Goal: Task Accomplishment & Management: Use online tool/utility

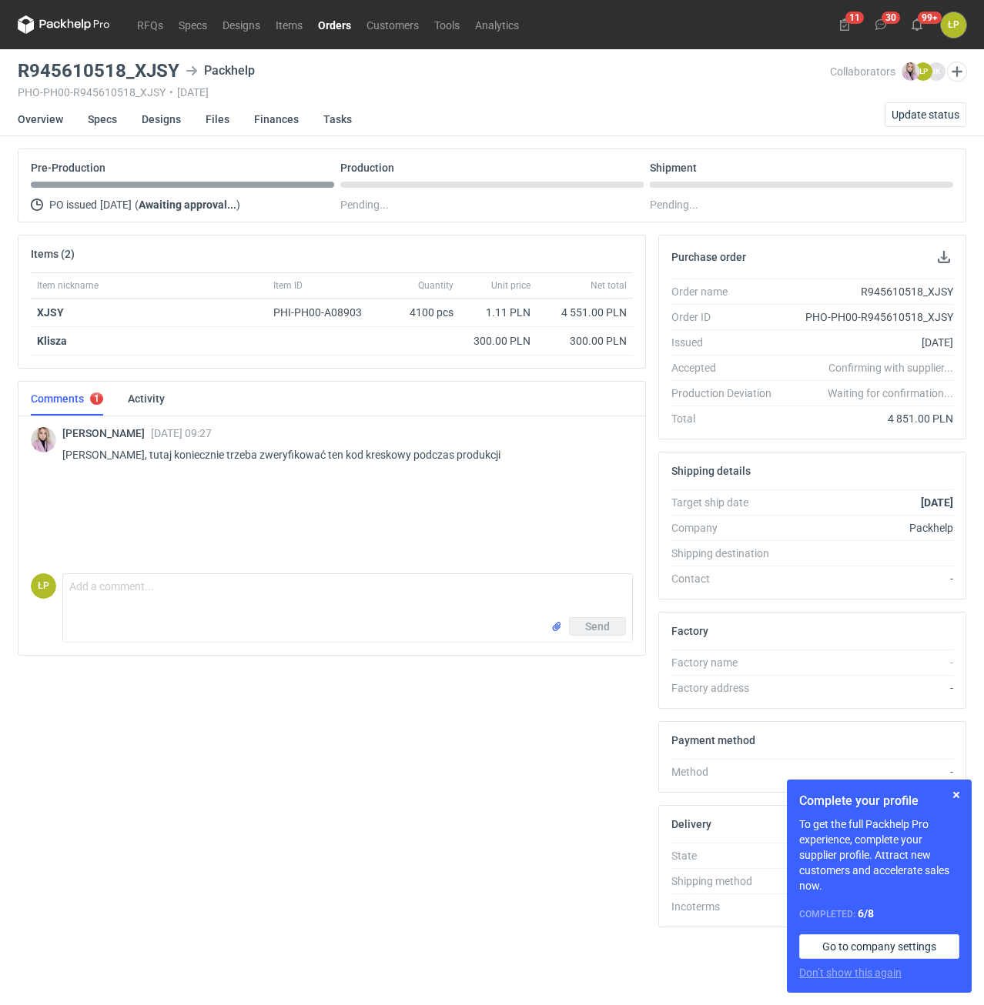
click at [159, 74] on h3 "R945610518_XJSY" at bounding box center [99, 71] width 162 height 18
click at [168, 73] on h3 "R945610518_XJSY" at bounding box center [99, 71] width 162 height 18
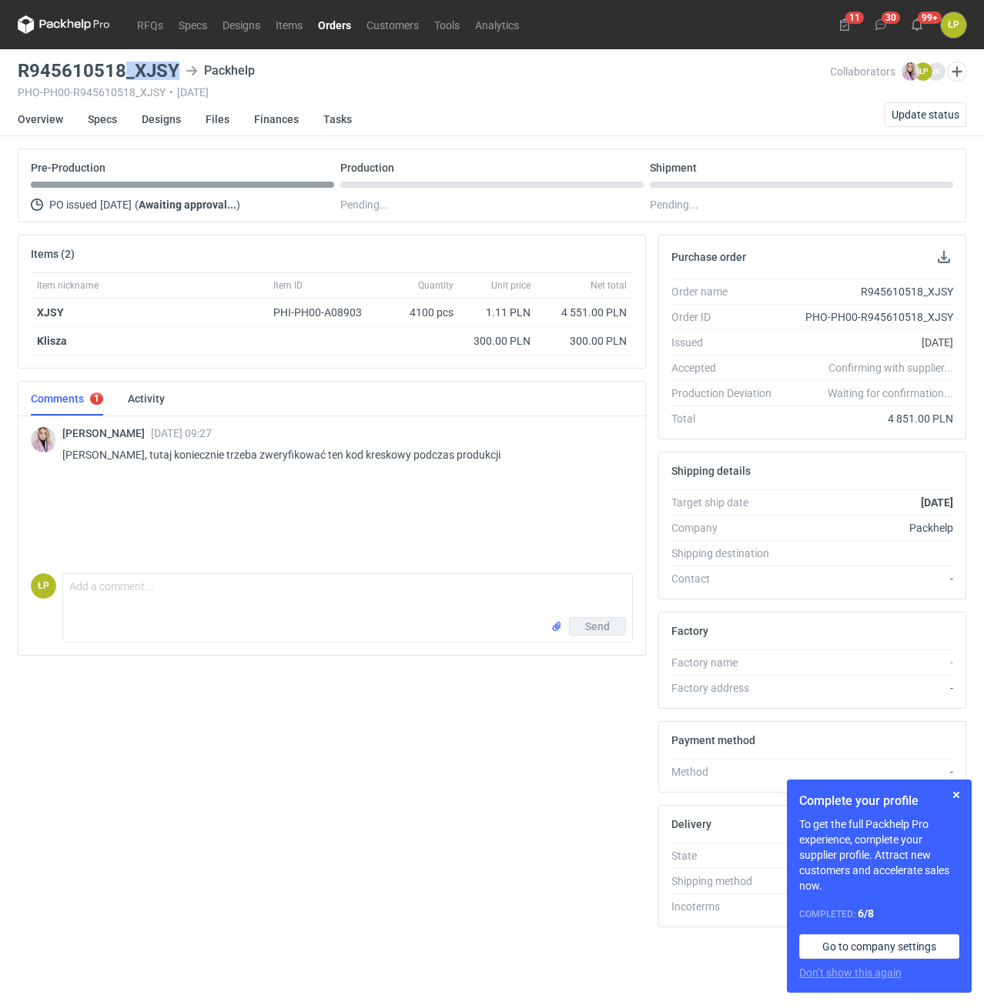
drag, startPoint x: 177, startPoint y: 72, endPoint x: 127, endPoint y: 74, distance: 50.0
click at [127, 74] on h3 "R945610518_XJSY" at bounding box center [99, 71] width 162 height 18
click at [148, 75] on h3 "R945610518_XJSY" at bounding box center [99, 71] width 162 height 18
drag, startPoint x: 179, startPoint y: 74, endPoint x: 135, endPoint y: 74, distance: 43.1
click at [135, 74] on div "R945610518_XJSY Packhelp" at bounding box center [424, 71] width 812 height 18
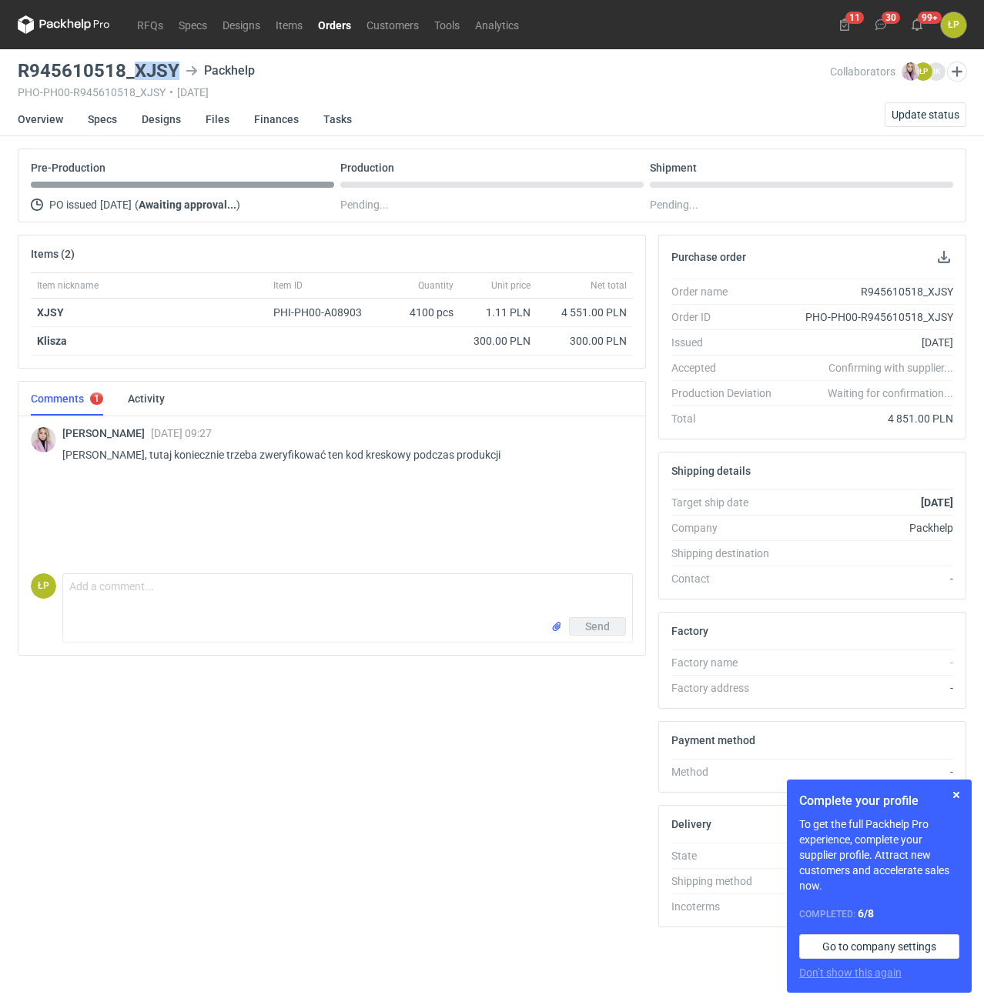
copy h3 "XJSY"
click at [111, 118] on link "Specs" at bounding box center [102, 119] width 29 height 34
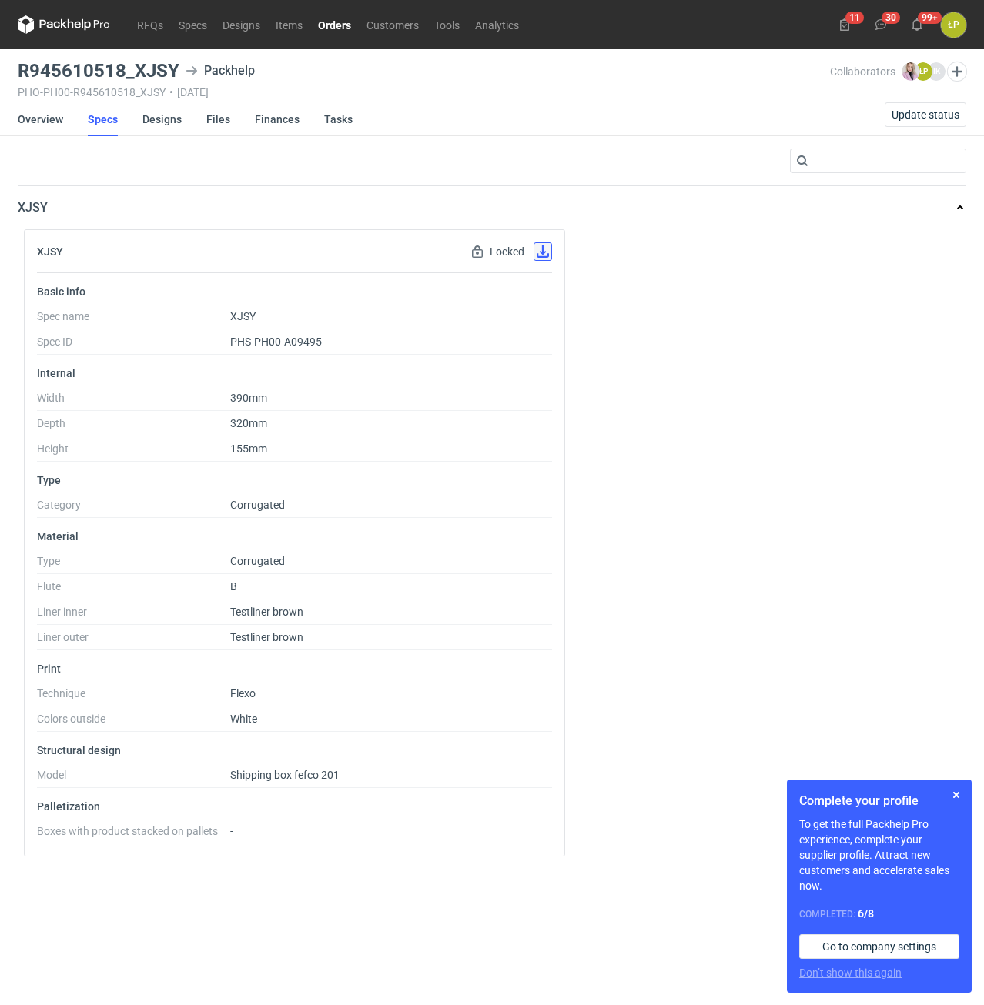
click at [544, 252] on button "button" at bounding box center [542, 251] width 18 height 18
click at [326, 25] on link "Orders" at bounding box center [334, 24] width 48 height 18
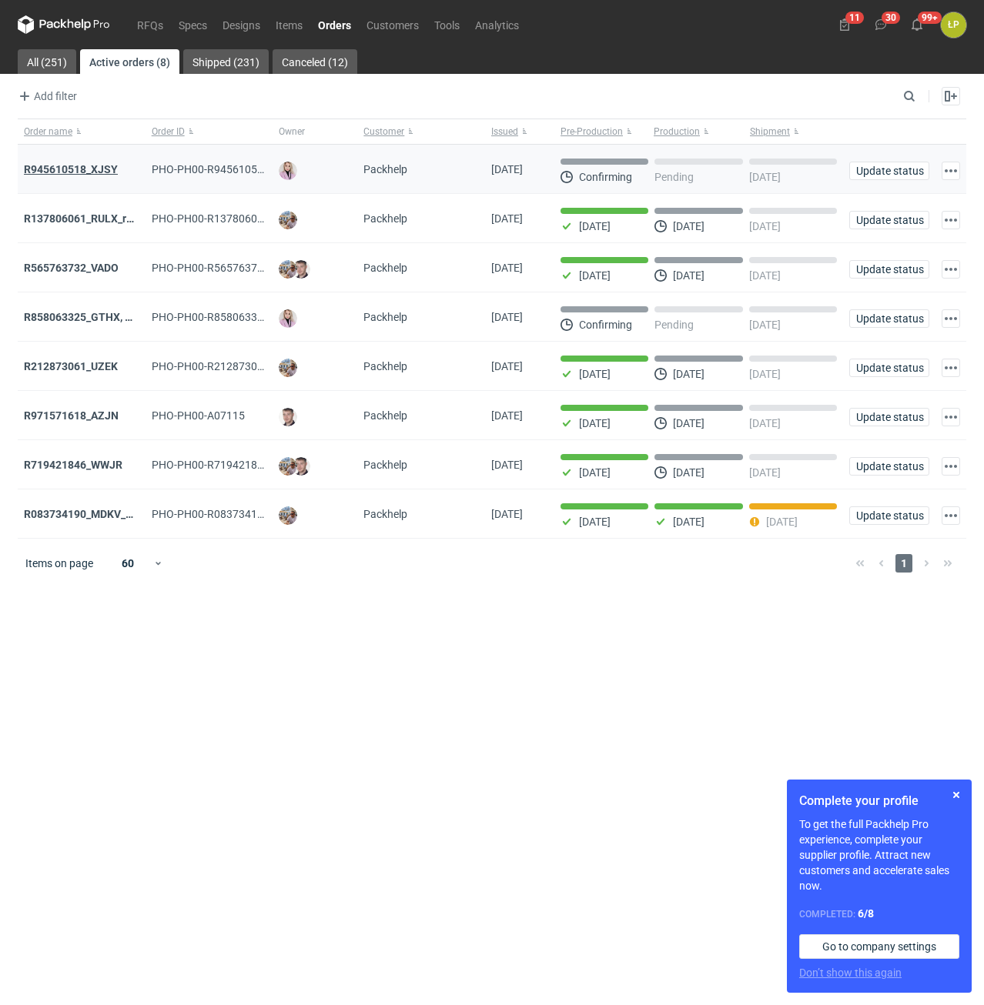
click at [92, 163] on strong "R945610518_XJSY" at bounding box center [71, 169] width 94 height 12
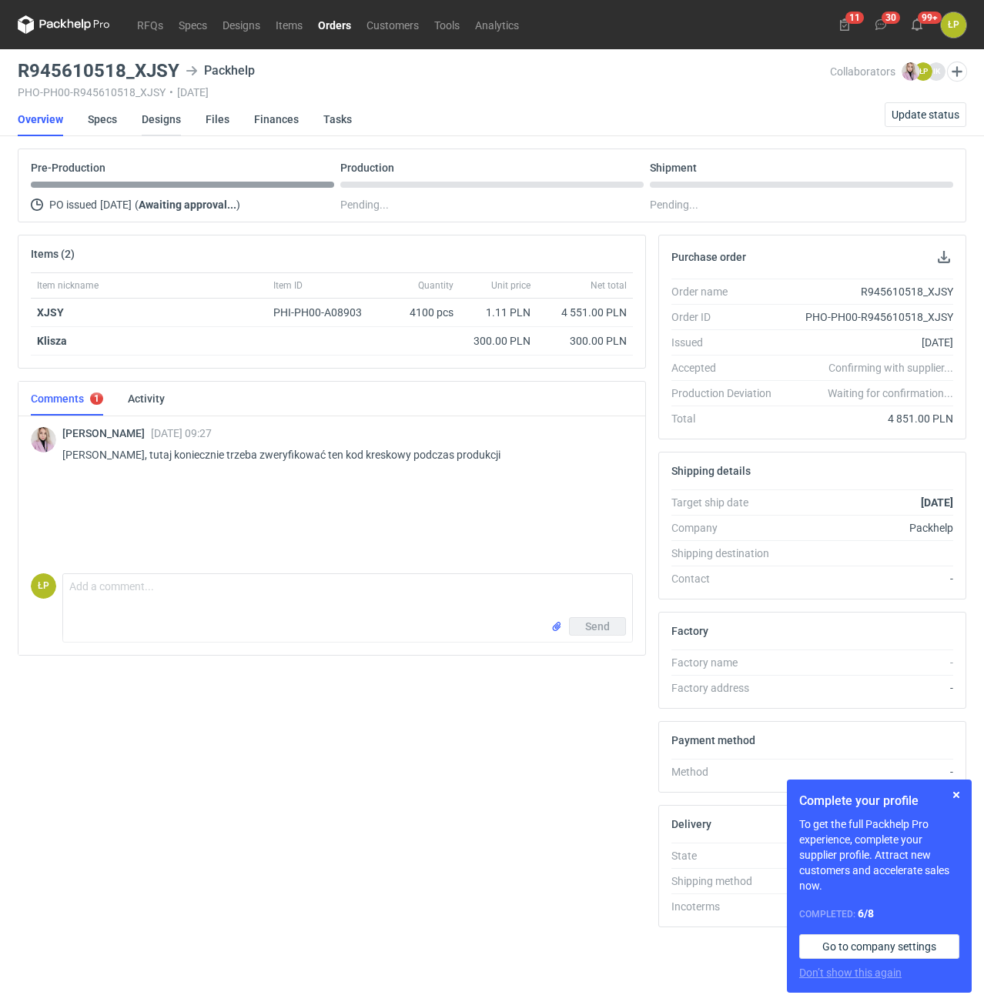
click at [158, 128] on link "Designs" at bounding box center [161, 119] width 39 height 34
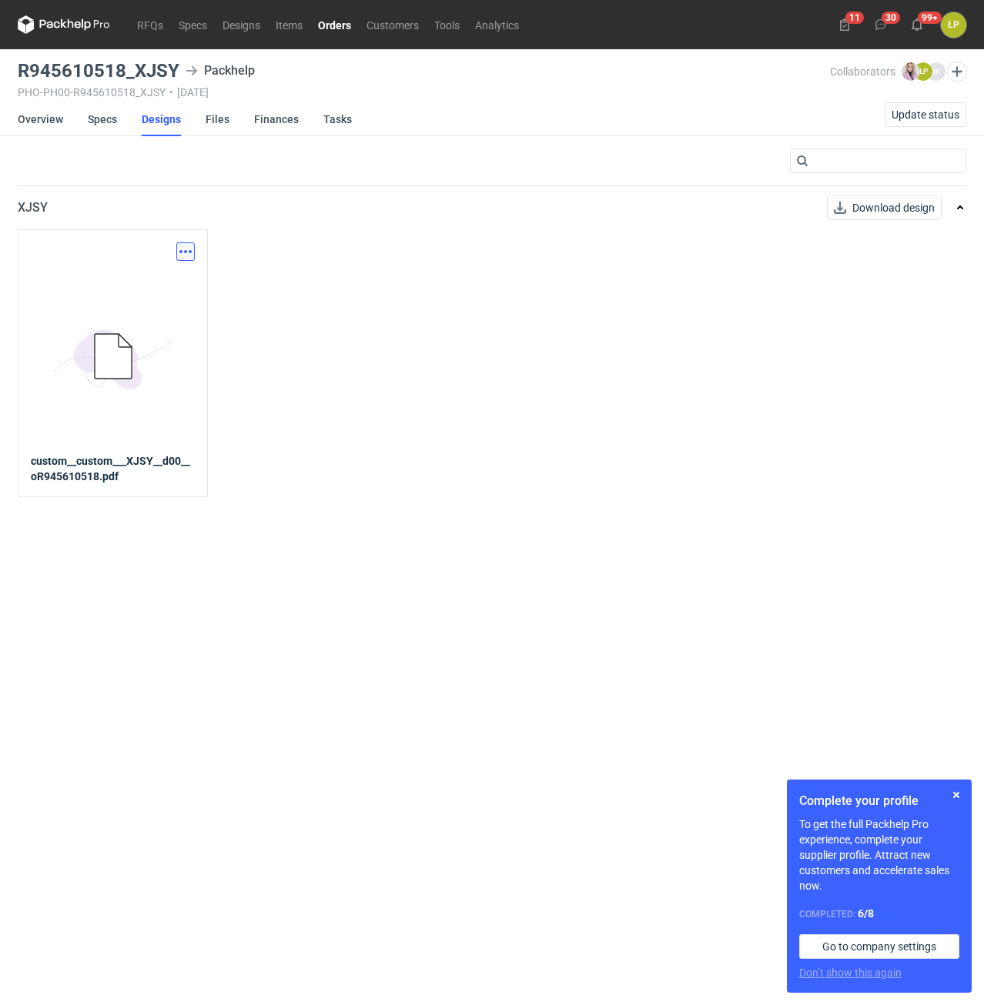
click at [189, 258] on button "button" at bounding box center [185, 251] width 18 height 18
click at [169, 295] on link "Download design part" at bounding box center [118, 285] width 142 height 25
click at [59, 119] on link "Overview" at bounding box center [40, 119] width 45 height 34
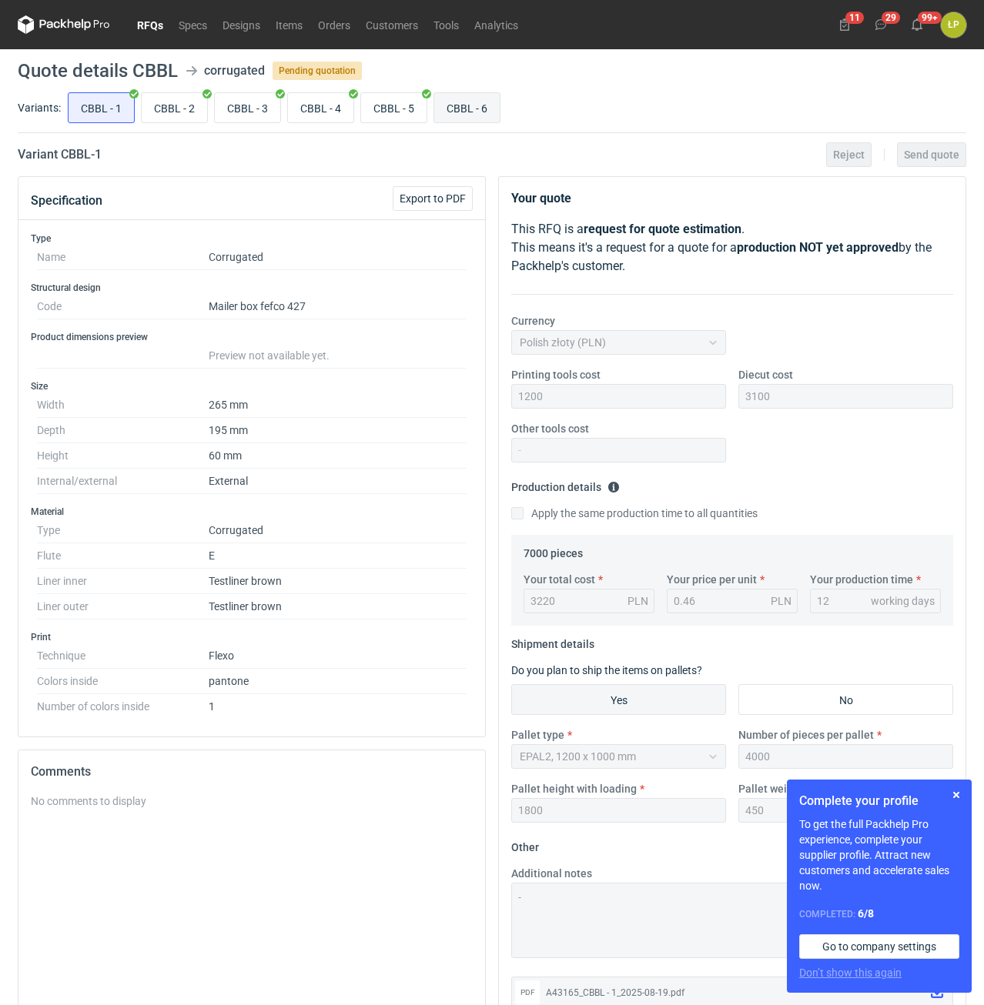
click at [456, 106] on input "CBBL - 6" at bounding box center [466, 107] width 65 height 29
radio input "true"
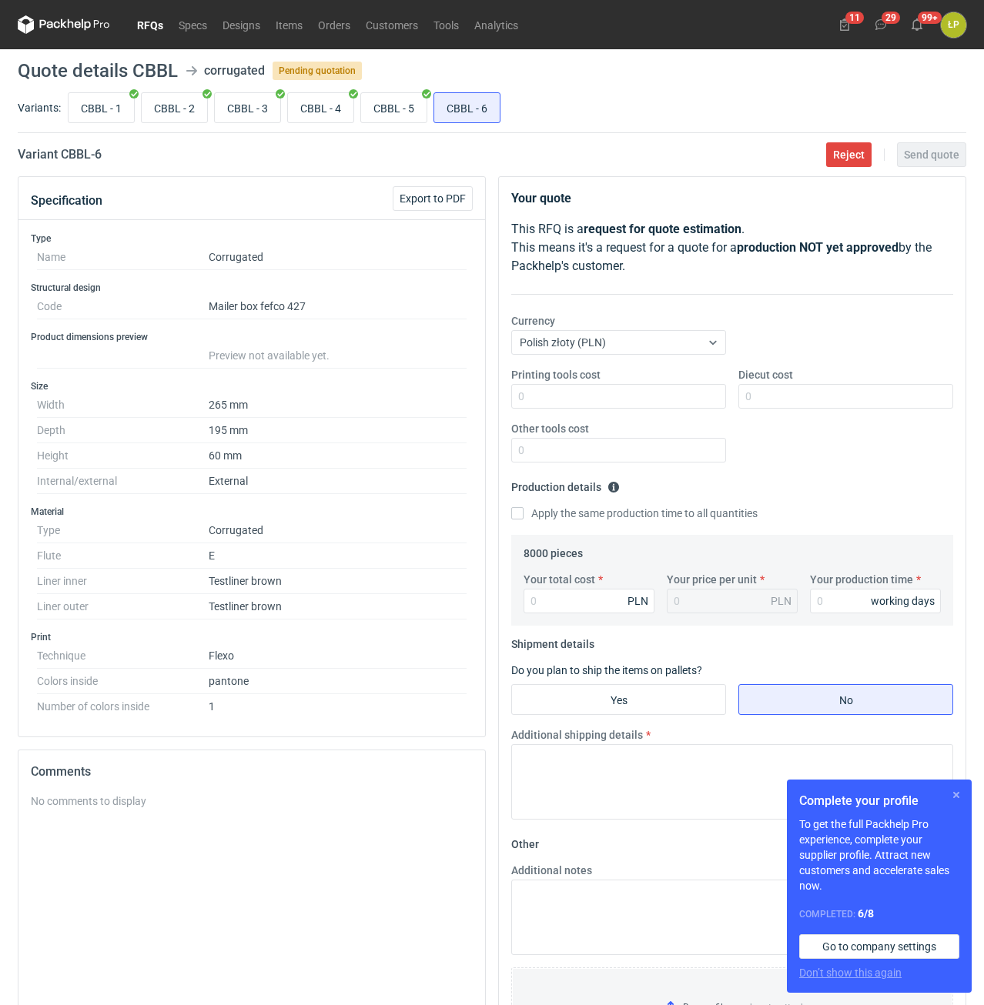
click at [947, 792] on button "button" at bounding box center [956, 795] width 18 height 18
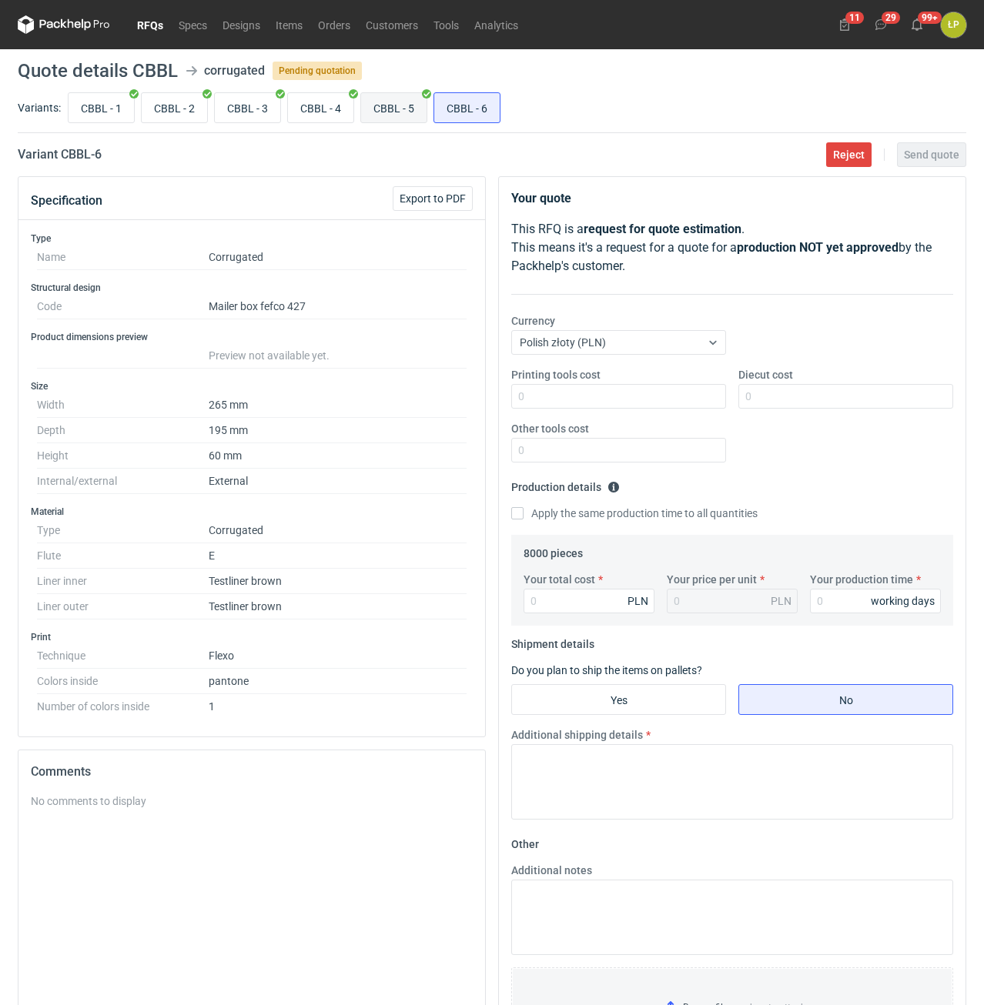
click at [394, 114] on input "CBBL - 5" at bounding box center [393, 107] width 65 height 29
radio input "true"
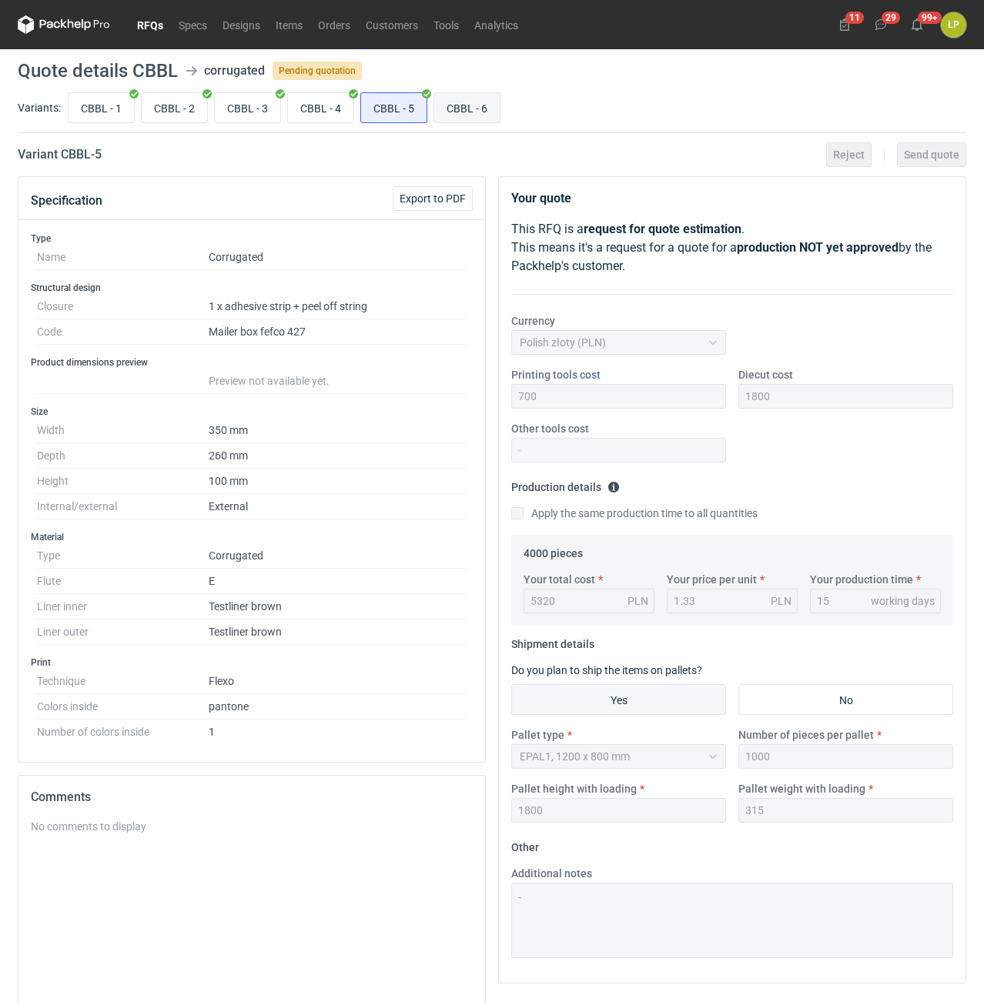
click at [458, 113] on input "CBBL - 6" at bounding box center [466, 107] width 65 height 29
radio input "true"
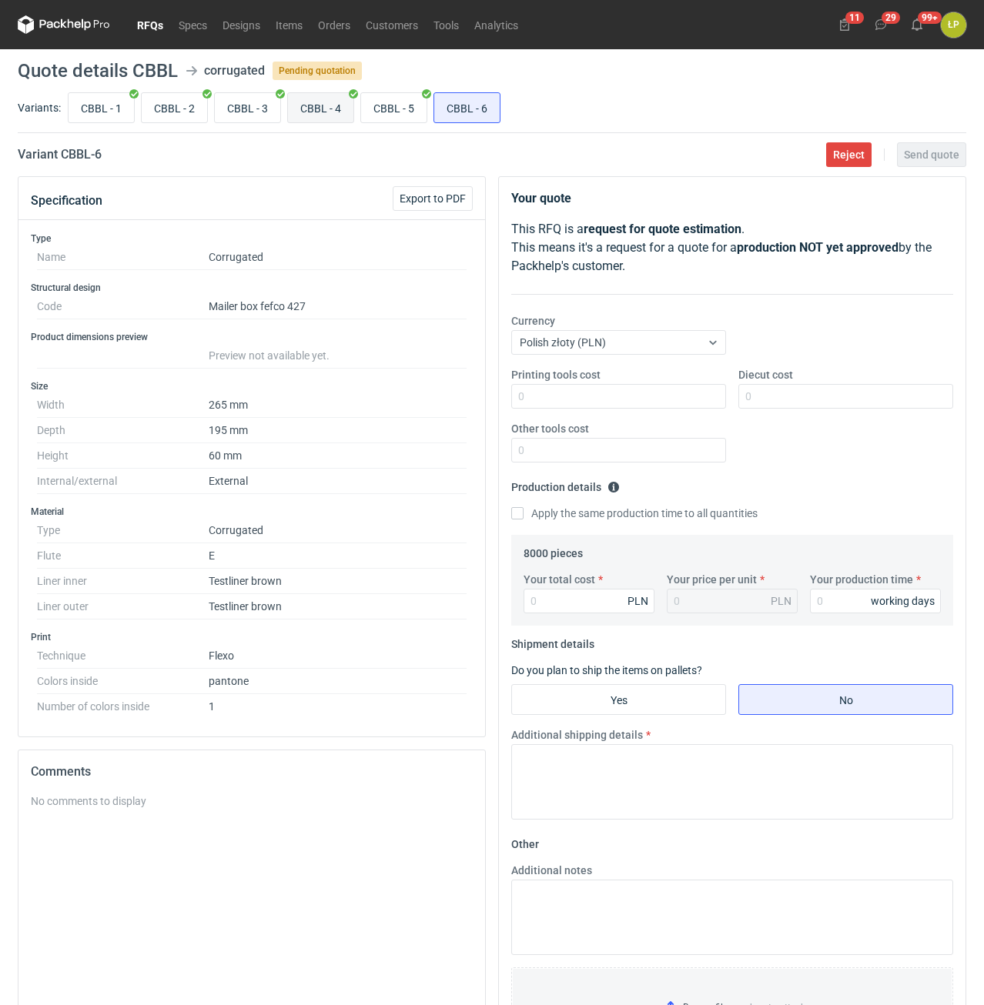
click at [298, 109] on input "CBBL - 4" at bounding box center [320, 107] width 65 height 29
radio input "true"
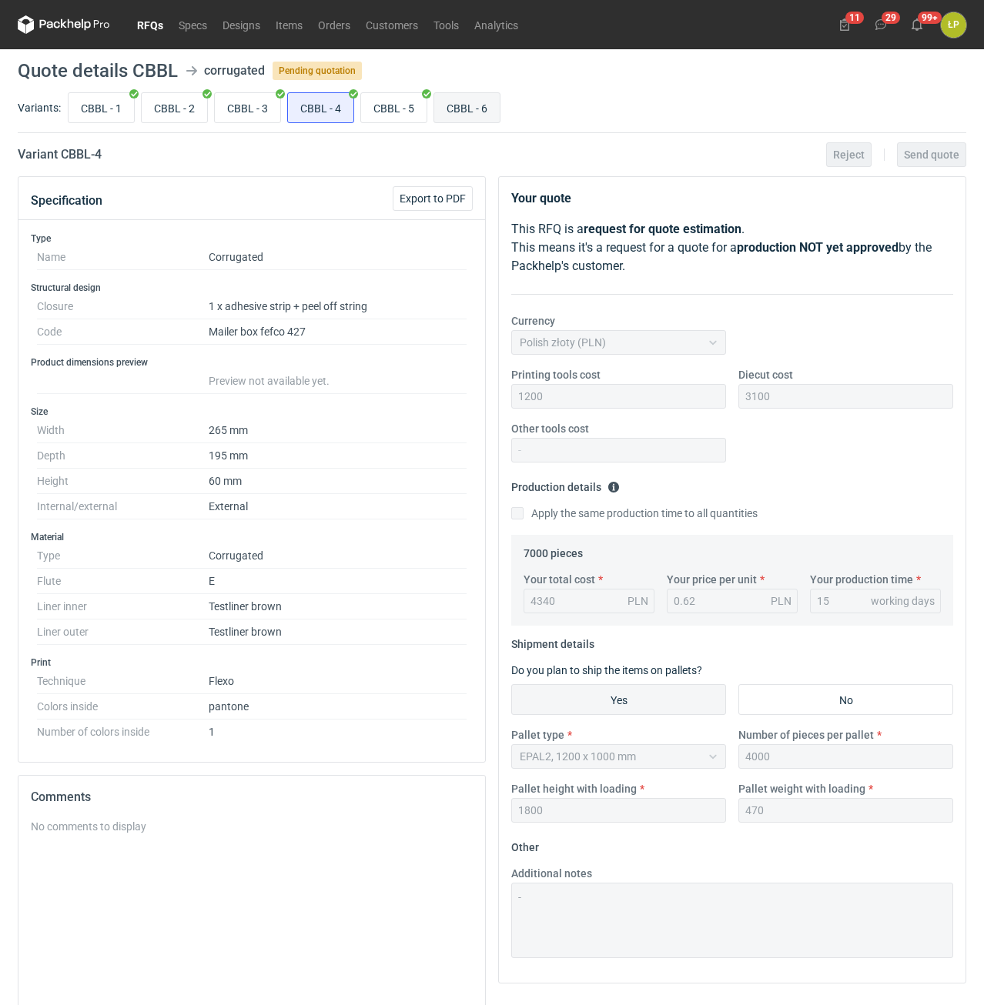
click at [448, 108] on input "CBBL - 6" at bounding box center [466, 107] width 65 height 29
radio input "true"
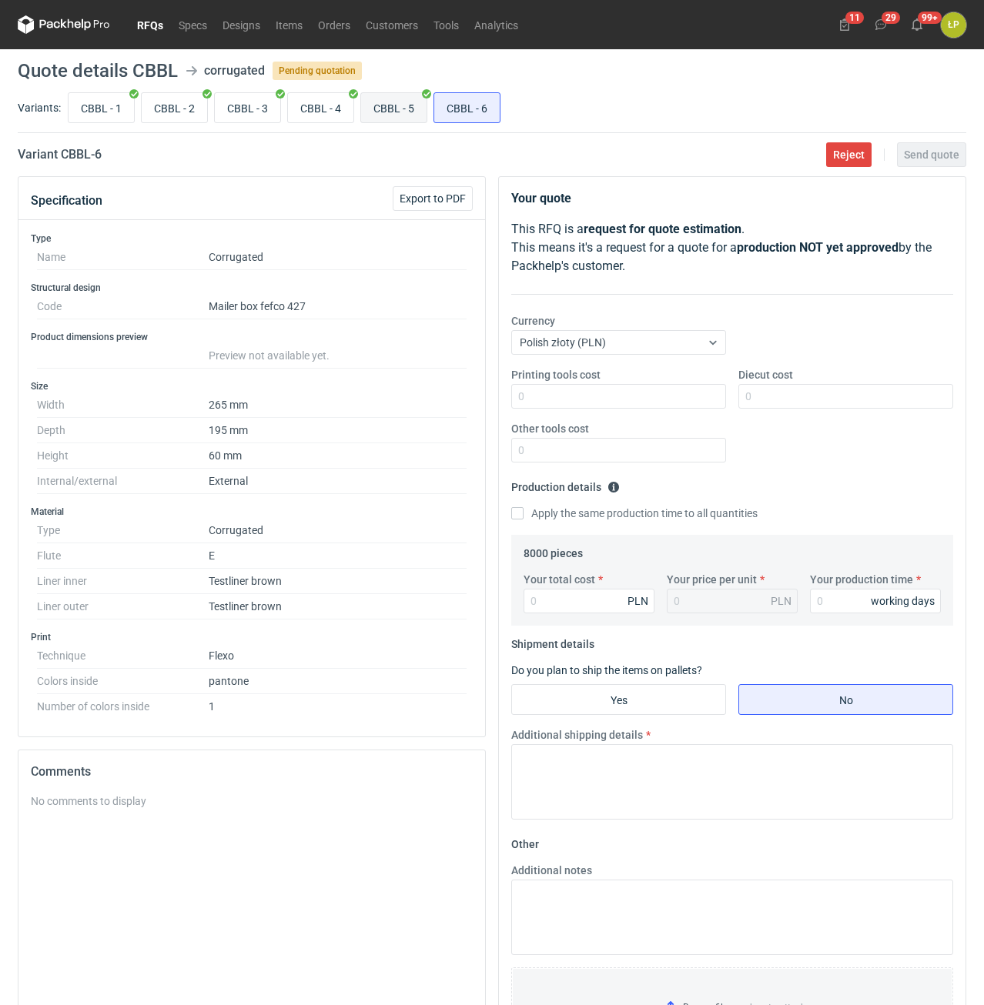
click at [381, 108] on input "CBBL - 5" at bounding box center [393, 107] width 65 height 29
radio input "true"
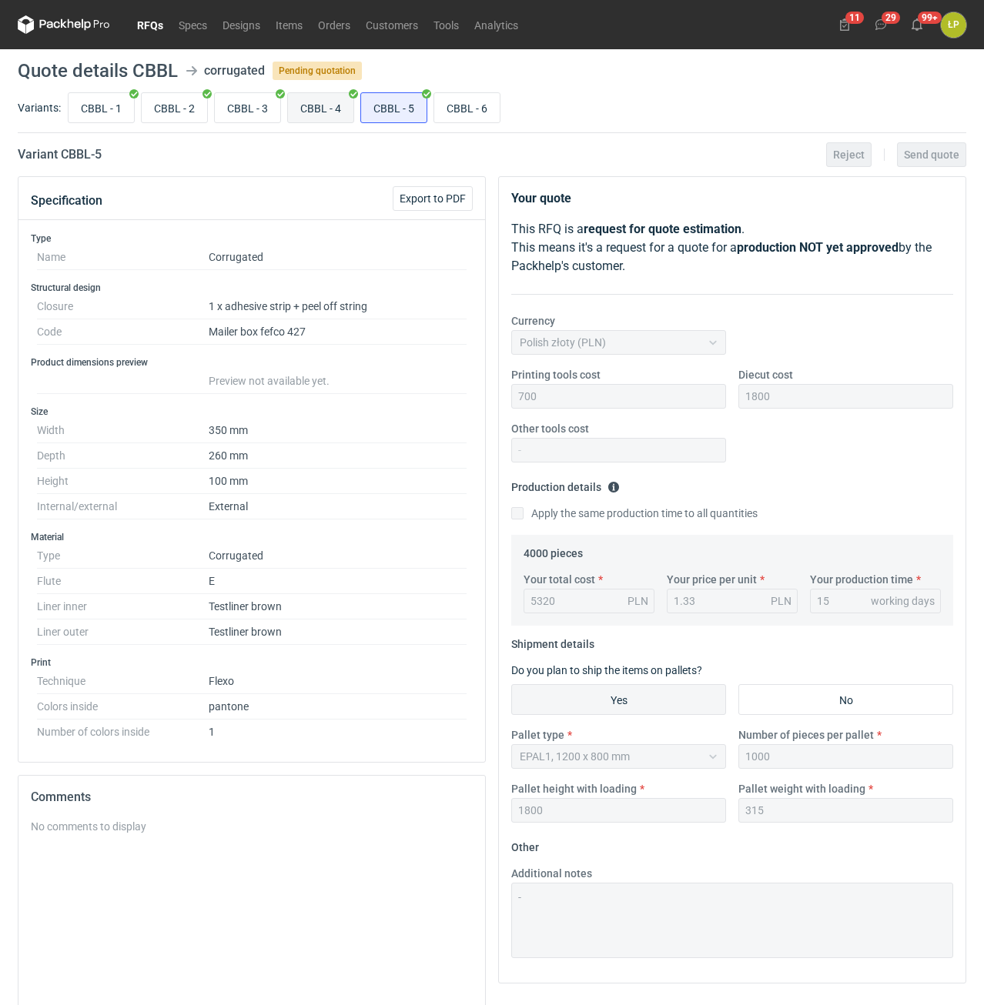
click at [301, 101] on input "CBBL - 4" at bounding box center [320, 107] width 65 height 29
radio input "true"
click at [261, 100] on input "CBBL - 3" at bounding box center [247, 107] width 65 height 29
radio input "true"
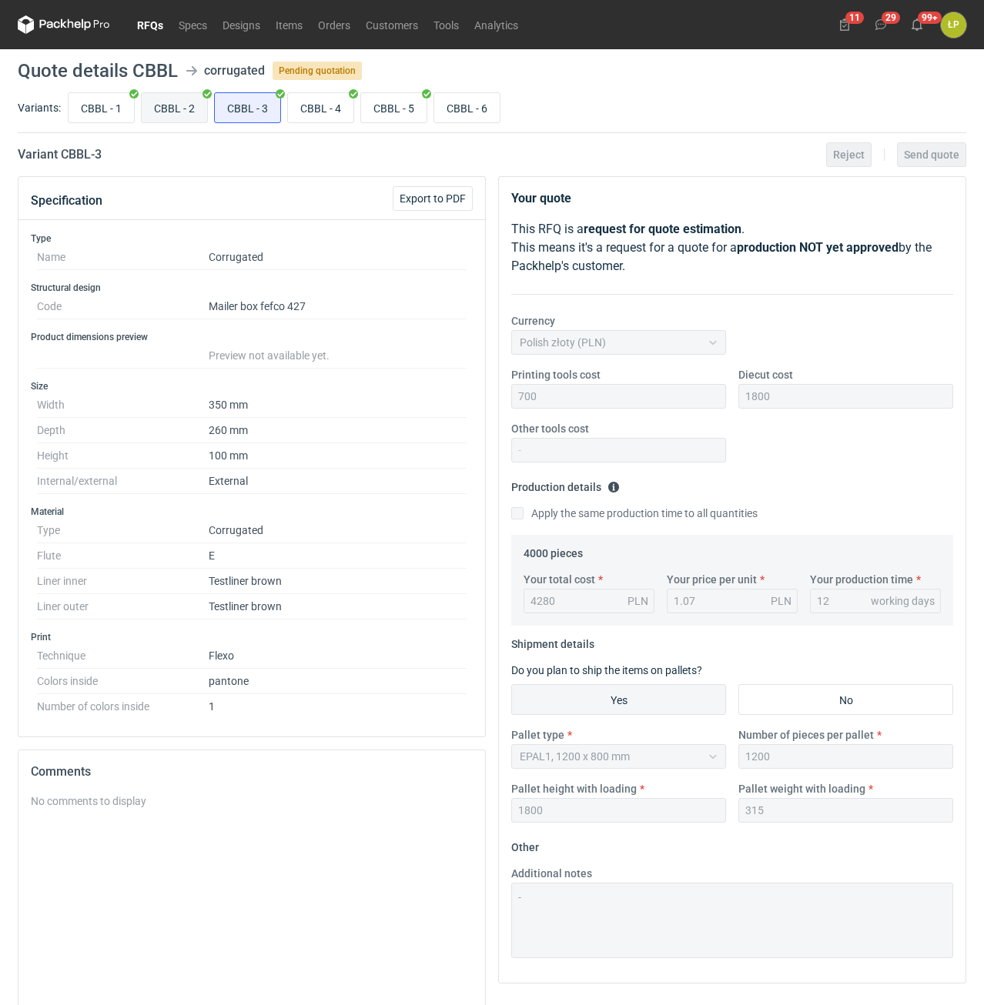
click at [192, 107] on input "CBBL - 2" at bounding box center [174, 107] width 65 height 29
radio input "true"
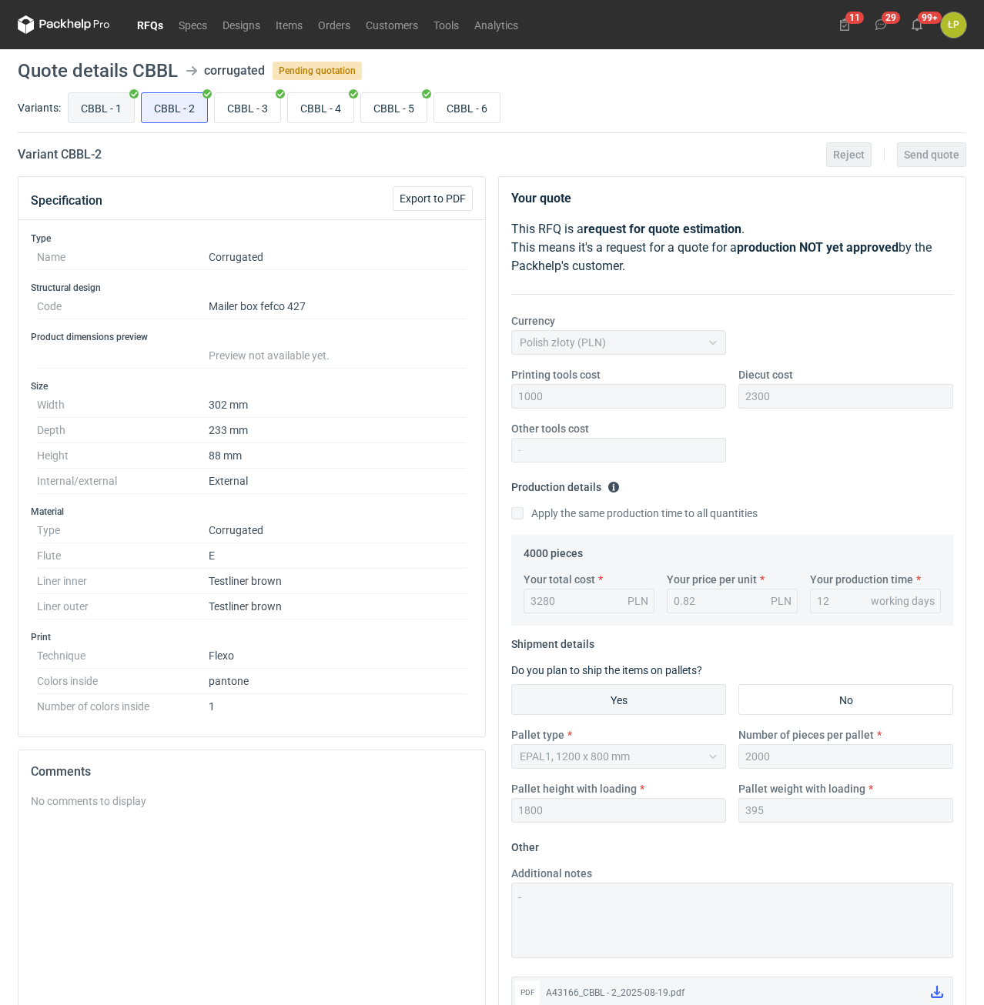
click at [126, 109] on input "CBBL - 1" at bounding box center [100, 107] width 65 height 29
radio input "true"
click at [466, 105] on input "CBBL - 6" at bounding box center [466, 107] width 65 height 29
radio input "true"
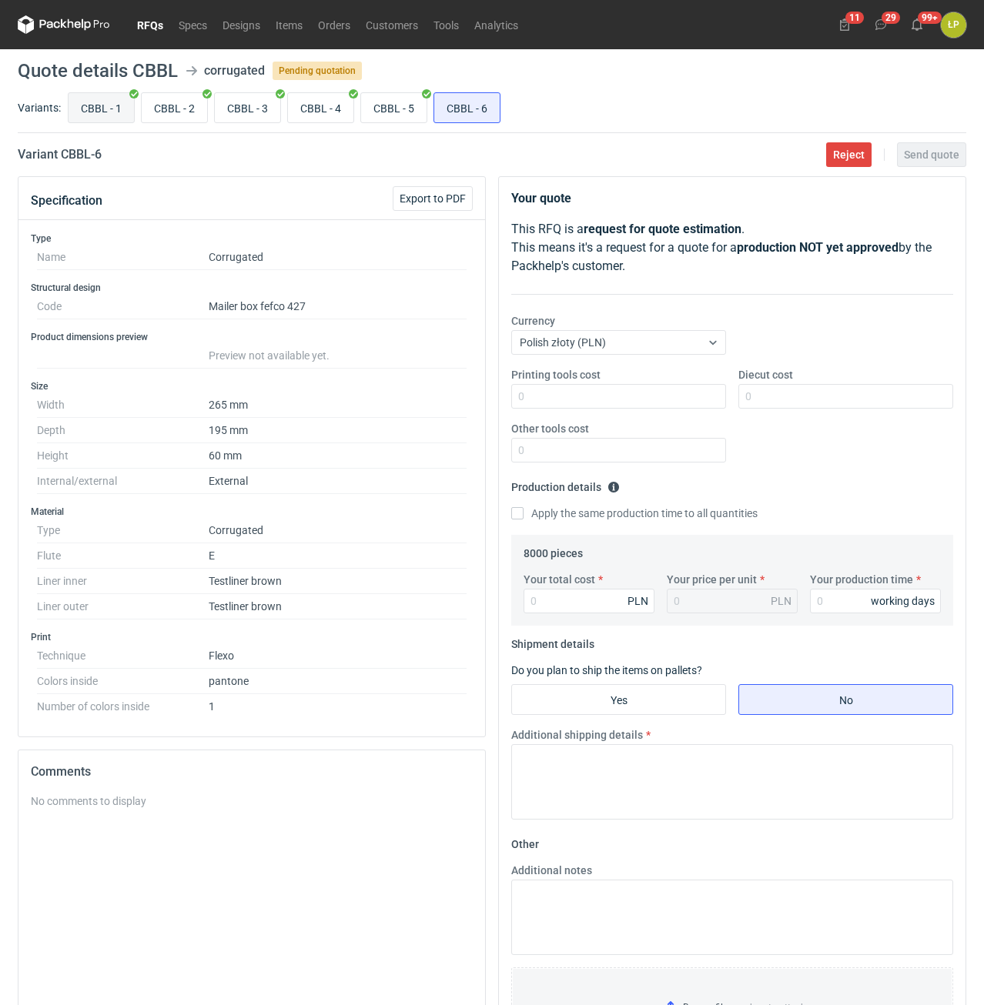
click at [119, 109] on input "CBBL - 1" at bounding box center [100, 107] width 65 height 29
radio input "true"
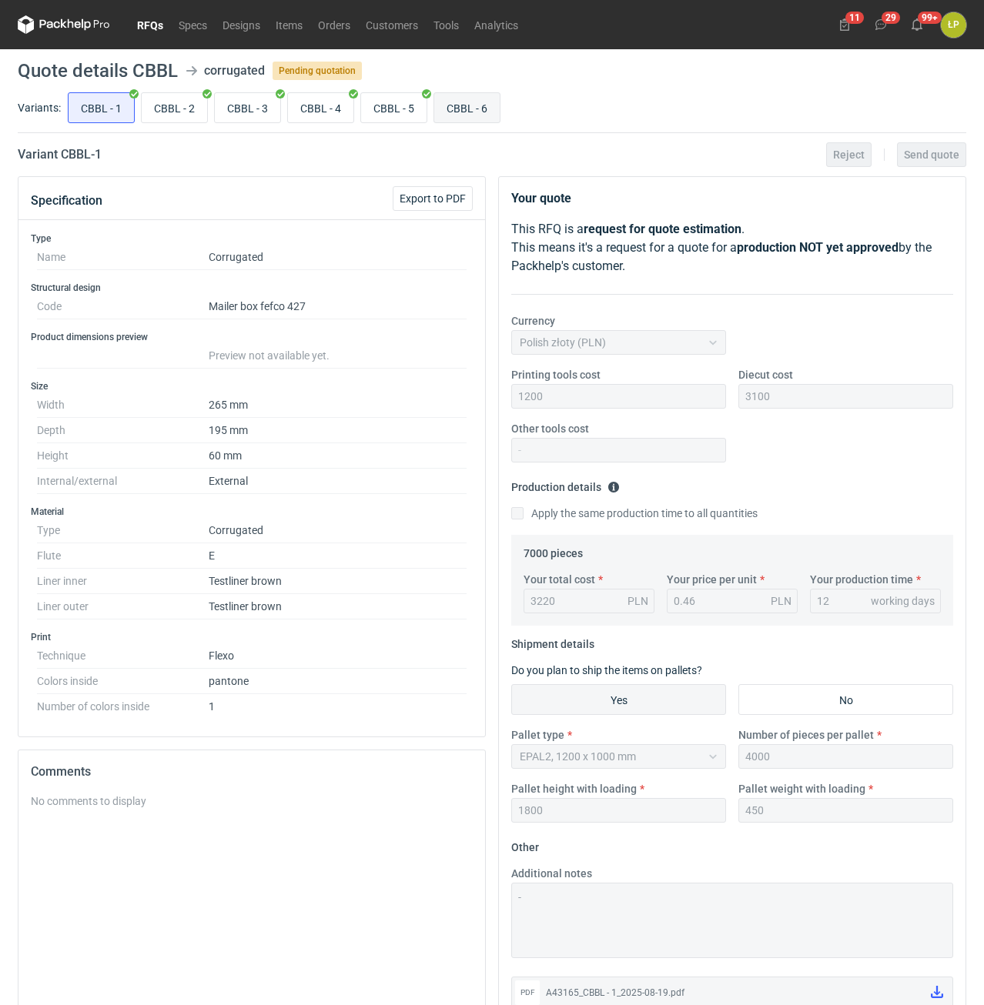
click at [454, 107] on input "CBBL - 6" at bounding box center [466, 107] width 65 height 29
radio input "true"
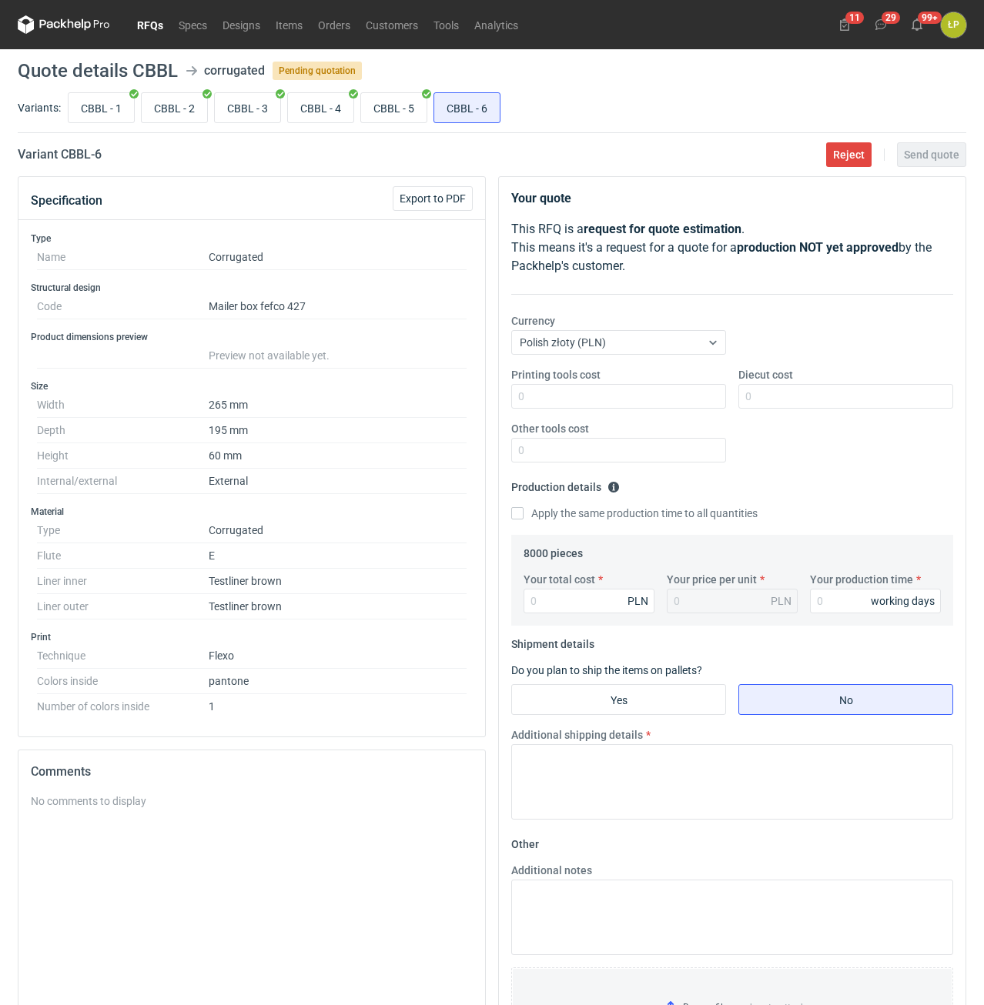
click at [74, 160] on h2 "Variant CBBL - 6" at bounding box center [60, 154] width 84 height 18
copy h2 "CBBL"
click at [623, 393] on input "Printing tools cost" at bounding box center [618, 396] width 215 height 25
type input "1200"
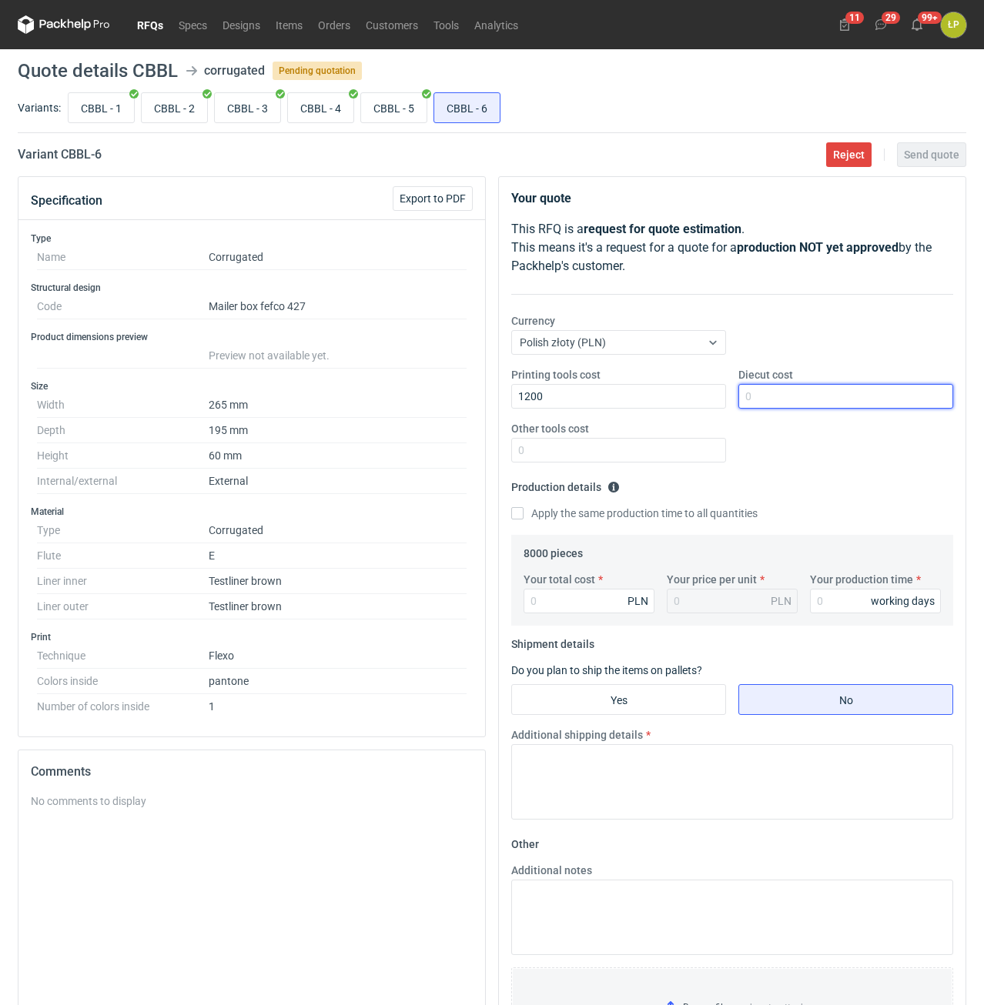
click at [824, 392] on input "Diecut cost" at bounding box center [845, 396] width 215 height 25
type input "3100"
click at [699, 433] on div "Other tools cost" at bounding box center [618, 442] width 227 height 42
click at [697, 447] on input "Other tools cost" at bounding box center [618, 450] width 215 height 25
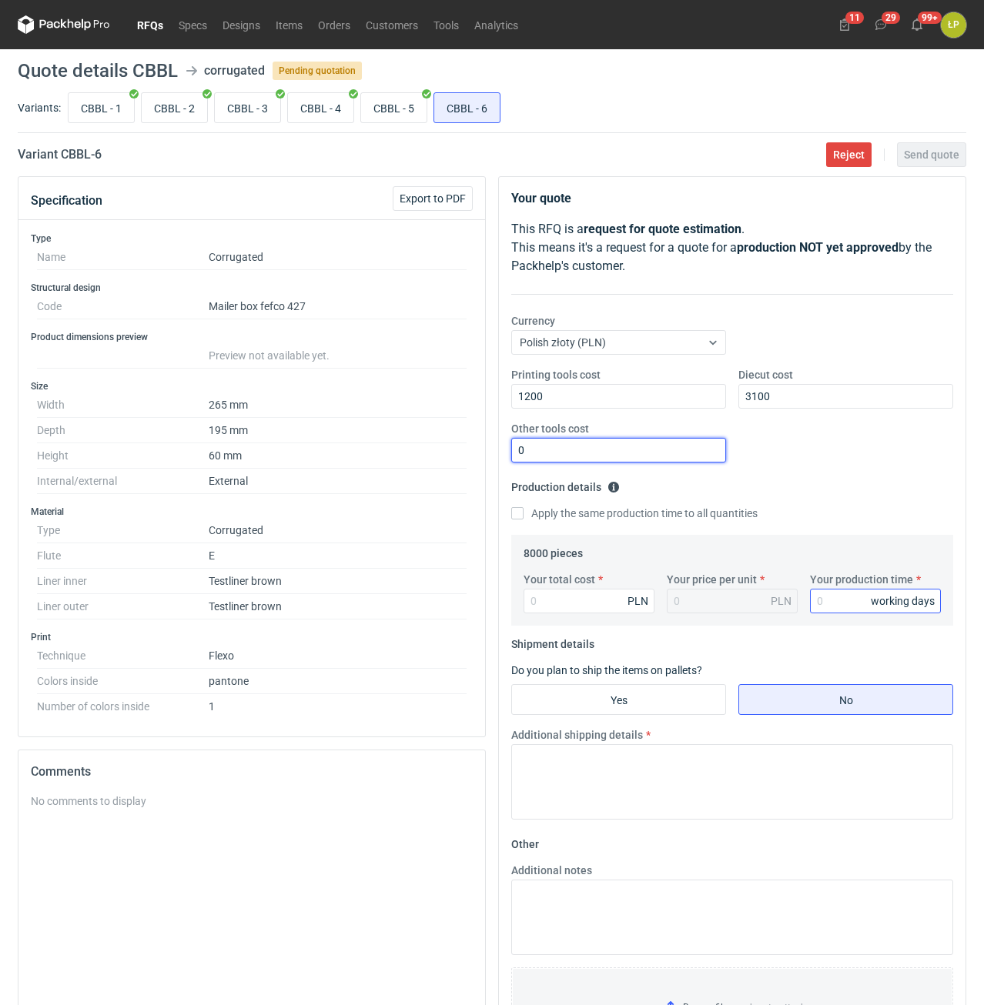
type input "0"
click at [820, 606] on input "Your production time" at bounding box center [875, 601] width 131 height 25
type input "12"
click at [614, 605] on input "Your total cost" at bounding box center [588, 601] width 131 height 25
type input "3440"
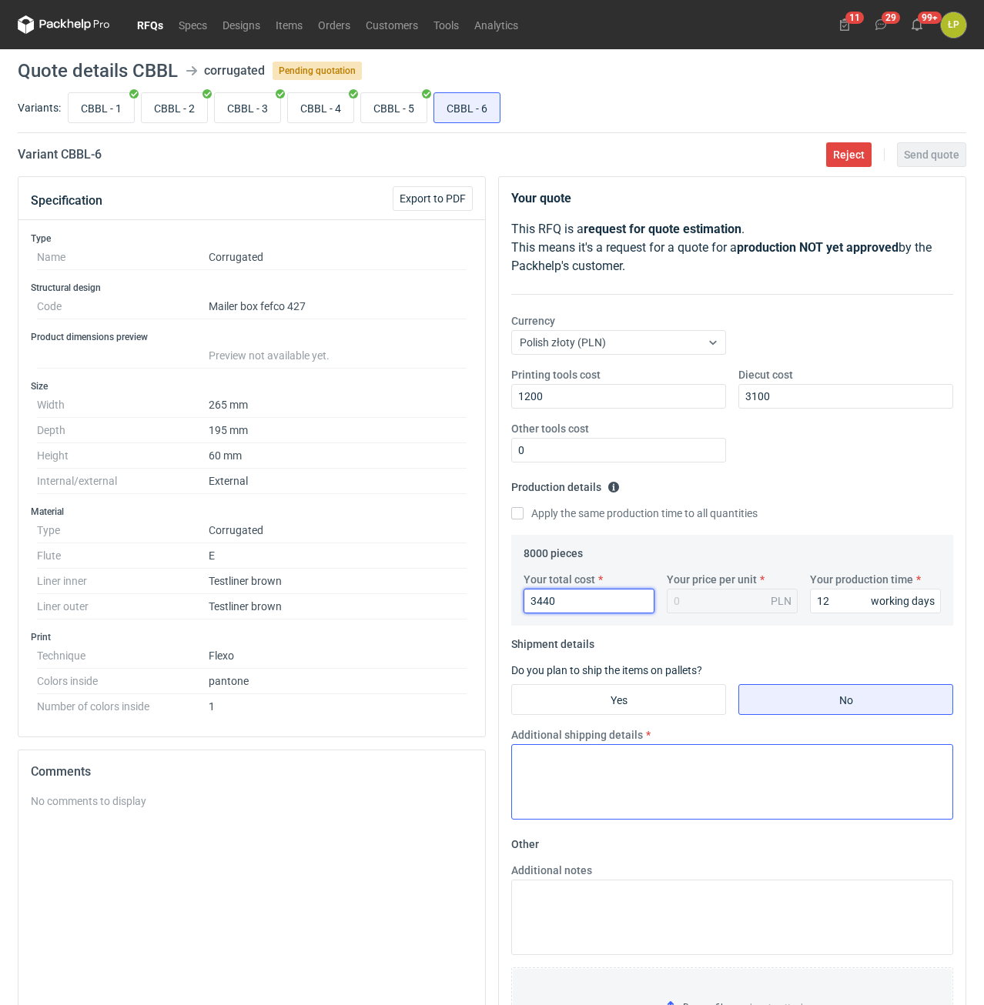
type input "0.43"
type input "3440"
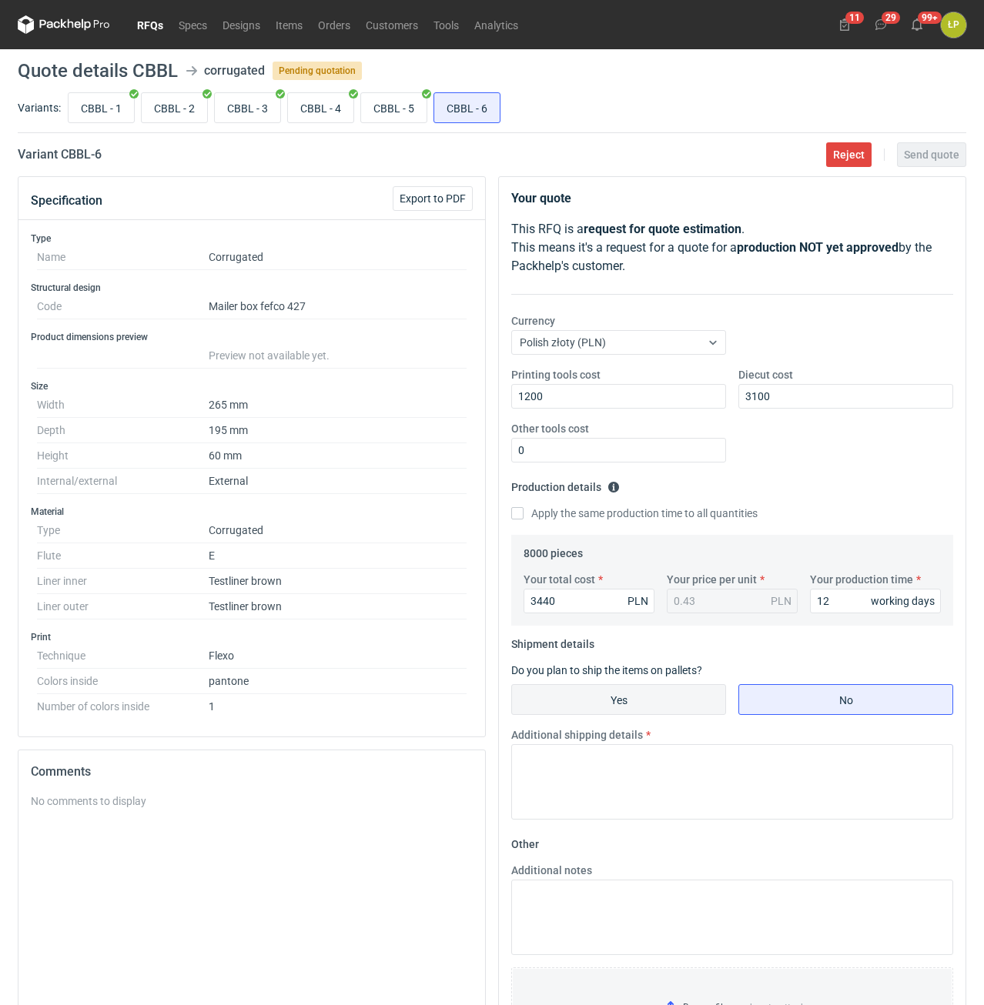
click at [674, 699] on input "Yes" at bounding box center [618, 699] width 213 height 29
radio input "true"
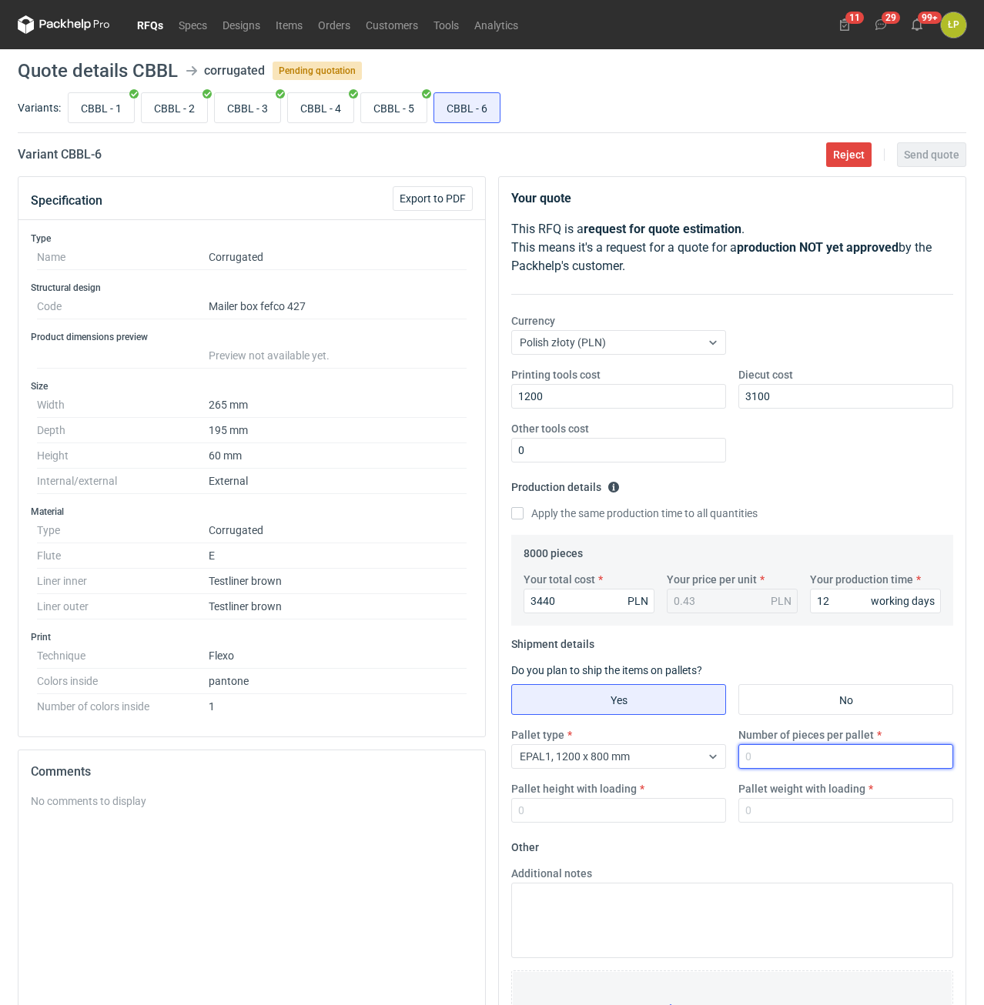
drag, startPoint x: 760, startPoint y: 757, endPoint x: 807, endPoint y: 791, distance: 57.9
click at [761, 757] on input "Number of pieces per pallet" at bounding box center [845, 756] width 215 height 25
type input "4000"
click at [621, 801] on input "Pallet height with loading" at bounding box center [618, 810] width 215 height 25
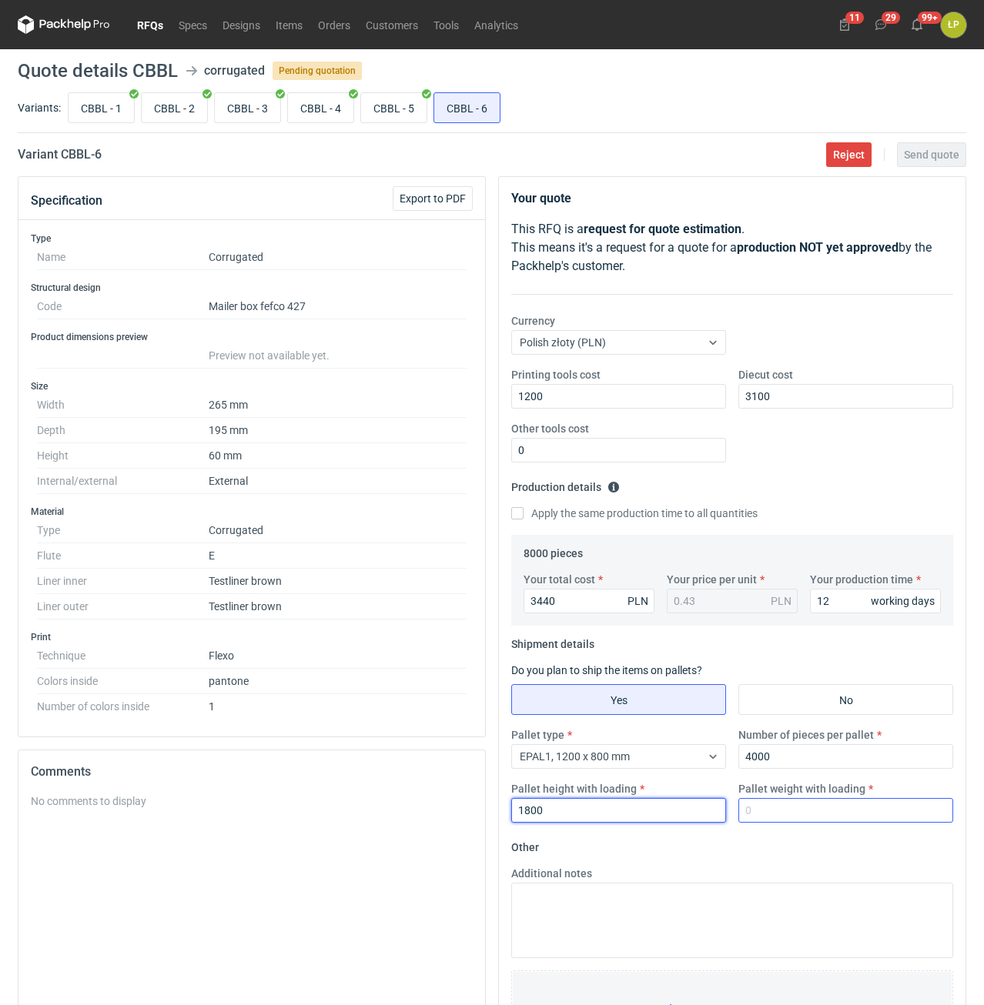
type input "1800"
click at [771, 811] on input "Pallet weight with loading" at bounding box center [845, 810] width 215 height 25
click at [106, 109] on input "CBBL - 1" at bounding box center [100, 107] width 65 height 29
radio input "true"
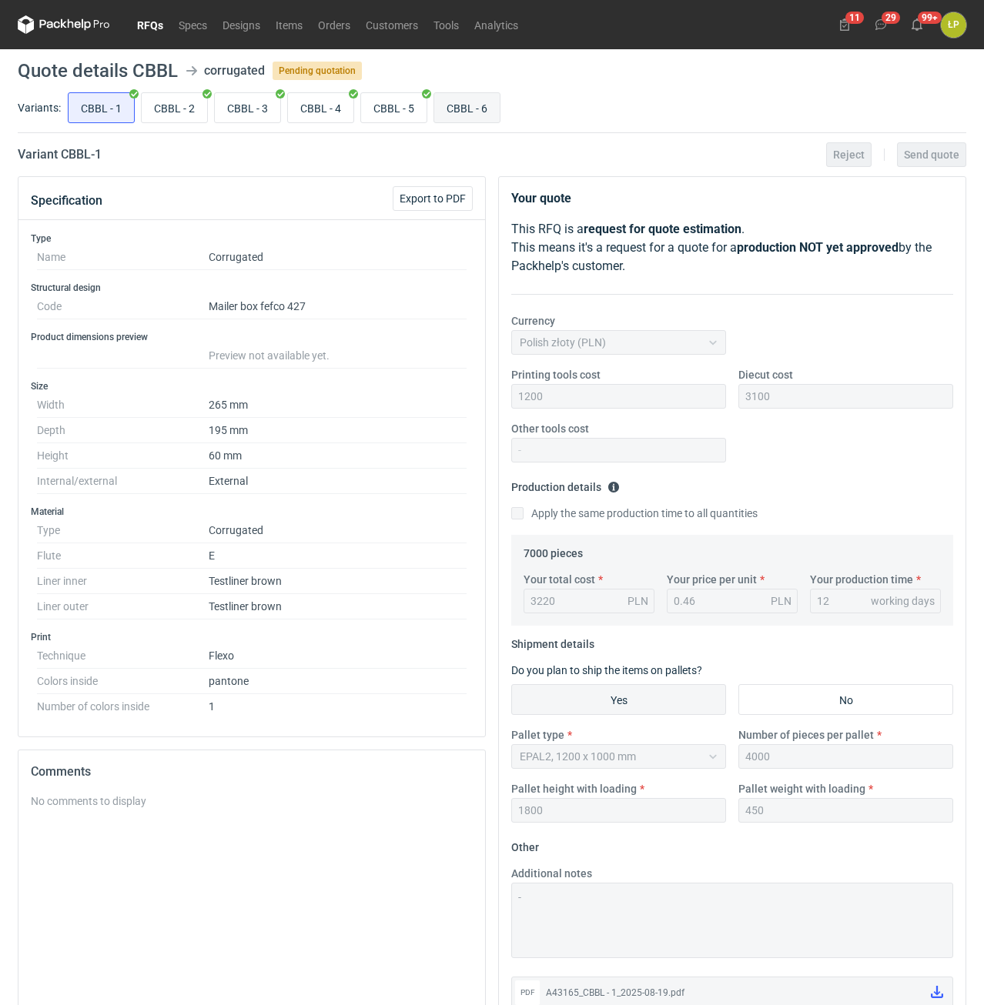
click at [456, 104] on input "CBBL - 6" at bounding box center [466, 107] width 65 height 29
radio input "true"
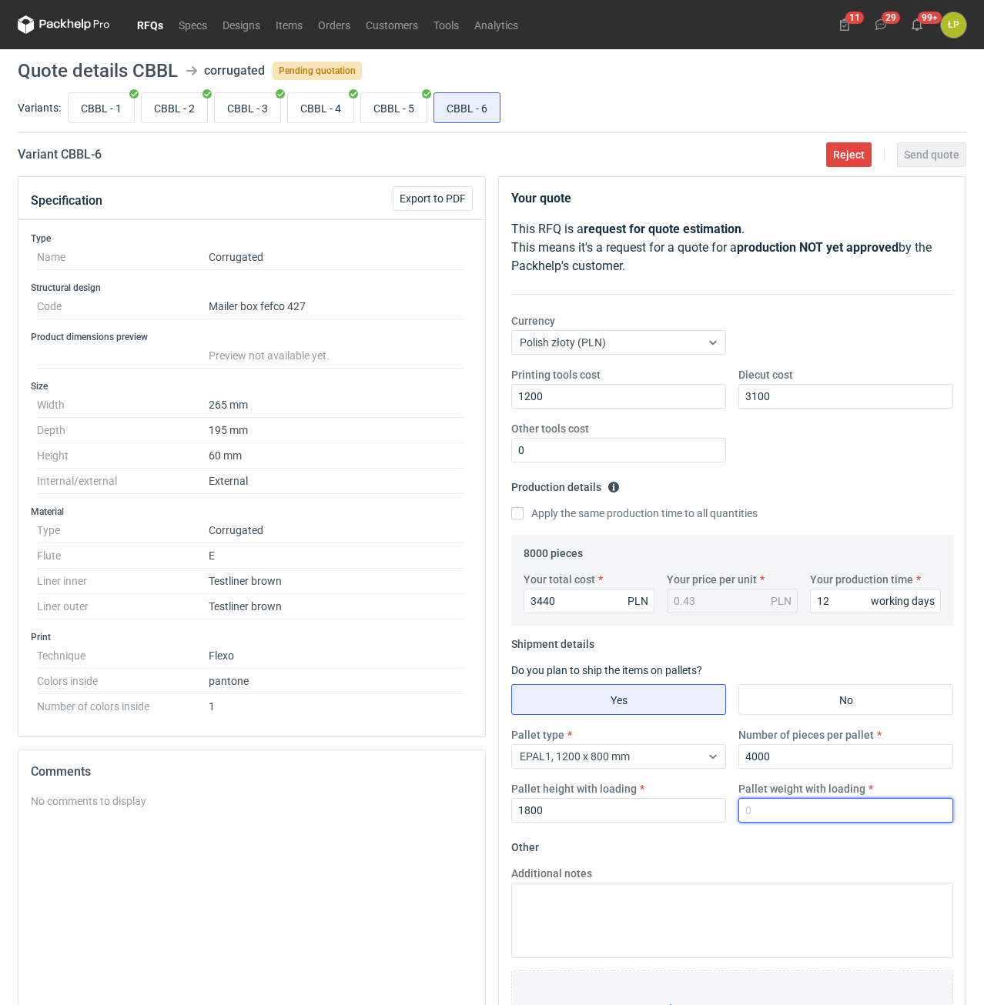
click at [784, 813] on input "Pallet weight with loading" at bounding box center [845, 810] width 215 height 25
type input "450"
click at [786, 841] on form "Other Additional notes Browse files or drop to attach" at bounding box center [732, 949] width 442 height 228
click at [928, 170] on main "Quote details CBBL corrugated Pending quotation Variants: CBBL - 1 CBBL - 2 CBB…" at bounding box center [492, 584] width 960 height 1070
click at [929, 160] on span "Send quote" at bounding box center [931, 154] width 55 height 11
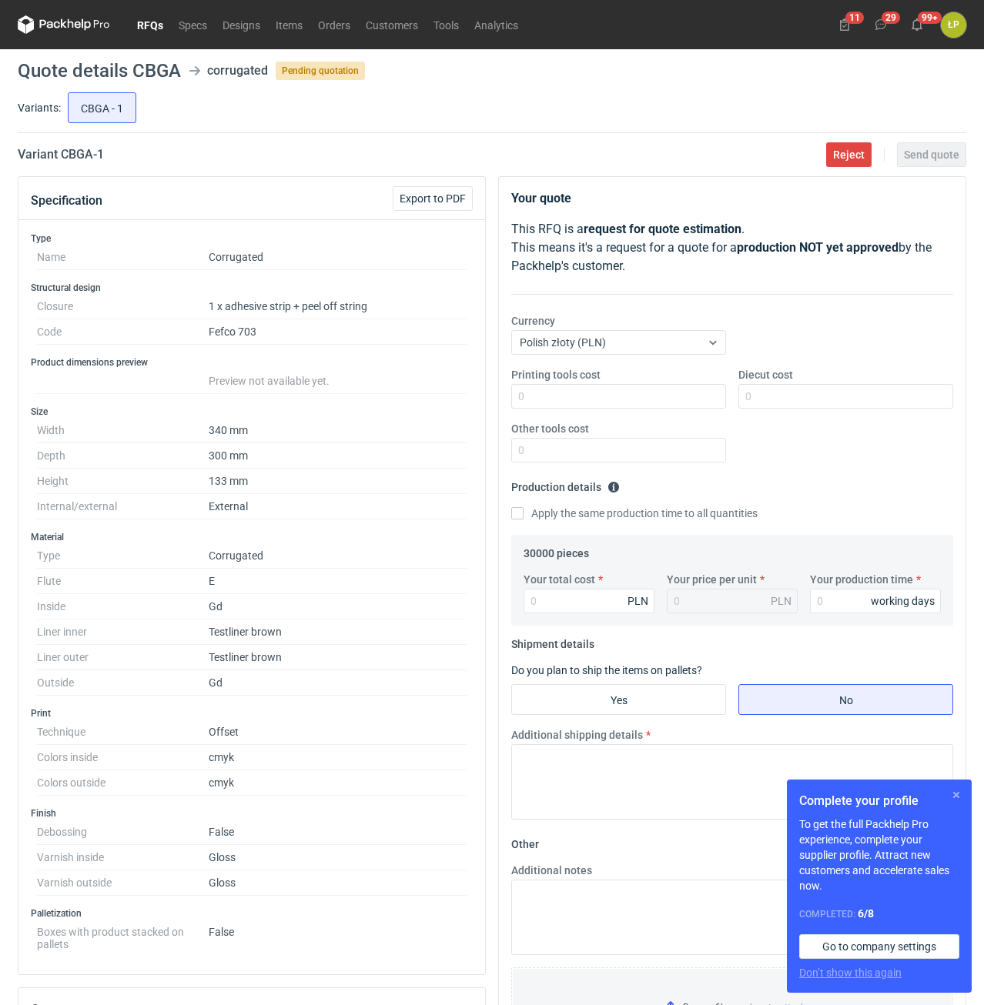
click at [956, 795] on button "button" at bounding box center [956, 795] width 18 height 18
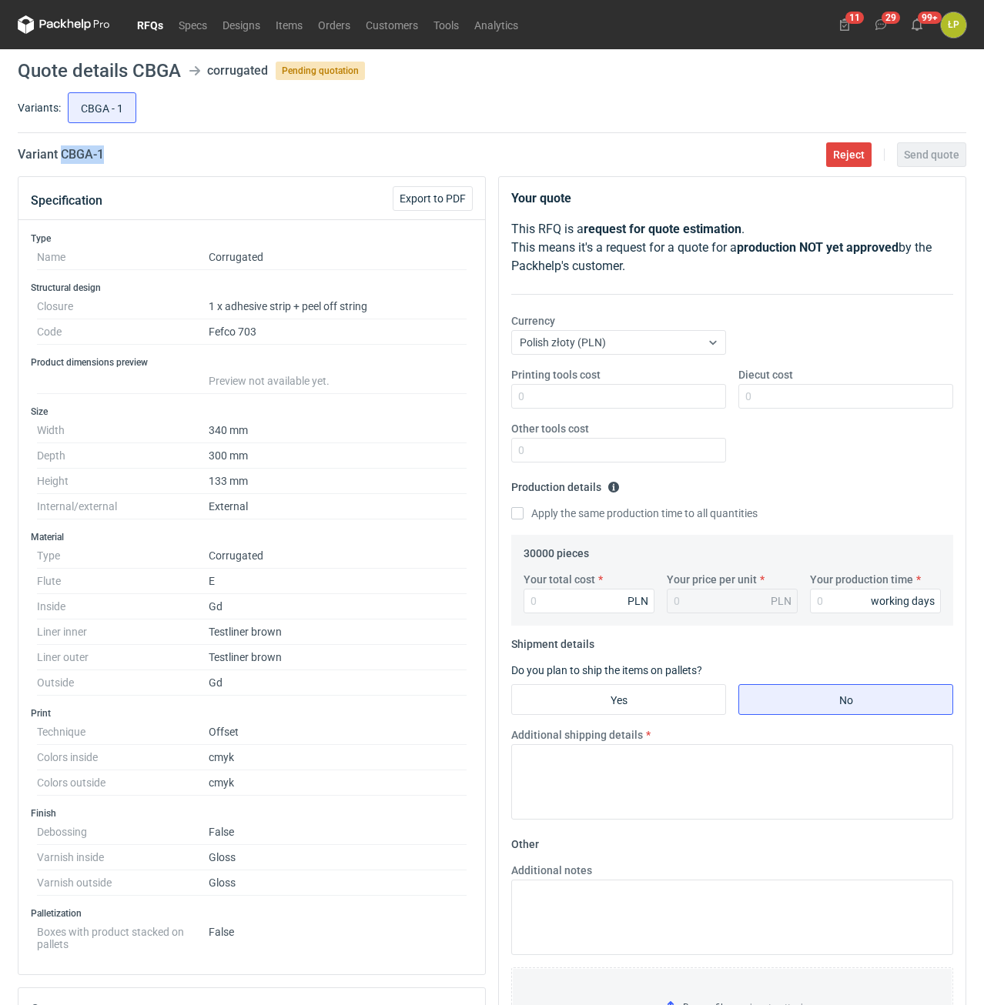
drag, startPoint x: 135, startPoint y: 153, endPoint x: 63, endPoint y: 164, distance: 73.1
click at [63, 164] on main "Quote details CBGA corrugated Pending quotation Variants: CBGA - 1 Variant CBGA…" at bounding box center [492, 703] width 960 height 1308
copy h2 "CBGA - 1"
click at [144, 178] on div "Specification Export to PDF" at bounding box center [251, 198] width 466 height 43
drag, startPoint x: 122, startPoint y: 159, endPoint x: 62, endPoint y: 156, distance: 59.3
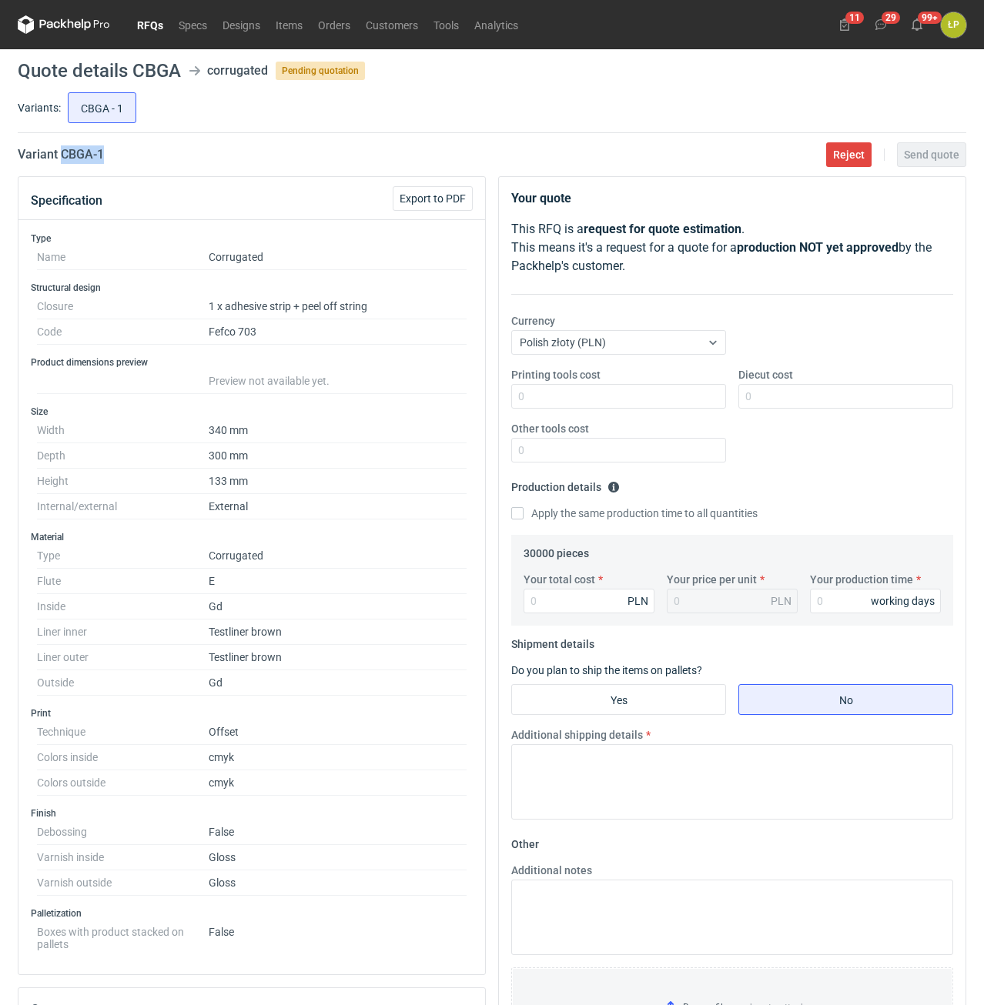
click at [62, 156] on div "Variant CBGA - 1 Reject Send quote" at bounding box center [492, 154] width 948 height 18
copy h2 "CBGA - 1"
click at [597, 413] on div "Printing tools cost Diecut cost Other tools cost" at bounding box center [732, 421] width 454 height 108
click at [596, 399] on input "Printing tools cost" at bounding box center [618, 396] width 215 height 25
type input "0"
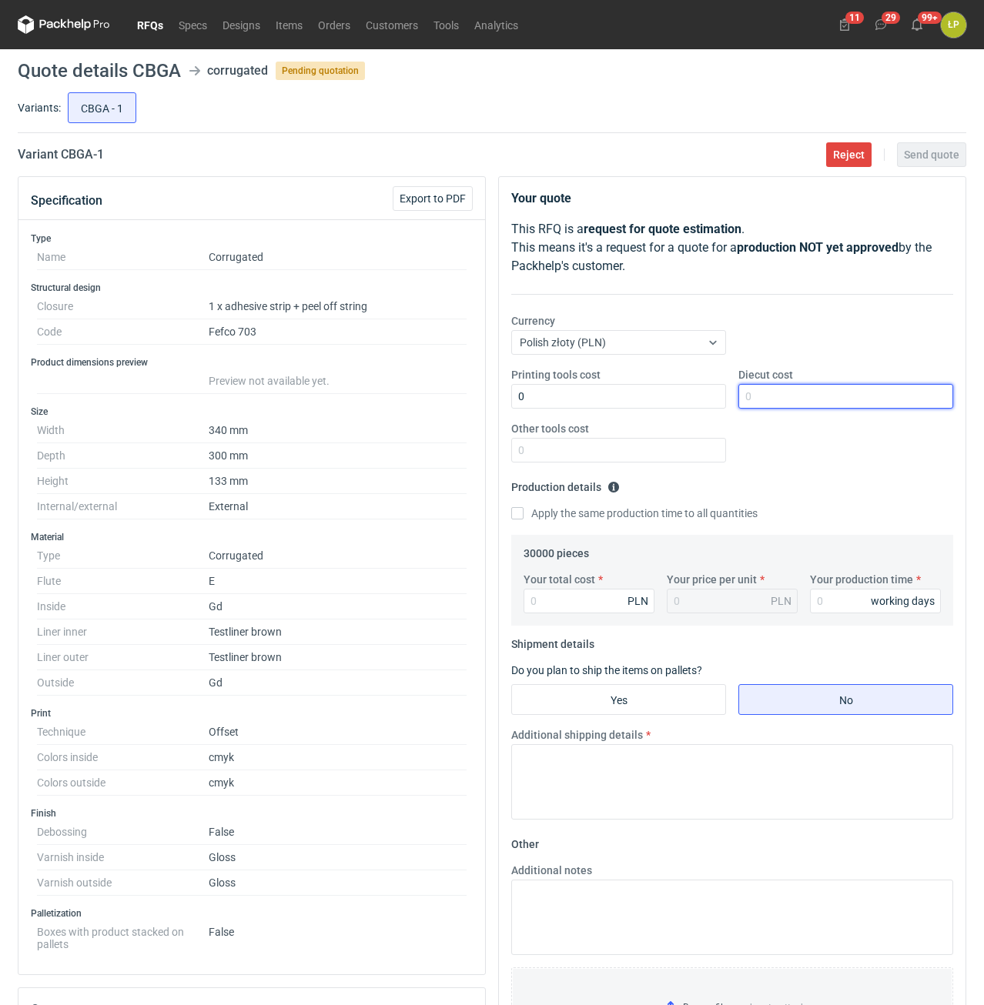
click at [774, 394] on input "Diecut cost" at bounding box center [845, 396] width 215 height 25
click at [760, 399] on input "Diecut cost" at bounding box center [845, 396] width 215 height 25
type input "1800"
click at [670, 453] on input "Other tools cost" at bounding box center [618, 450] width 215 height 25
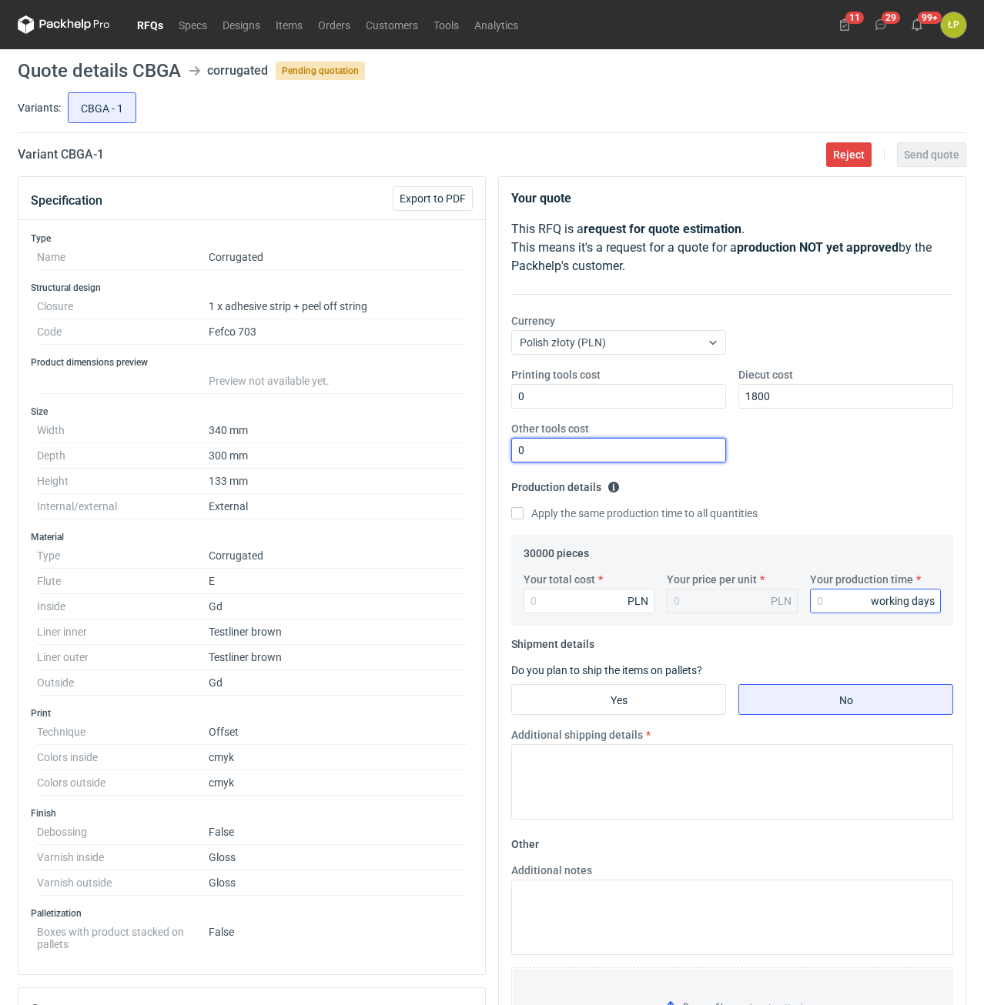
type input "0"
click at [838, 595] on input "Your production time" at bounding box center [875, 601] width 131 height 25
type input "15"
click at [617, 597] on input "Your total cost" at bounding box center [588, 601] width 131 height 25
type input "162"
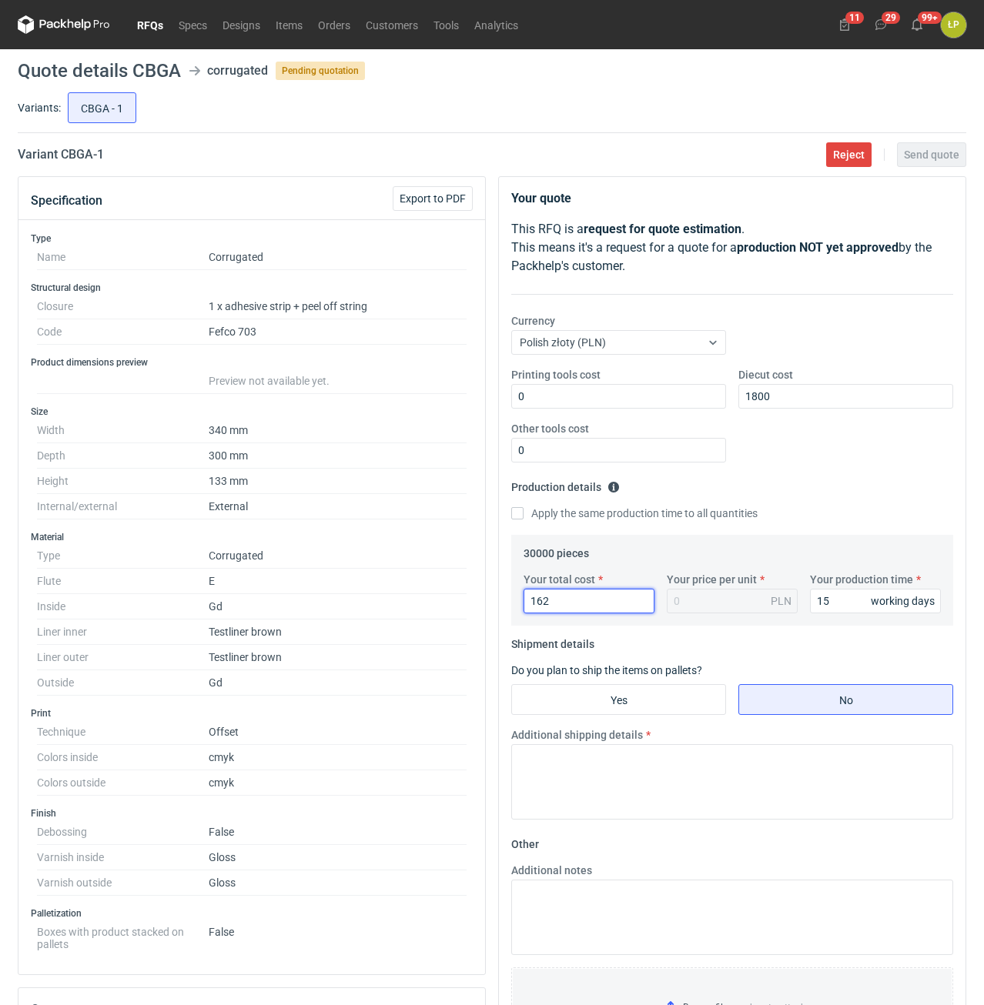
type input "0.01"
type input "162900"
type input "5.43"
type input "162900"
click at [695, 710] on input "Yes" at bounding box center [618, 699] width 213 height 29
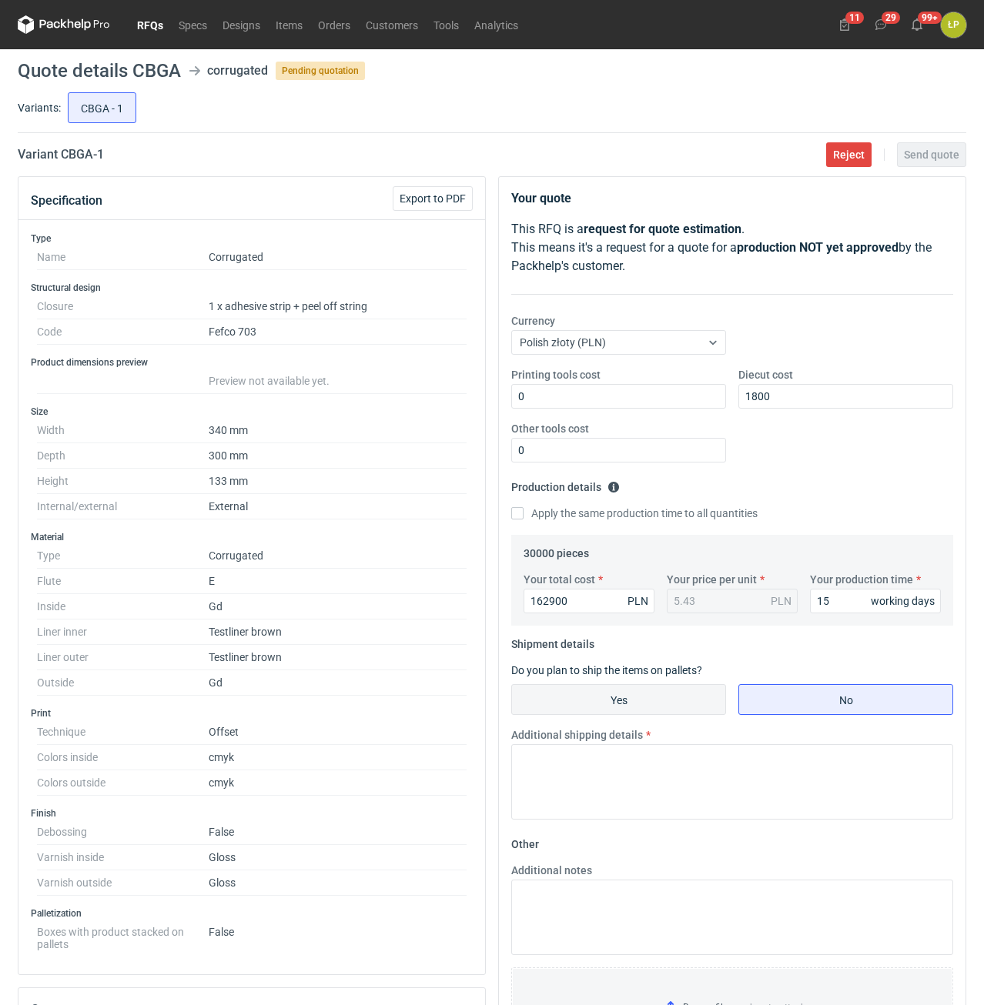
radio input "true"
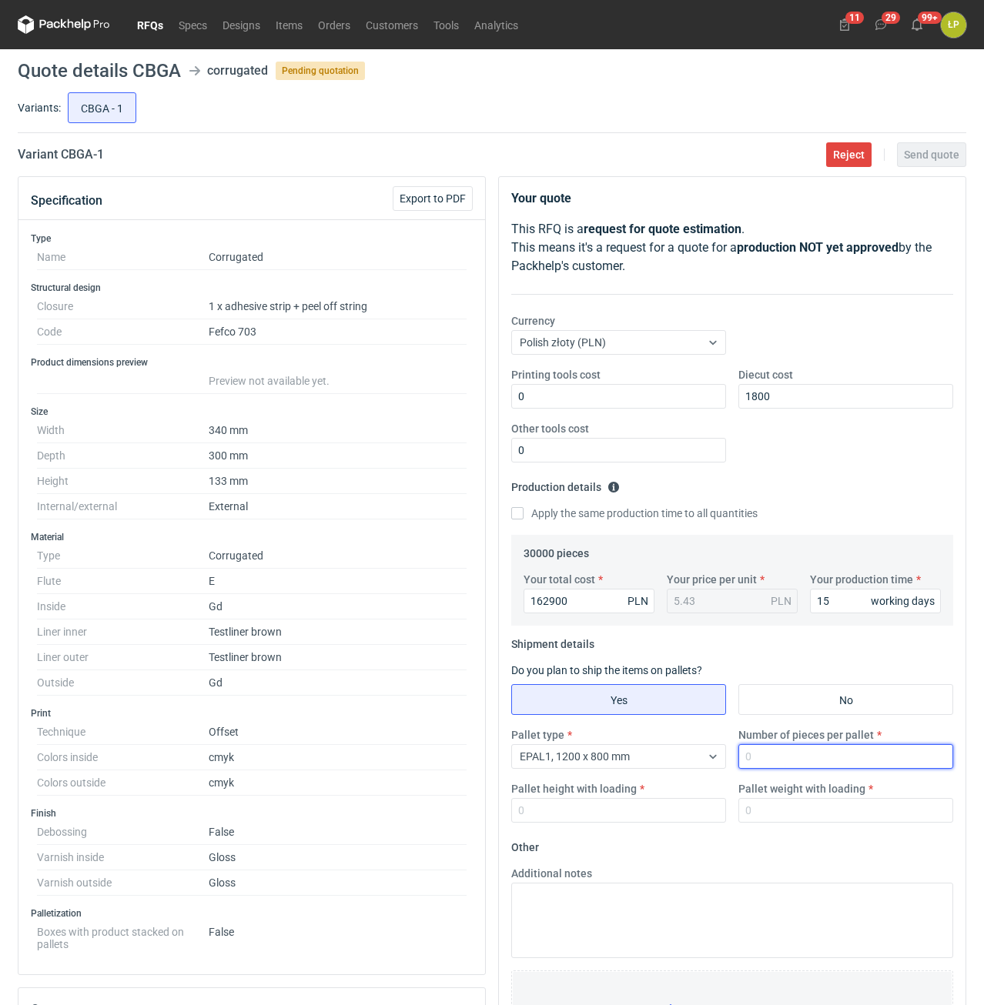
click at [763, 758] on input "Number of pieces per pallet" at bounding box center [845, 756] width 215 height 25
type input "630"
click at [689, 813] on input "Pallet height with loading" at bounding box center [618, 810] width 215 height 25
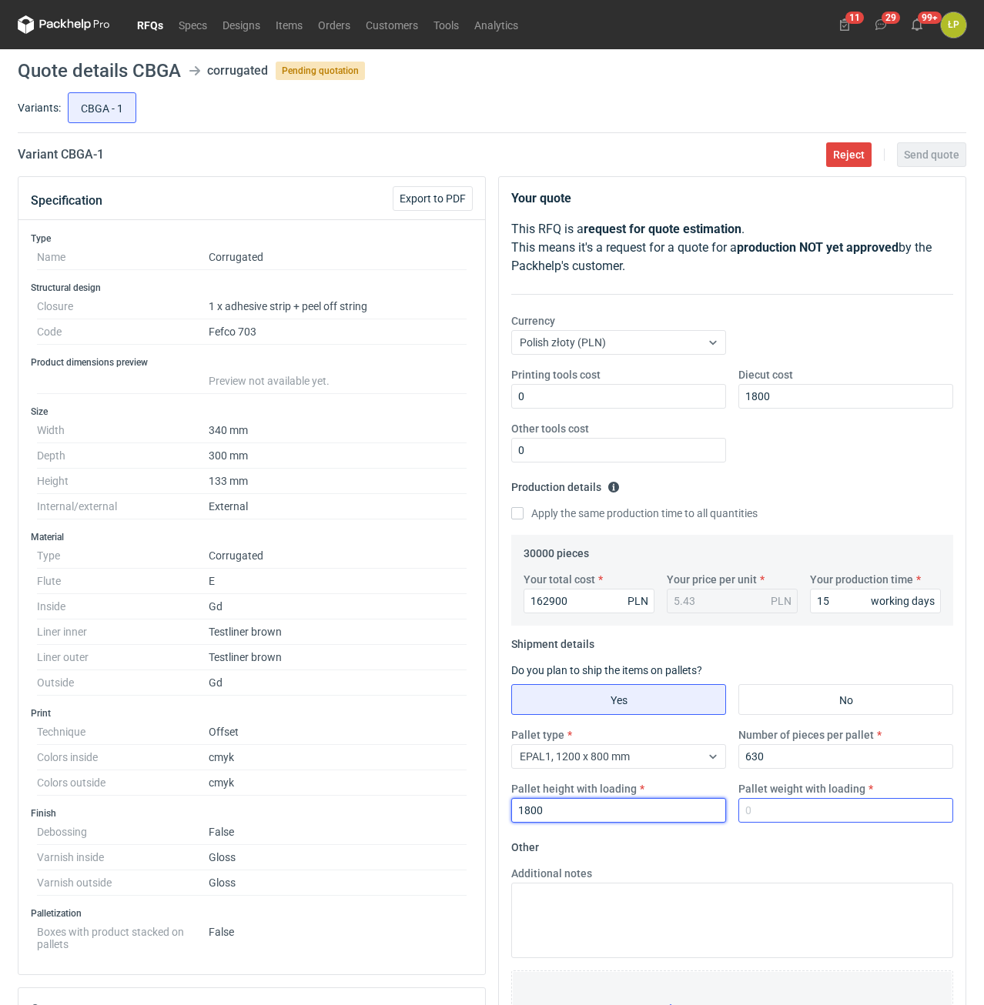
type input "1800"
click at [813, 822] on input "Pallet weight with loading" at bounding box center [845, 810] width 215 height 25
click at [854, 810] on input "Pallet weight with loading" at bounding box center [845, 810] width 215 height 25
type input "500"
click at [839, 850] on fieldset "Other Additional notes Browse files or drop to attach" at bounding box center [732, 949] width 442 height 228
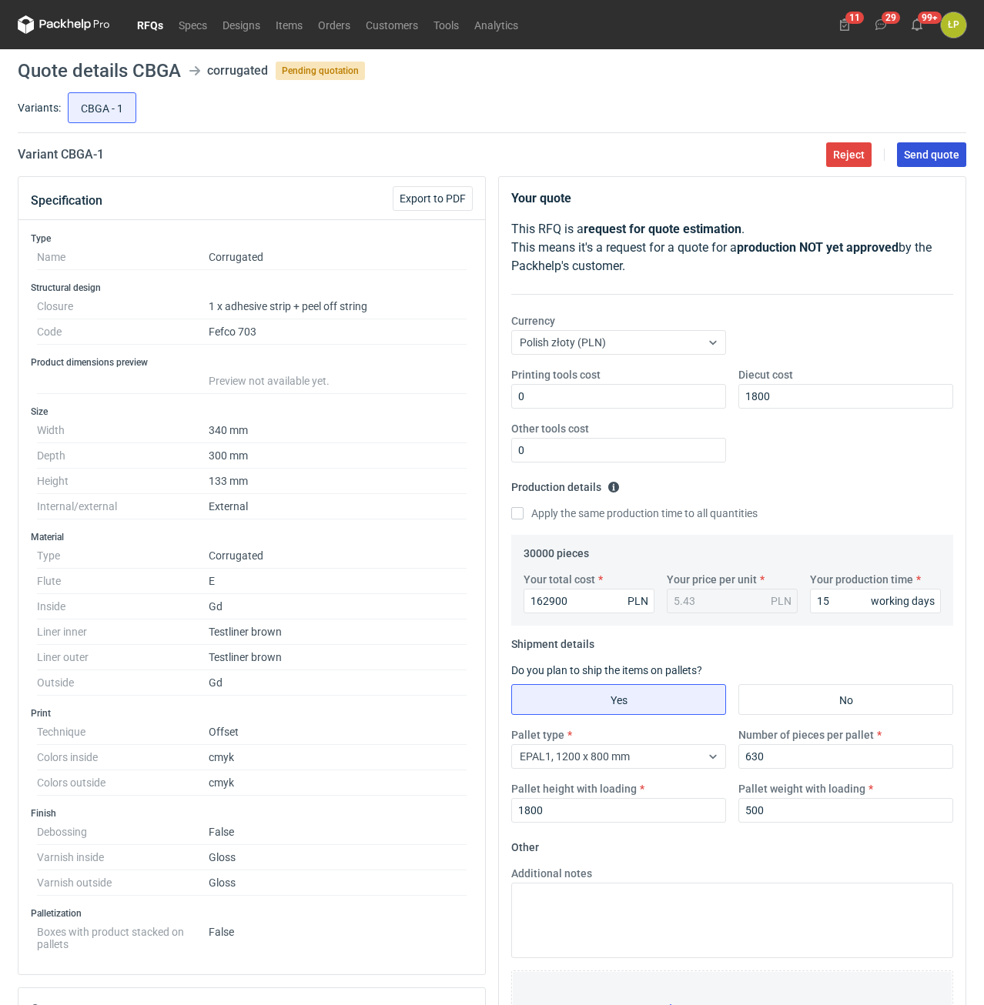
click at [914, 156] on span "Send quote" at bounding box center [931, 154] width 55 height 11
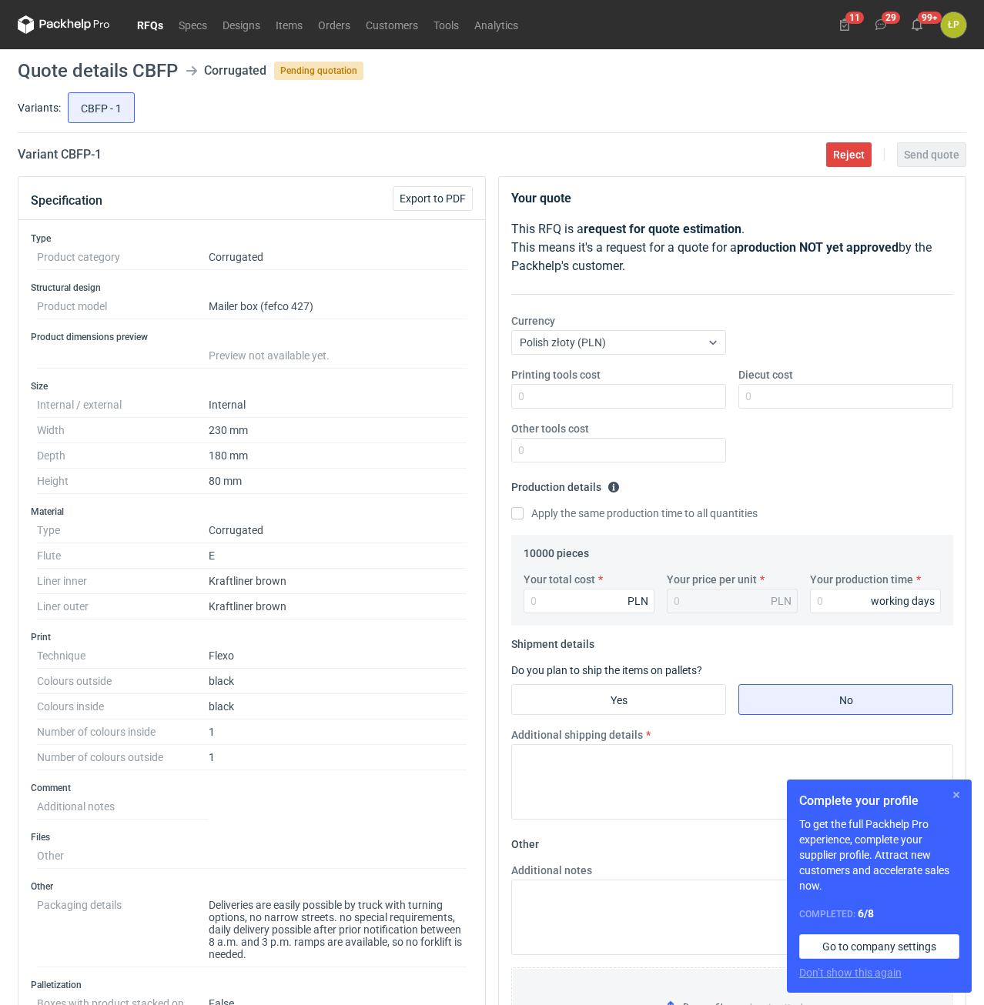
click at [954, 796] on button "button" at bounding box center [956, 795] width 18 height 18
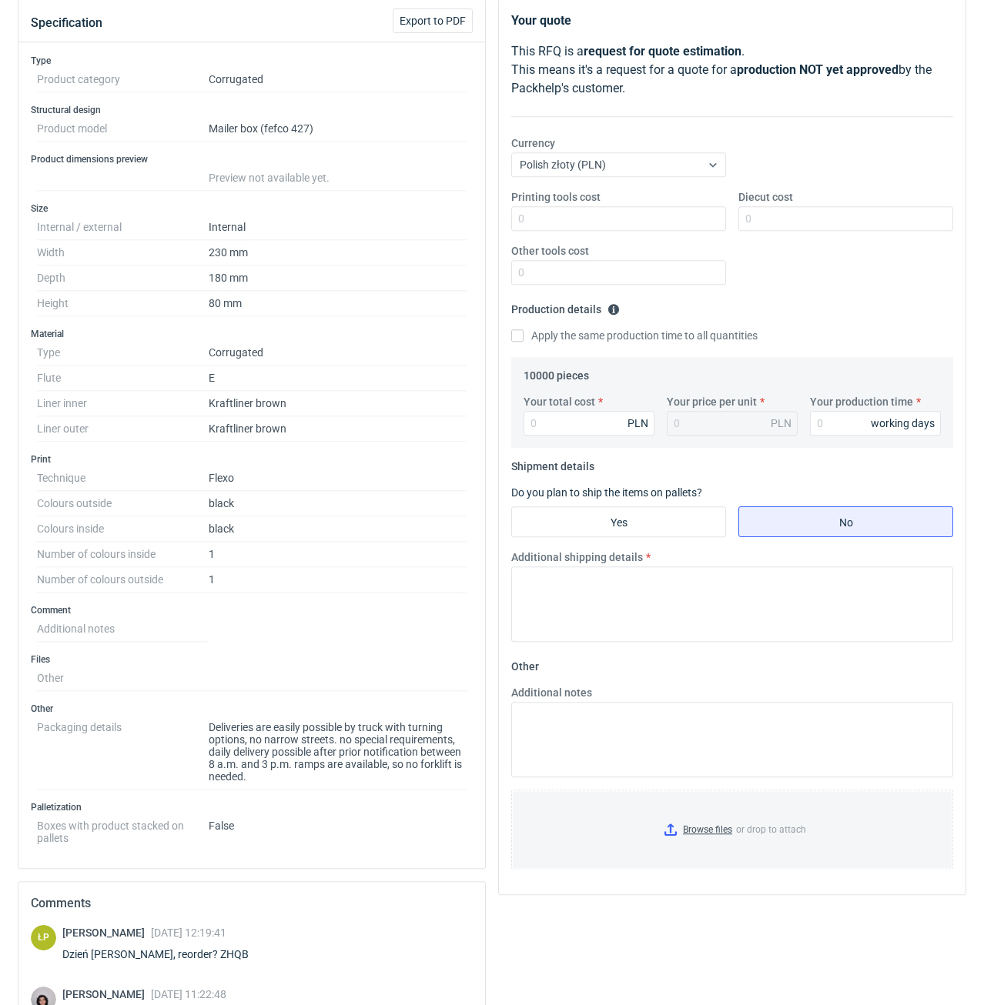
scroll to position [423, 0]
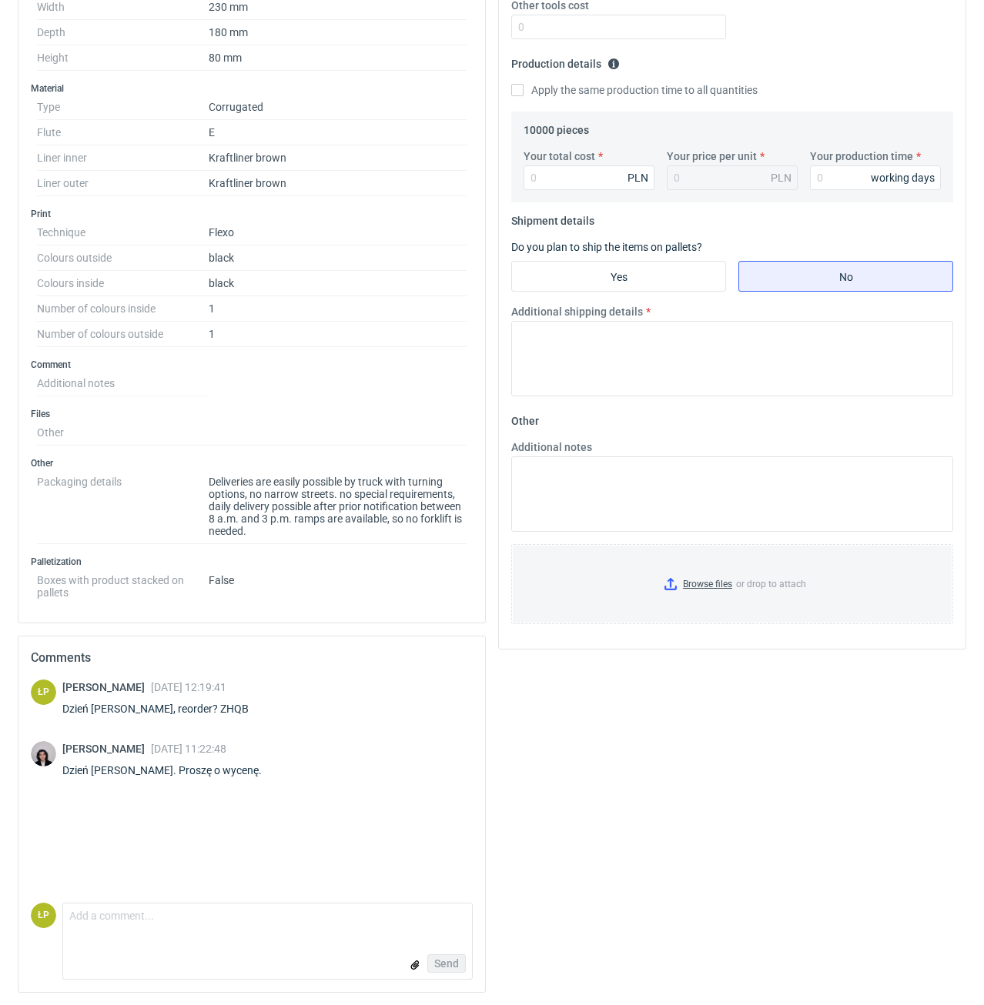
click at [181, 710] on div "Dzień [PERSON_NAME], reorder? ZHQB" at bounding box center [164, 708] width 205 height 15
copy div "ZHQB"
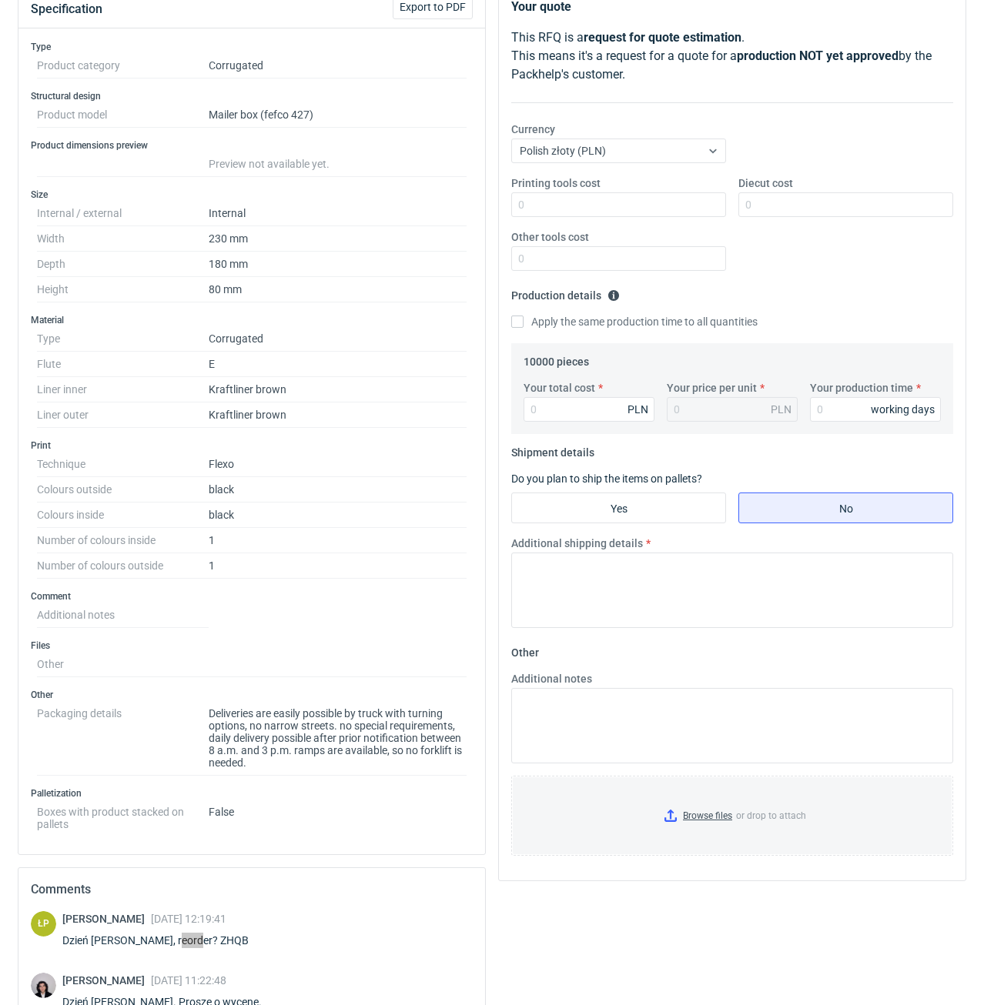
scroll to position [31, 0]
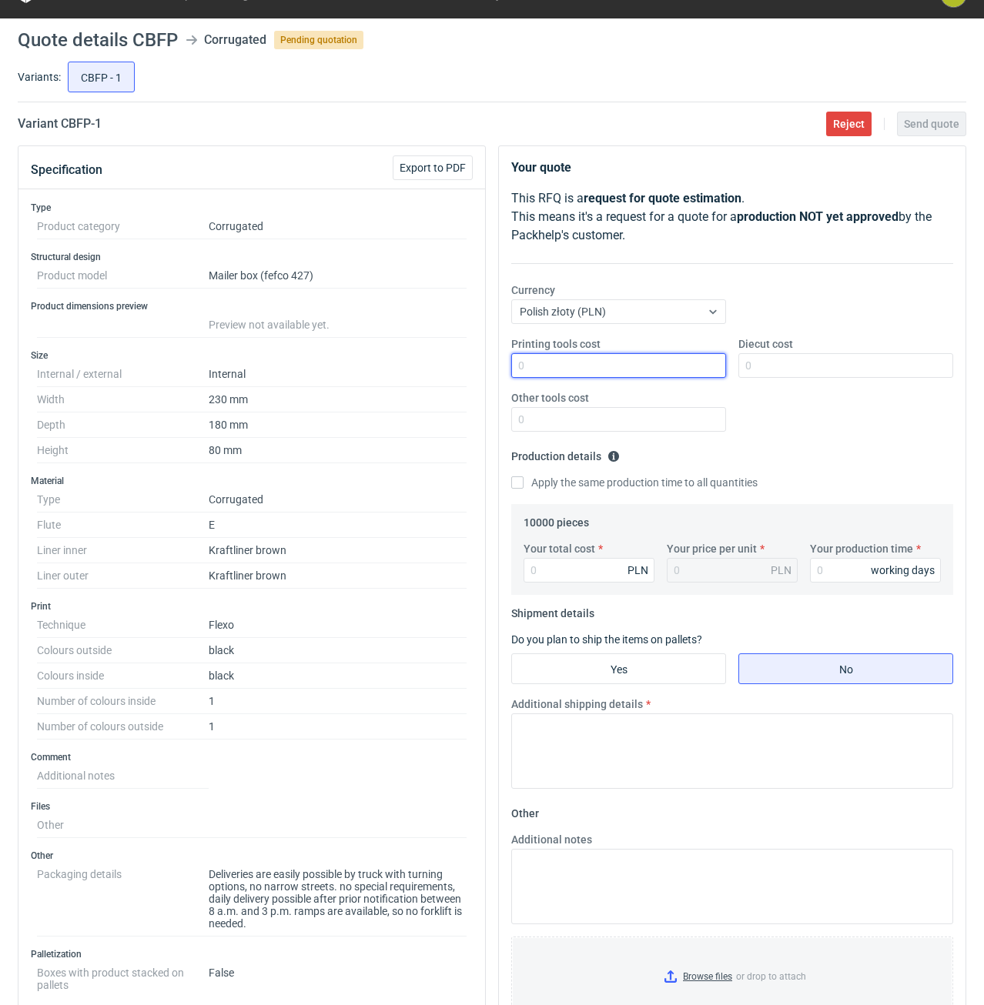
click at [600, 354] on input "Printing tools cost" at bounding box center [618, 365] width 215 height 25
click at [535, 367] on input "Printing tools cost" at bounding box center [618, 365] width 215 height 25
type input "0"
click at [760, 353] on div "Diecut cost" at bounding box center [845, 357] width 227 height 42
click at [761, 364] on input "Diecut cost" at bounding box center [845, 365] width 215 height 25
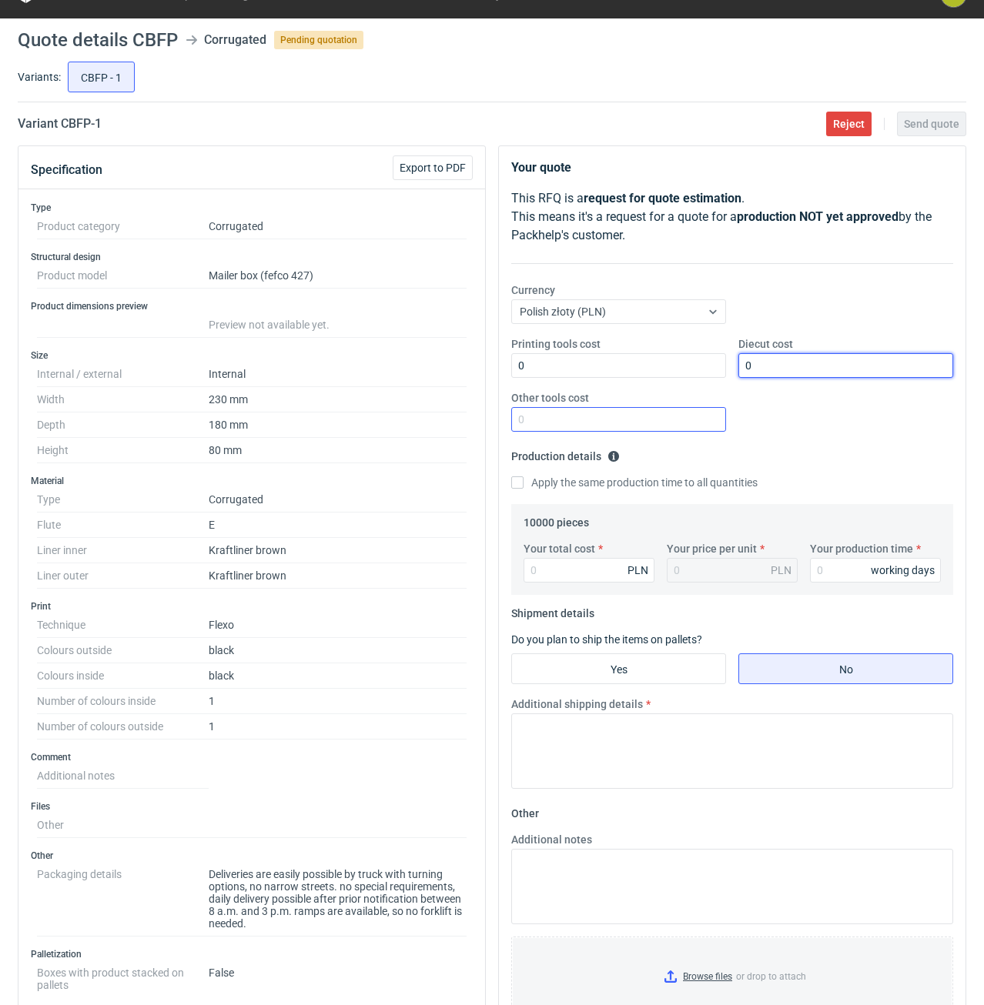
type input "0"
click at [651, 416] on input "Other tools cost" at bounding box center [618, 419] width 215 height 25
type input "0"
click at [850, 573] on input "Your production time" at bounding box center [875, 570] width 131 height 25
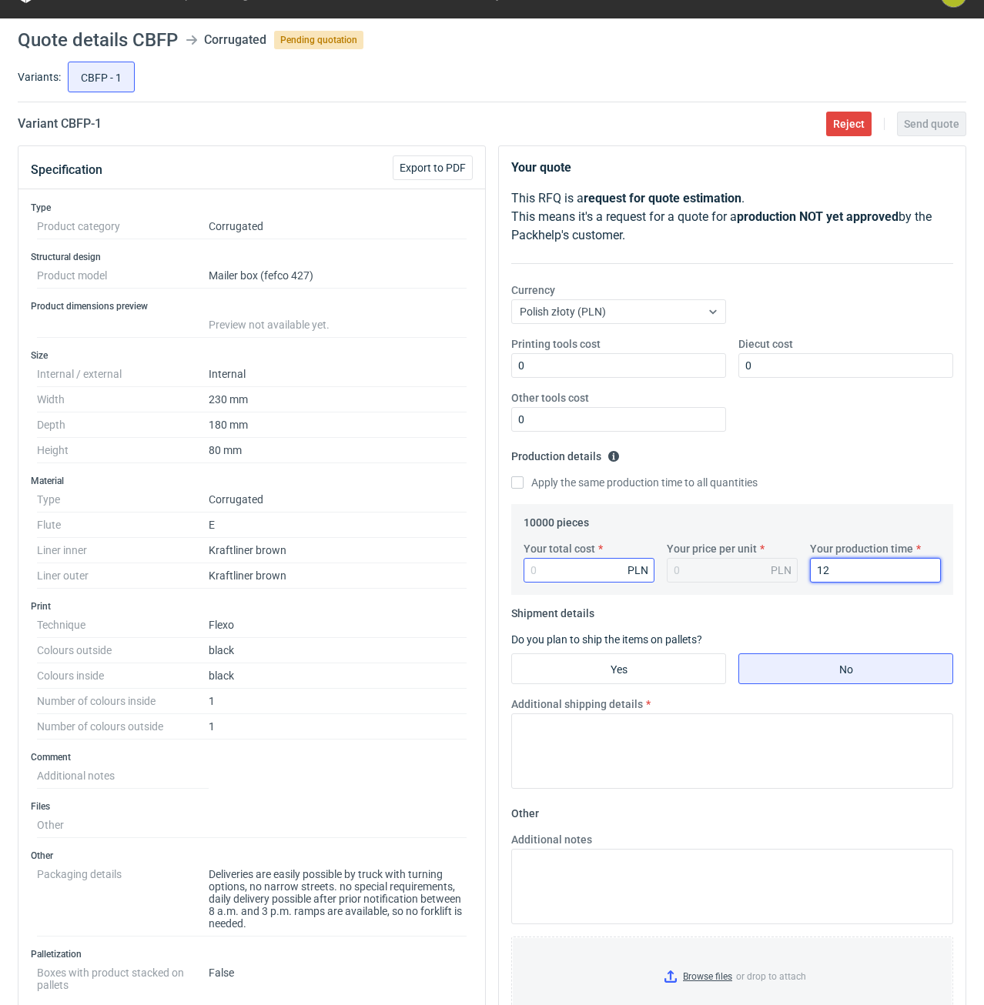
type input "12"
click at [580, 574] on input "Your total cost" at bounding box center [588, 570] width 131 height 25
type input "9000"
type input "0.9"
type input "9000"
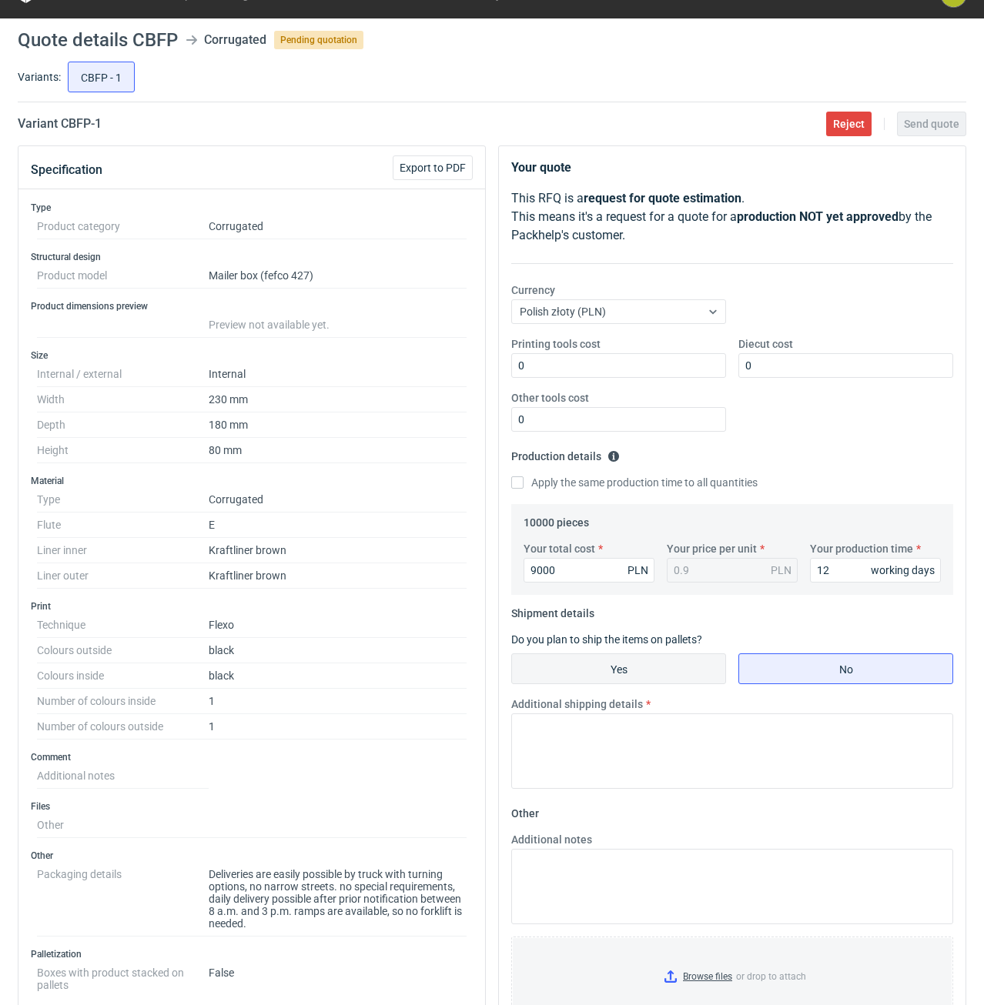
click at [670, 667] on input "Yes" at bounding box center [618, 668] width 213 height 29
radio input "true"
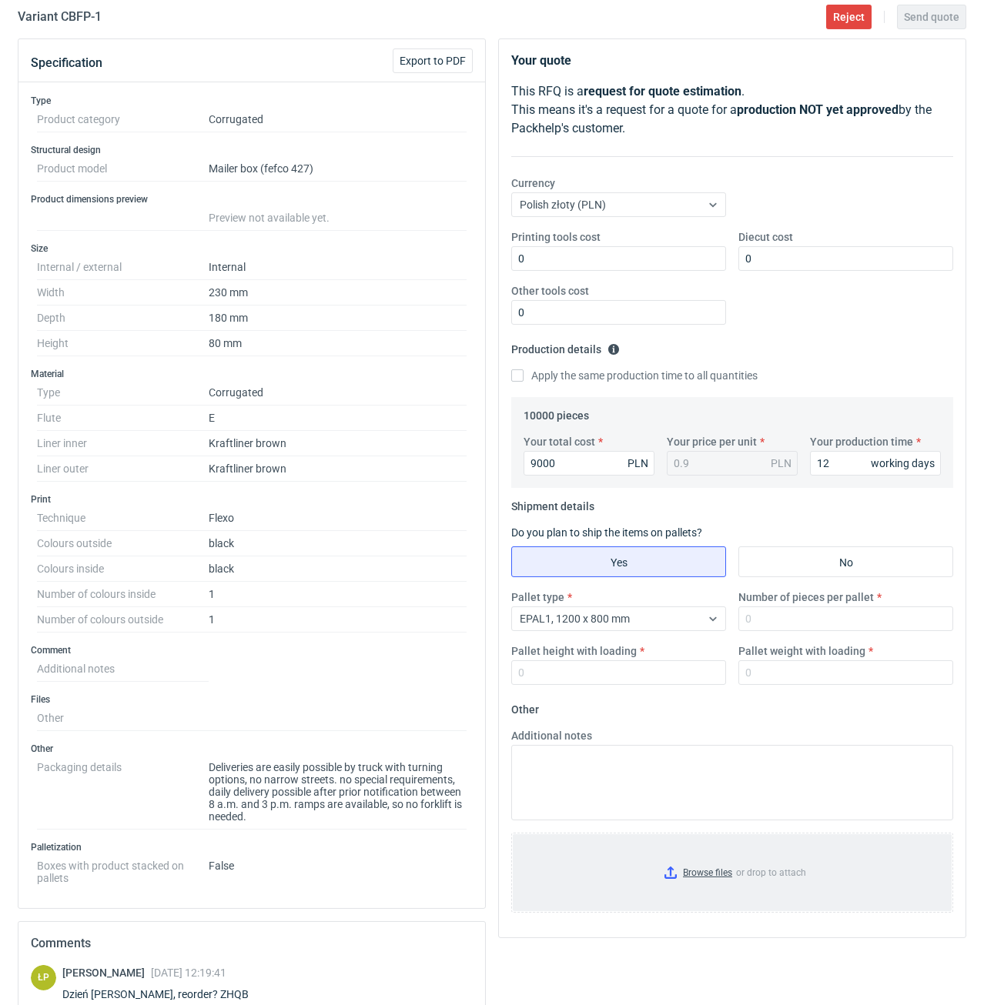
scroll to position [292, 0]
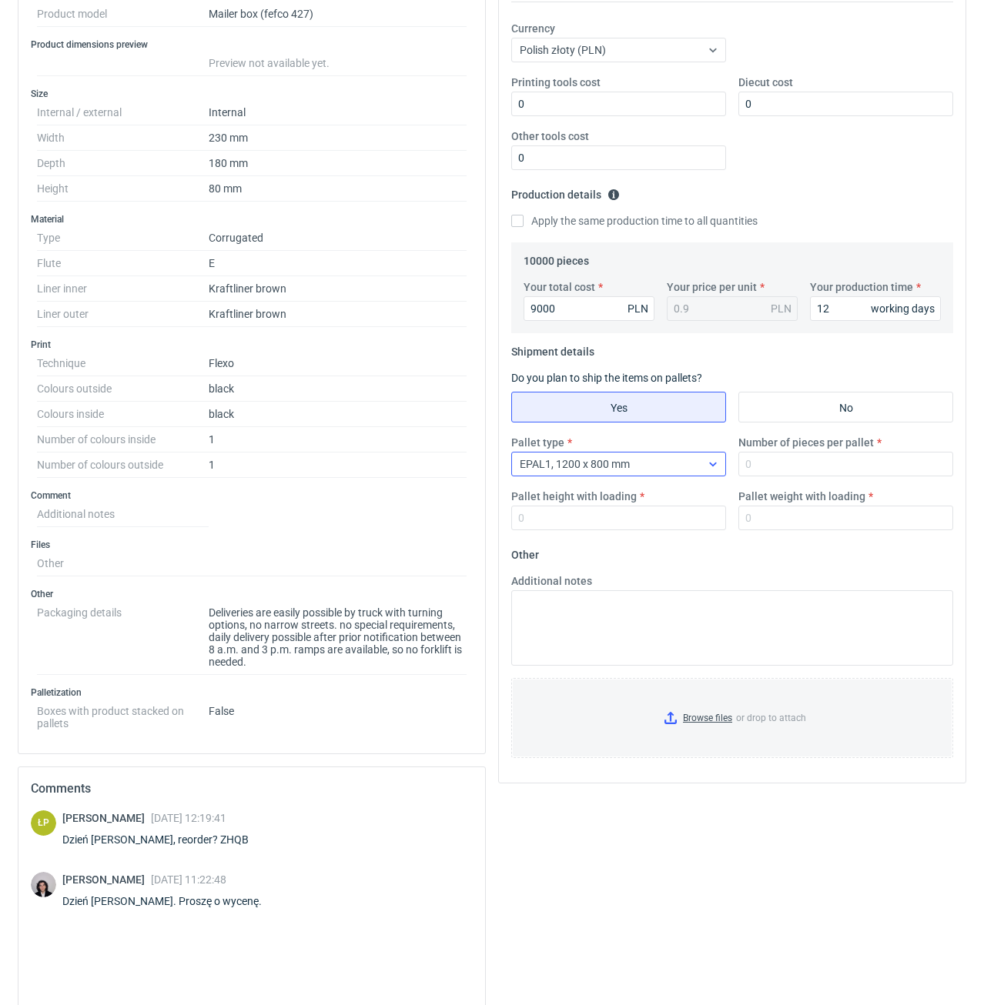
click at [698, 463] on div "EPAL1, 1200 x 800 mm" at bounding box center [606, 464] width 189 height 22
click at [782, 451] on div "Number of pieces per pallet" at bounding box center [845, 456] width 227 height 42
click at [784, 460] on input "Number of pieces per pallet" at bounding box center [845, 464] width 215 height 25
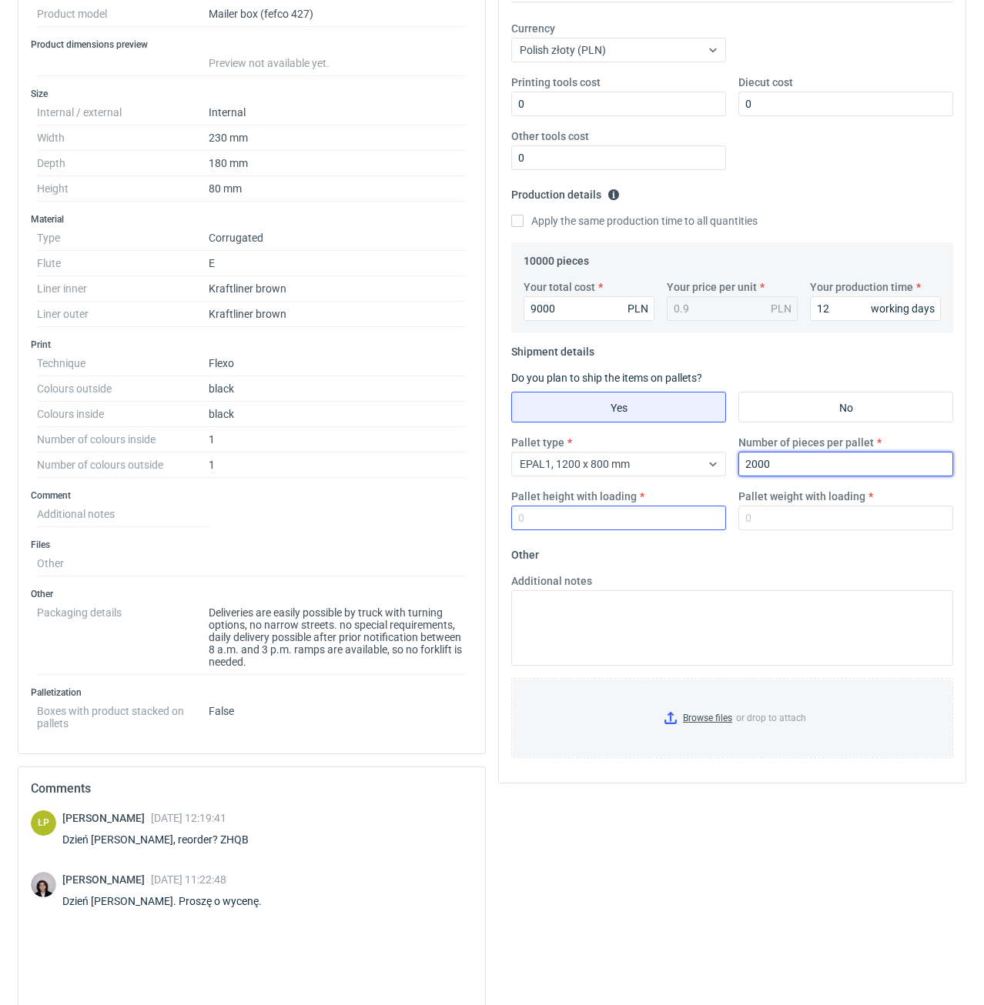
type input "2000"
click at [615, 516] on input "Pallet height with loading" at bounding box center [618, 518] width 215 height 25
type input "1800"
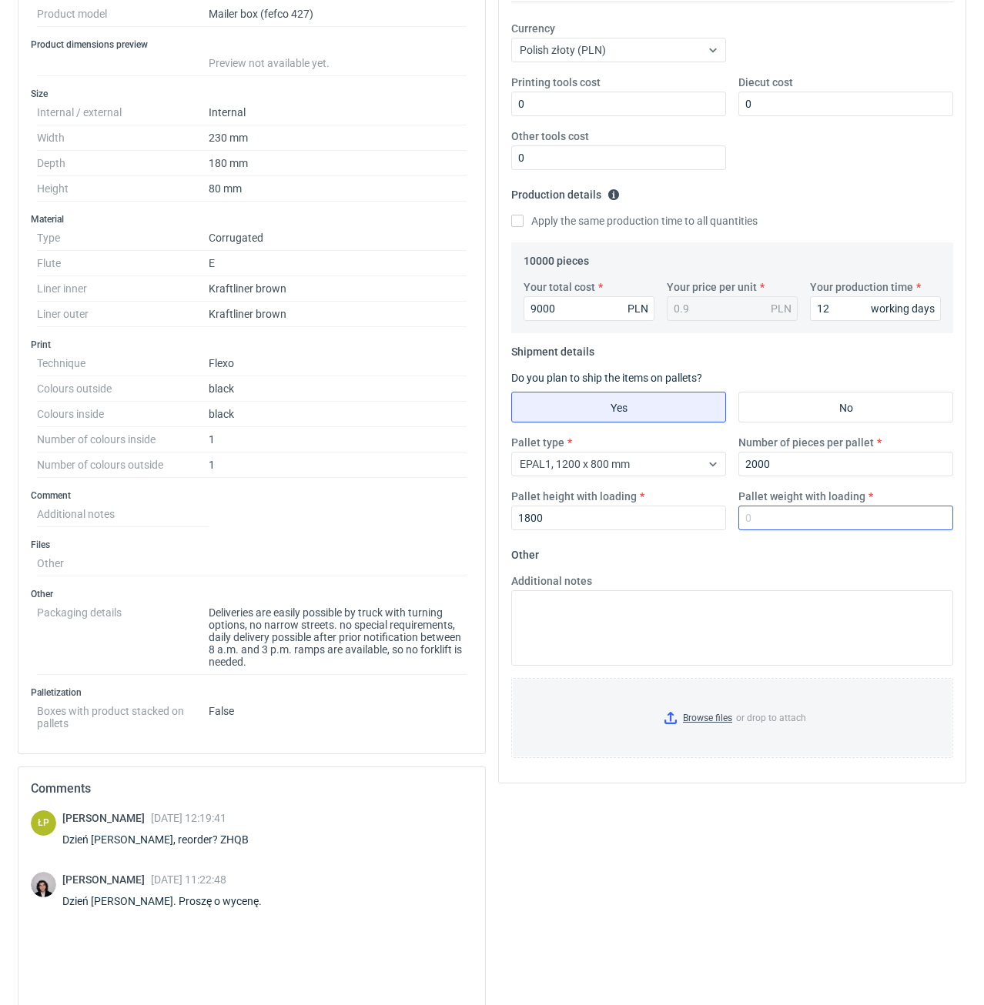
click at [801, 531] on div "Pallet type EPAL1, 1200 x 800 mm Number of pieces per pallet 2000 Pallet height…" at bounding box center [732, 489] width 454 height 108
click at [801, 527] on input "Pallet weight with loading" at bounding box center [845, 518] width 215 height 25
type input "340"
click at [802, 563] on fieldset "Other Additional notes Browse files or drop to attach" at bounding box center [732, 657] width 442 height 228
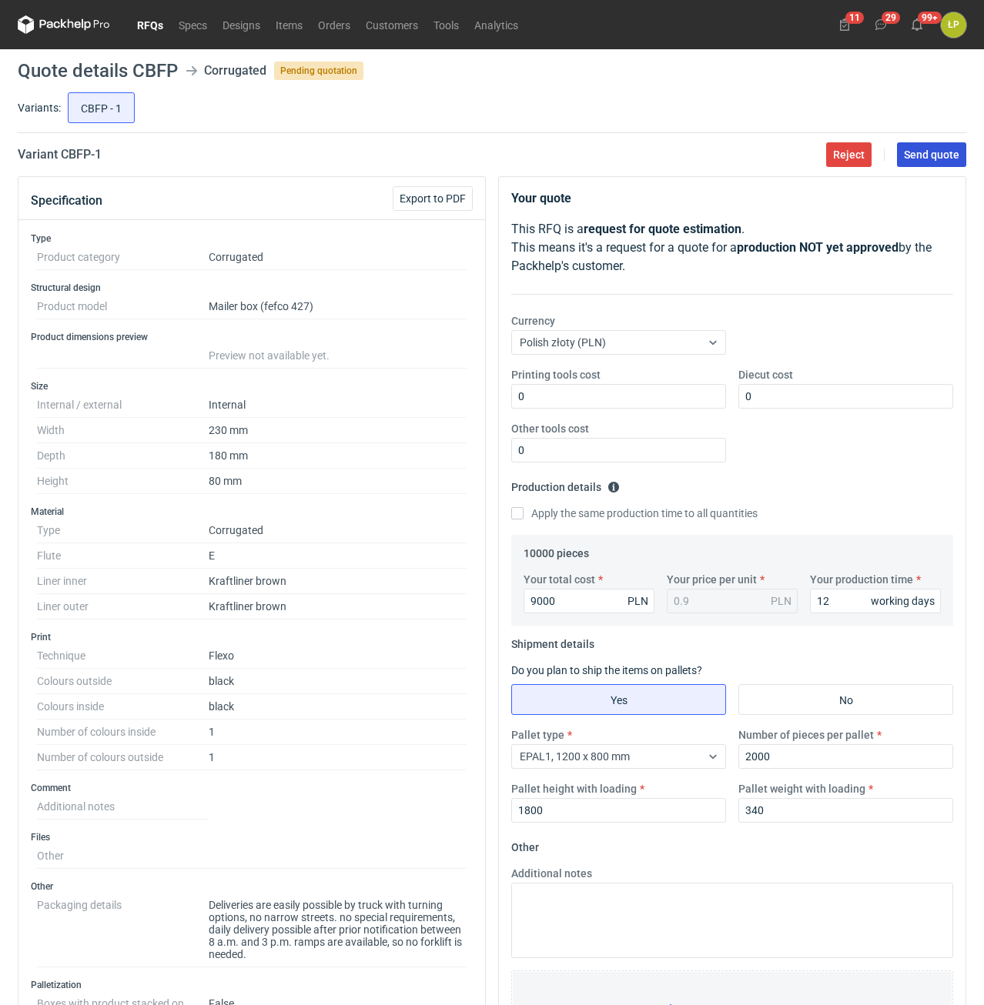
click at [912, 162] on button "Send quote" at bounding box center [931, 154] width 69 height 25
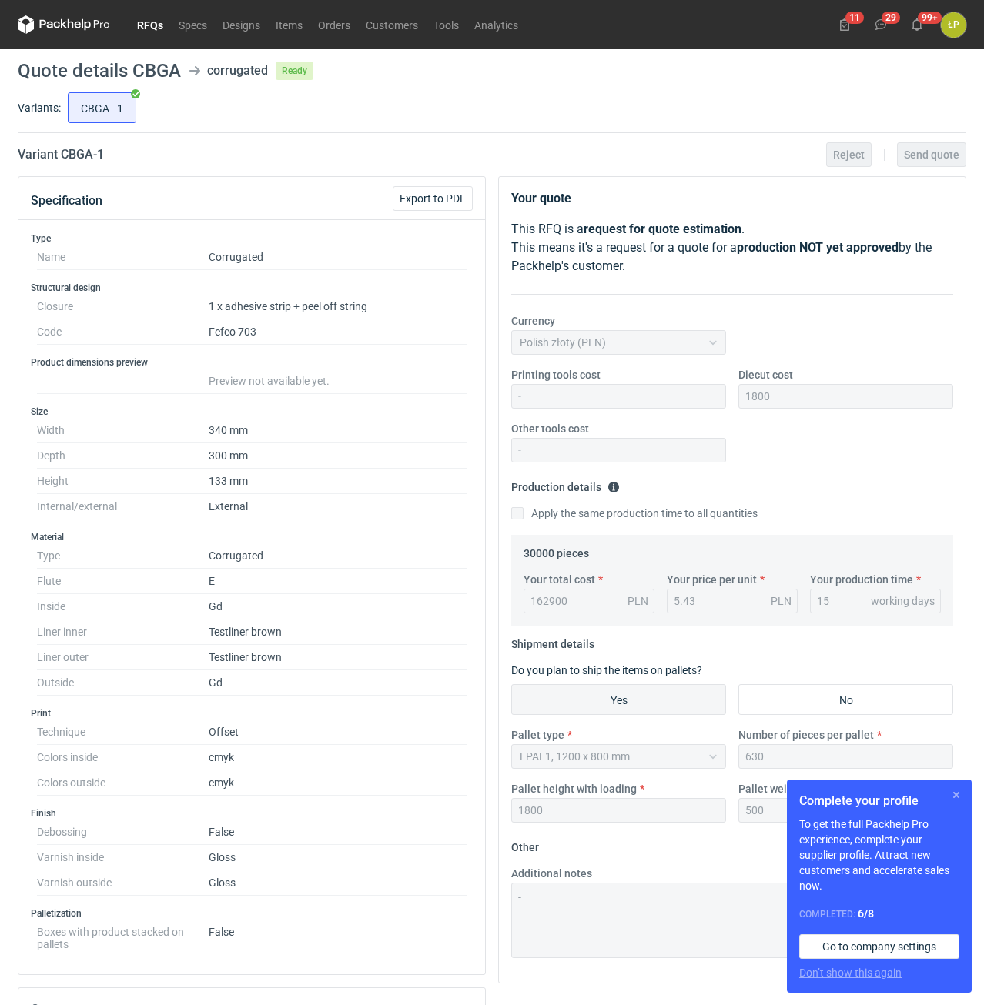
click at [954, 792] on button "button" at bounding box center [956, 795] width 18 height 18
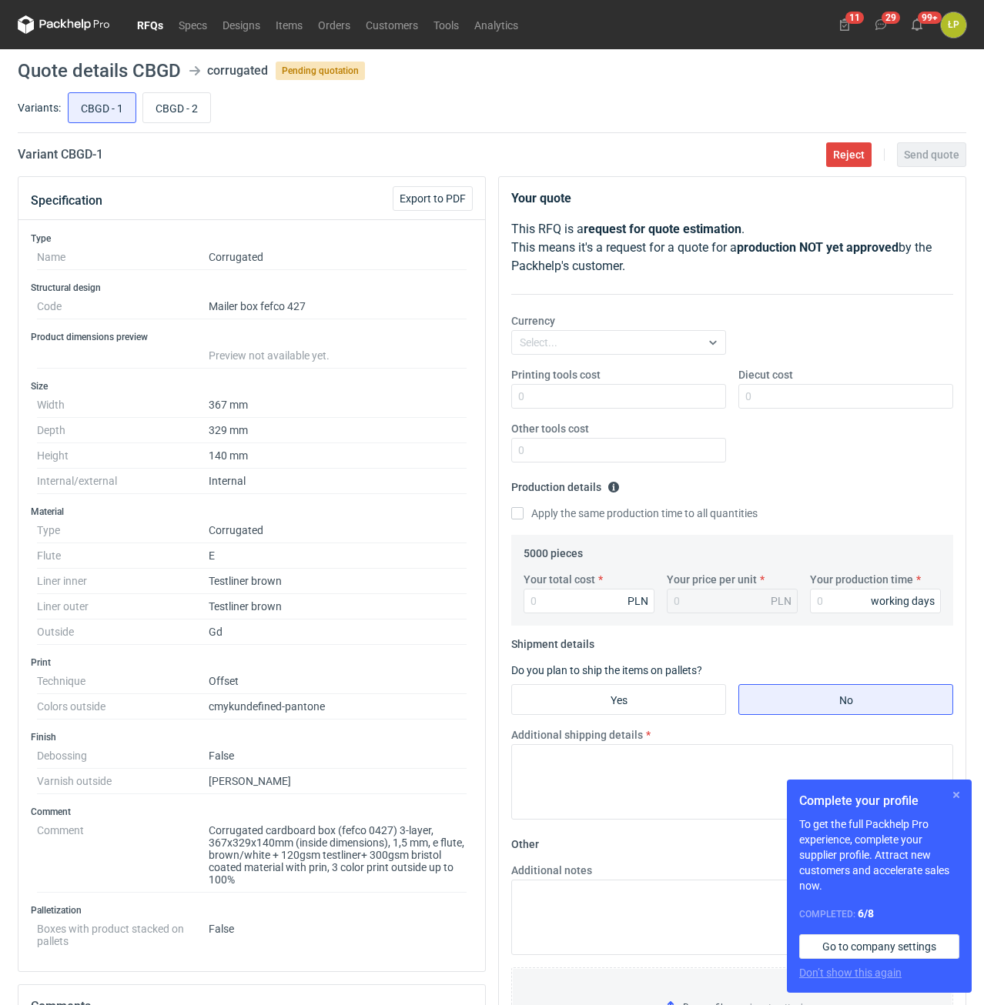
click at [952, 793] on button "button" at bounding box center [956, 795] width 18 height 18
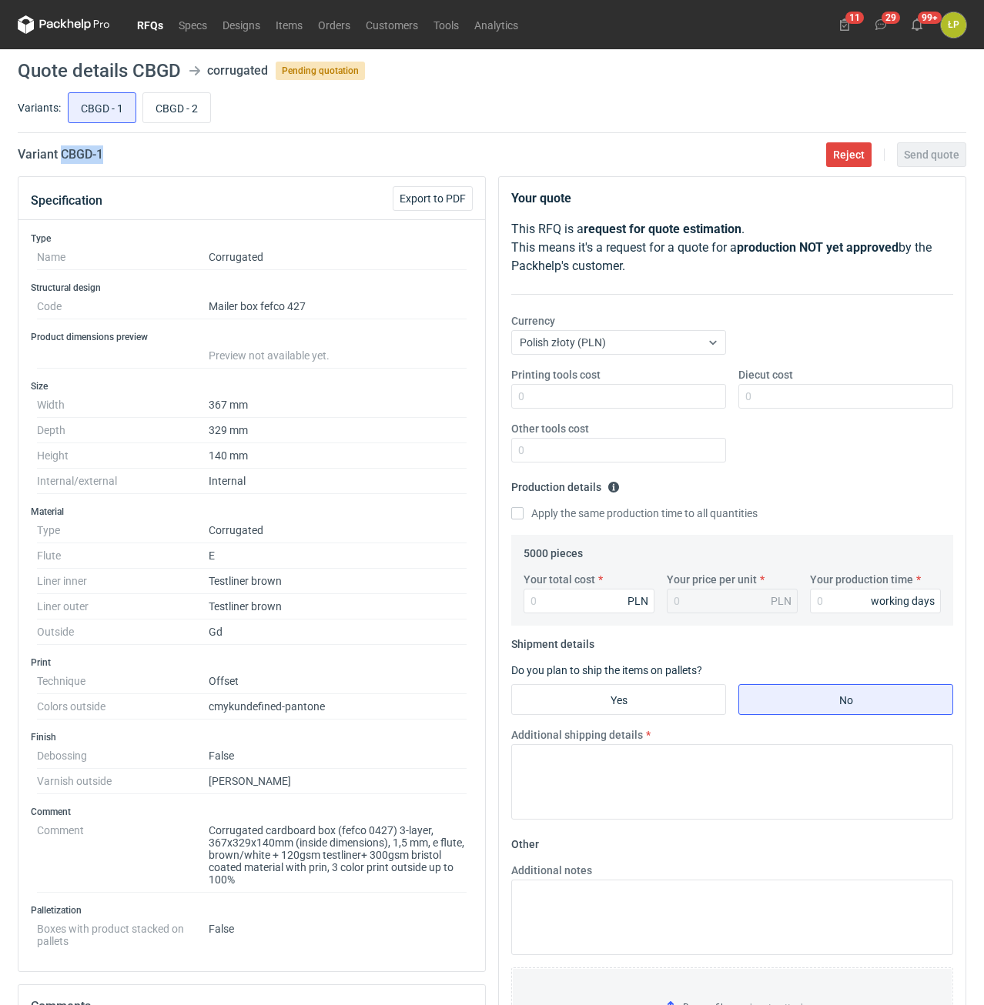
drag, startPoint x: 116, startPoint y: 160, endPoint x: 60, endPoint y: 159, distance: 56.2
click at [60, 159] on div "Variant CBGD - 1 Reject Send quote" at bounding box center [492, 154] width 948 height 18
copy h2 "CBGD - 1"
click at [683, 393] on input "Printing tools cost" at bounding box center [618, 396] width 215 height 25
type input "0"
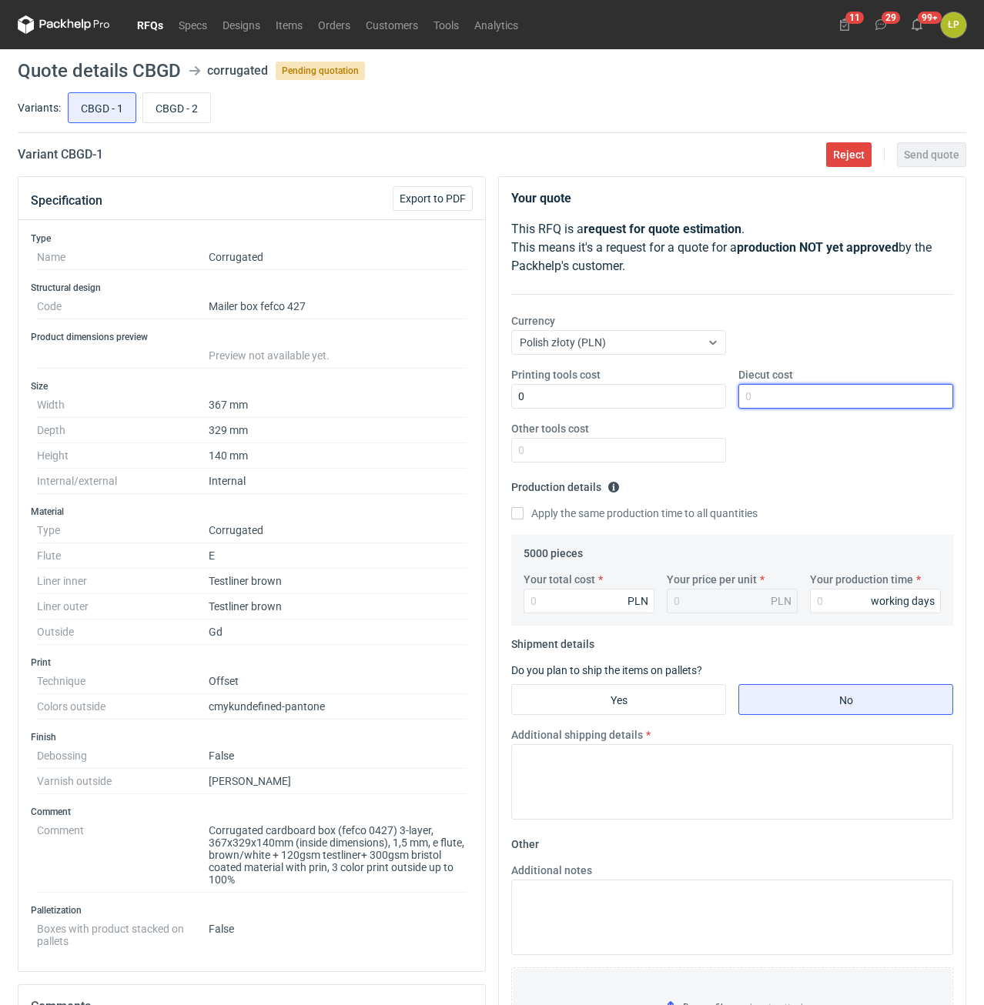
click at [762, 397] on input "Diecut cost" at bounding box center [845, 396] width 215 height 25
type input "2000"
click at [671, 444] on input "Other tools cost" at bounding box center [618, 450] width 215 height 25
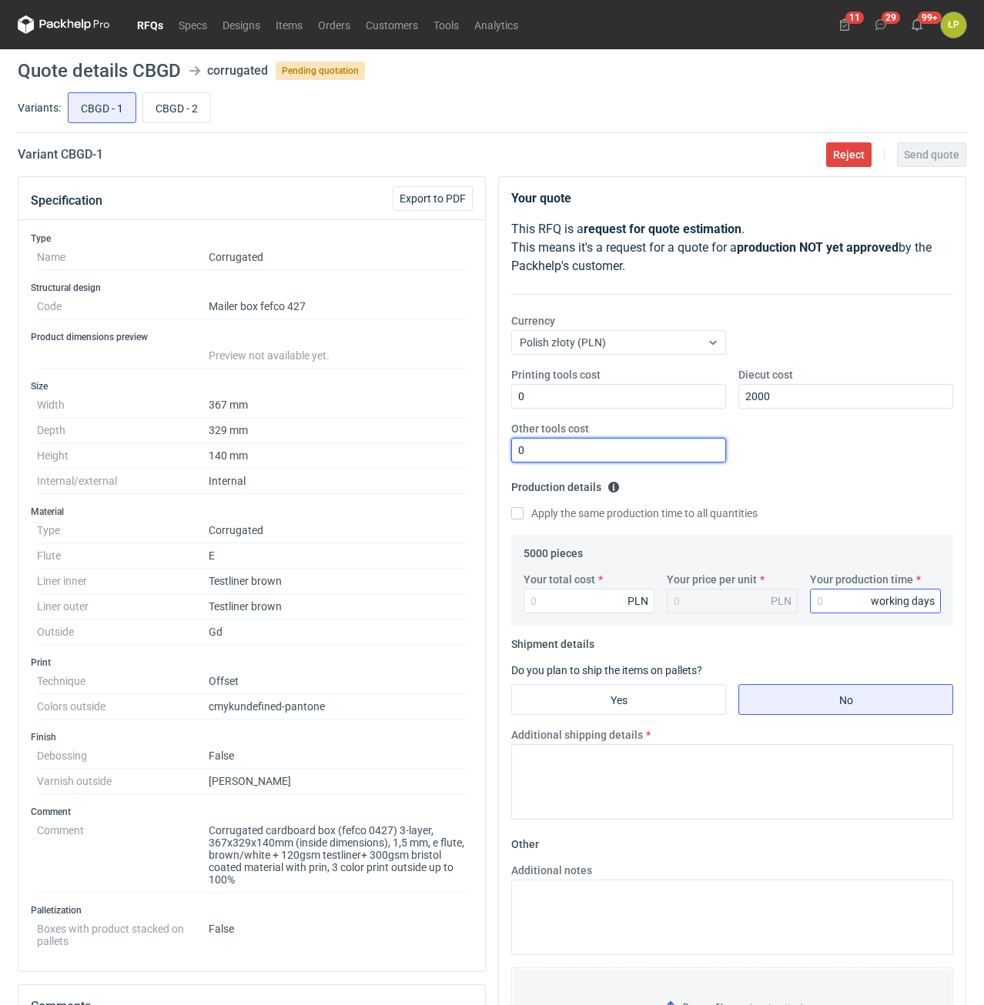
type input "0"
click at [833, 594] on input "Your production time" at bounding box center [875, 601] width 131 height 25
type input "15"
click at [610, 600] on input "Your total cost" at bounding box center [588, 601] width 131 height 25
type input "20150"
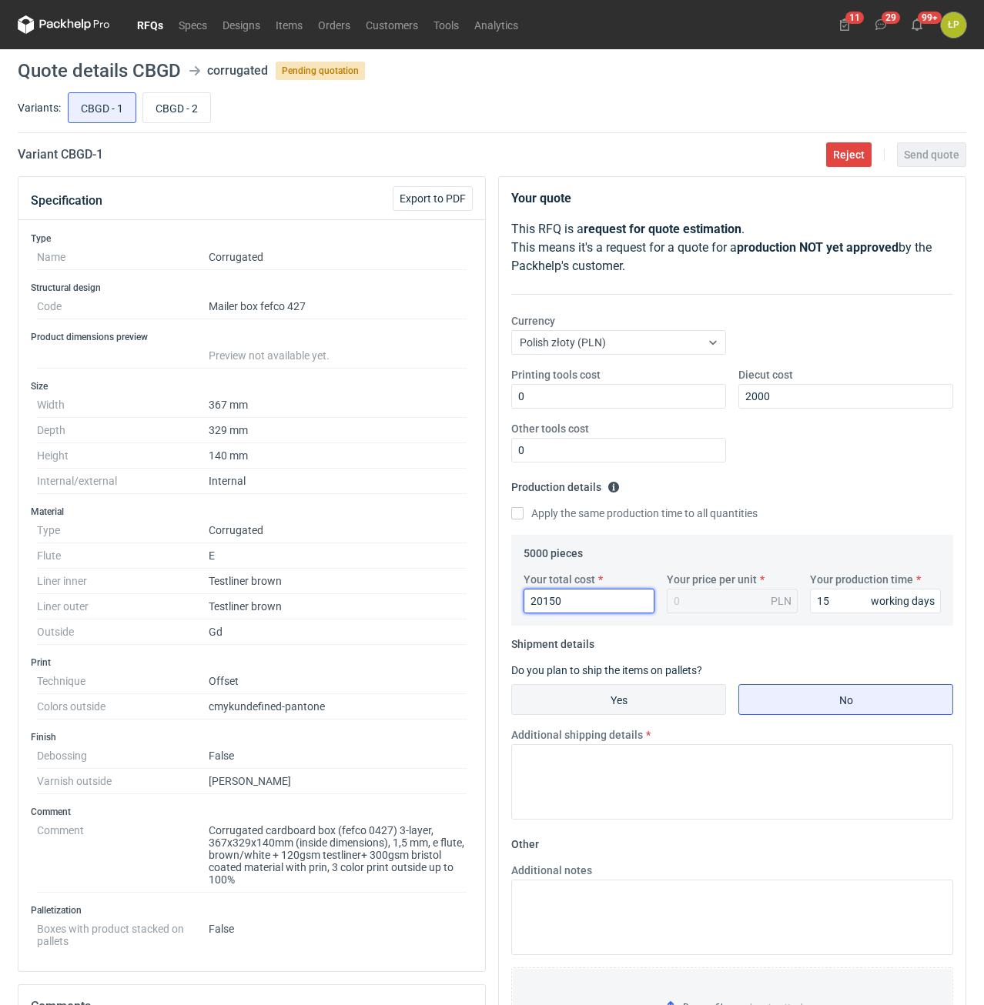
type input "4.03"
type input "20150"
click at [674, 685] on label "Yes" at bounding box center [618, 699] width 215 height 31
click at [674, 685] on input "Yes" at bounding box center [618, 699] width 213 height 29
radio input "true"
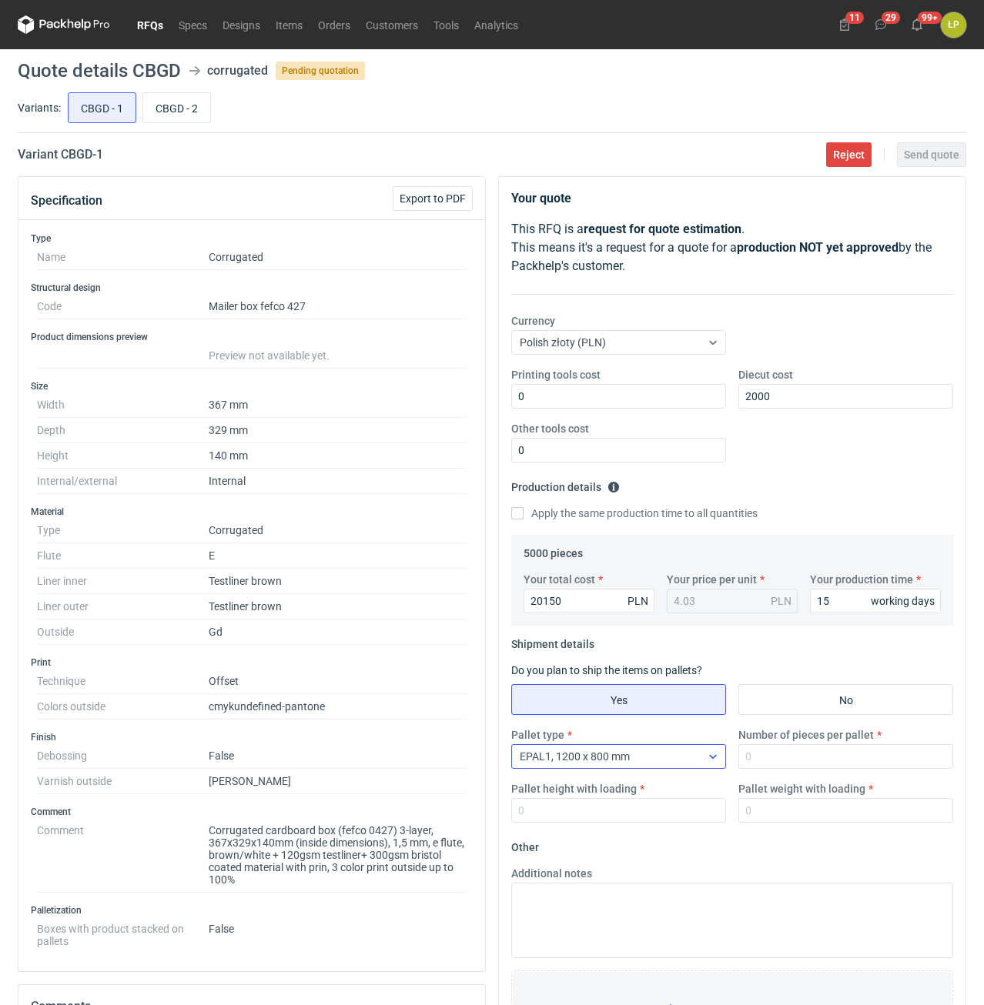
click at [698, 753] on div "EPAL1, 1200 x 800 mm" at bounding box center [606, 757] width 189 height 22
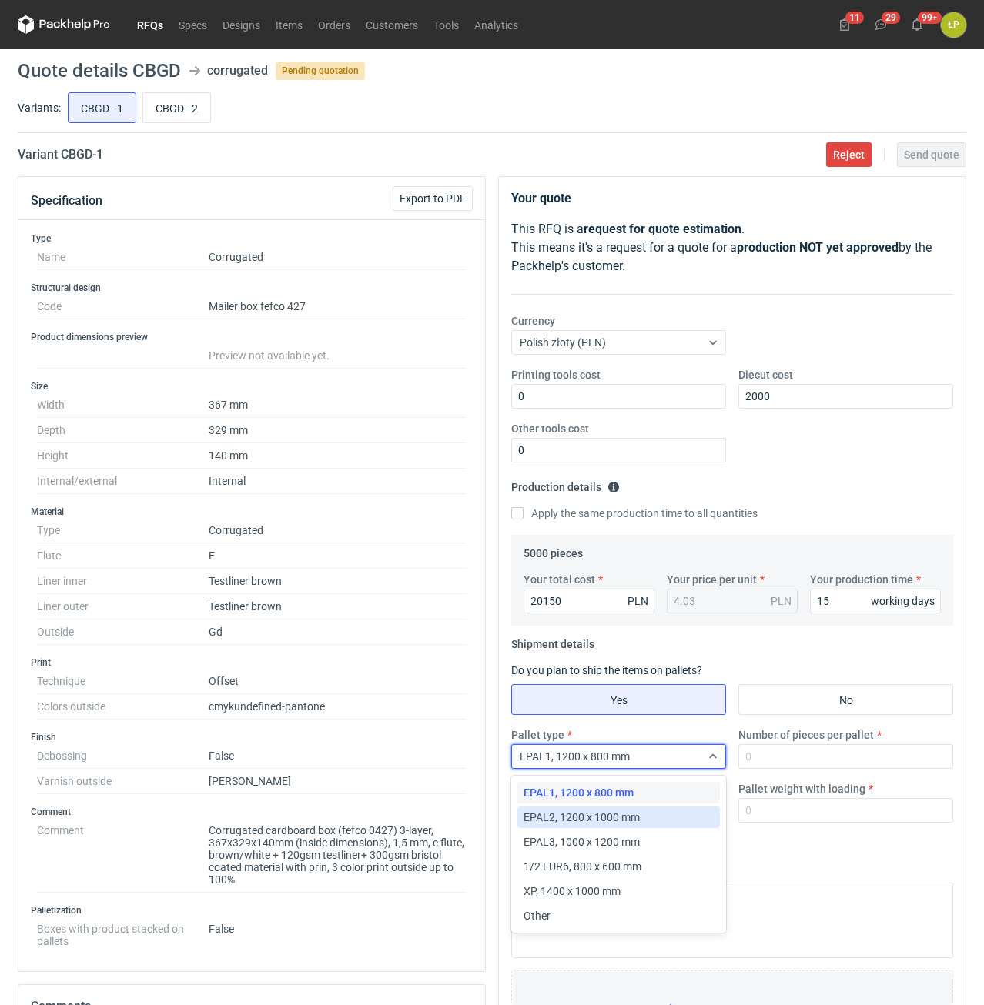
click at [679, 817] on div "EPAL2, 1200 x 1000 mm" at bounding box center [618, 817] width 190 height 15
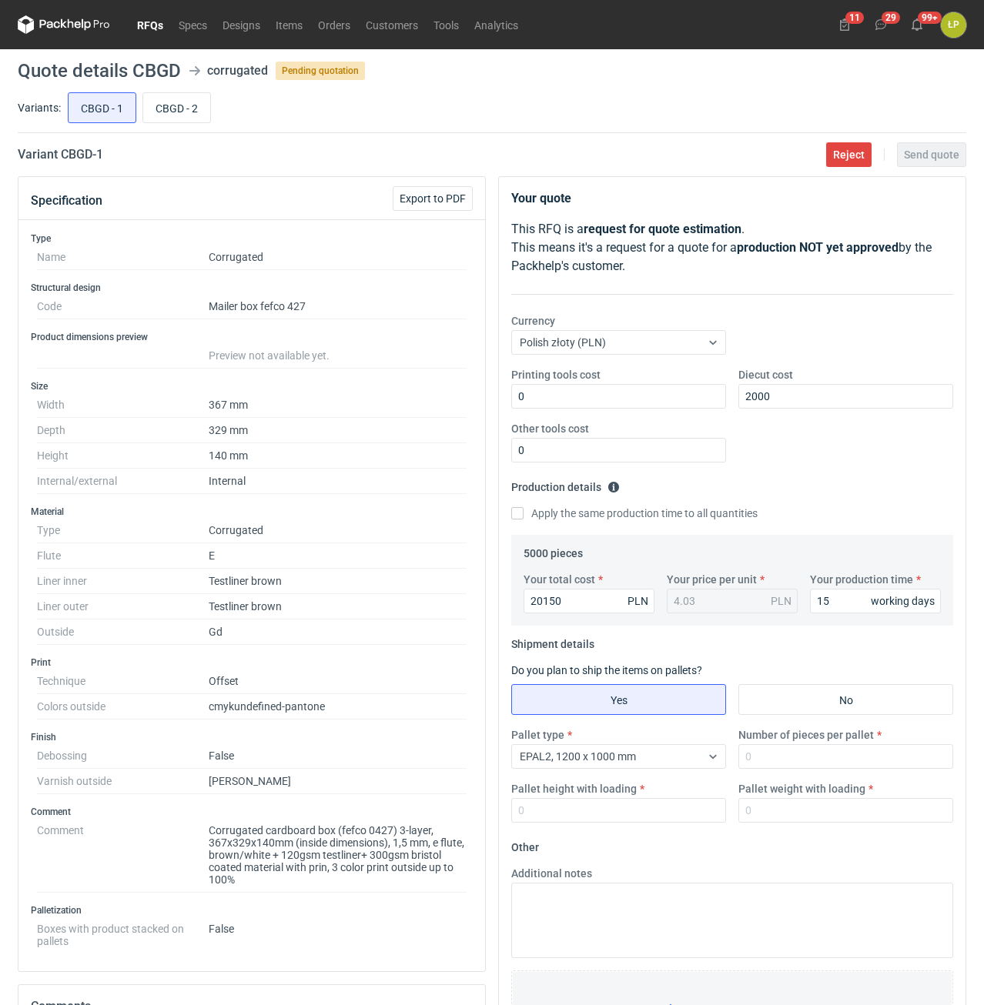
click at [786, 770] on div "Pallet type EPAL2, 1200 x 1000 mm Number of pieces per pallet Pallet height wit…" at bounding box center [732, 781] width 454 height 108
click at [790, 763] on input "Number of pieces per pallet" at bounding box center [845, 756] width 215 height 25
type input "1000"
click at [702, 810] on input "Pallet height with loading" at bounding box center [618, 810] width 215 height 25
type input "1800"
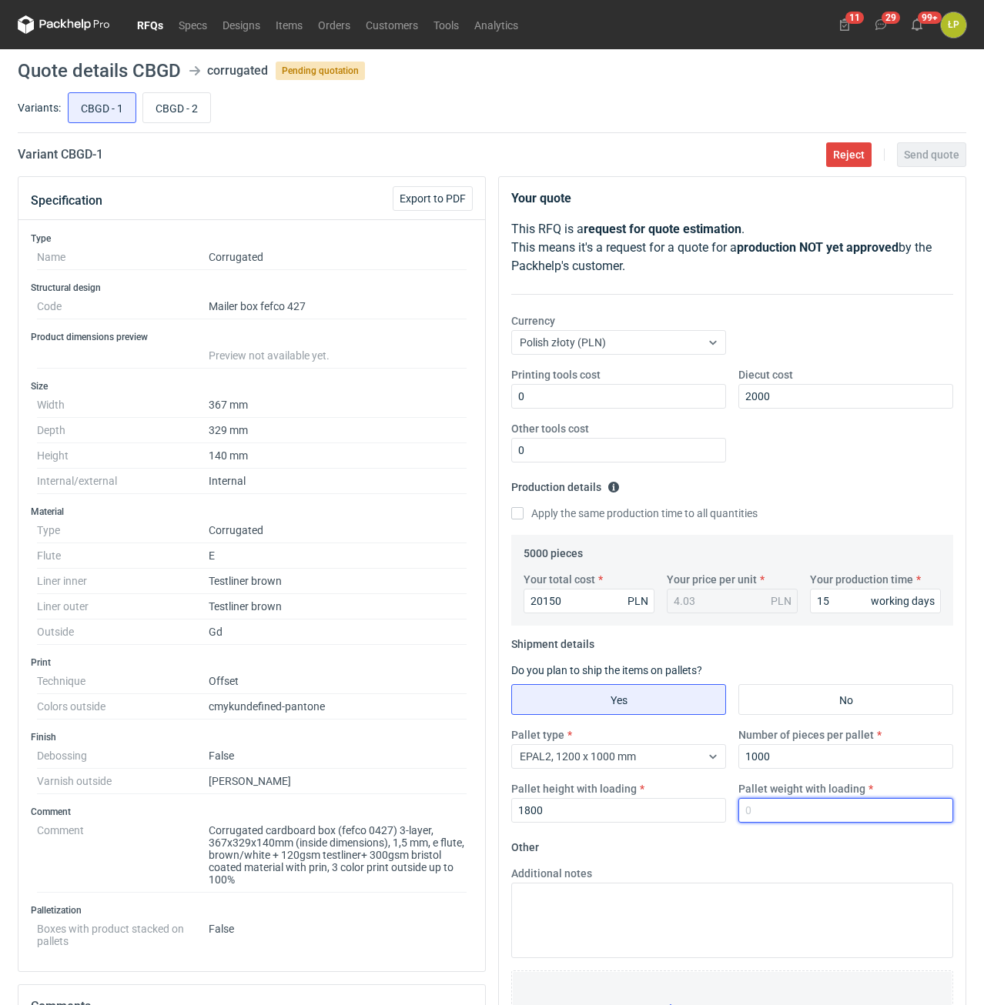
click at [808, 815] on input "Pallet weight with loading" at bounding box center [845, 810] width 215 height 25
drag, startPoint x: 572, startPoint y: 607, endPoint x: 504, endPoint y: 607, distance: 67.7
click at [523, 607] on input "20150" at bounding box center [588, 601] width 131 height 25
type input "21250"
type input "4.25"
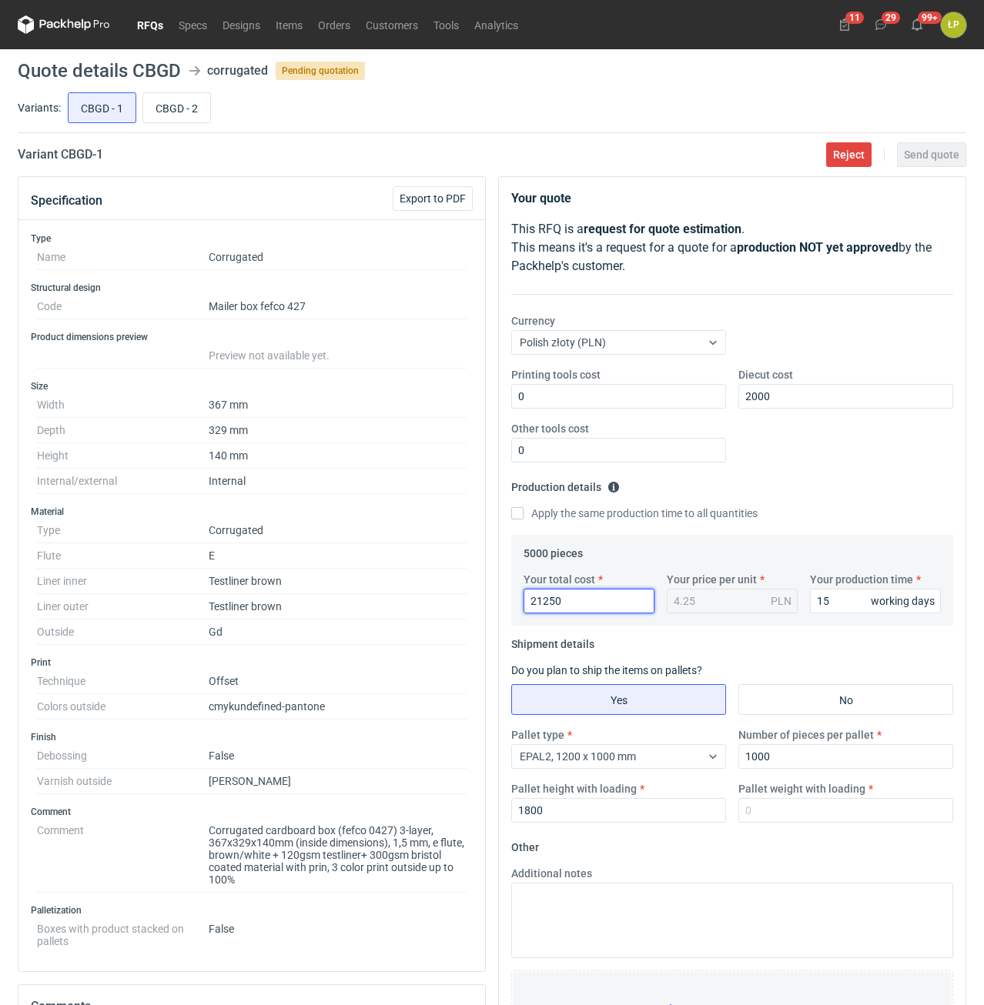
type input "21250"
click at [773, 806] on input "Pallet weight with loading" at bounding box center [845, 810] width 215 height 25
type input "630"
click at [772, 845] on fieldset "Other Additional notes Browse files or drop to attach" at bounding box center [732, 949] width 442 height 228
click at [924, 158] on span "Send quote" at bounding box center [931, 154] width 55 height 11
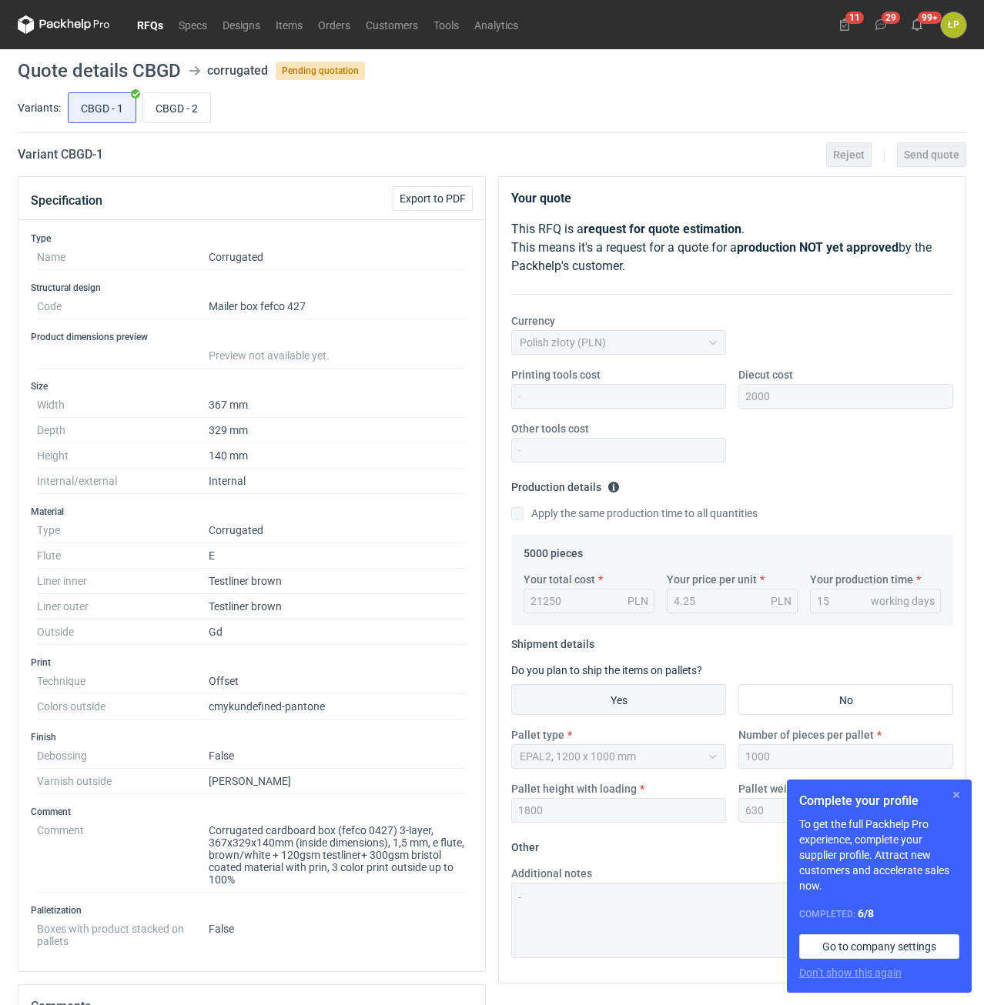
click at [950, 793] on button "button" at bounding box center [956, 795] width 18 height 18
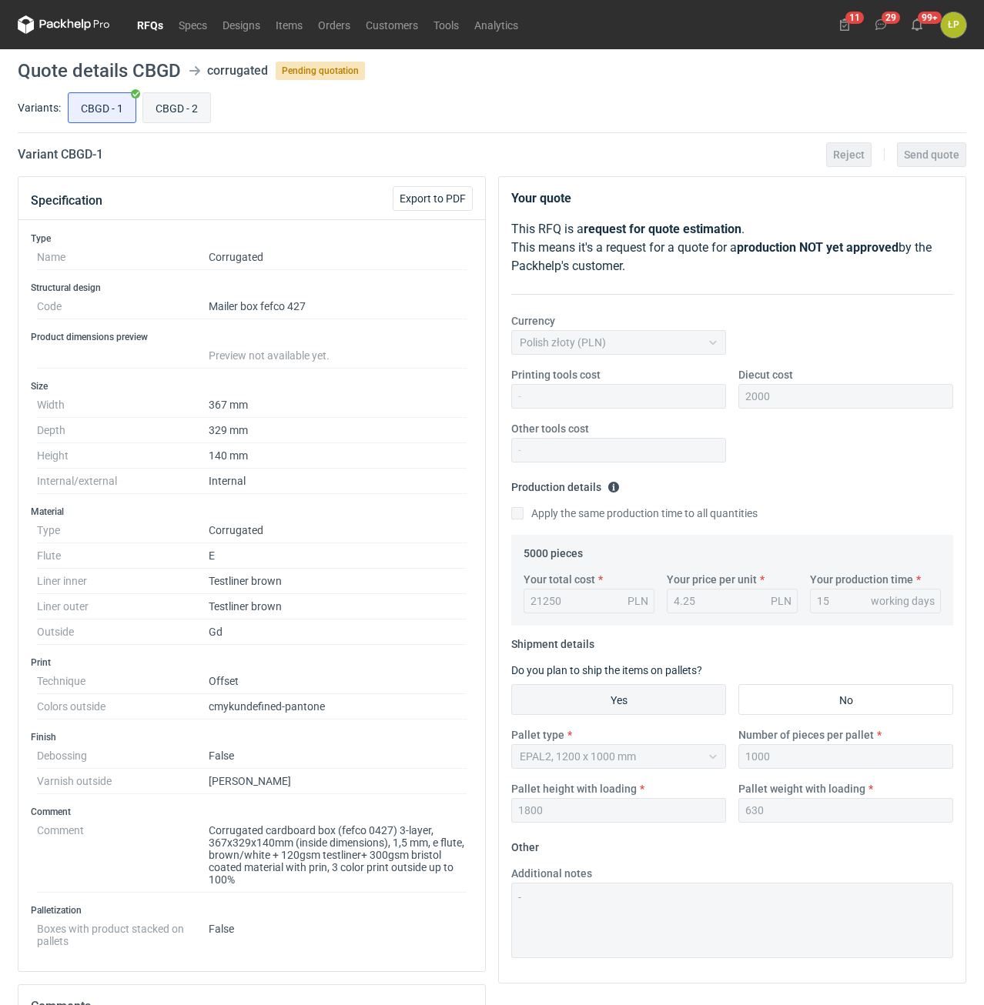
click at [176, 105] on input "CBGD - 2" at bounding box center [176, 107] width 67 height 29
radio input "true"
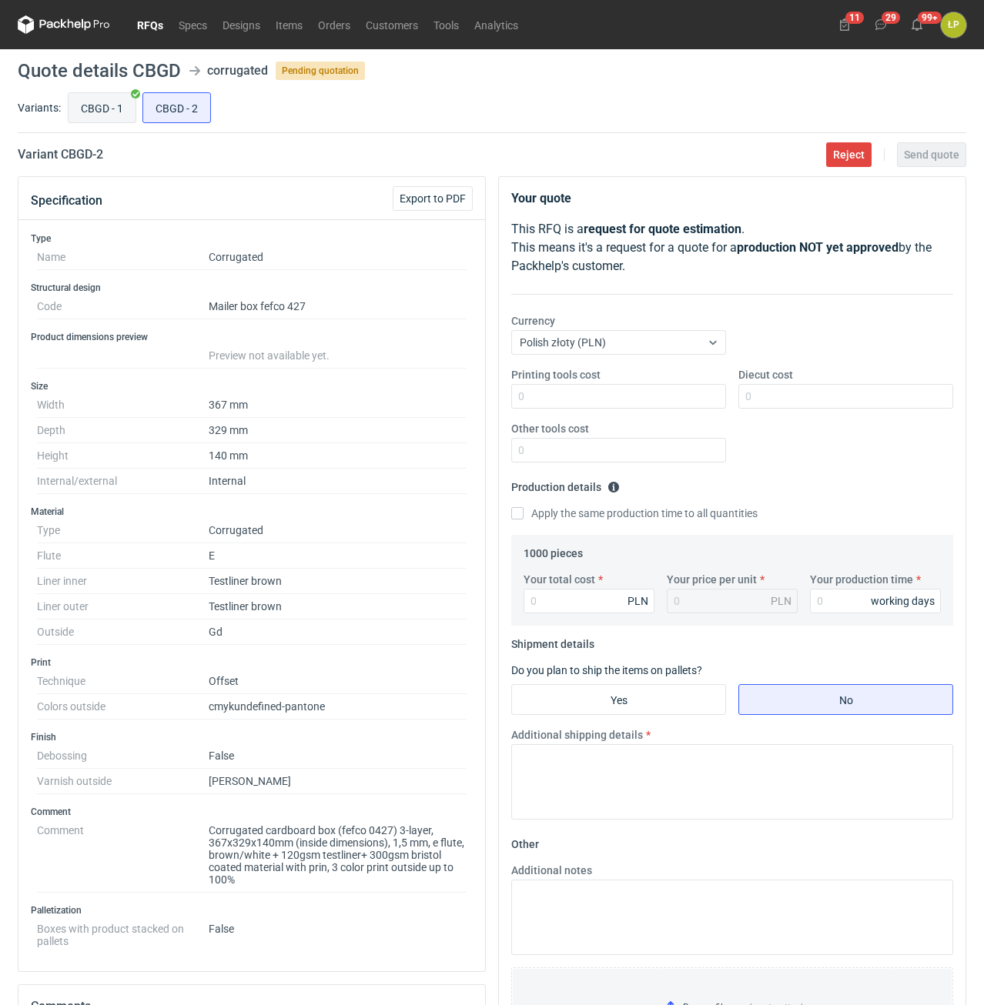
click at [120, 108] on input "CBGD - 1" at bounding box center [101, 107] width 67 height 29
radio input "true"
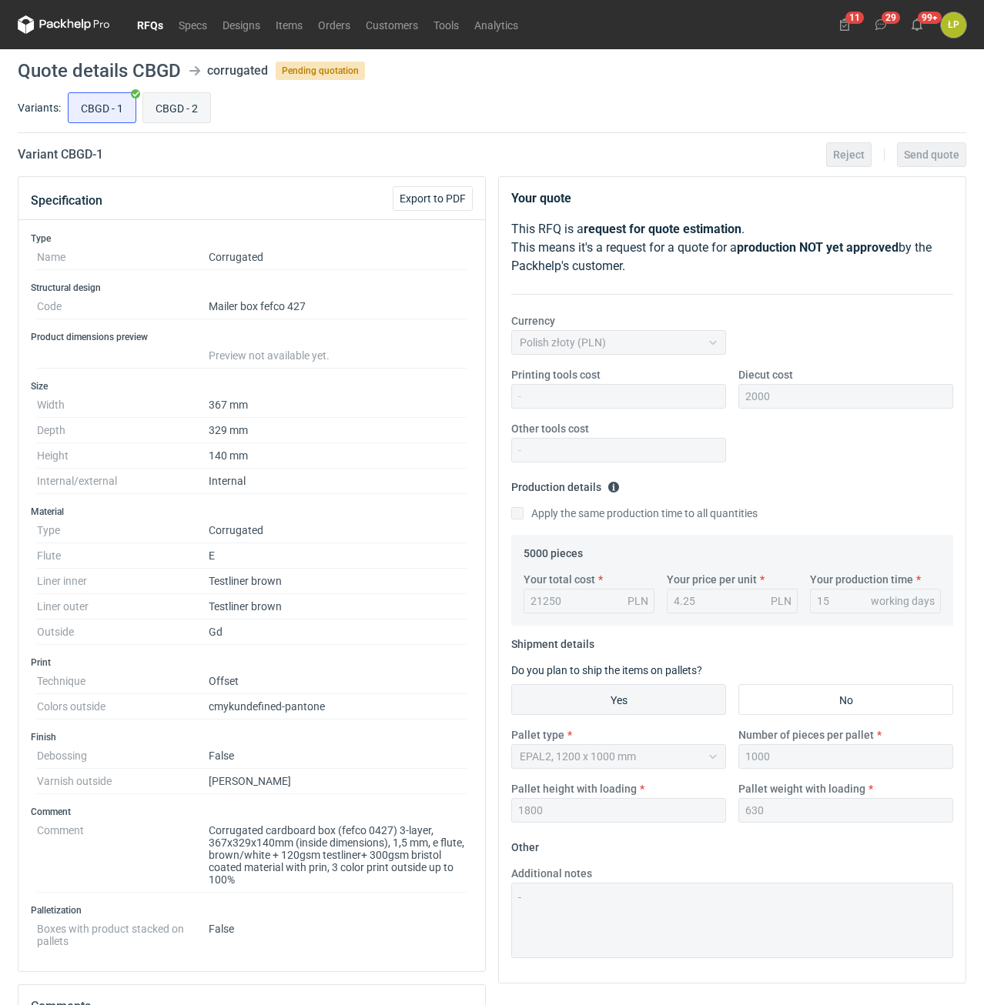
click at [189, 111] on input "CBGD - 2" at bounding box center [176, 107] width 67 height 29
radio input "true"
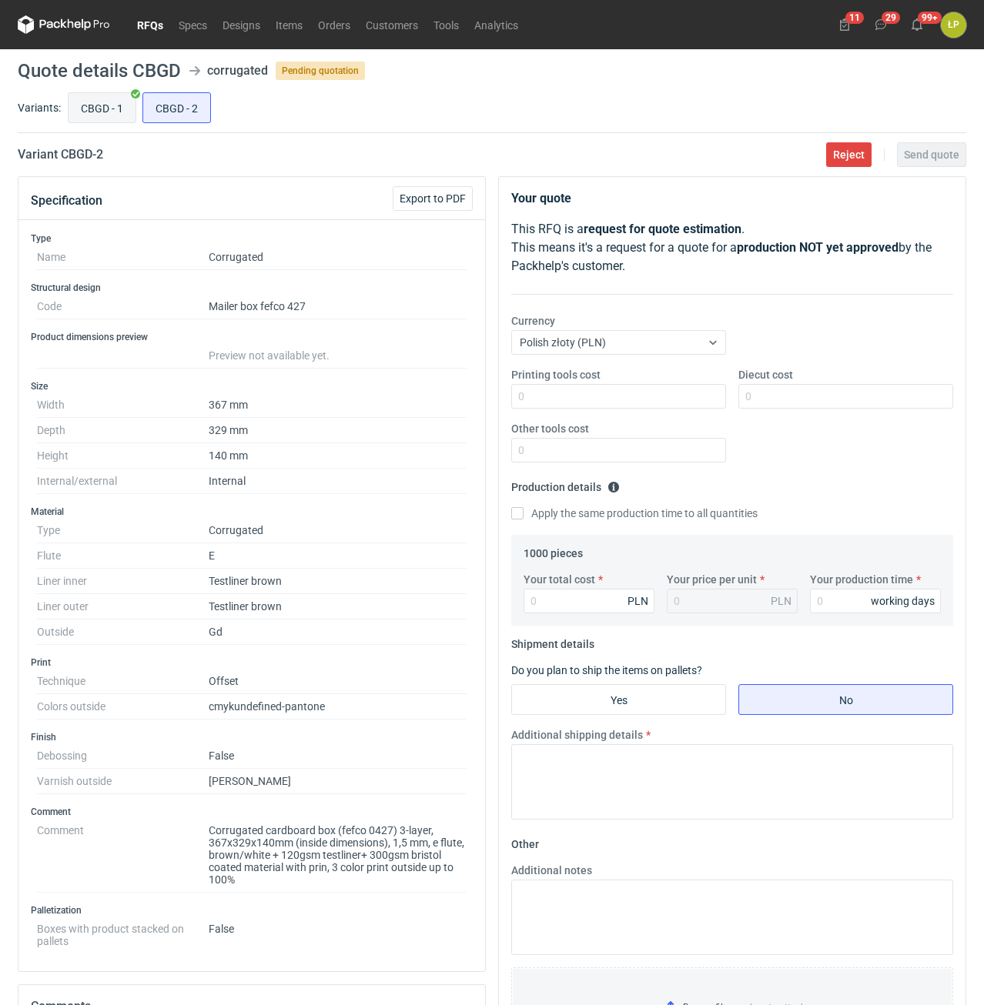
click at [123, 112] on input "CBGD - 1" at bounding box center [101, 107] width 67 height 29
radio input "true"
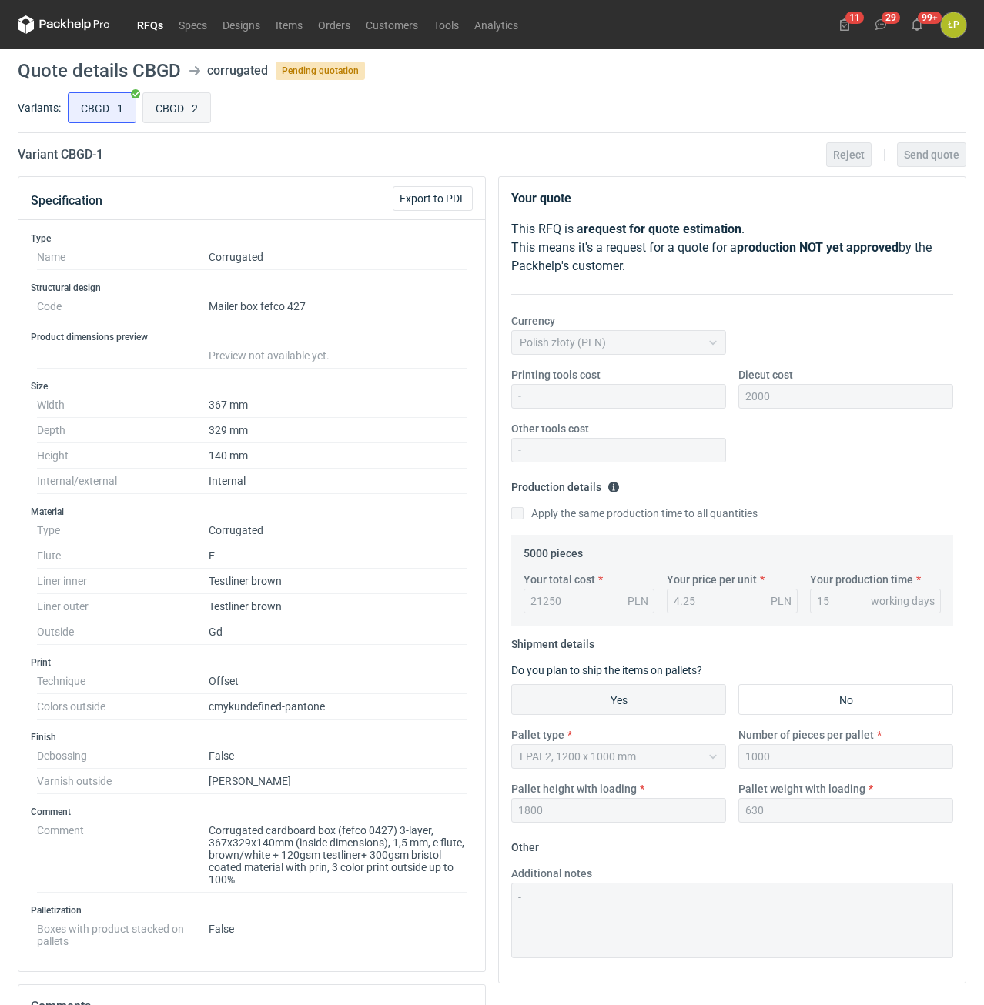
click at [187, 114] on input "CBGD - 2" at bounding box center [176, 107] width 67 height 29
radio input "true"
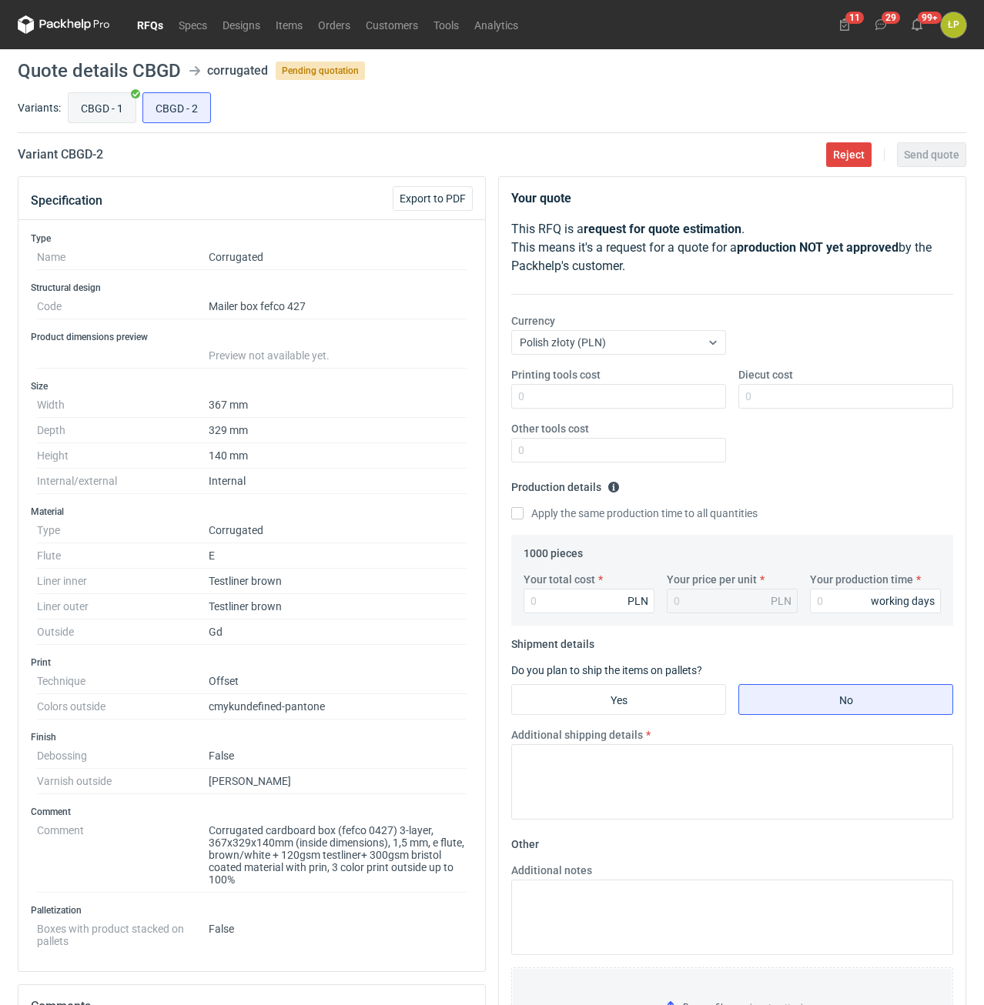
click at [120, 118] on input "CBGD - 1" at bounding box center [101, 107] width 67 height 29
radio input "true"
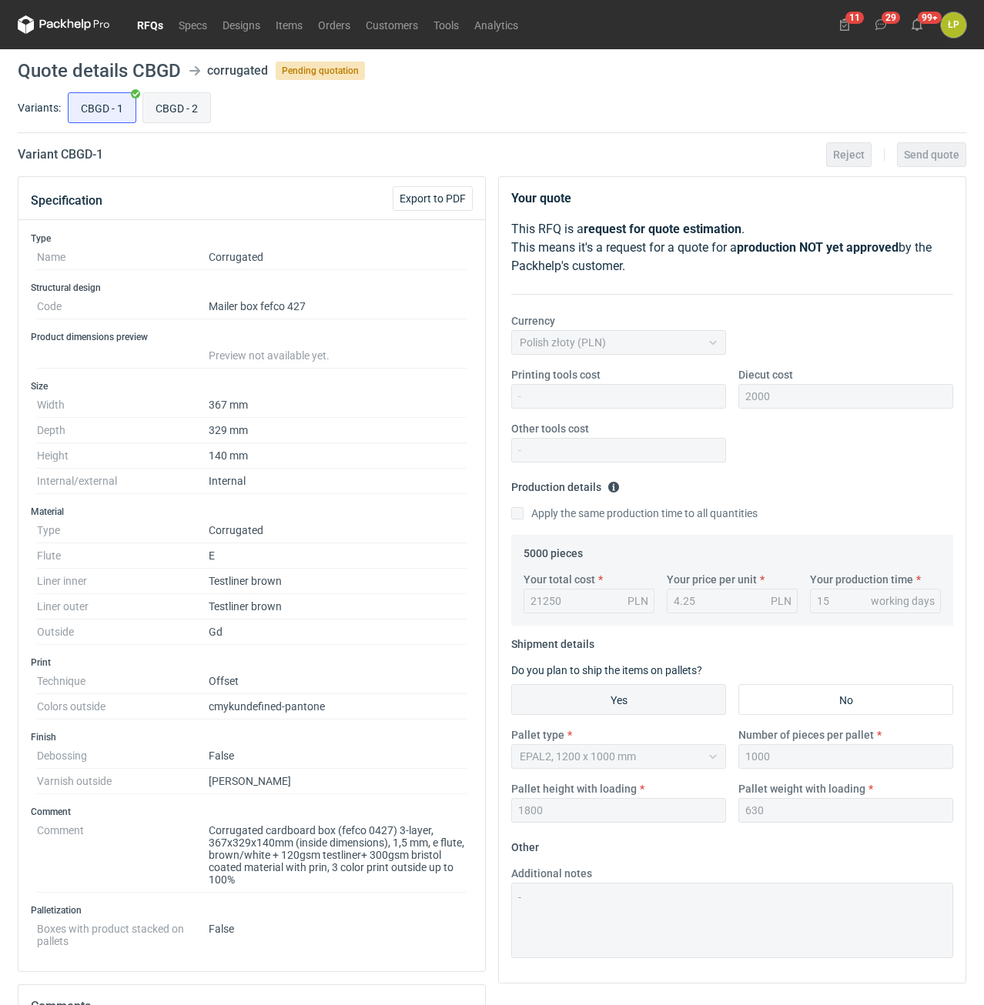
click at [195, 112] on input "CBGD - 2" at bounding box center [176, 107] width 67 height 29
radio input "true"
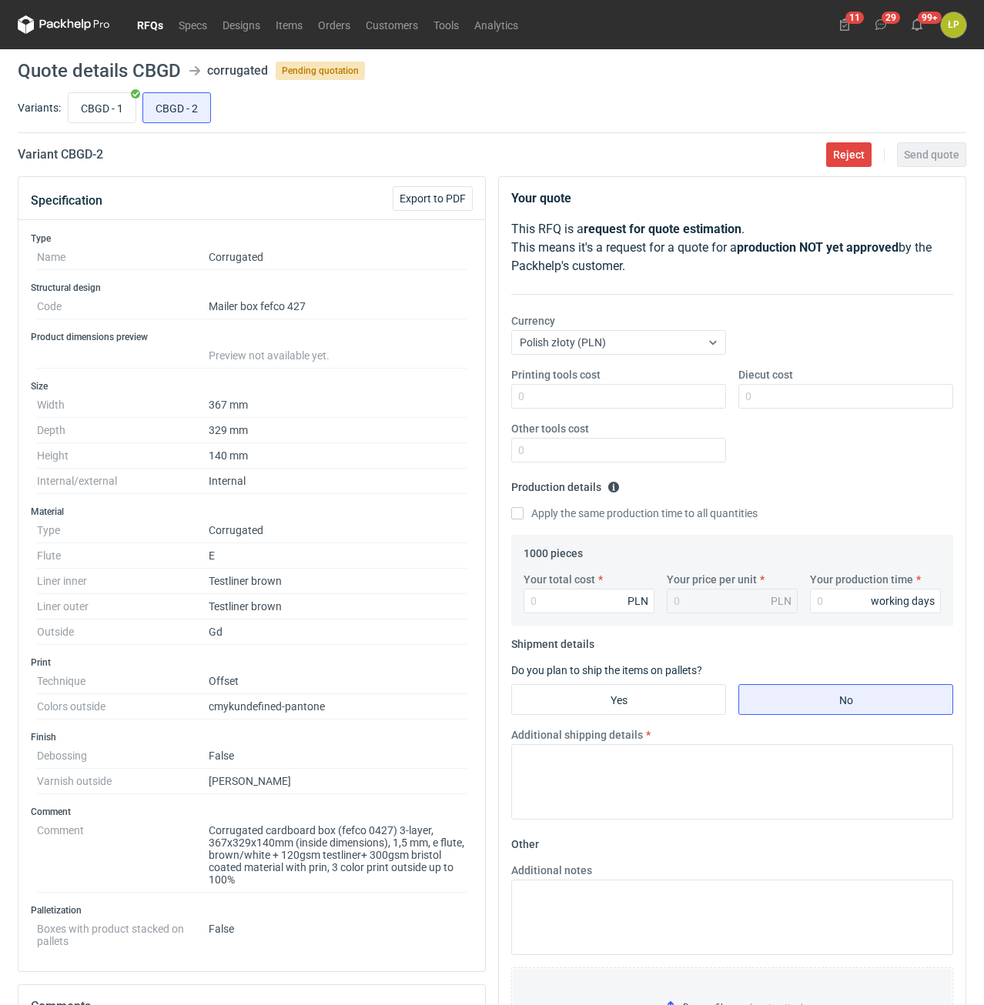
click at [629, 413] on div "Printing tools cost Diecut cost Other tools cost" at bounding box center [732, 421] width 454 height 108
click at [629, 406] on input "Printing tools cost" at bounding box center [618, 396] width 215 height 25
type input "0"
click at [99, 102] on input "CBGD - 1" at bounding box center [101, 107] width 67 height 29
radio input "true"
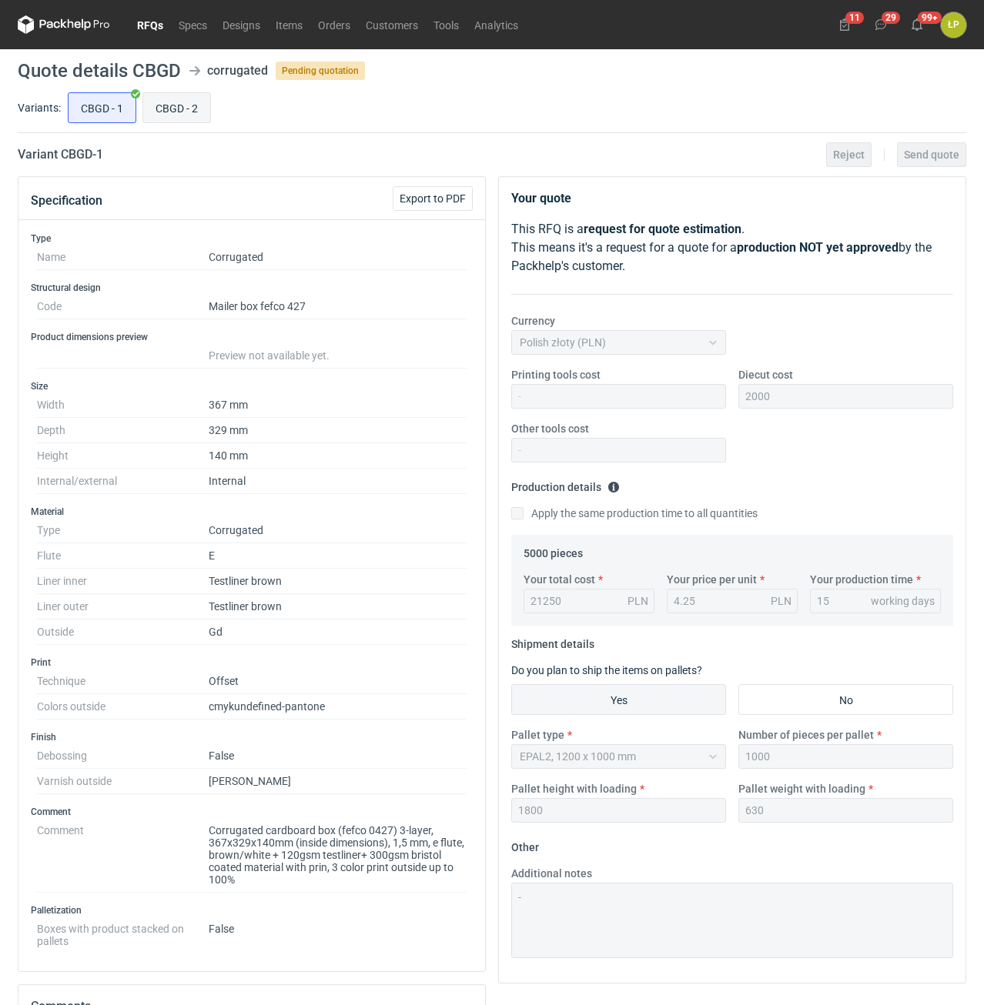
click at [189, 119] on input "CBGD - 2" at bounding box center [176, 107] width 67 height 29
radio input "true"
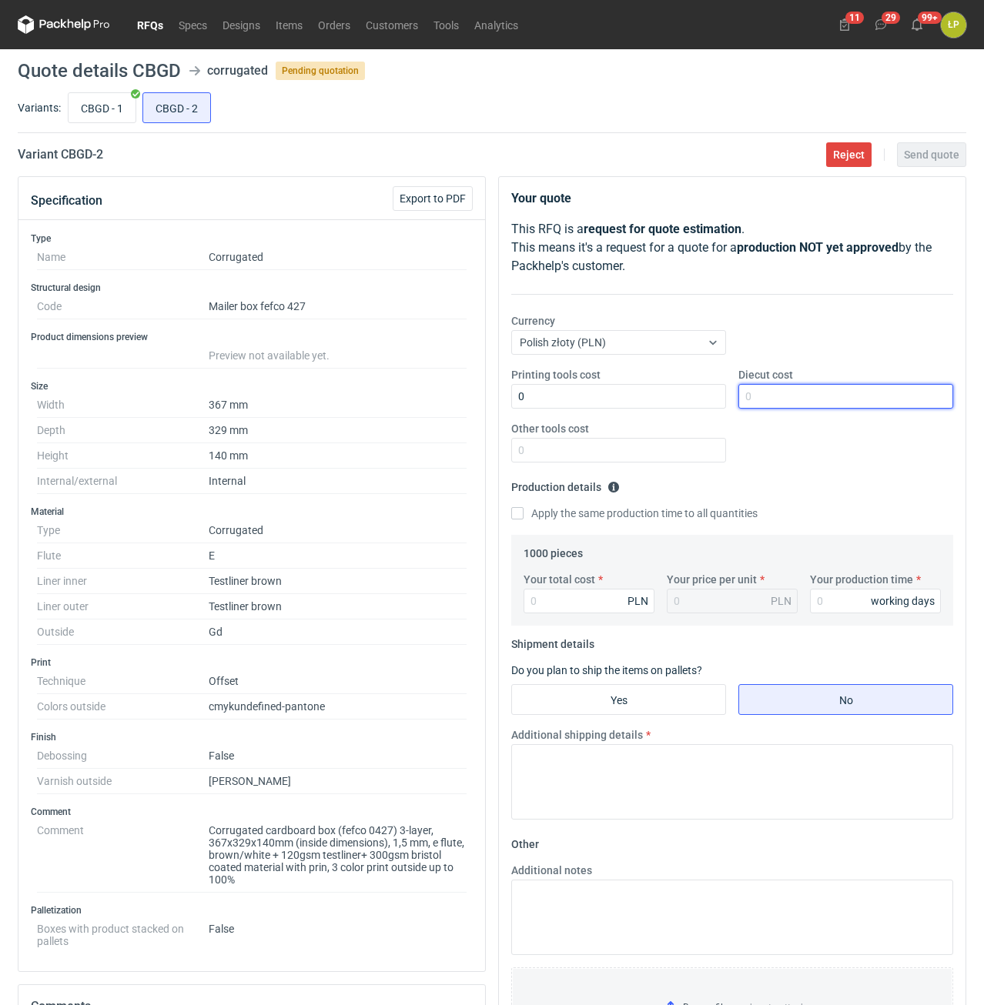
click at [810, 391] on input "Diecut cost" at bounding box center [845, 396] width 215 height 25
click at [766, 399] on input "Diecut cost" at bounding box center [845, 396] width 215 height 25
type input "2000"
click at [663, 453] on input "Other tools cost" at bounding box center [618, 450] width 215 height 25
type input "0"
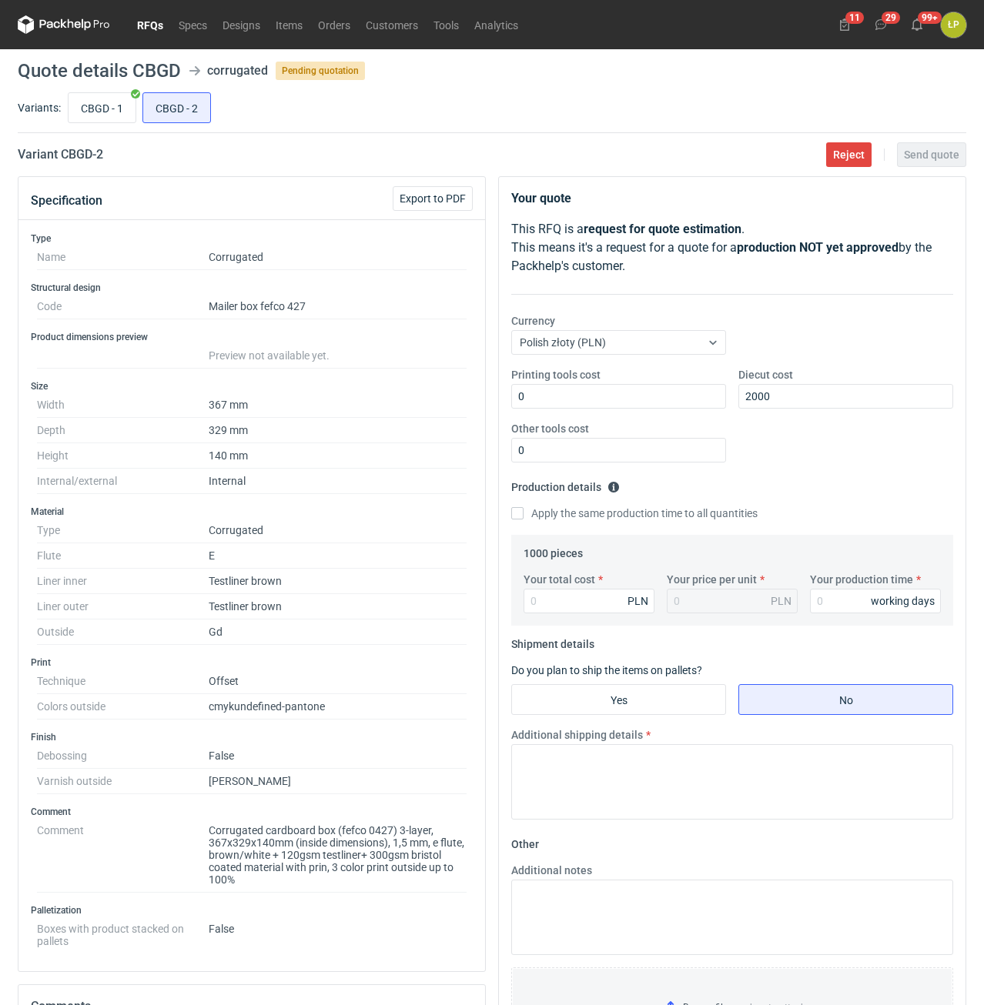
click at [827, 583] on label "Your production time" at bounding box center [861, 579] width 103 height 15
click at [827, 589] on input "Your production time" at bounding box center [875, 601] width 131 height 25
click at [830, 593] on input "Your production time" at bounding box center [875, 601] width 131 height 25
type input "15"
click at [610, 592] on input "Your total cost" at bounding box center [588, 601] width 131 height 25
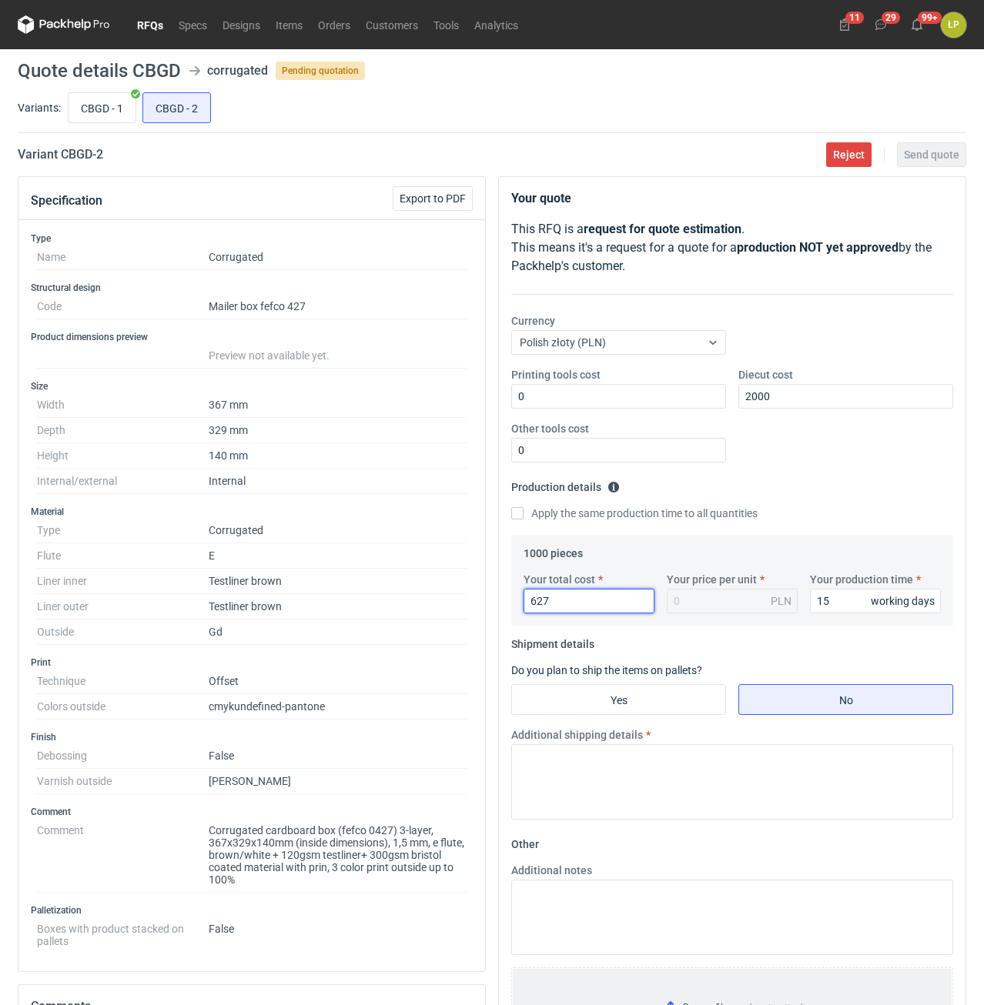
type input "6270"
type input "6.27"
type input "6270"
click at [650, 708] on input "Yes" at bounding box center [618, 699] width 213 height 29
radio input "true"
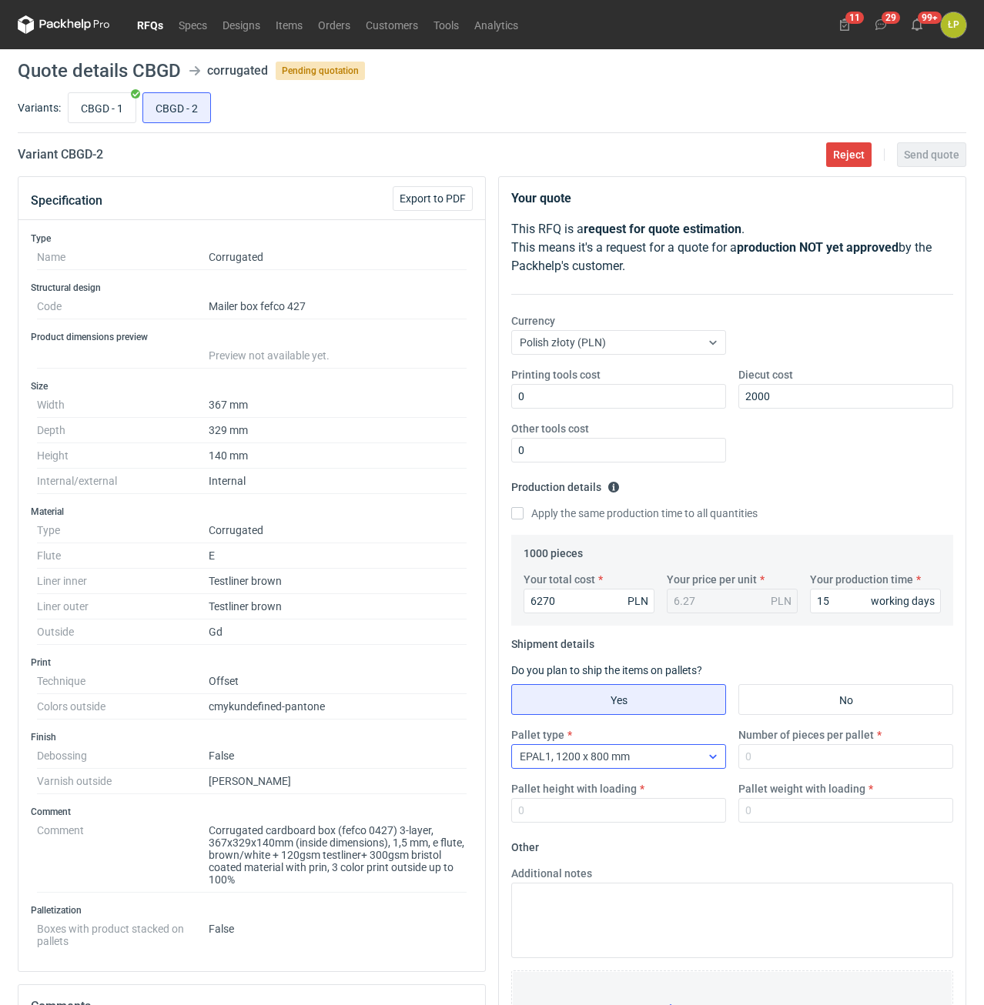
click at [676, 763] on div "EPAL1, 1200 x 800 mm" at bounding box center [606, 757] width 189 height 22
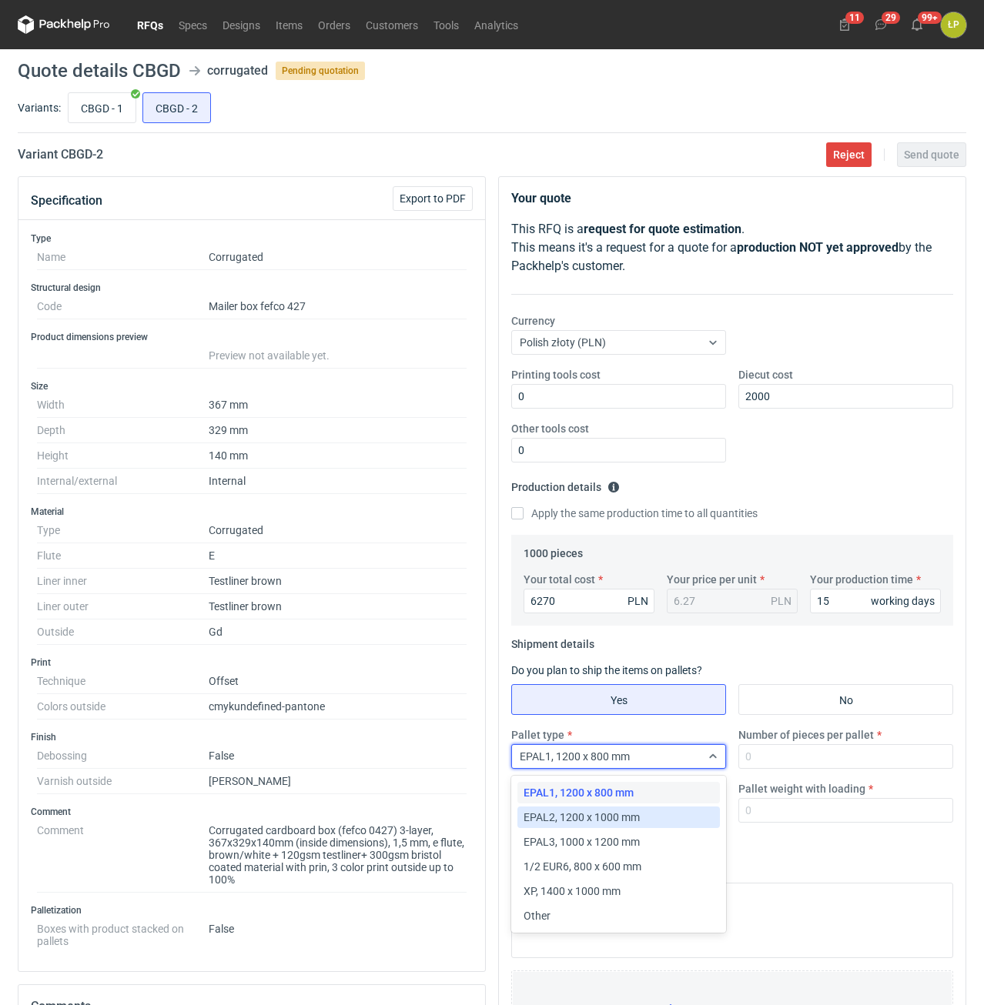
click at [645, 822] on div "EPAL2, 1200 x 1000 mm" at bounding box center [618, 817] width 190 height 15
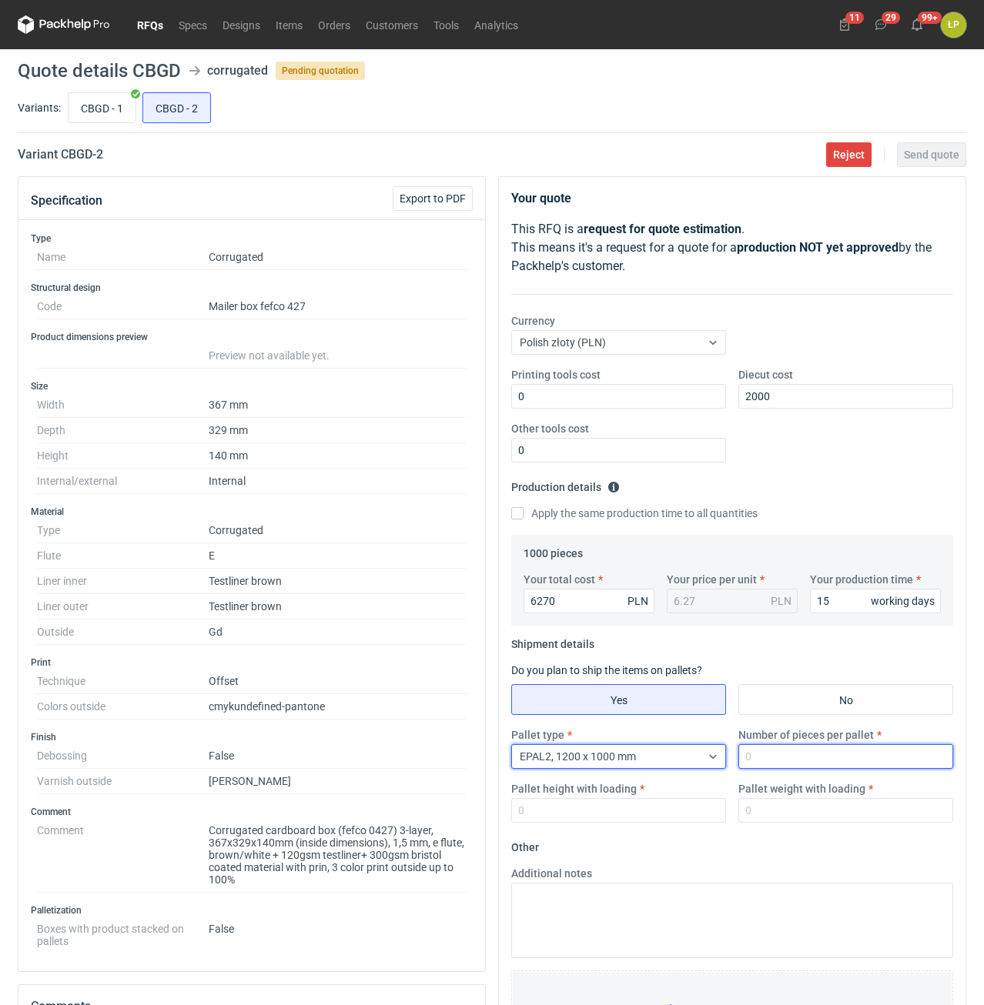
click at [798, 763] on input "Number of pieces per pallet" at bounding box center [845, 756] width 215 height 25
type input "1000"
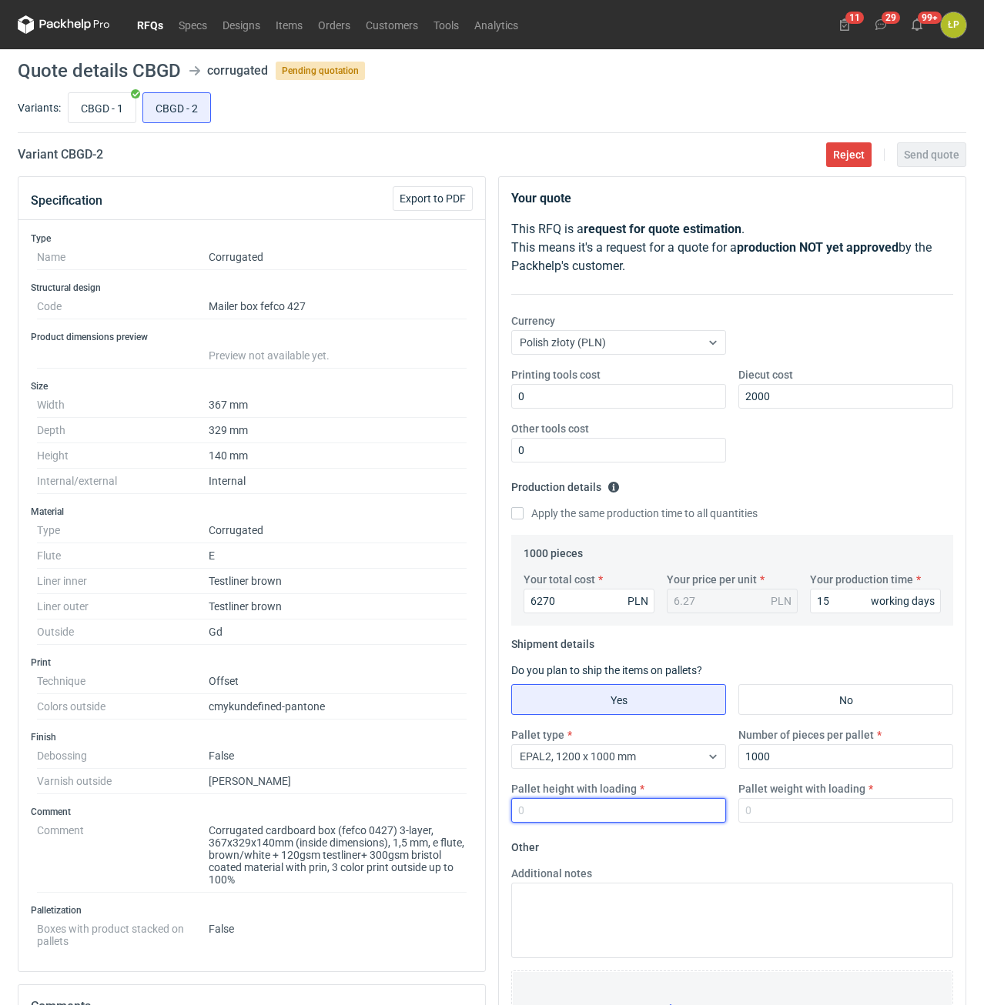
click at [664, 800] on input "Pallet height with loading" at bounding box center [618, 810] width 215 height 25
type input "1800"
click at [786, 803] on input "Pallet weight with loading" at bounding box center [845, 810] width 215 height 25
click at [94, 123] on div "CBGD - 1 CBGD - 2" at bounding box center [515, 107] width 901 height 37
click at [100, 115] on input "CBGD - 1" at bounding box center [101, 107] width 67 height 29
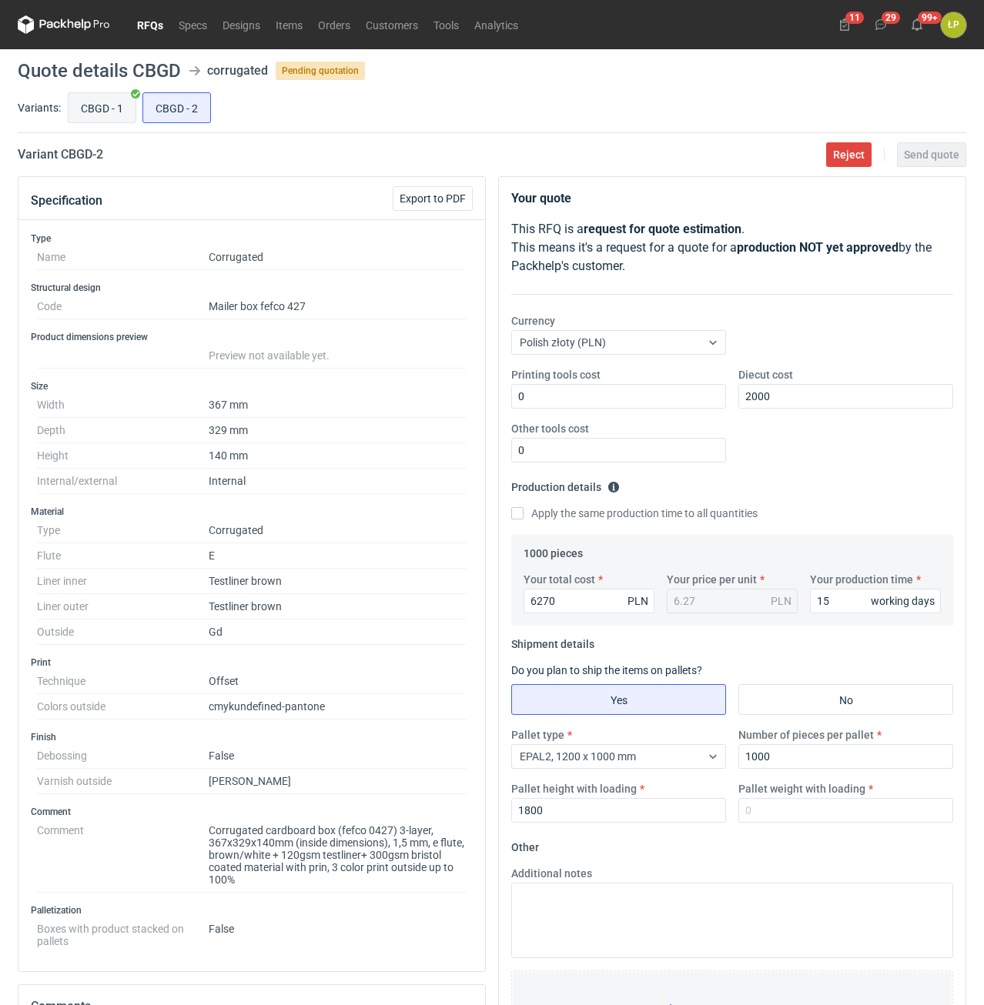
radio input "true"
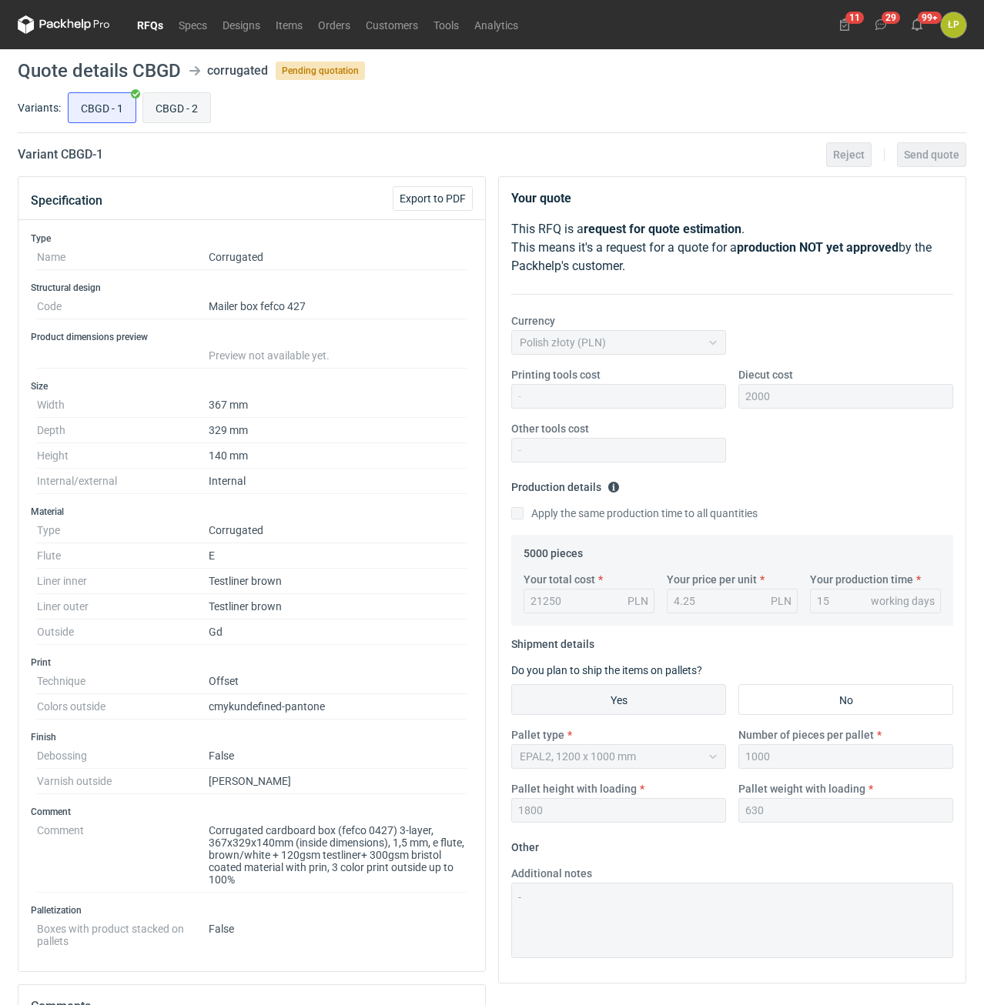
click at [163, 107] on input "CBGD - 2" at bounding box center [176, 107] width 67 height 29
radio input "true"
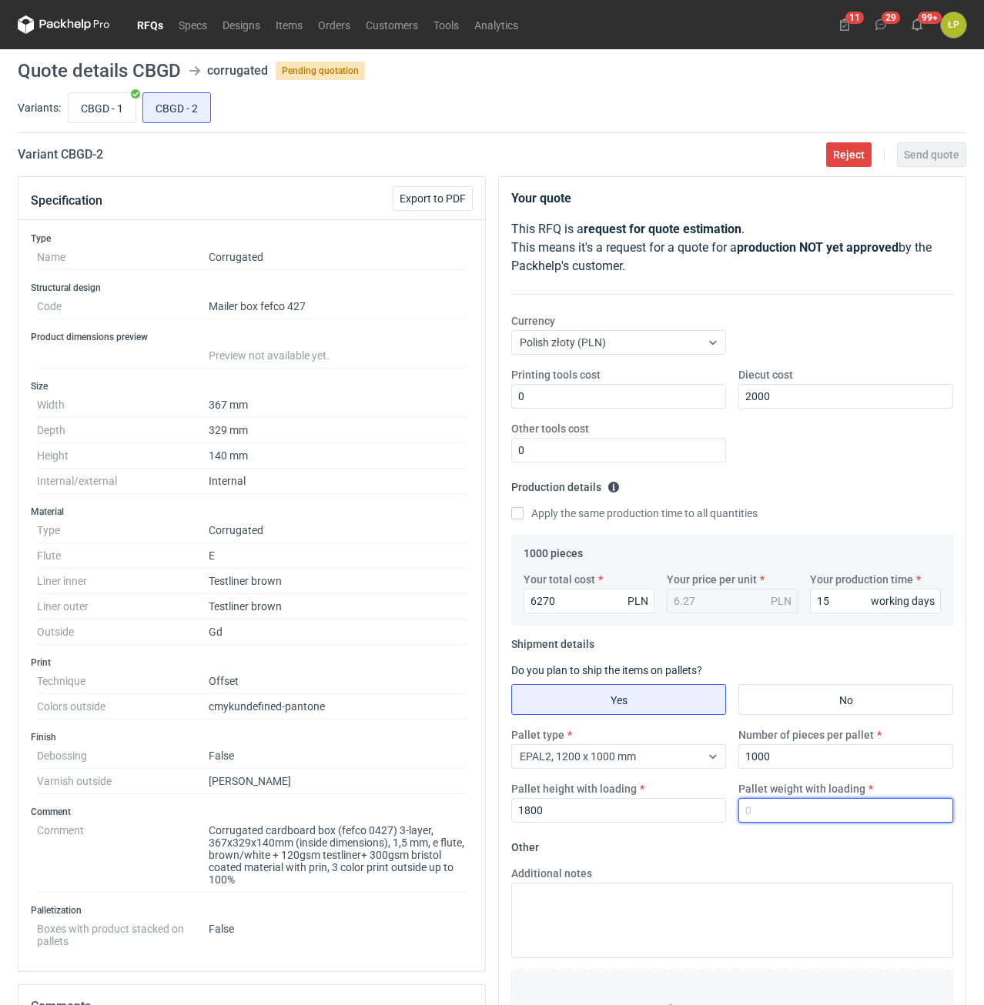
click at [762, 804] on input "Pallet weight with loading" at bounding box center [845, 810] width 215 height 25
type input "630"
click at [763, 845] on fieldset "Other Additional notes Browse files or drop to attach" at bounding box center [732, 949] width 442 height 228
click at [944, 152] on span "Send quote" at bounding box center [931, 154] width 55 height 11
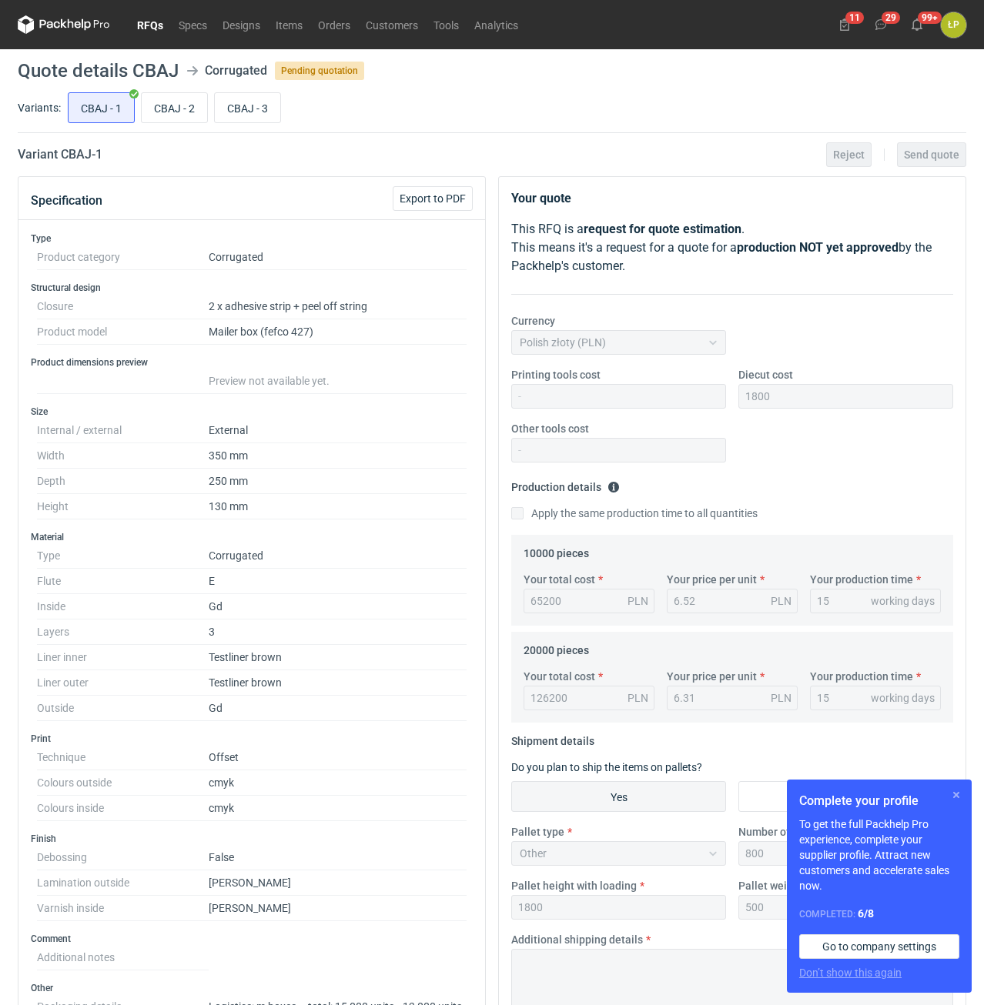
click at [953, 800] on button "button" at bounding box center [956, 795] width 18 height 18
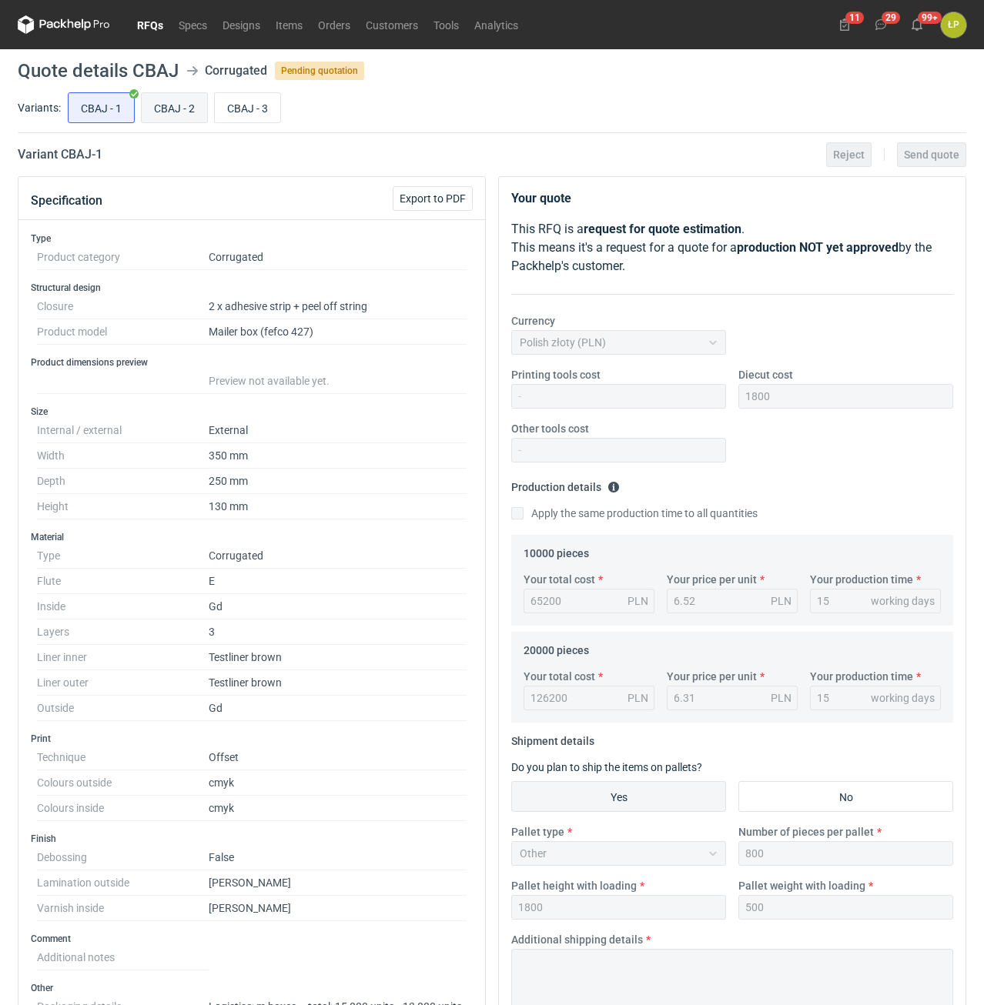
click at [197, 112] on input "CBAJ - 2" at bounding box center [174, 107] width 65 height 29
radio input "true"
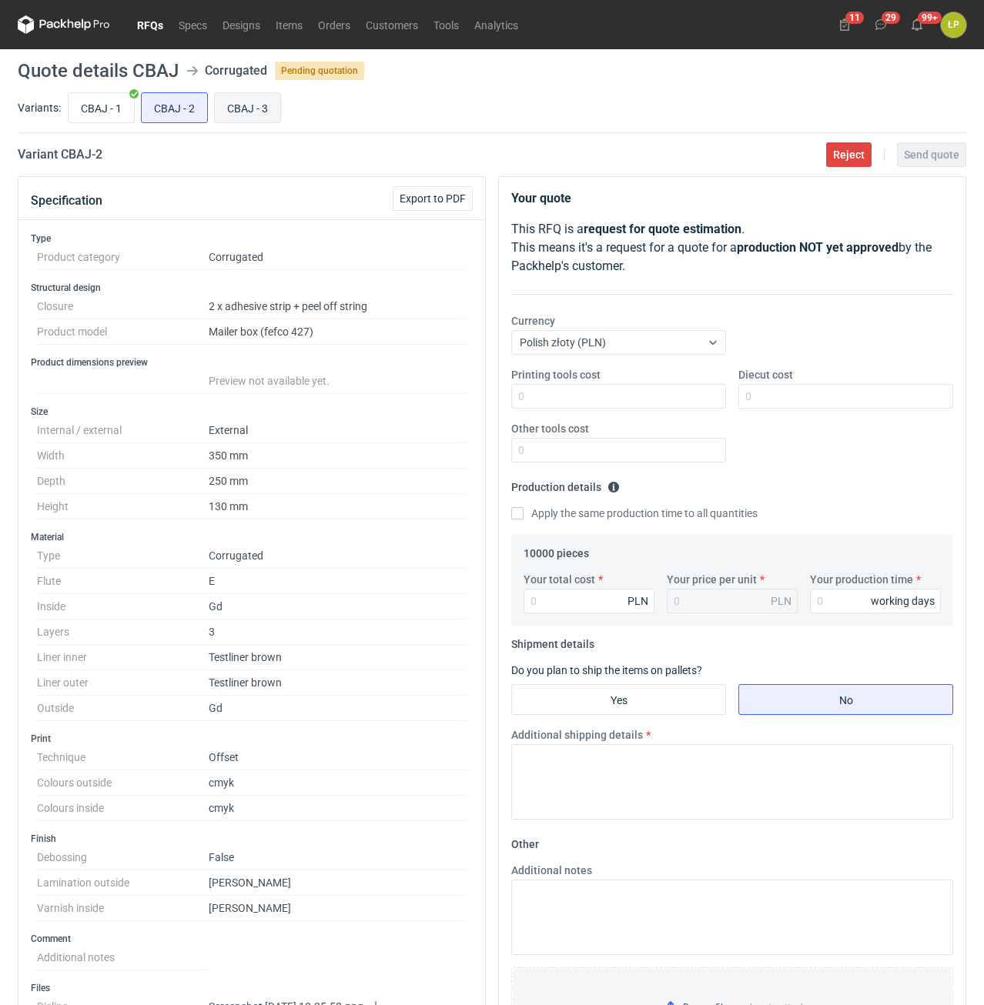
click at [252, 109] on input "CBAJ - 3" at bounding box center [247, 107] width 65 height 29
radio input "true"
click at [195, 114] on input "CBAJ - 2" at bounding box center [174, 107] width 65 height 29
radio input "true"
click at [229, 113] on input "CBAJ - 3" at bounding box center [247, 107] width 65 height 29
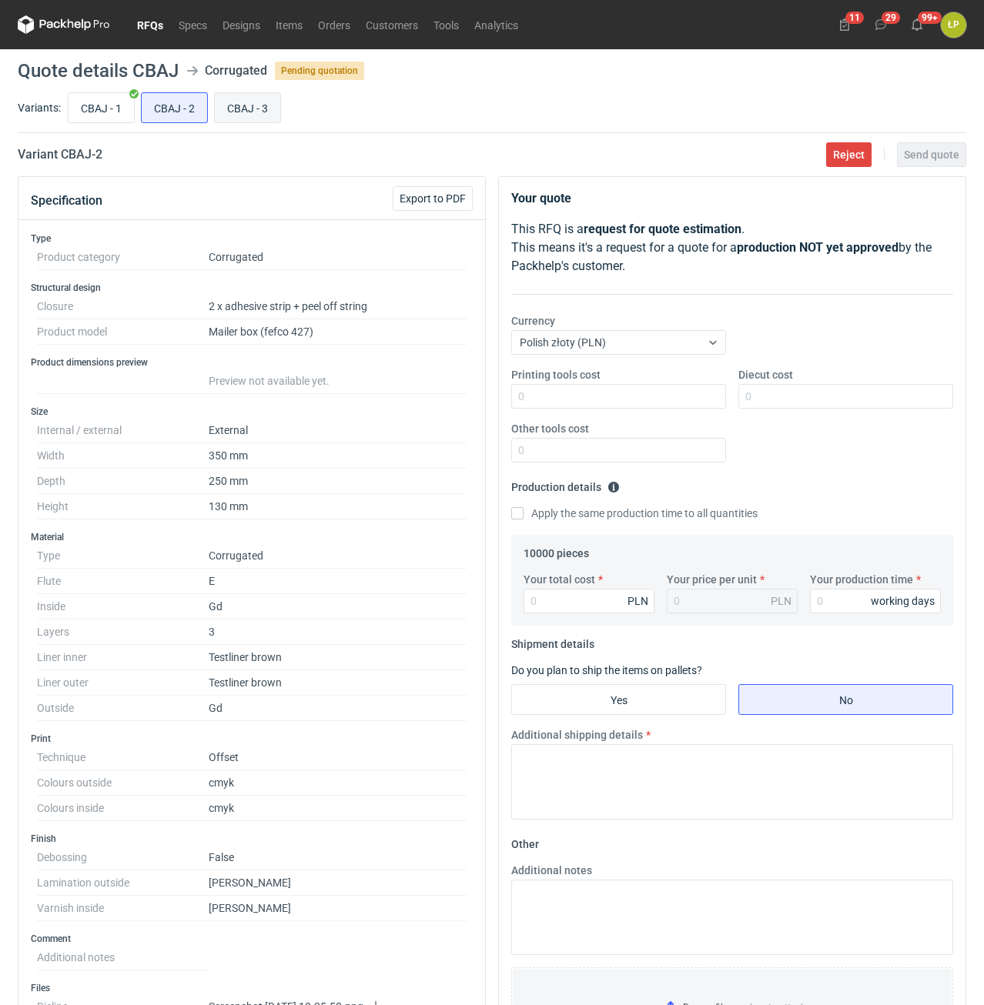
radio input "true"
click at [161, 101] on input "CBAJ - 2" at bounding box center [174, 107] width 65 height 29
radio input "true"
click at [118, 108] on input "CBAJ - 1" at bounding box center [100, 107] width 65 height 29
radio input "true"
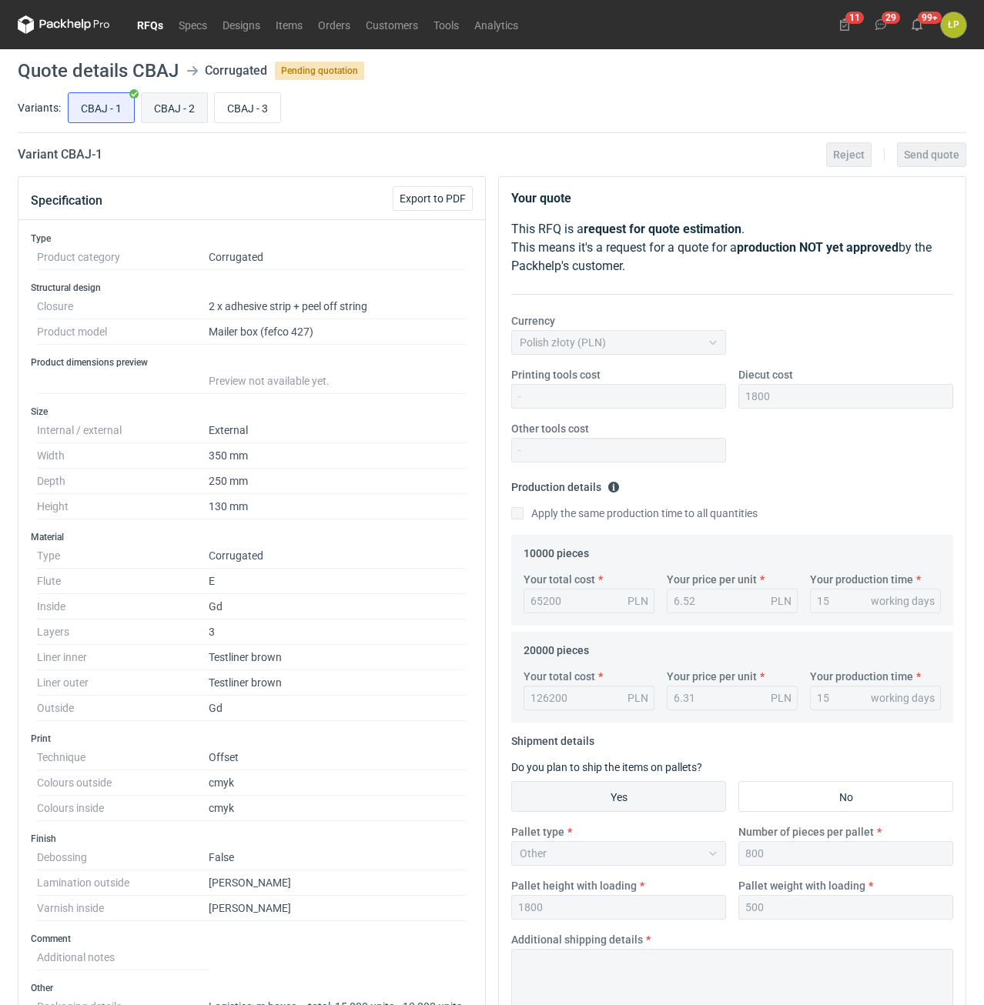
click at [160, 115] on input "CBAJ - 2" at bounding box center [174, 107] width 65 height 29
radio input "true"
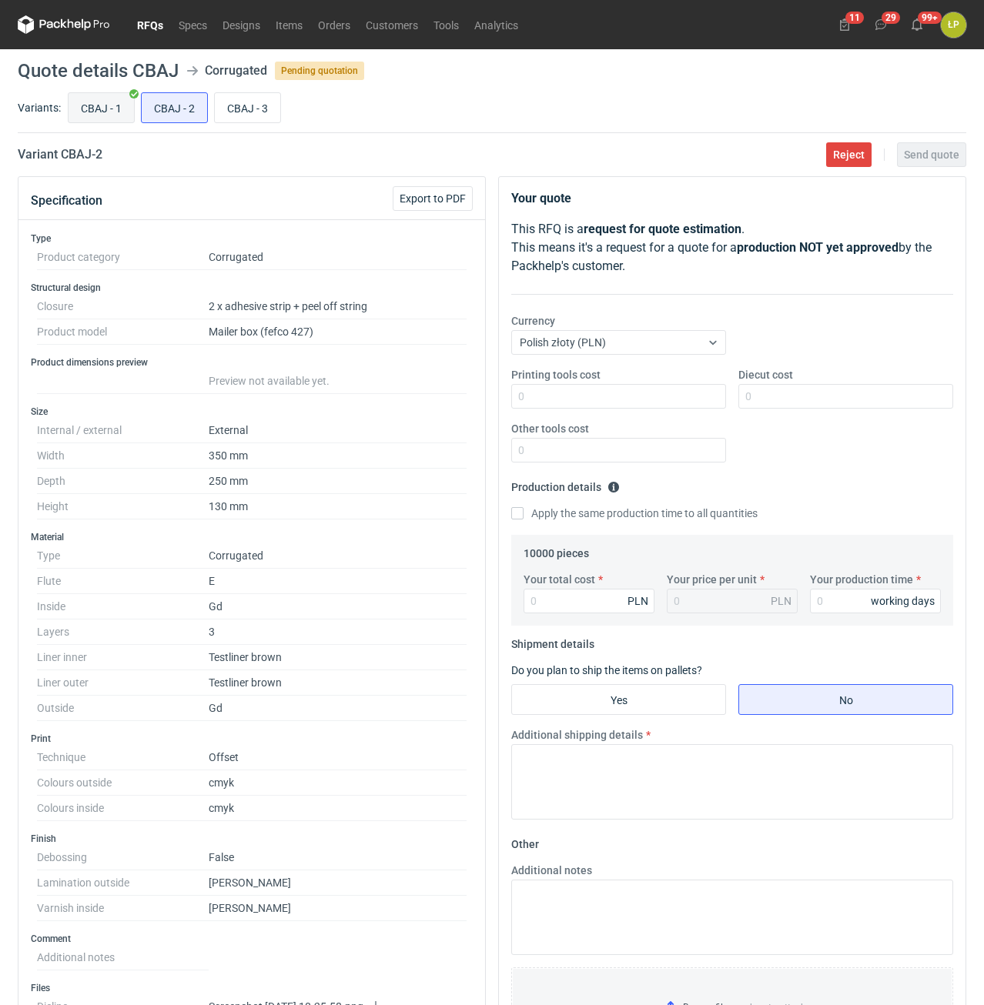
click at [112, 115] on input "CBAJ - 1" at bounding box center [100, 107] width 65 height 29
radio input "true"
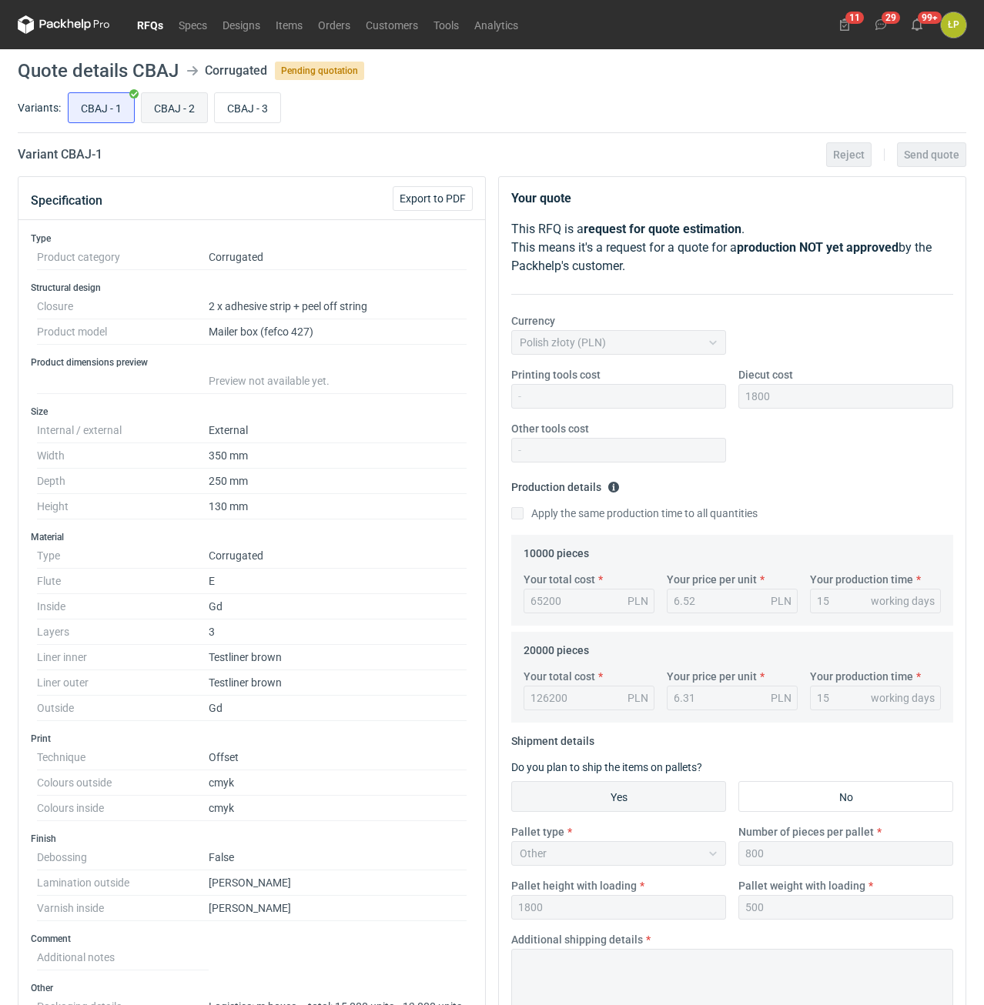
click at [170, 112] on input "CBAJ - 2" at bounding box center [174, 107] width 65 height 29
radio input "true"
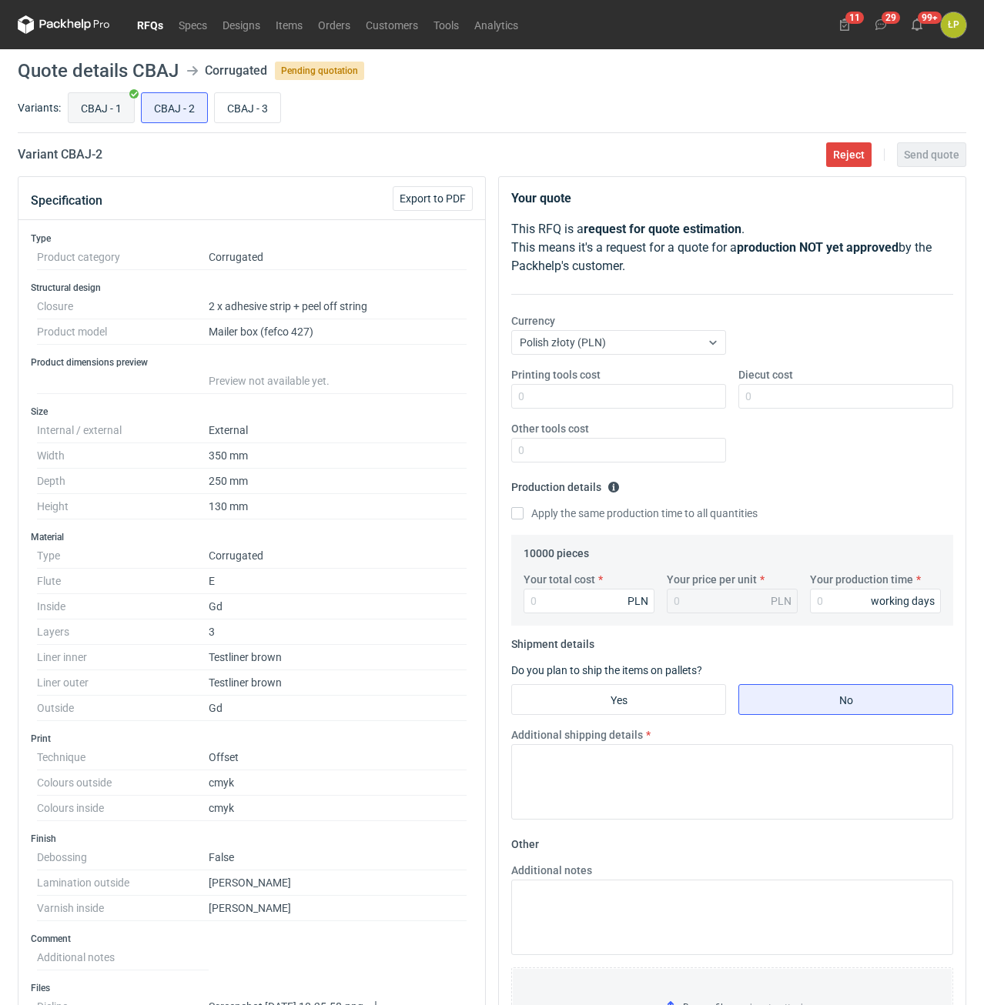
click at [112, 111] on input "CBAJ - 1" at bounding box center [100, 107] width 65 height 29
radio input "true"
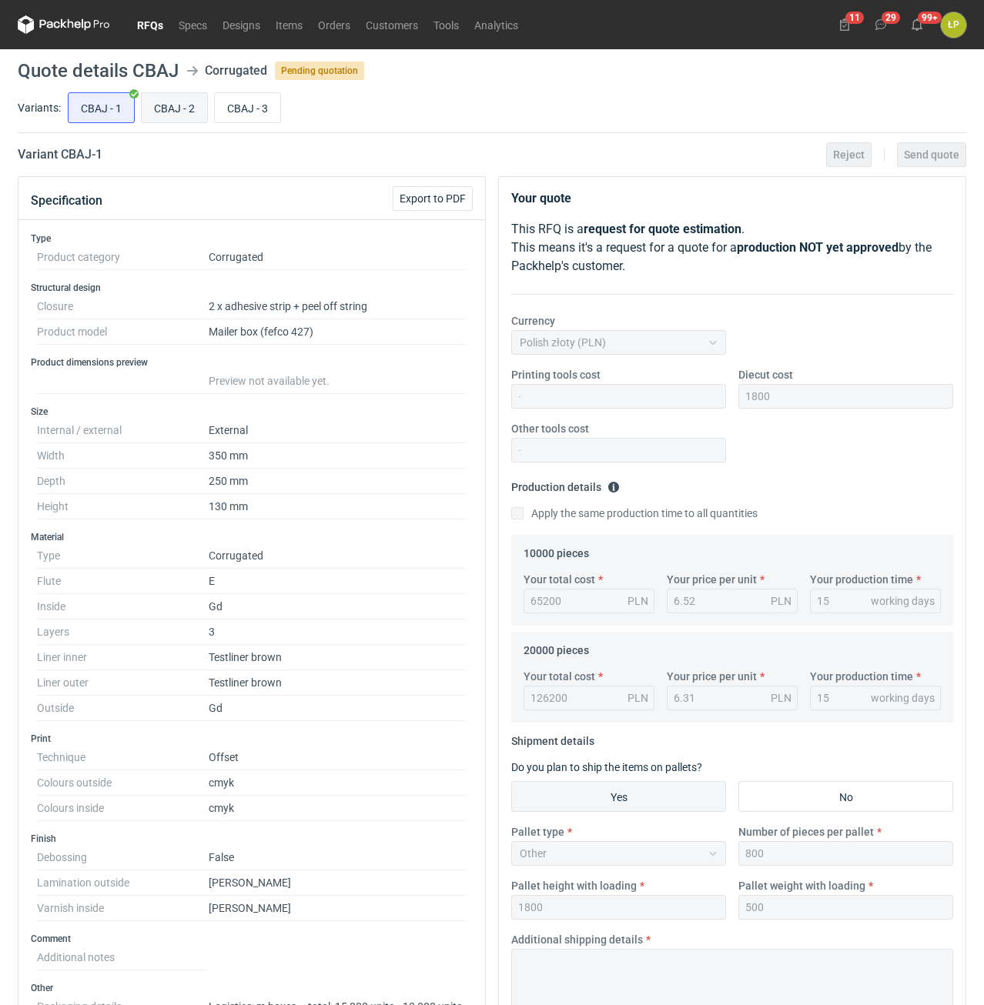
click at [183, 108] on input "CBAJ - 2" at bounding box center [174, 107] width 65 height 29
radio input "true"
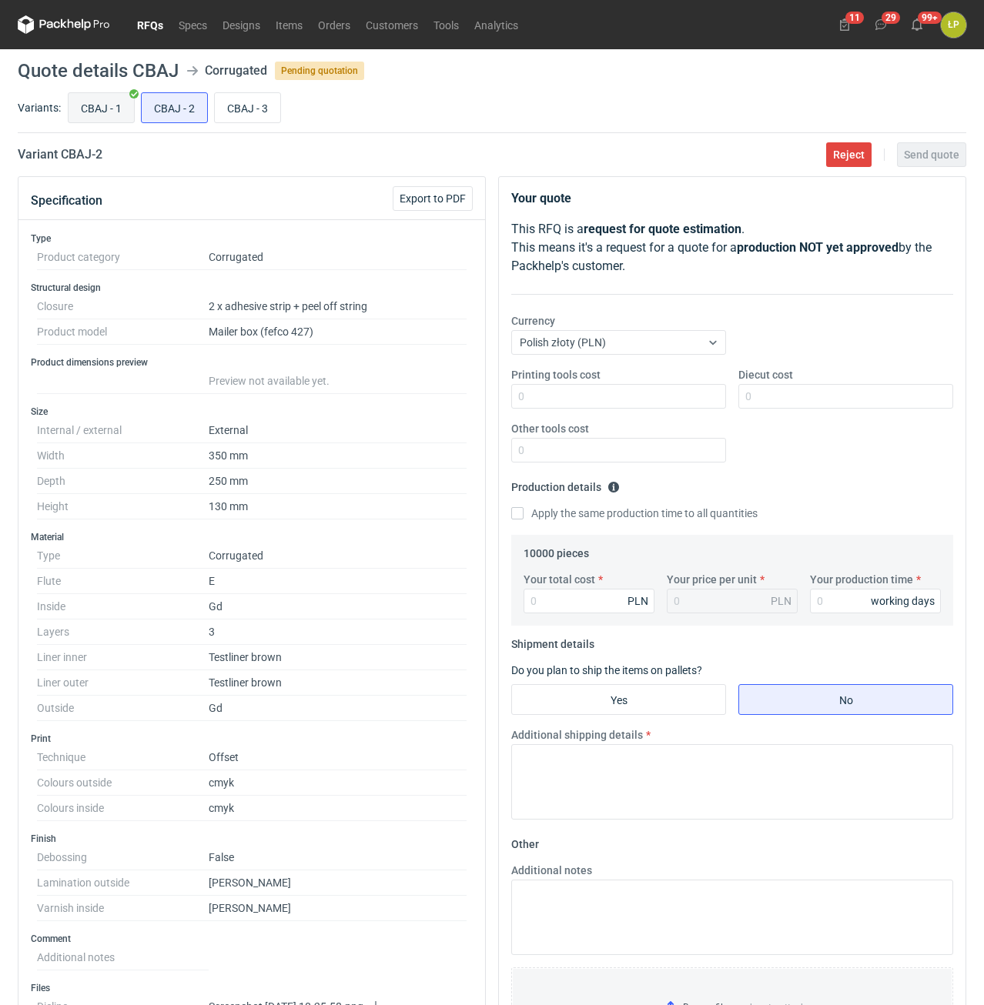
click at [129, 106] on input "CBAJ - 1" at bounding box center [100, 107] width 65 height 29
radio input "true"
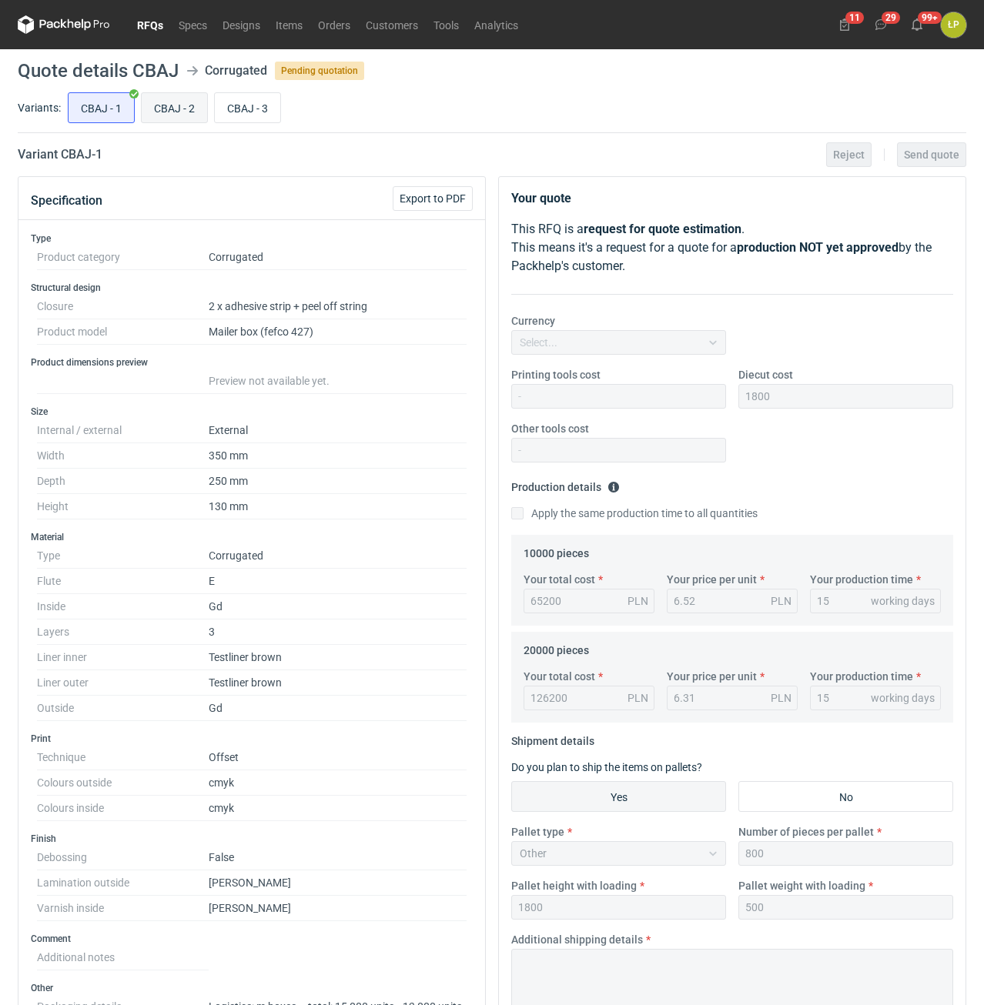
click at [190, 105] on input "CBAJ - 2" at bounding box center [174, 107] width 65 height 29
radio input "true"
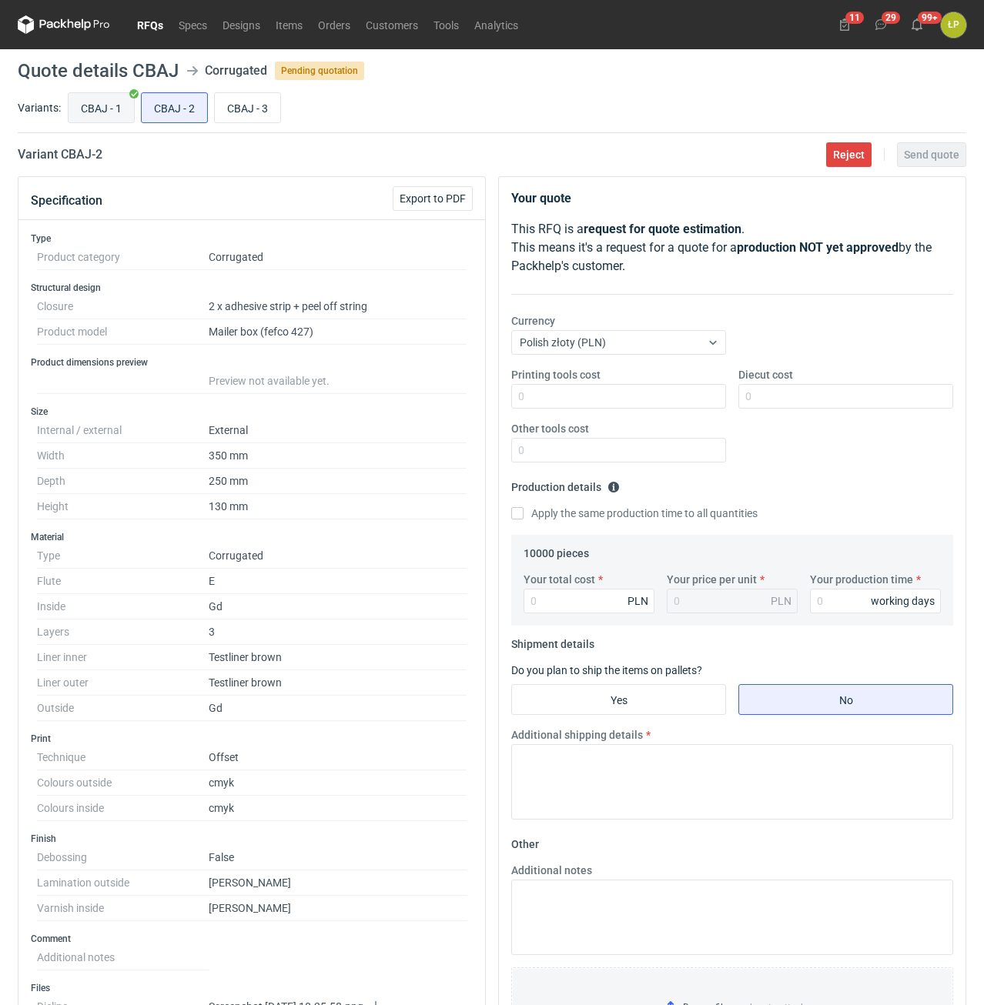
click at [125, 105] on input "CBAJ - 1" at bounding box center [100, 107] width 65 height 29
radio input "true"
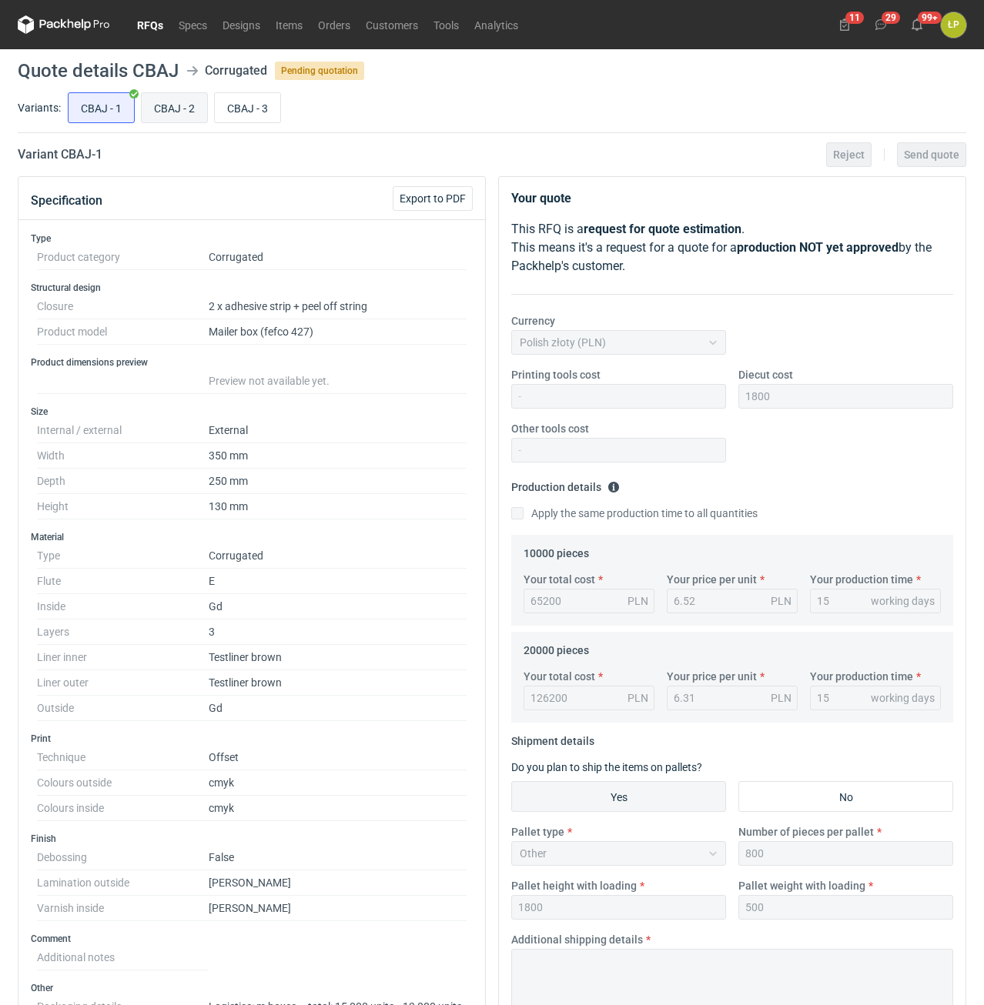
click at [172, 105] on input "CBAJ - 2" at bounding box center [174, 107] width 65 height 29
radio input "true"
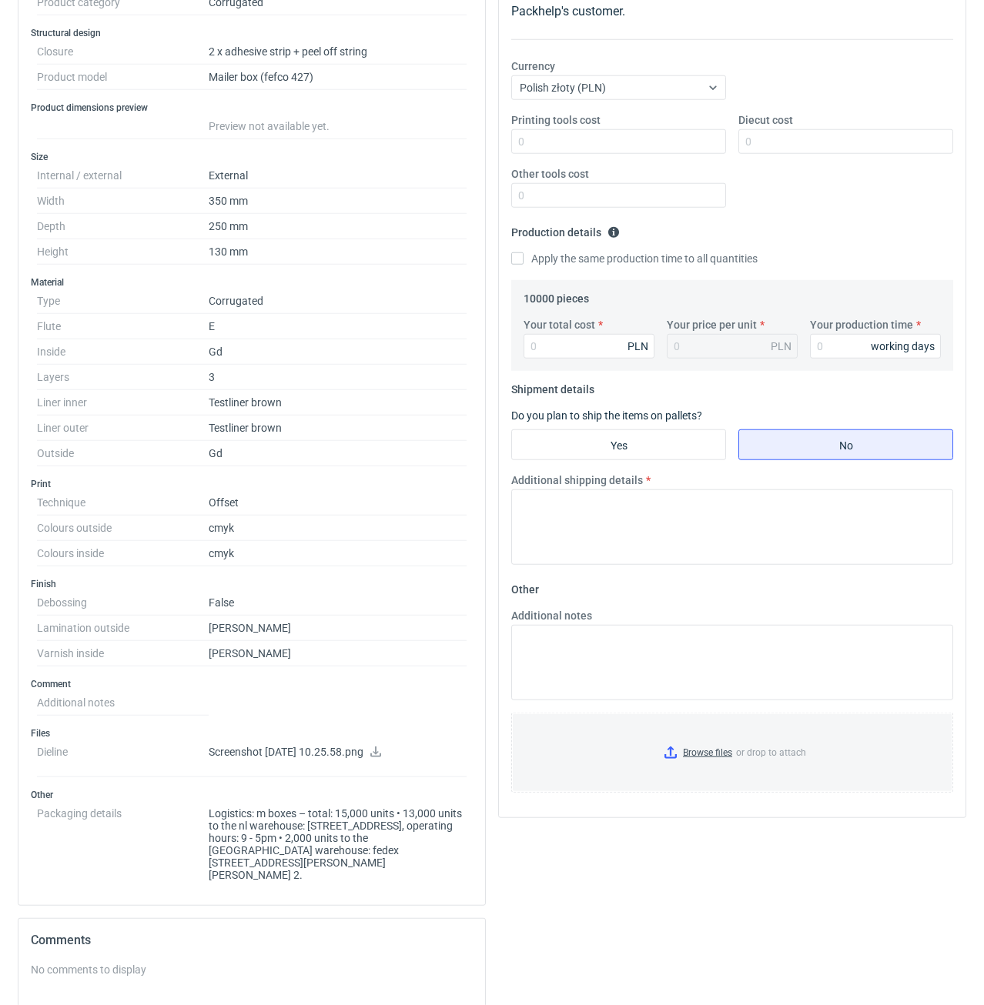
scroll to position [262, 0]
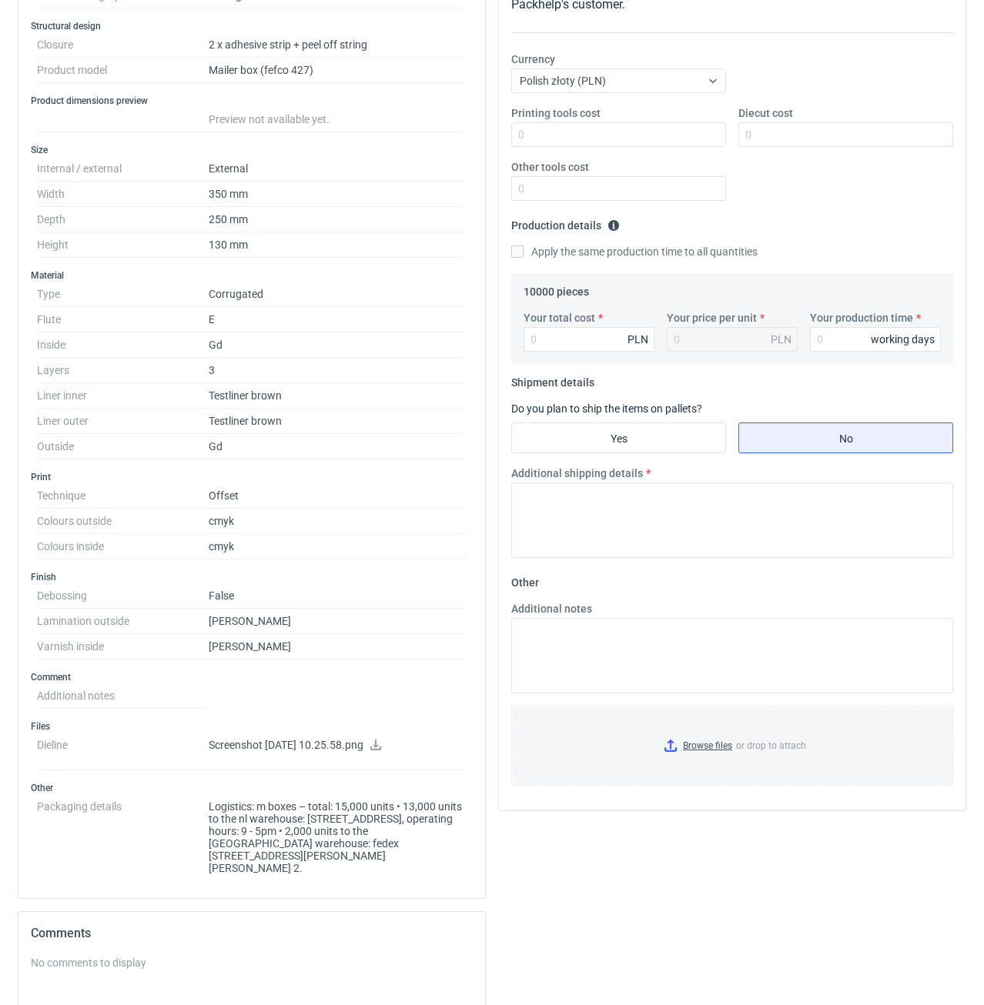
click at [382, 746] on icon at bounding box center [375, 745] width 12 height 11
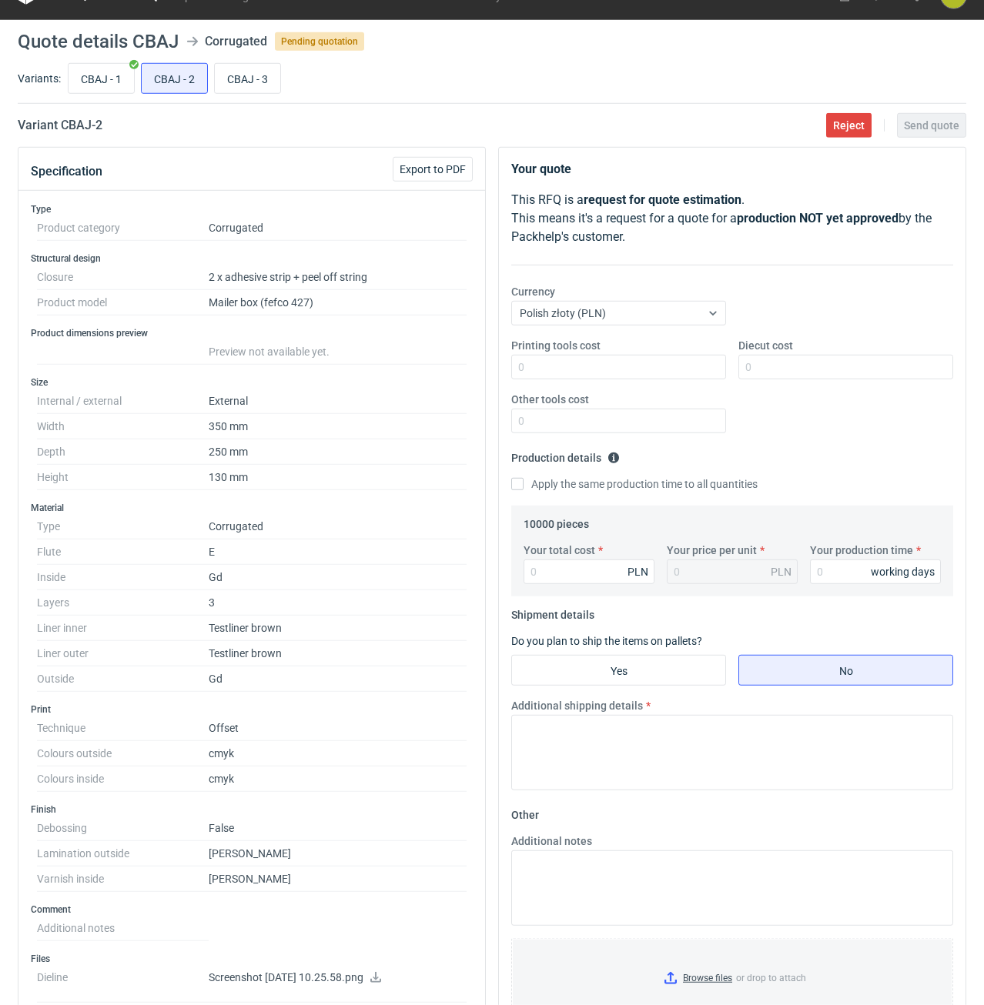
scroll to position [0, 0]
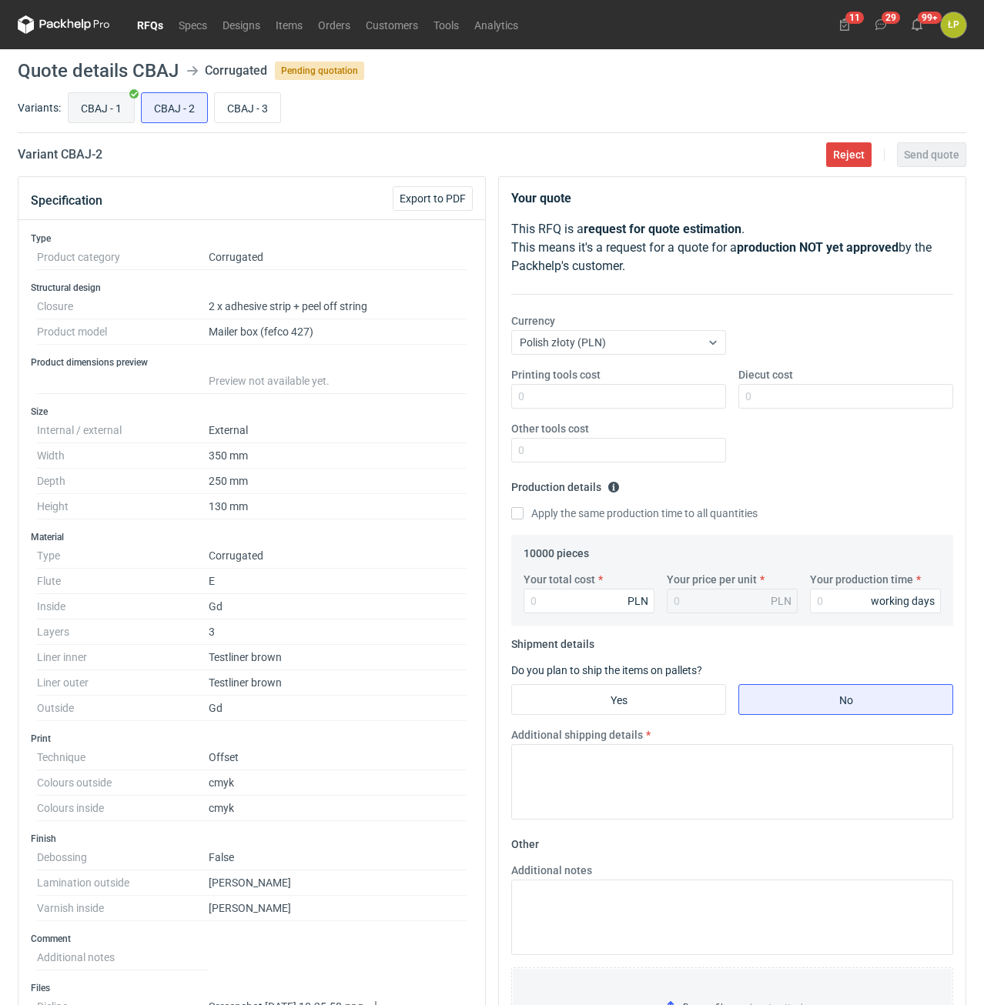
click at [117, 112] on input "CBAJ - 1" at bounding box center [100, 107] width 65 height 29
radio input "true"
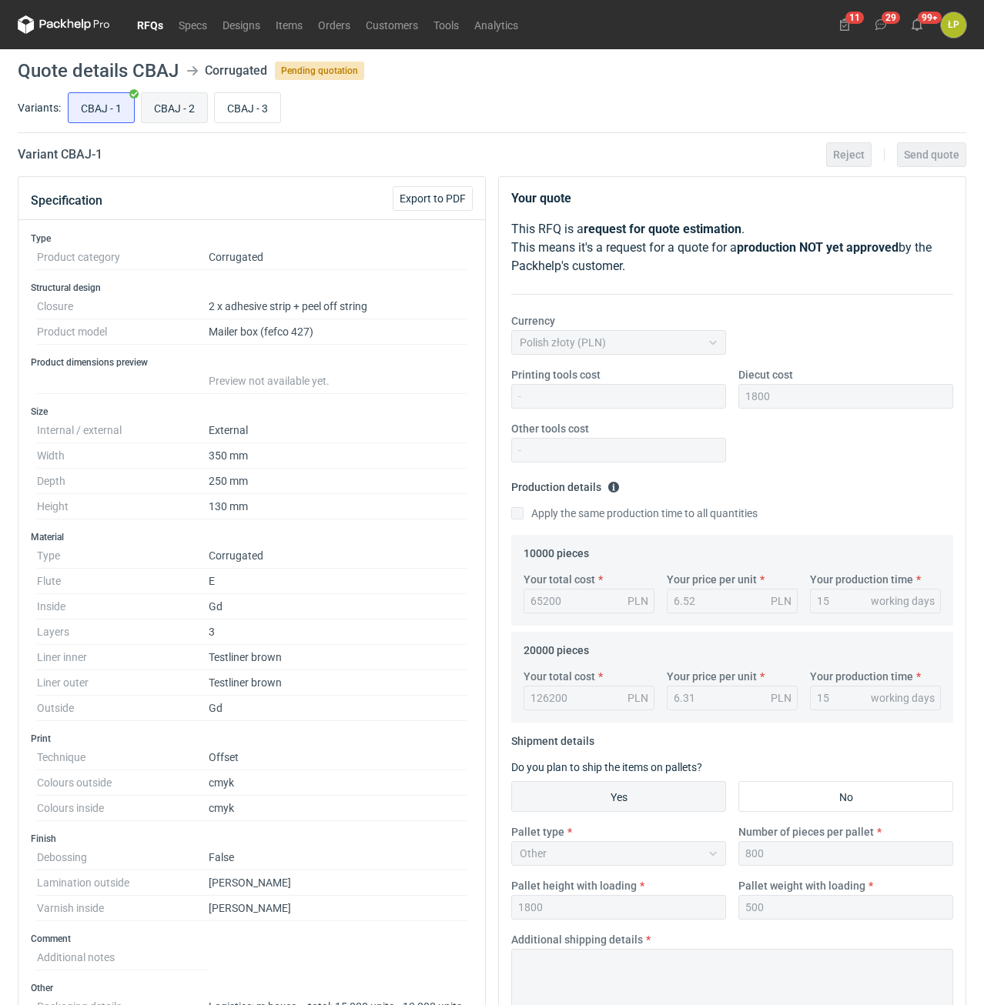
click at [155, 112] on input "CBAJ - 2" at bounding box center [174, 107] width 65 height 29
radio input "true"
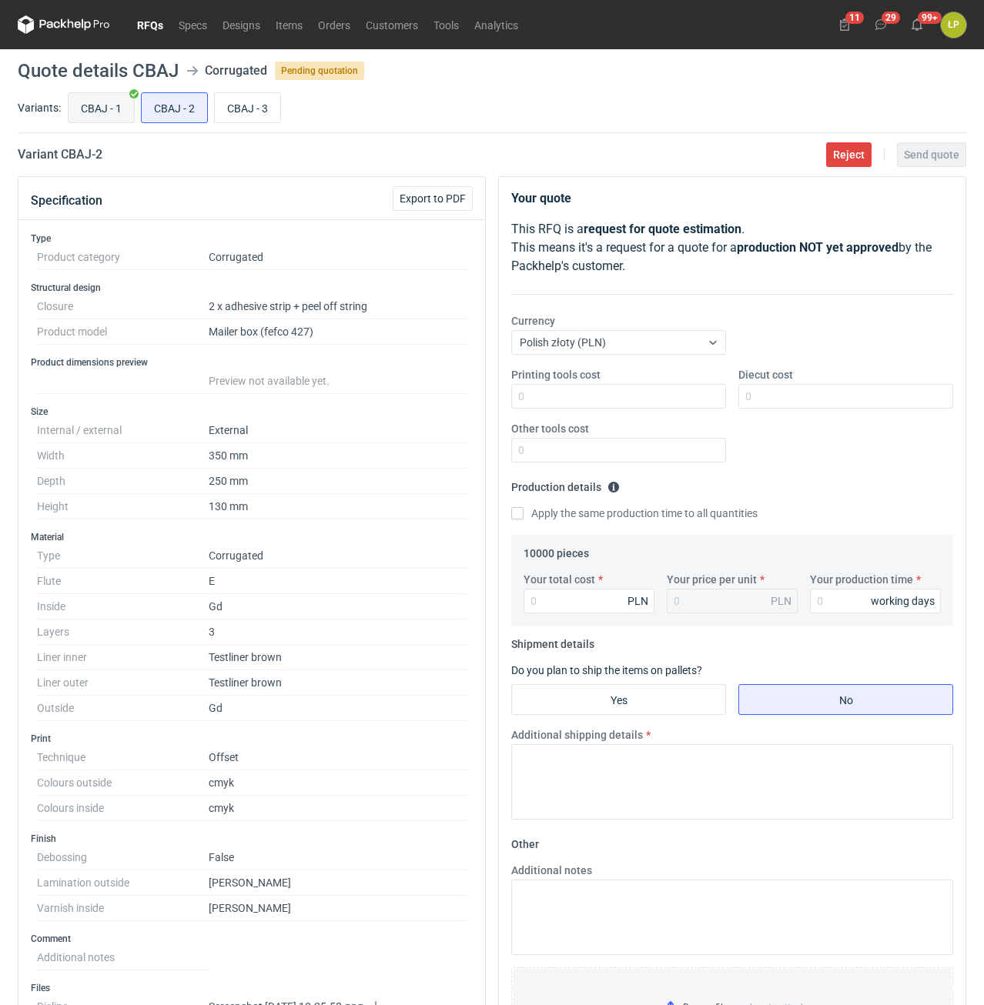
click at [91, 104] on input "CBAJ - 1" at bounding box center [100, 107] width 65 height 29
radio input "true"
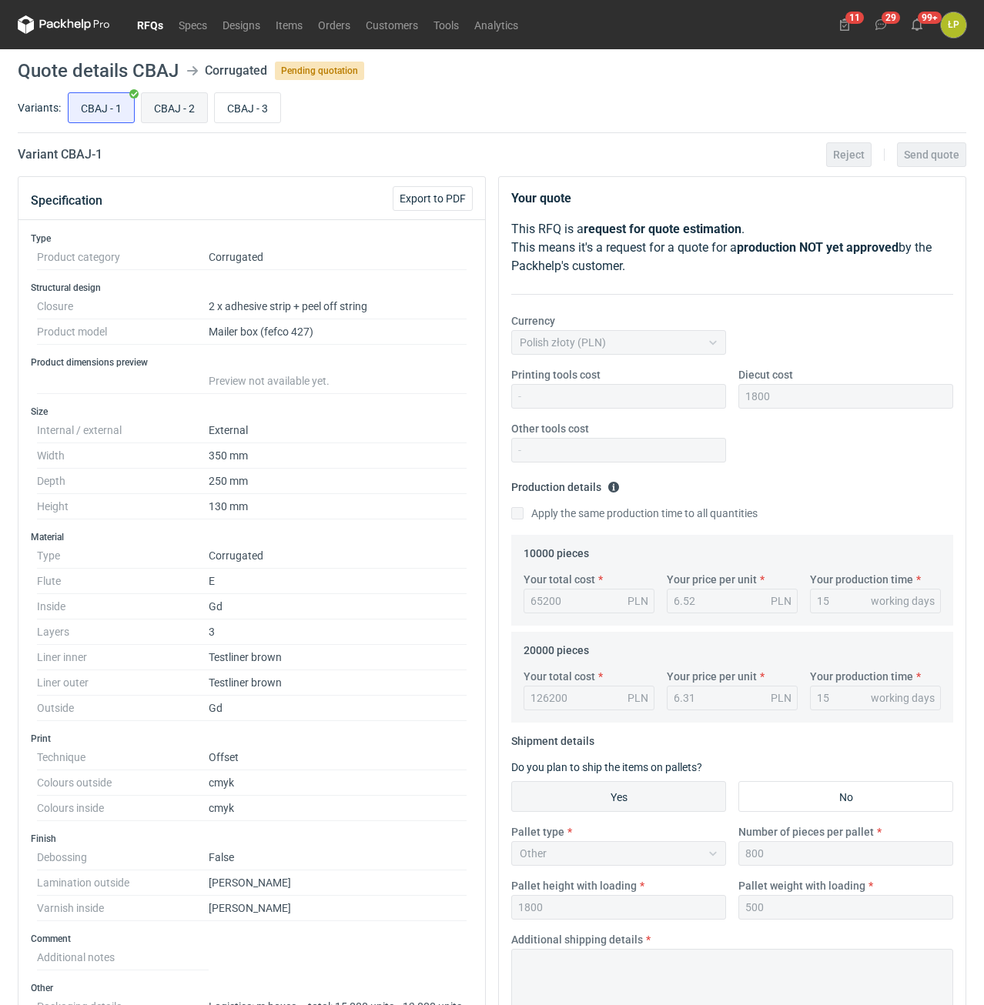
click at [162, 101] on input "CBAJ - 2" at bounding box center [174, 107] width 65 height 29
radio input "true"
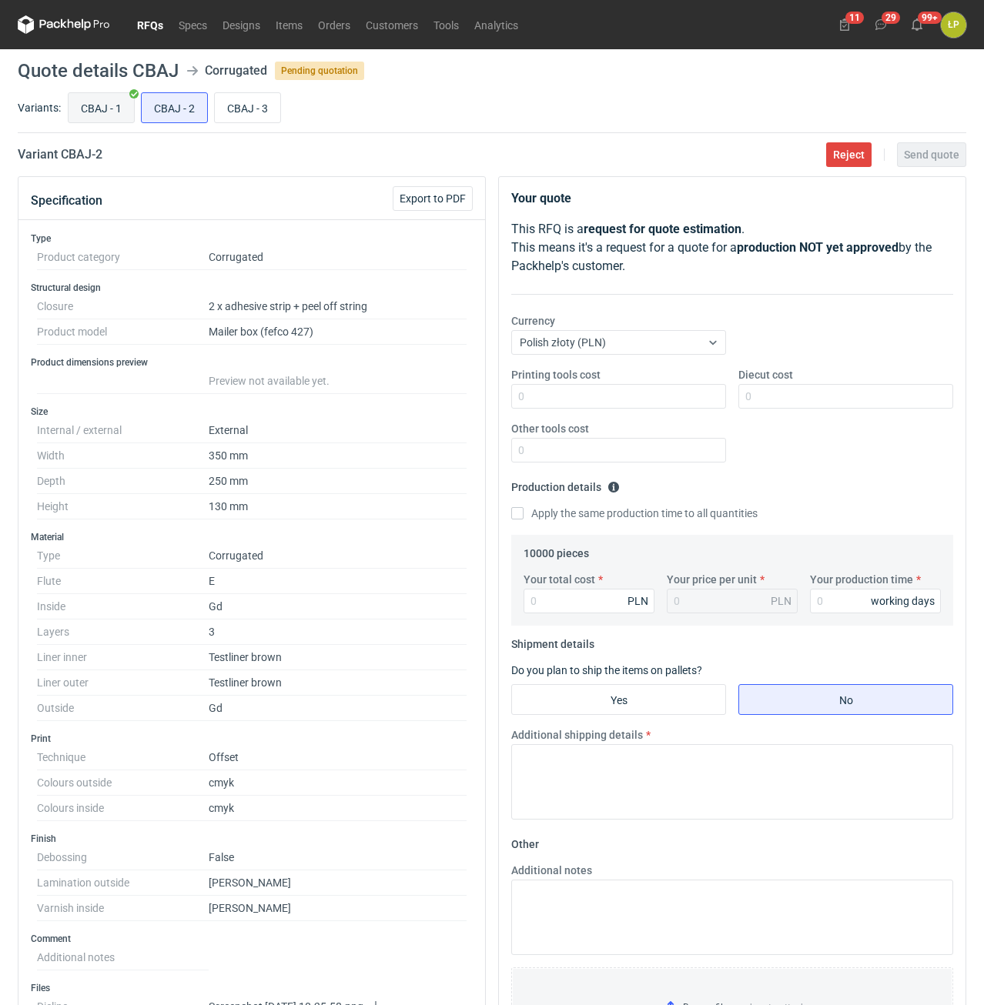
click at [102, 96] on input "CBAJ - 1" at bounding box center [100, 107] width 65 height 29
radio input "true"
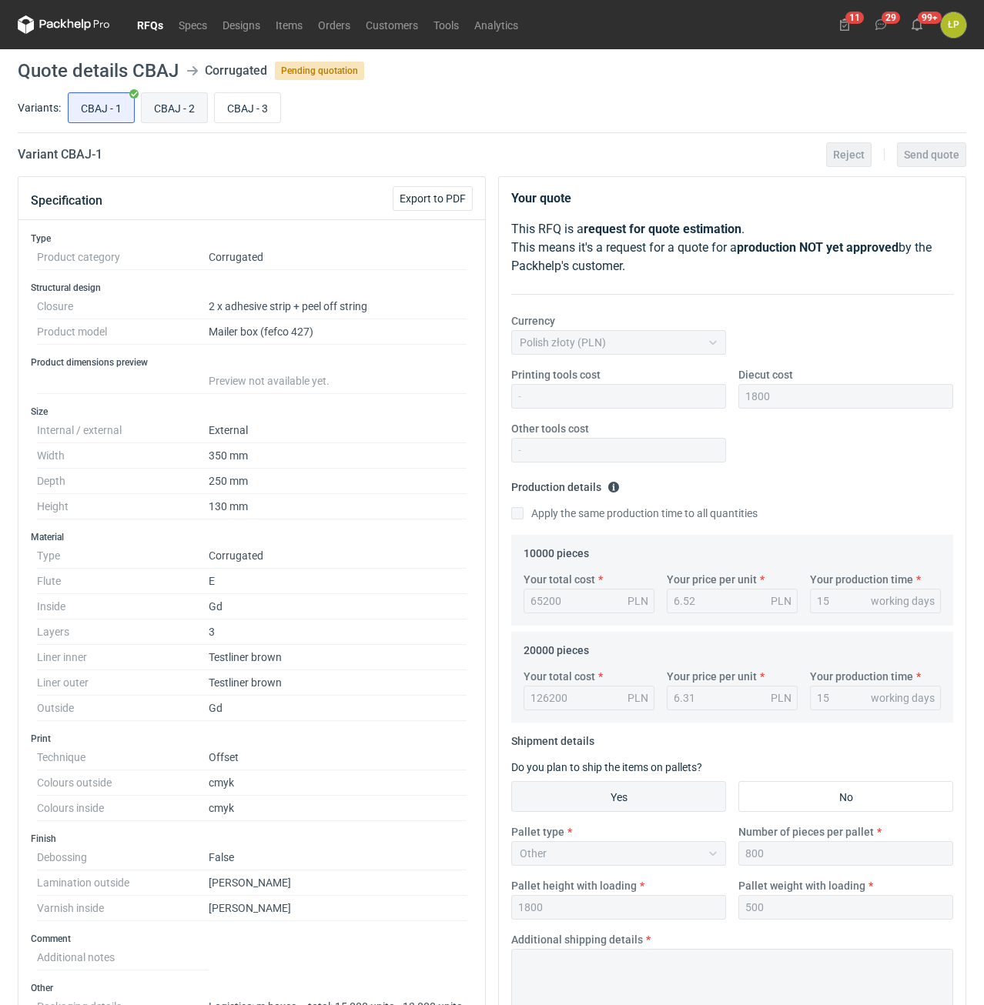
click at [153, 93] on input "CBAJ - 2" at bounding box center [174, 107] width 65 height 29
radio input "true"
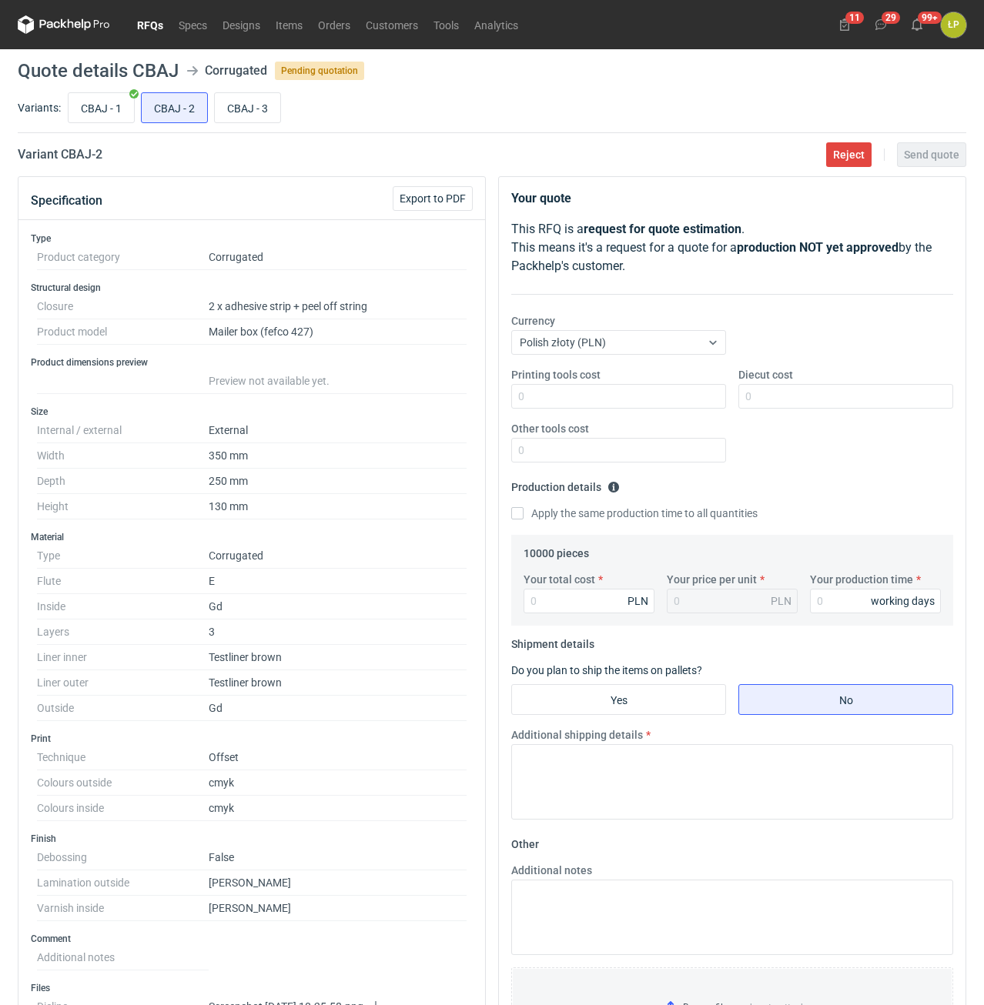
click at [70, 92] on div "CBAJ - 1 CBAJ - 2 CBAJ - 3" at bounding box center [515, 107] width 901 height 37
click at [89, 101] on input "CBAJ - 1" at bounding box center [100, 107] width 65 height 29
radio input "true"
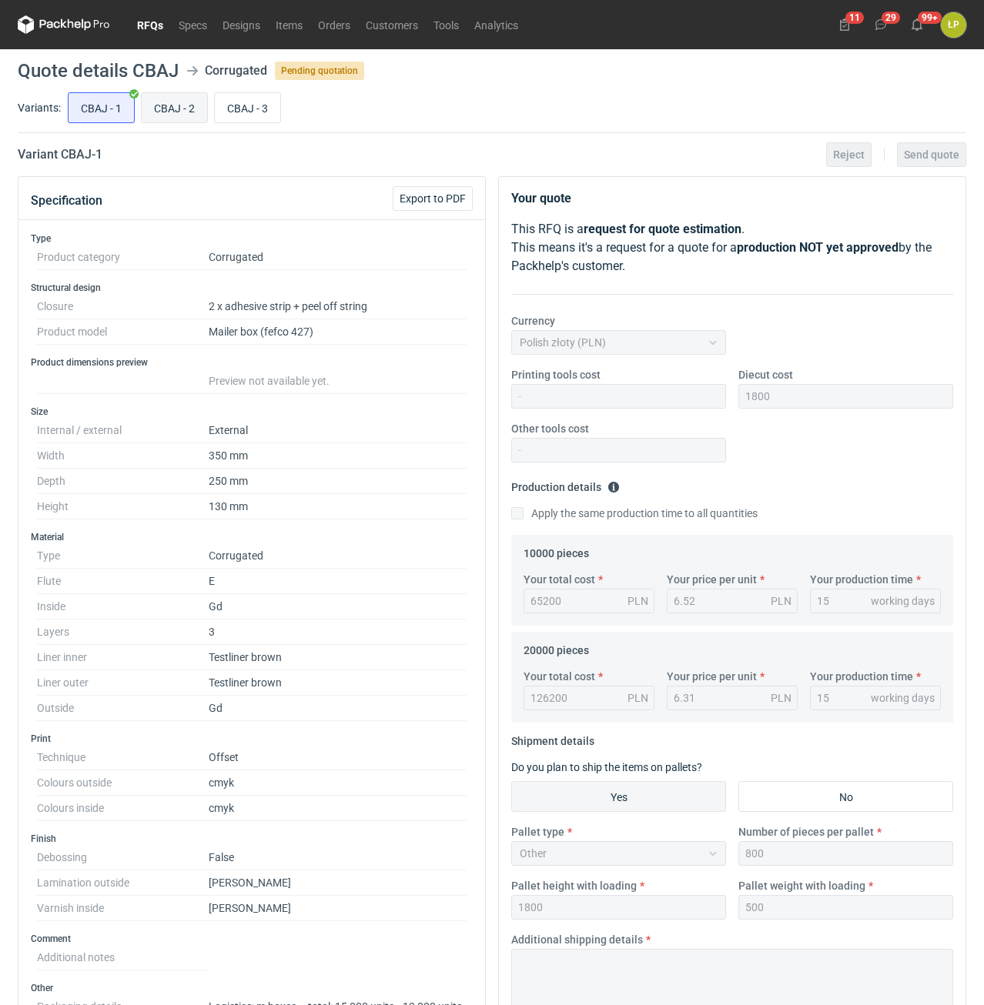
click at [157, 109] on input "CBAJ - 2" at bounding box center [174, 107] width 65 height 29
radio input "true"
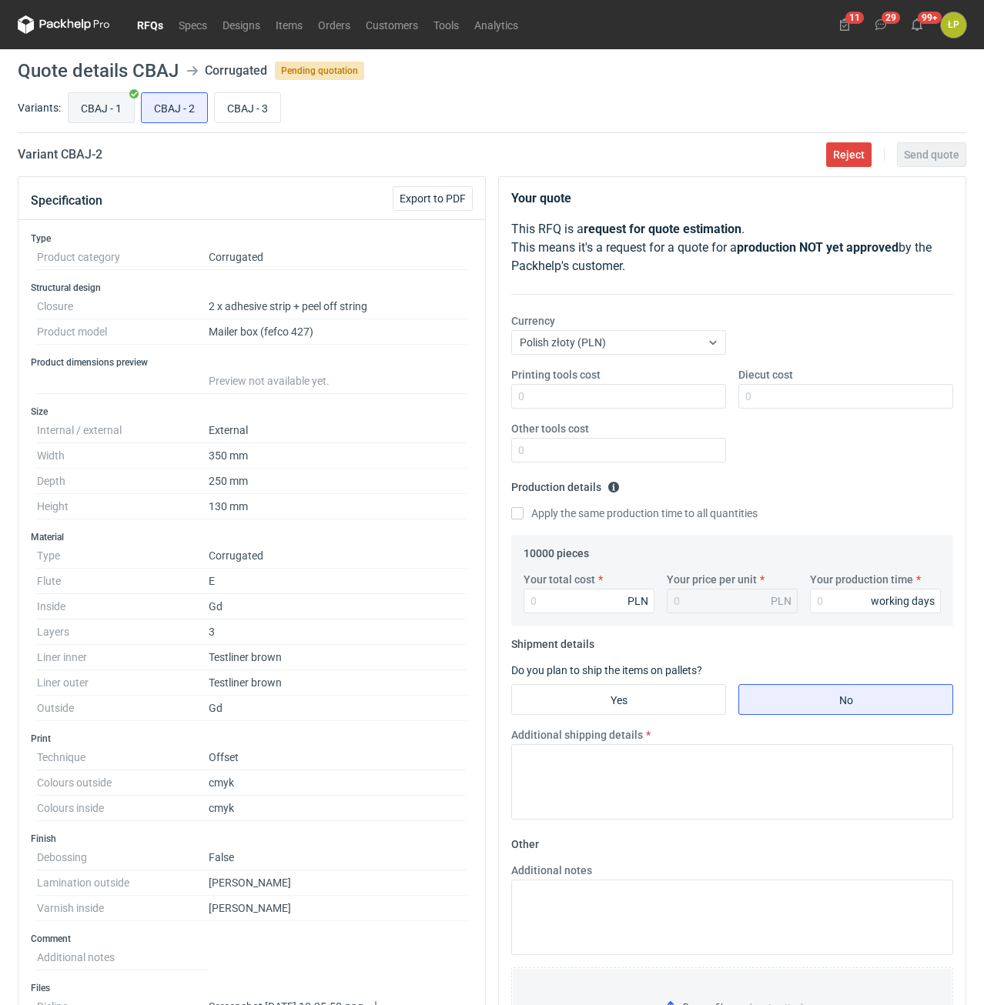
click at [100, 117] on input "CBAJ - 1" at bounding box center [100, 107] width 65 height 29
radio input "true"
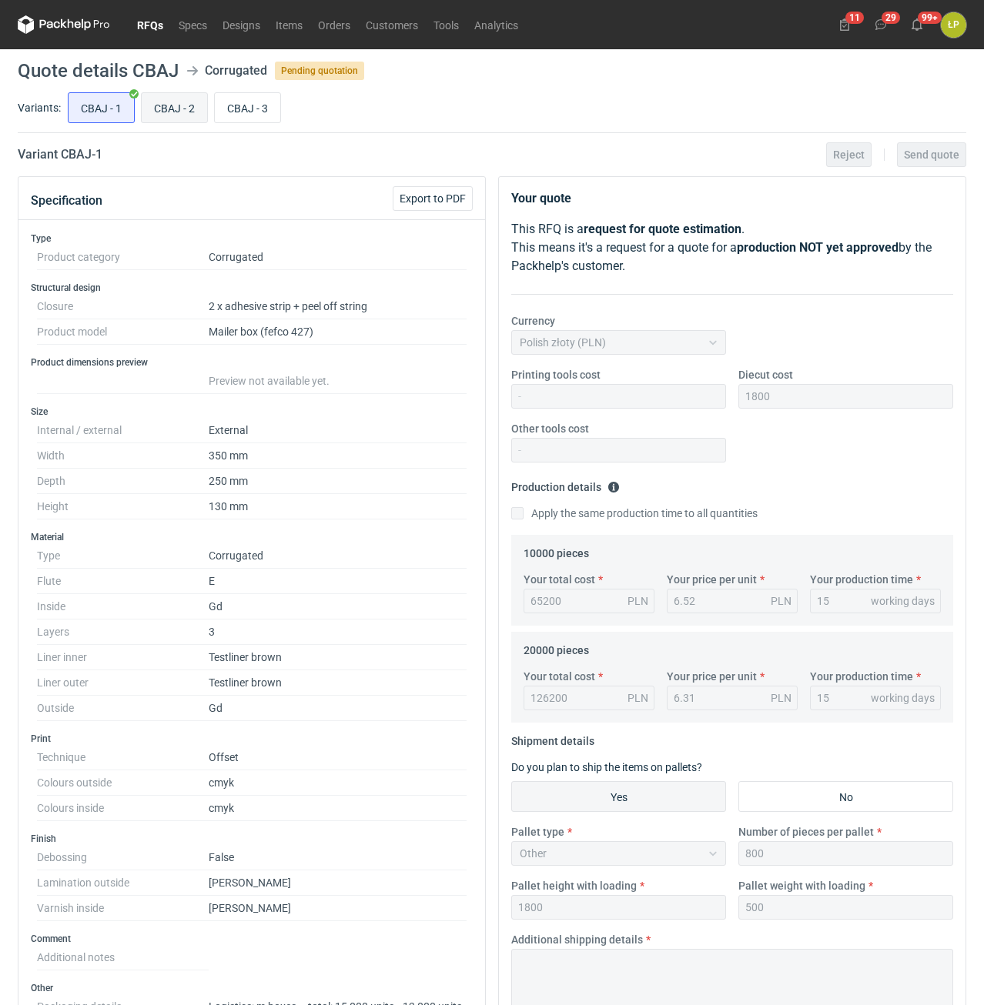
click at [165, 118] on input "CBAJ - 2" at bounding box center [174, 107] width 65 height 29
radio input "true"
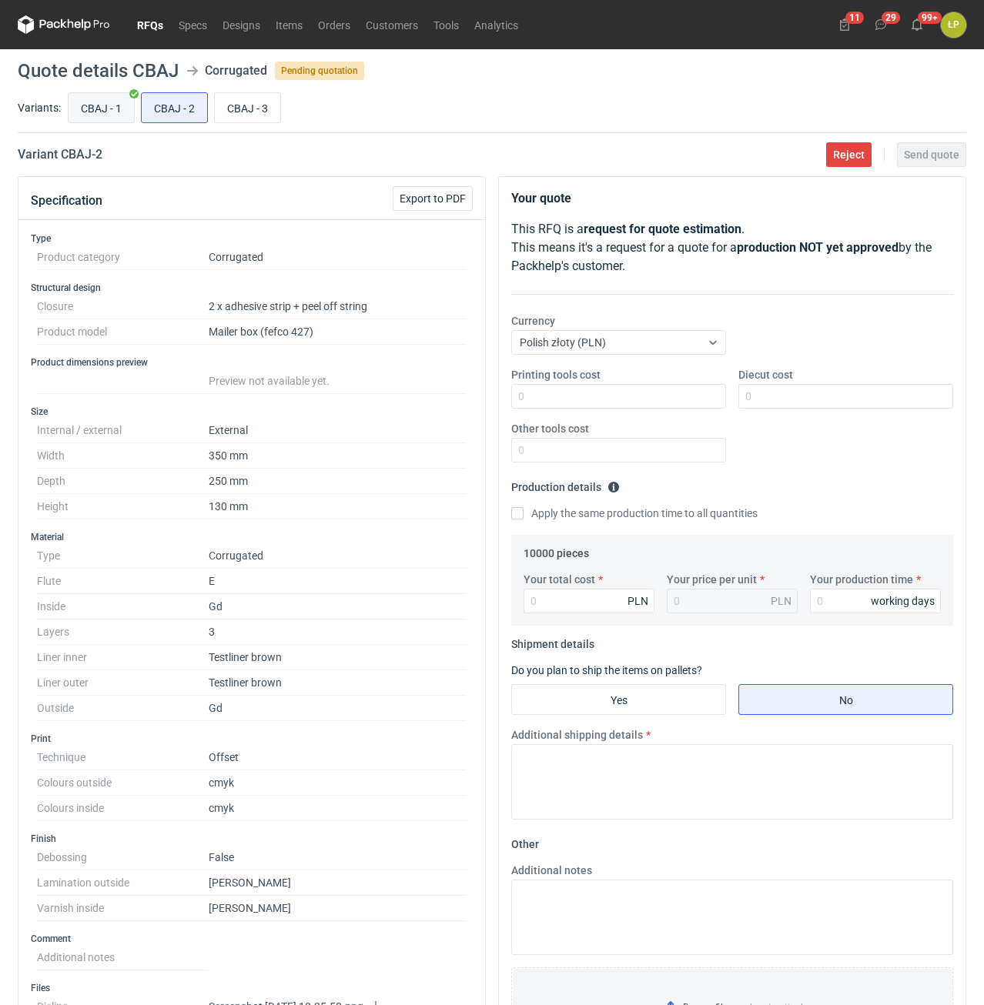
click at [97, 117] on input "CBAJ - 1" at bounding box center [100, 107] width 65 height 29
radio input "true"
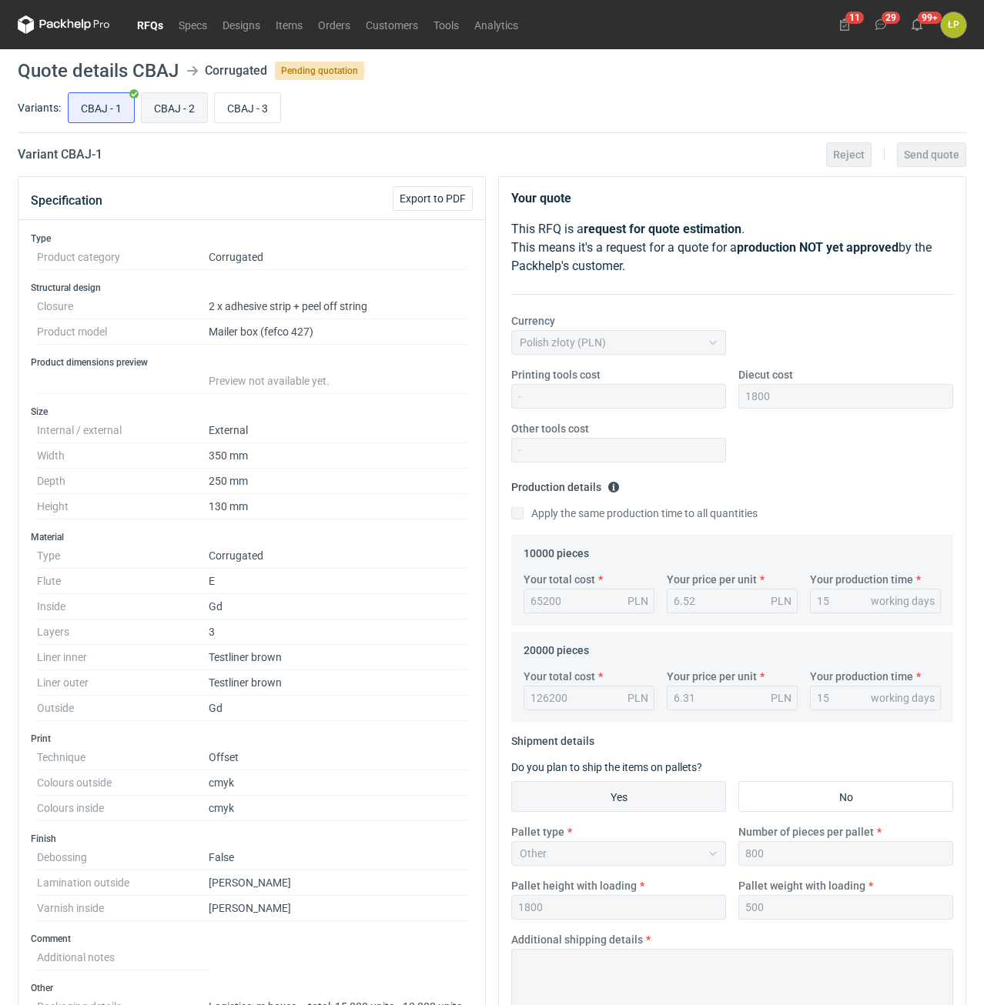
click at [149, 113] on input "CBAJ - 2" at bounding box center [174, 107] width 65 height 29
radio input "true"
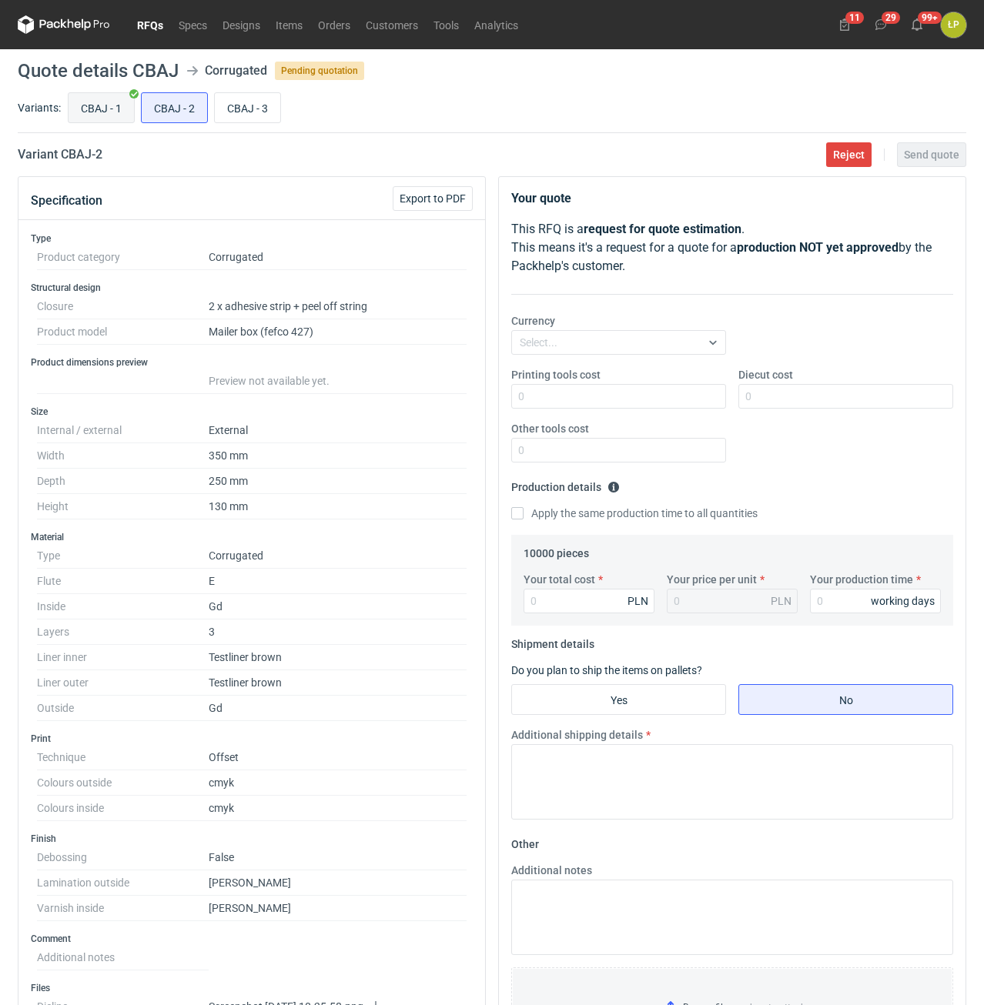
click at [101, 112] on input "CBAJ - 1" at bounding box center [100, 107] width 65 height 29
radio input "true"
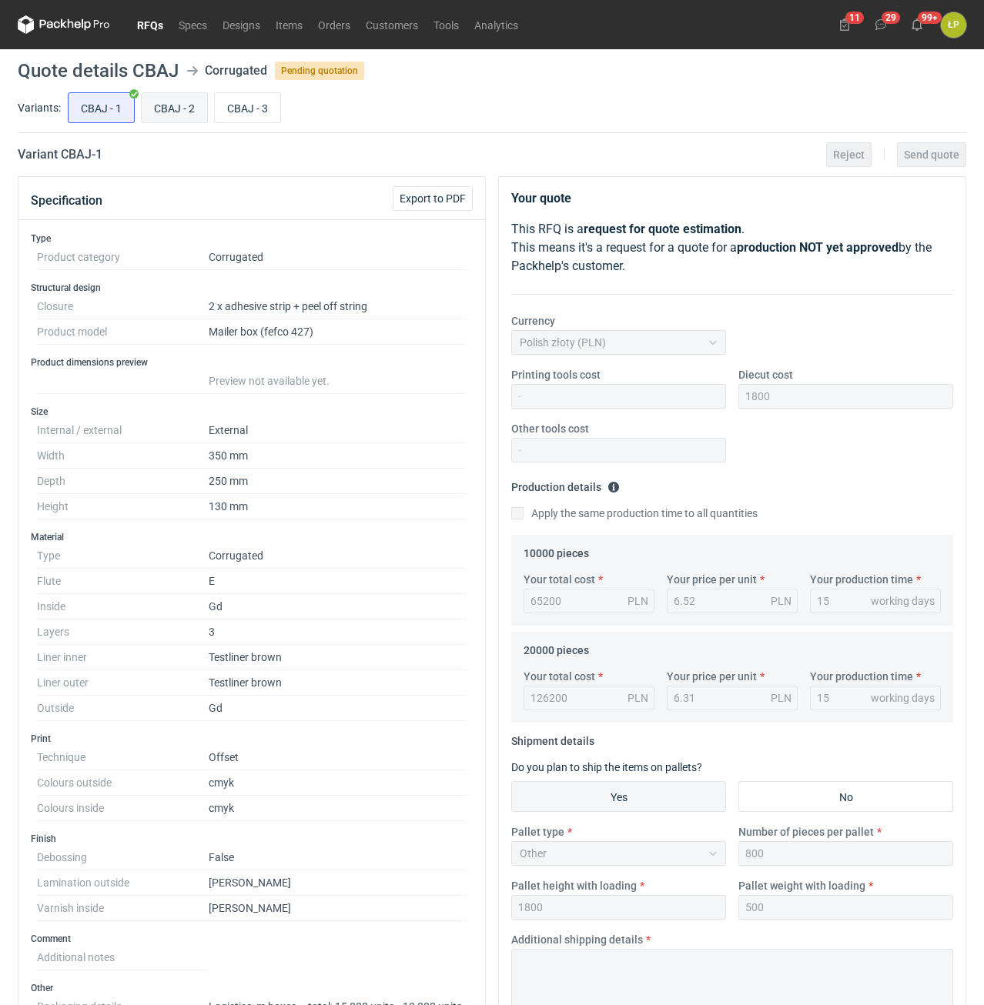
click at [149, 111] on input "CBAJ - 2" at bounding box center [174, 107] width 65 height 29
radio input "true"
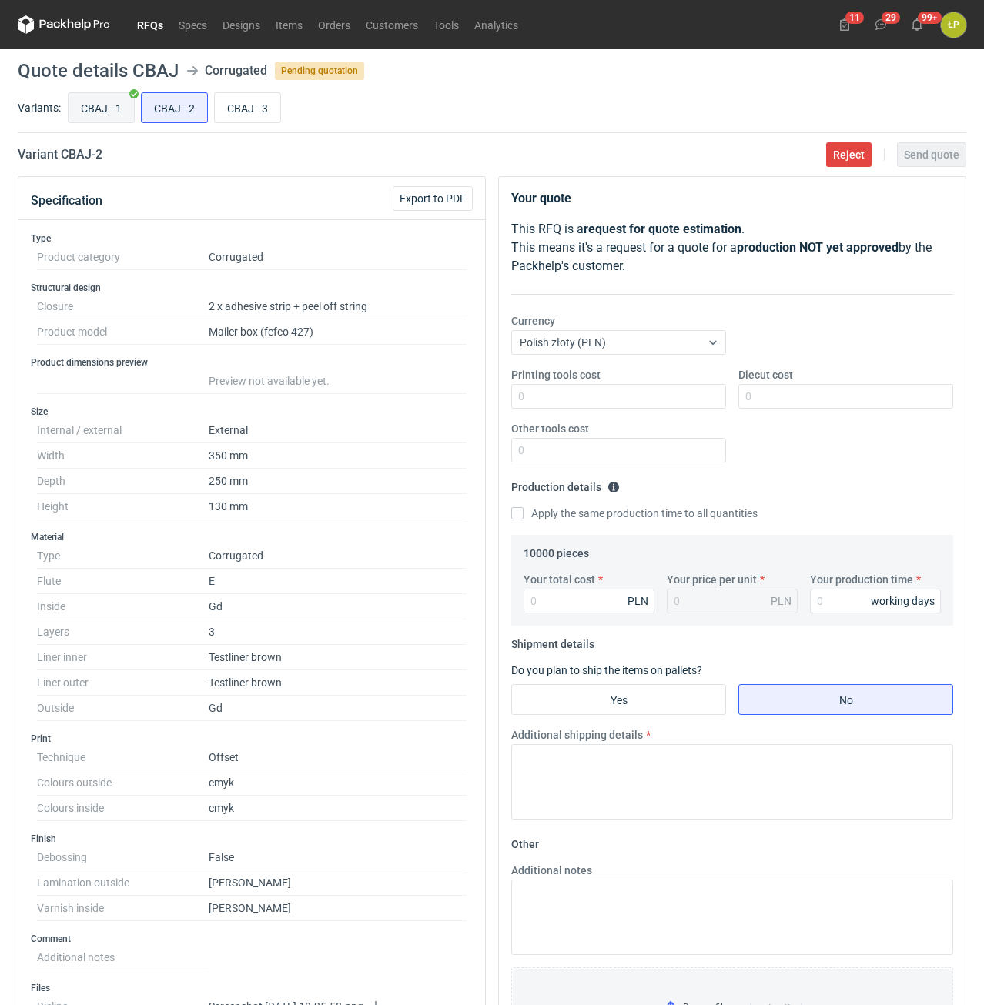
click at [102, 111] on input "CBAJ - 1" at bounding box center [100, 107] width 65 height 29
radio input "true"
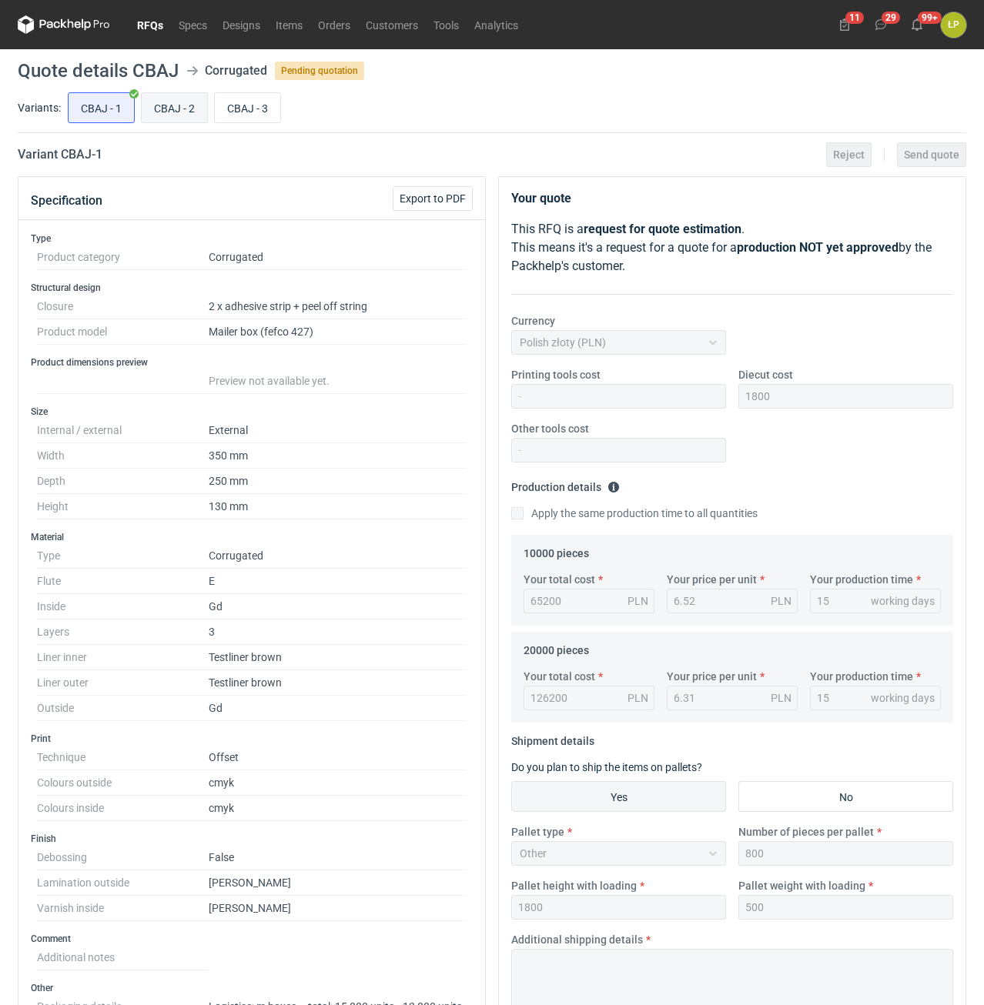
click at [145, 111] on input "CBAJ - 2" at bounding box center [174, 107] width 65 height 29
radio input "true"
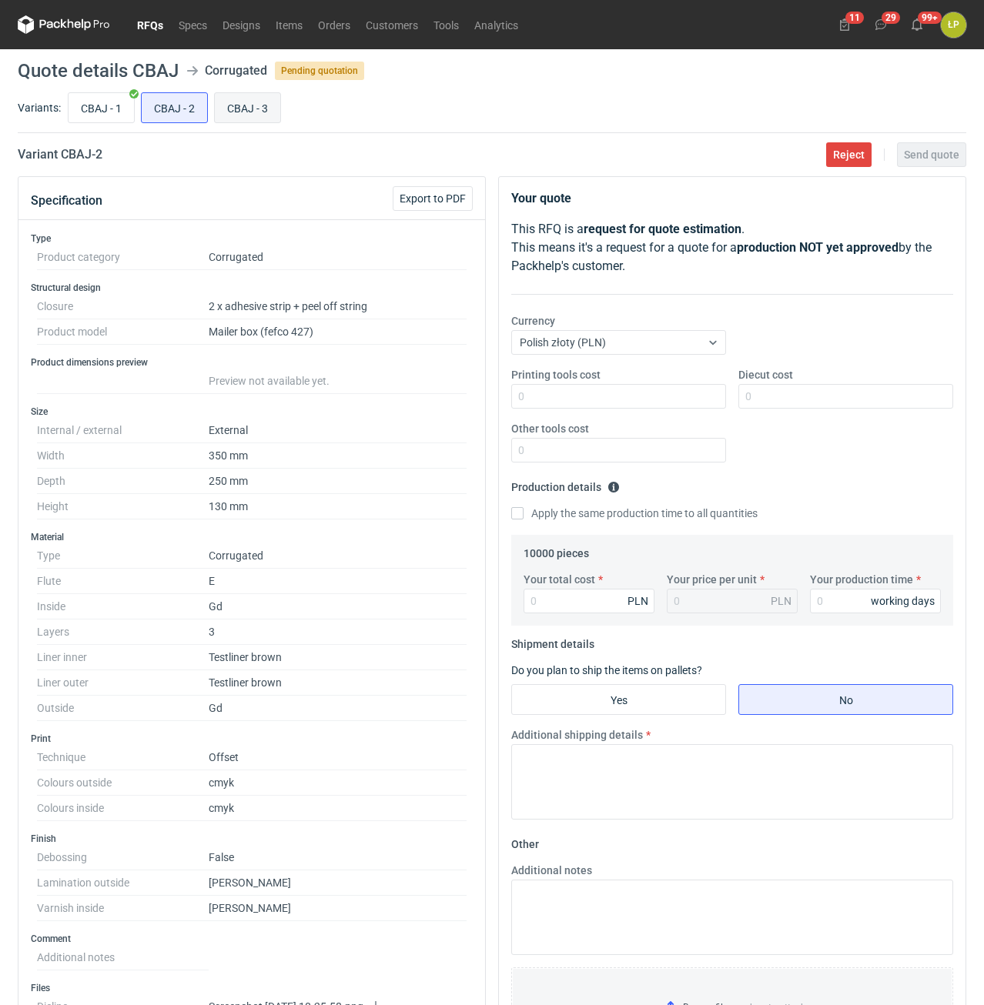
click at [236, 110] on input "CBAJ - 3" at bounding box center [247, 107] width 65 height 29
radio input "true"
click at [199, 110] on input "CBAJ - 2" at bounding box center [174, 107] width 65 height 29
radio input "true"
click at [248, 108] on input "CBAJ - 3" at bounding box center [247, 107] width 65 height 29
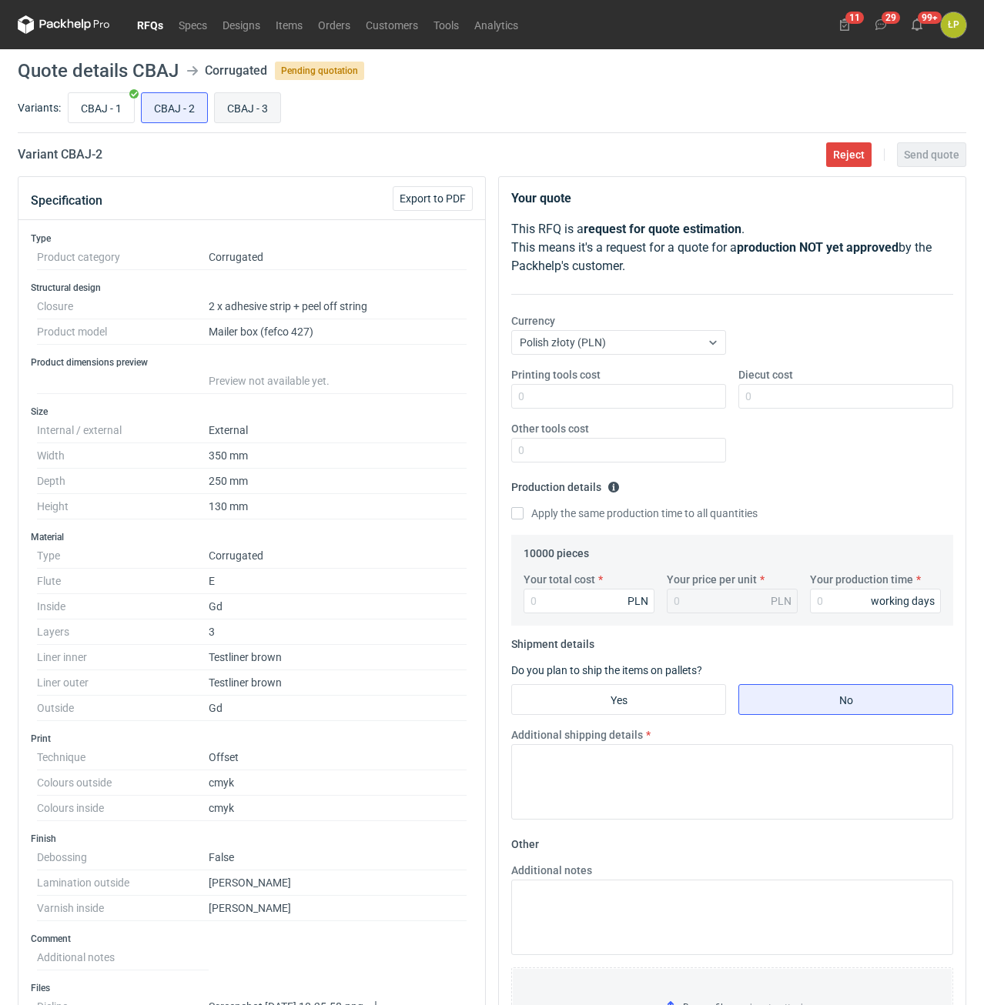
radio input "true"
click at [180, 109] on input "CBAJ - 2" at bounding box center [174, 107] width 65 height 29
radio input "true"
click at [239, 109] on input "CBAJ - 3" at bounding box center [247, 107] width 65 height 29
radio input "true"
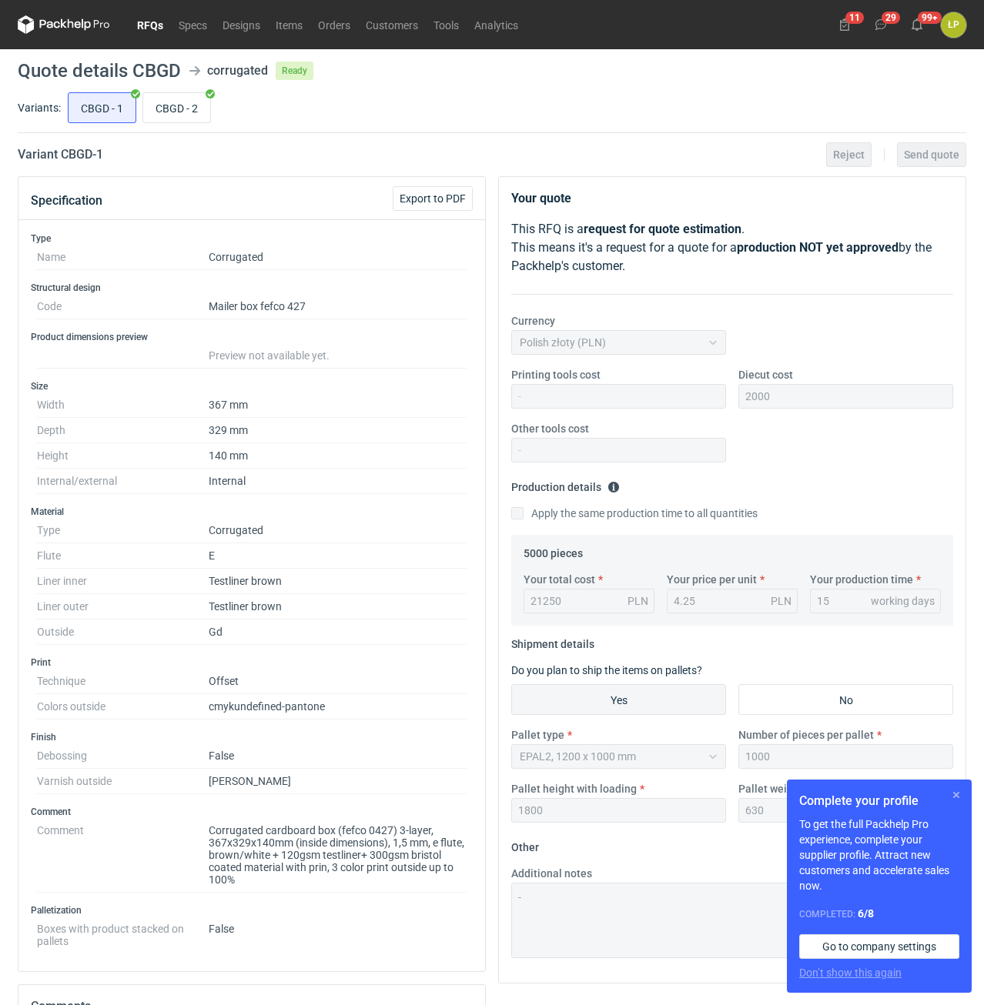
click at [950, 793] on button "button" at bounding box center [956, 795] width 18 height 18
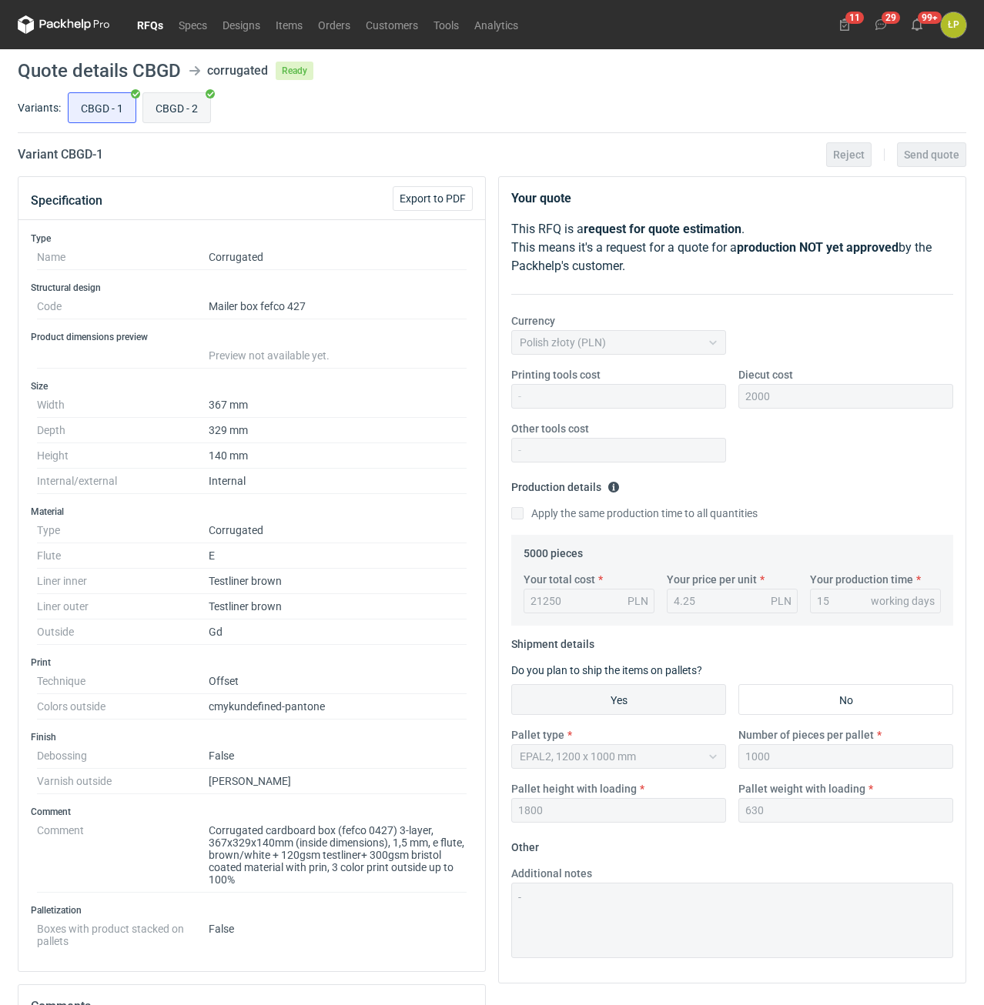
click at [169, 108] on input "CBGD - 2" at bounding box center [176, 107] width 67 height 29
radio input "true"
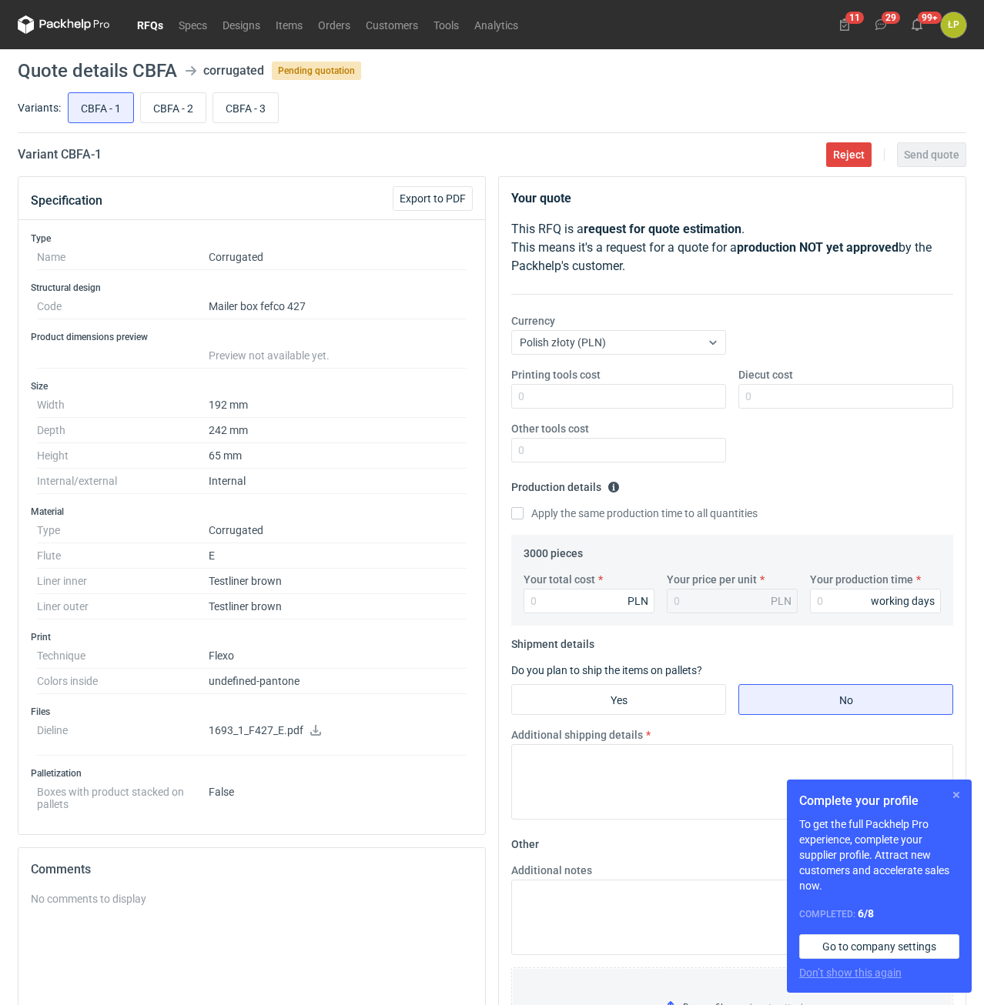
click at [957, 797] on button "button" at bounding box center [956, 795] width 18 height 18
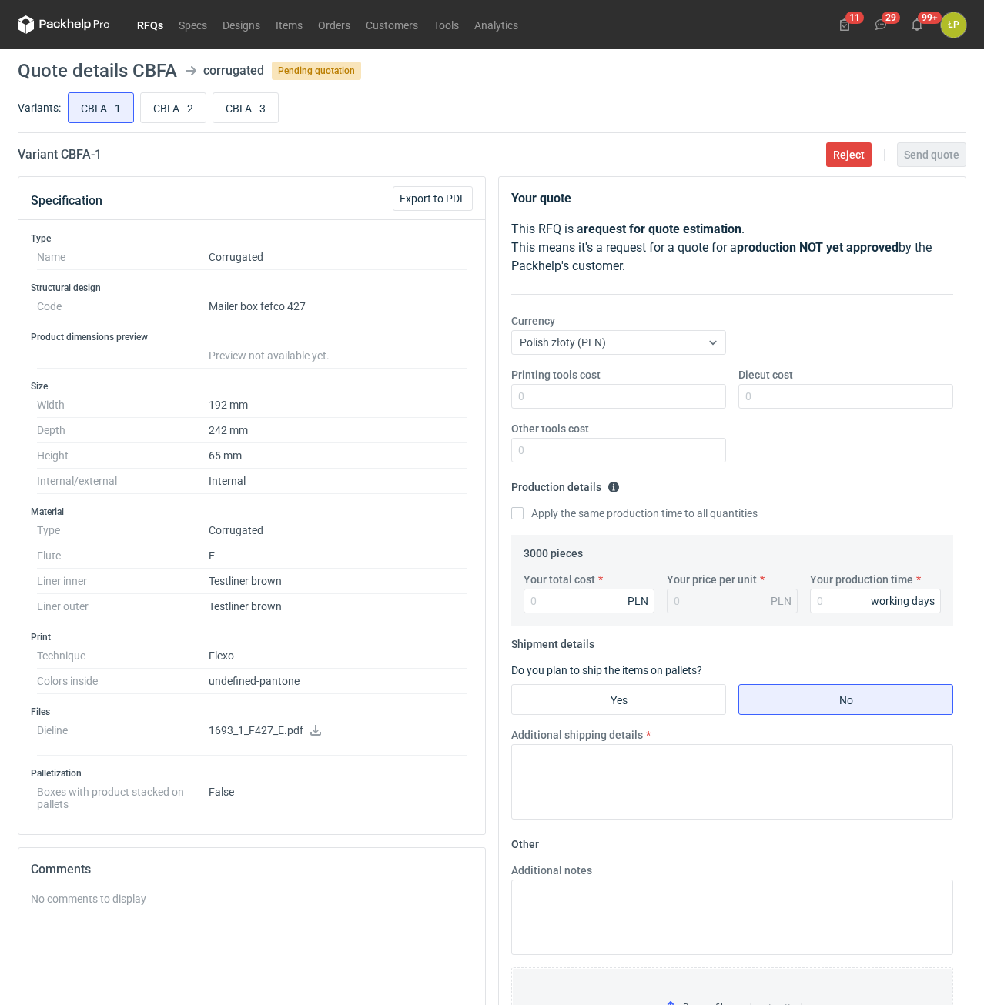
click at [312, 727] on icon at bounding box center [315, 730] width 12 height 11
click at [165, 112] on input "CBFA - 2" at bounding box center [173, 107] width 65 height 29
radio input "true"
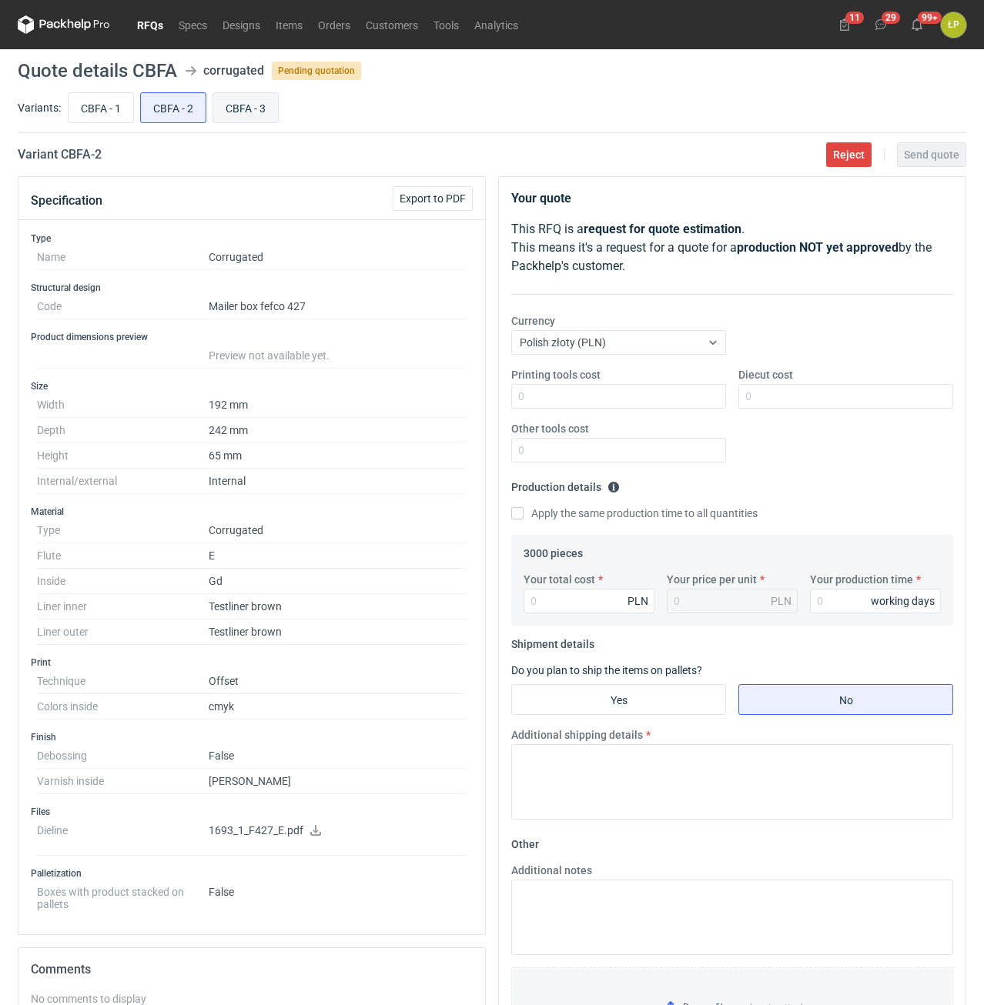
click at [238, 110] on input "CBFA - 3" at bounding box center [245, 107] width 65 height 29
radio input "true"
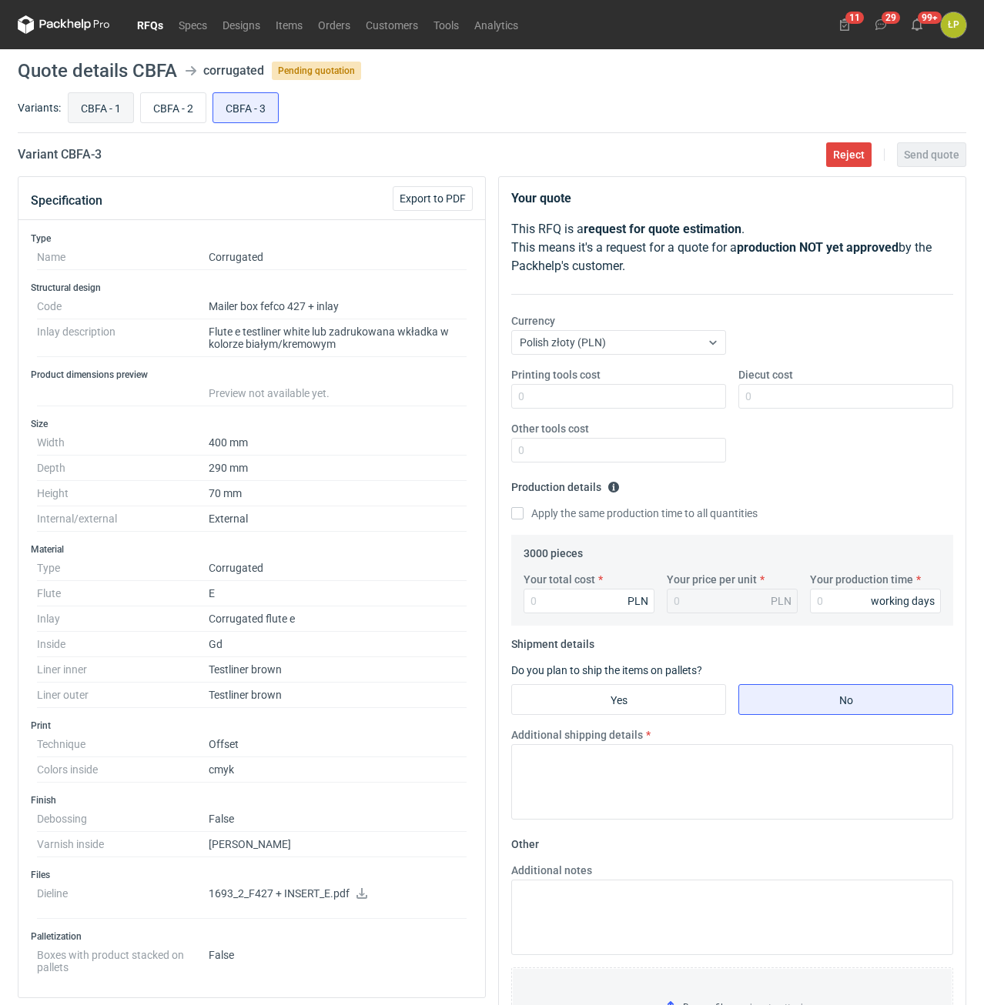
click at [115, 109] on input "CBFA - 1" at bounding box center [100, 107] width 65 height 29
radio input "true"
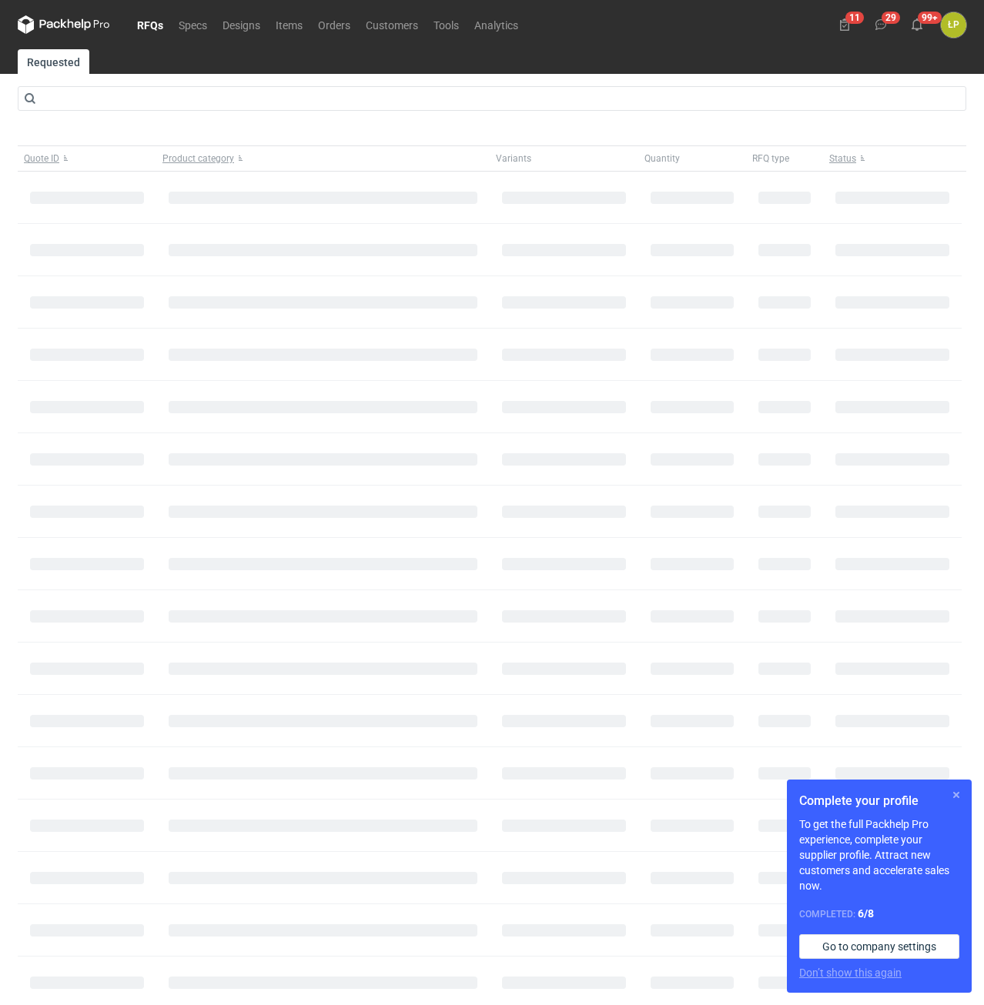
click at [950, 793] on button "button" at bounding box center [956, 795] width 18 height 18
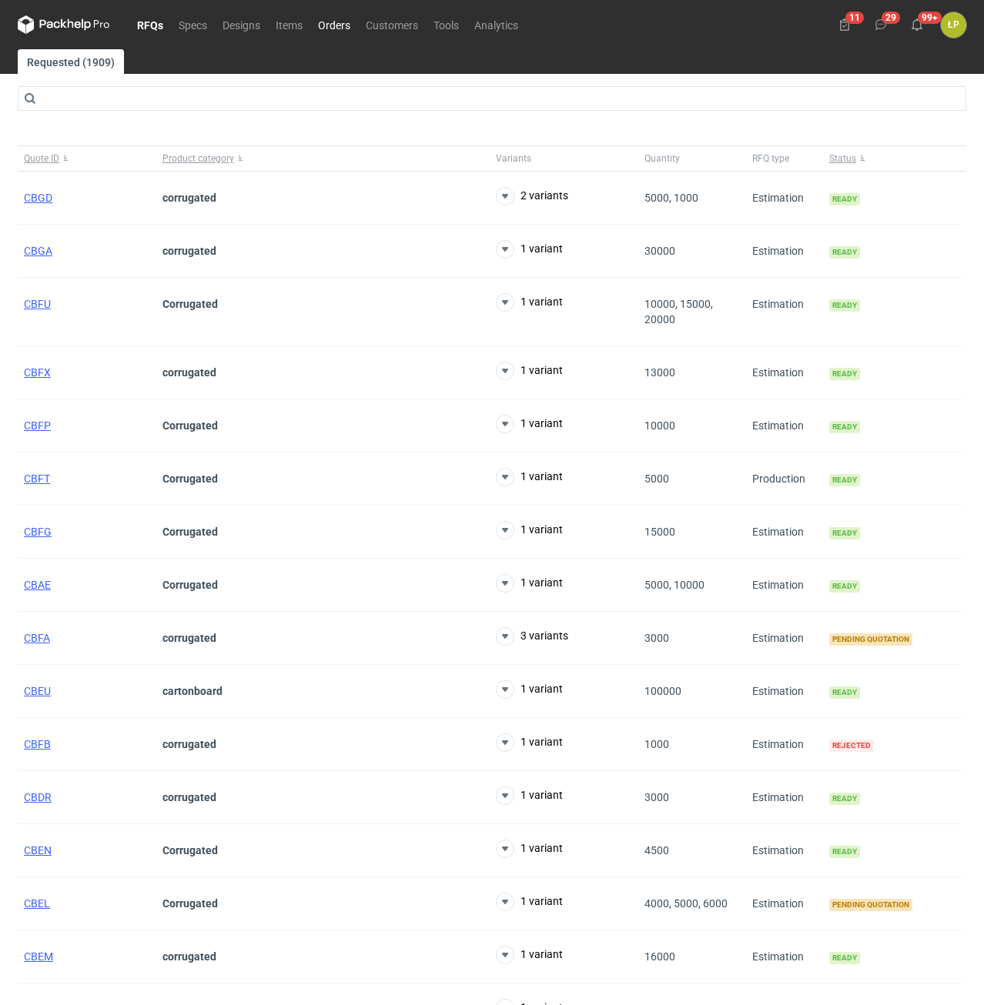
click at [340, 29] on link "Orders" at bounding box center [334, 24] width 48 height 18
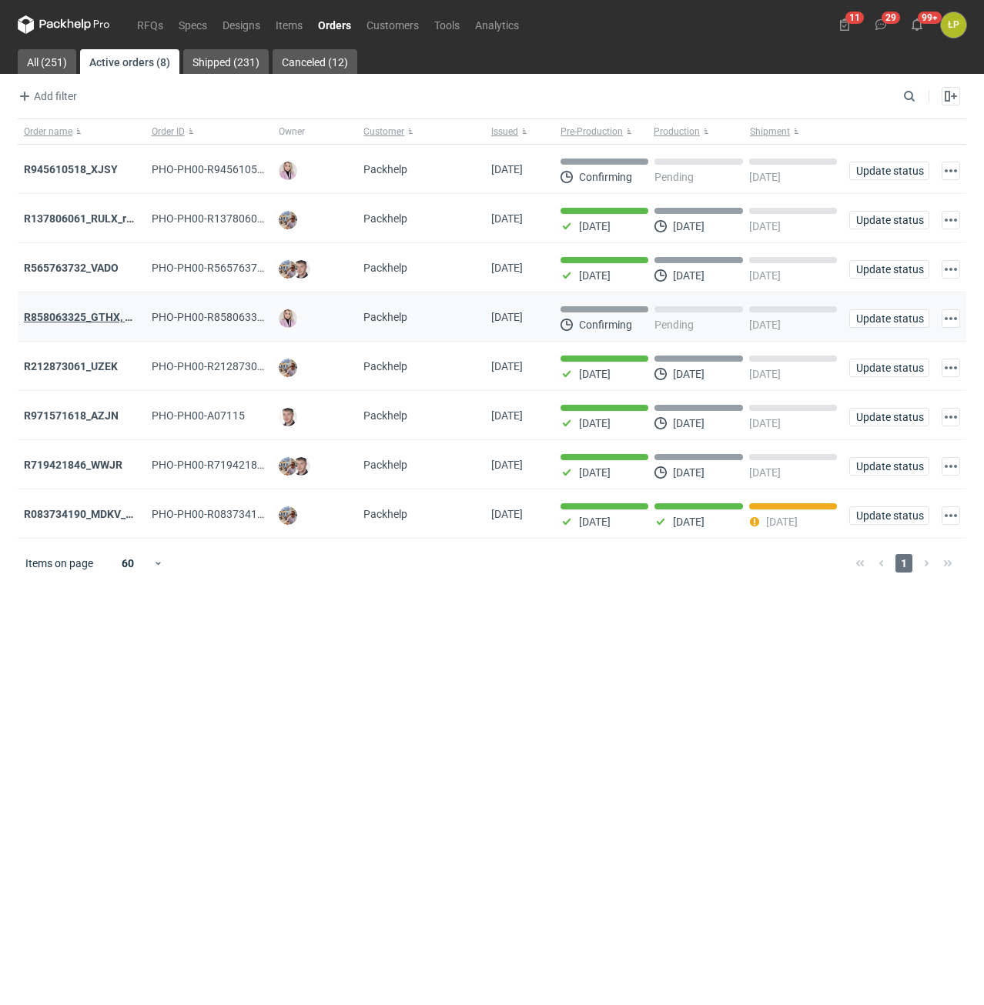
click at [103, 321] on strong "R858063325_GTHX, NNPL, JAAG, JGXY, QTVD, WZHN, ITNR, EUMI" at bounding box center [184, 317] width 320 height 12
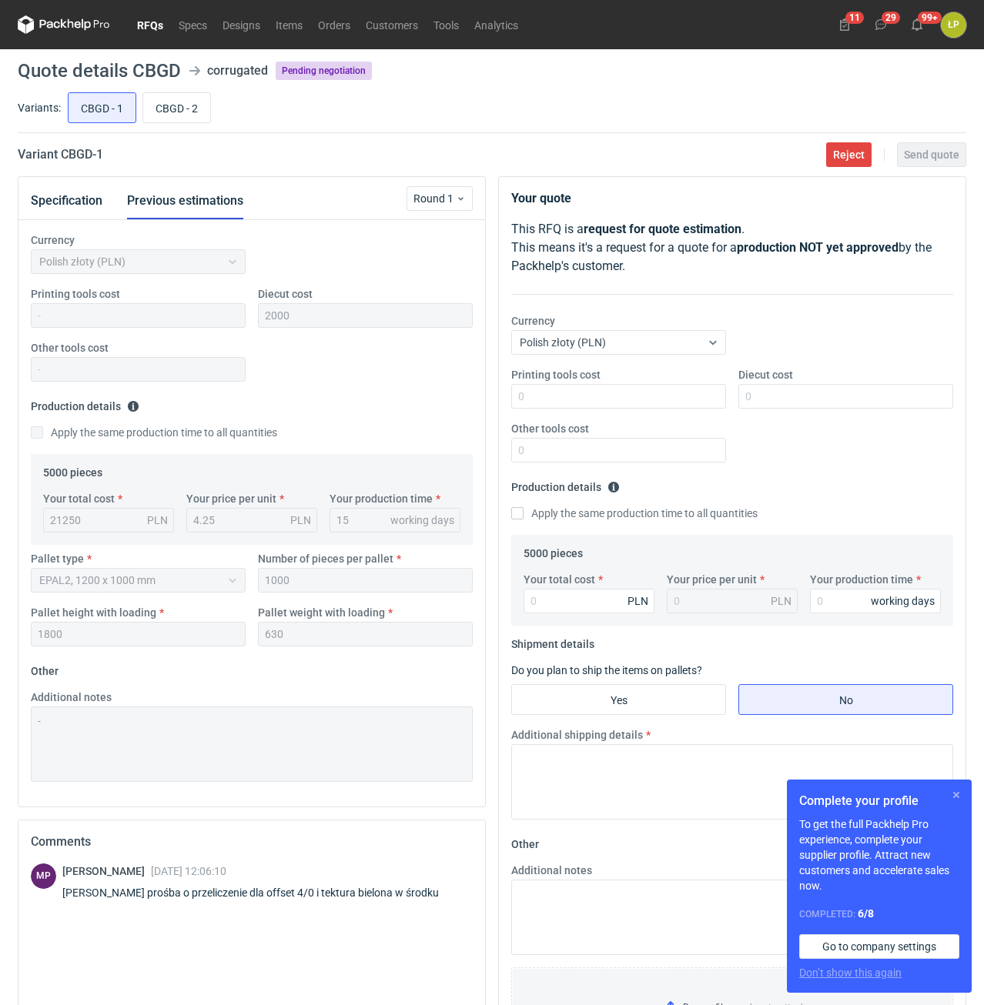
click at [954, 788] on button "button" at bounding box center [956, 795] width 18 height 18
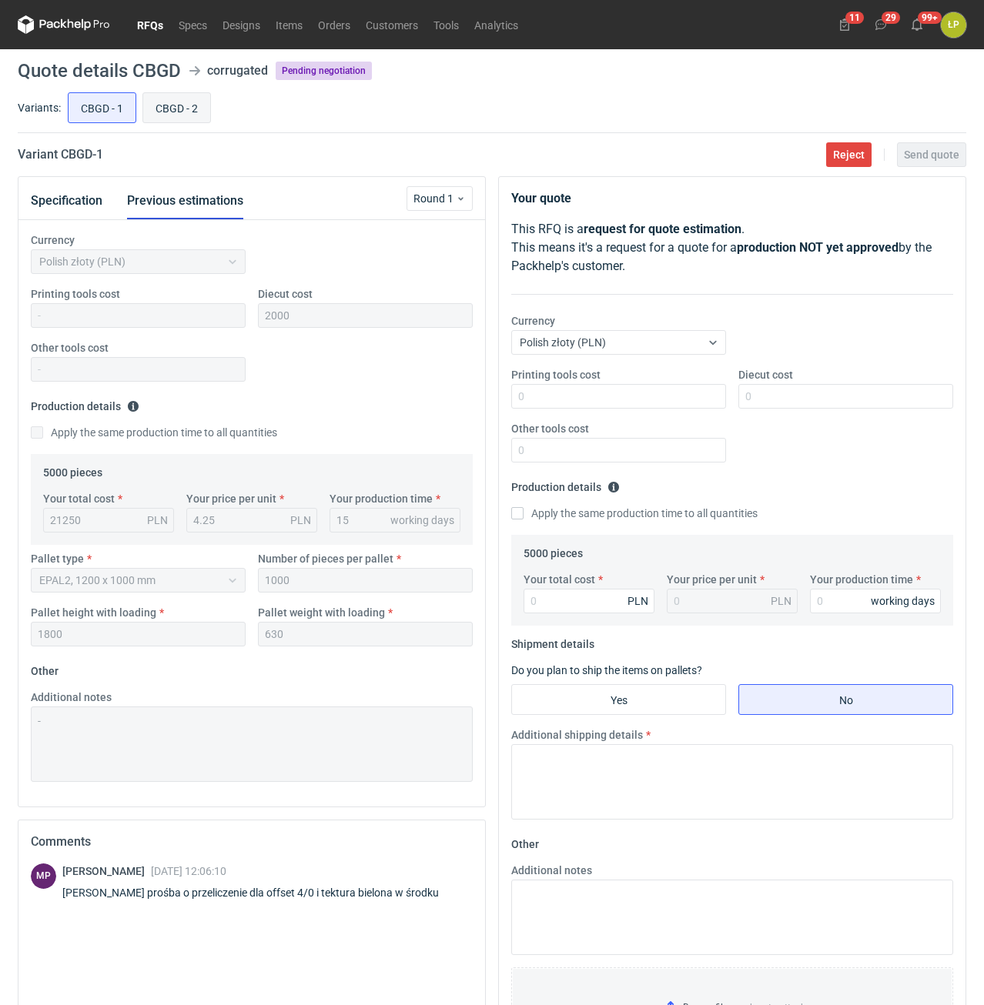
click at [183, 115] on input "CBGD - 2" at bounding box center [176, 107] width 67 height 29
radio input "true"
click at [82, 207] on button "Specification" at bounding box center [67, 200] width 72 height 37
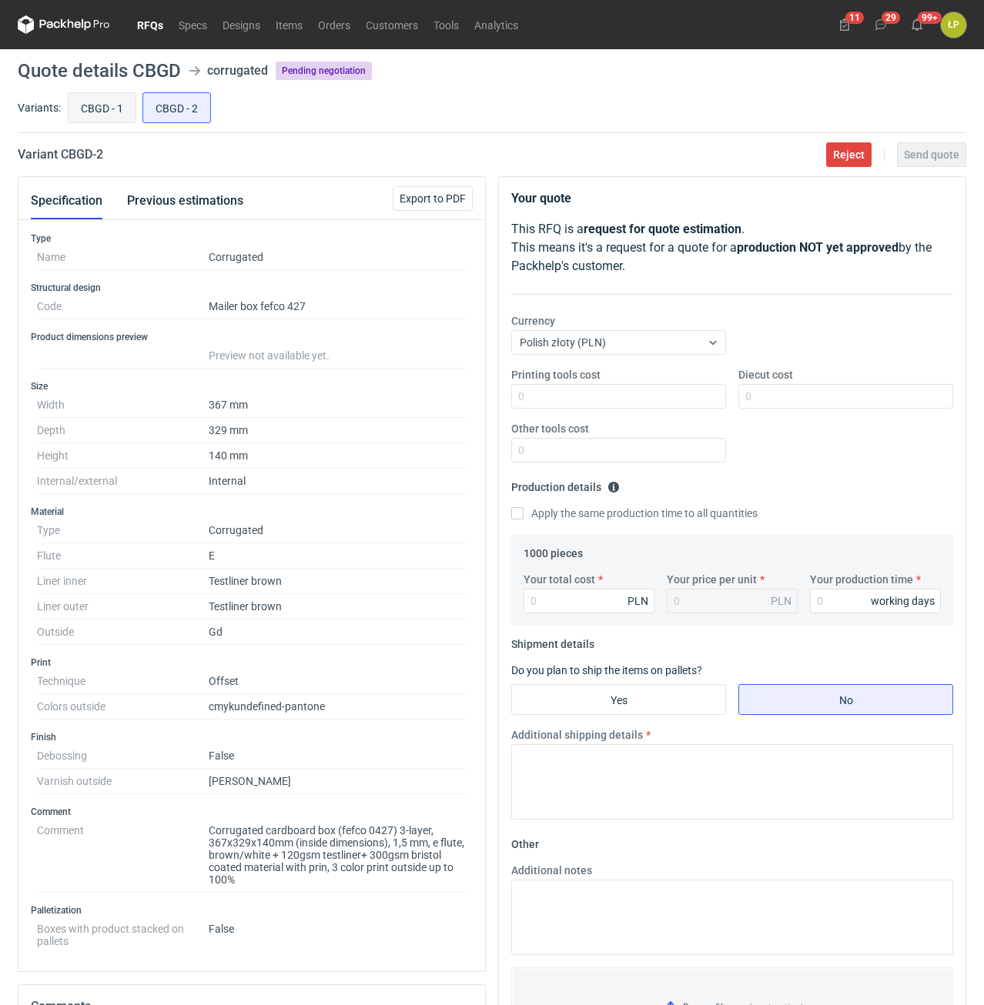
click at [101, 112] on input "CBGD - 1" at bounding box center [101, 107] width 67 height 29
radio input "true"
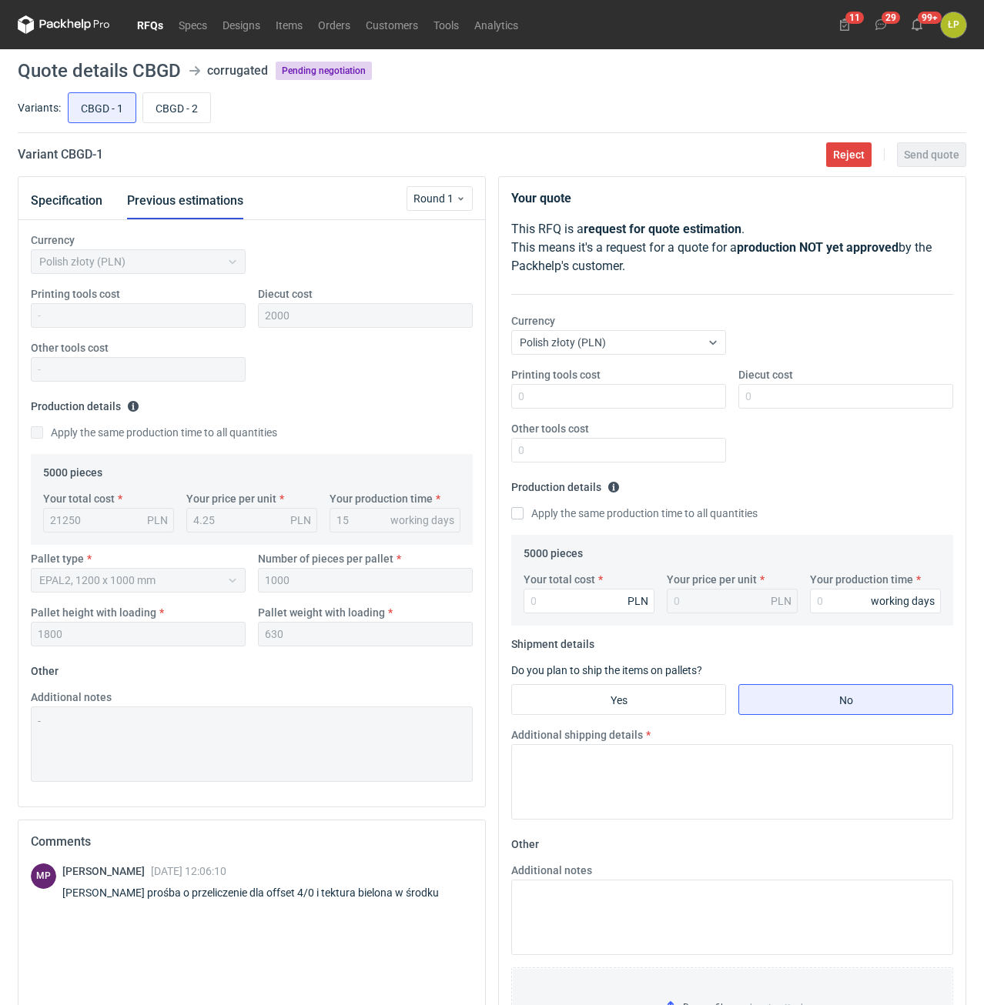
click at [72, 158] on h2 "Variant CBGD - 1" at bounding box center [60, 154] width 85 height 18
copy h2 "CBGD"
click at [159, 113] on input "CBGD - 2" at bounding box center [176, 107] width 67 height 29
radio input "true"
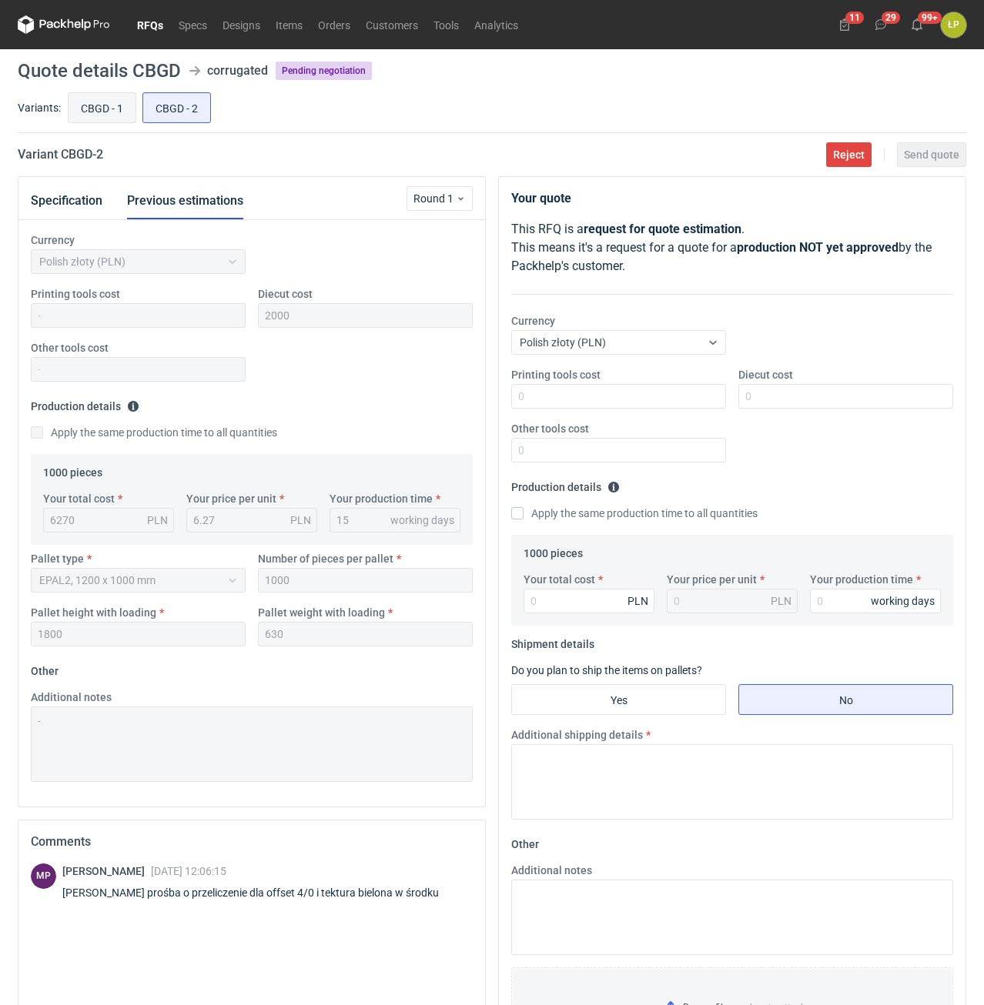
click at [105, 107] on input "CBGD - 1" at bounding box center [101, 107] width 67 height 29
radio input "true"
click at [636, 401] on input "Printing tools cost" at bounding box center [618, 396] width 215 height 25
type input "0"
click at [746, 392] on input "Diecut cost" at bounding box center [845, 396] width 215 height 25
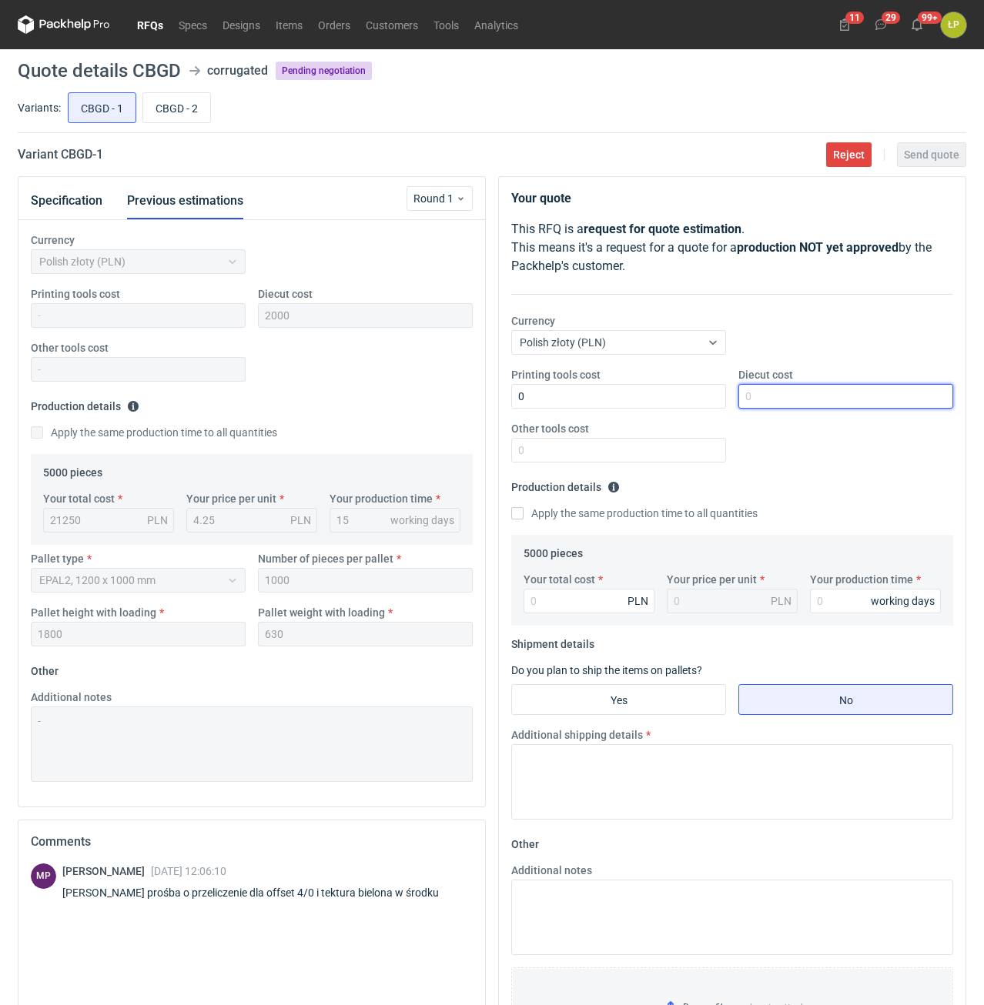
click at [764, 393] on input "Diecut cost" at bounding box center [845, 396] width 215 height 25
type input "2000"
click at [660, 449] on input "Other tools cost" at bounding box center [618, 450] width 215 height 25
type input "0"
click at [600, 614] on div "Your total cost PLN Your price per unit PLN Your production time working days" at bounding box center [731, 599] width 429 height 54
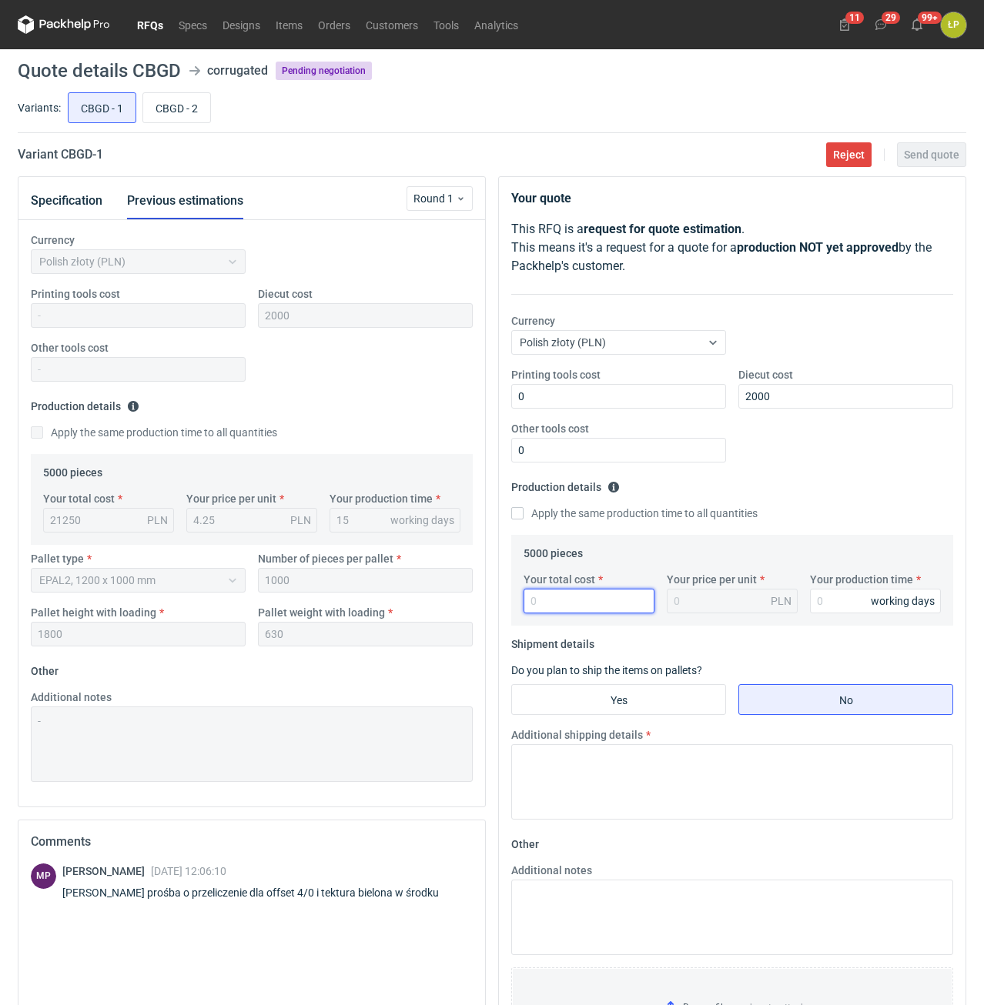
click at [600, 609] on input "Your total cost" at bounding box center [588, 601] width 131 height 25
type input "21750"
type input "4.35"
type input "21750"
click at [869, 600] on input "Your production time" at bounding box center [875, 601] width 131 height 25
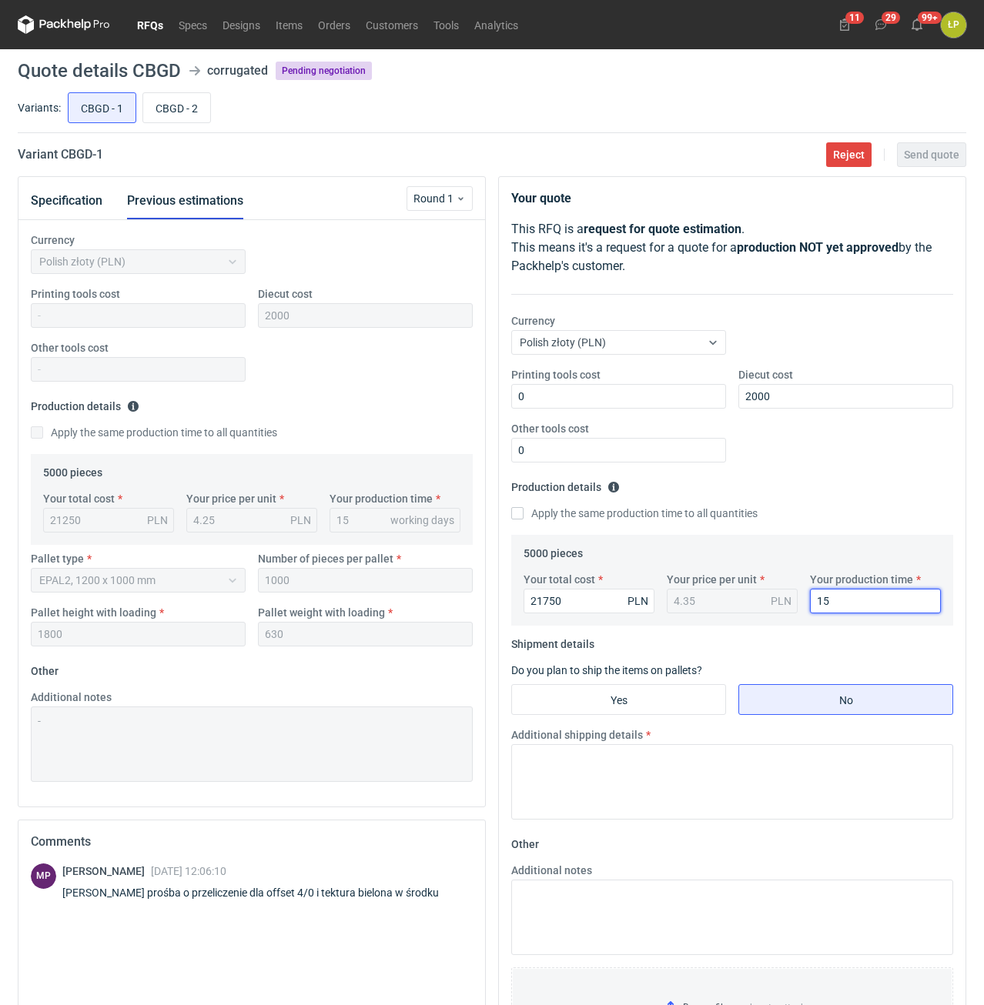
type input "15"
click at [671, 682] on fieldset "Shipment details Do you plan to ship the items on pallets? Yes No Additional sh…" at bounding box center [732, 732] width 442 height 200
click at [663, 708] on input "Yes" at bounding box center [618, 699] width 213 height 29
radio input "true"
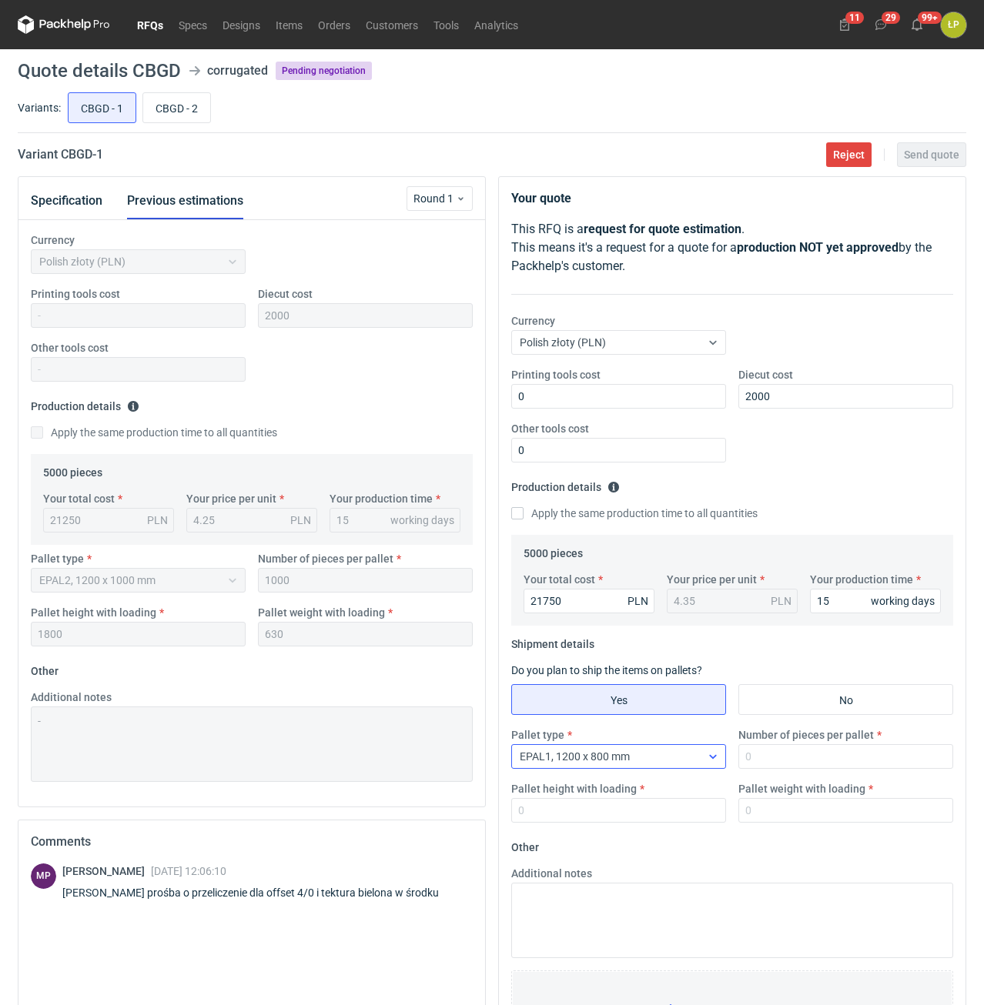
click at [680, 766] on div "EPAL1, 1200 x 800 mm" at bounding box center [606, 757] width 189 height 22
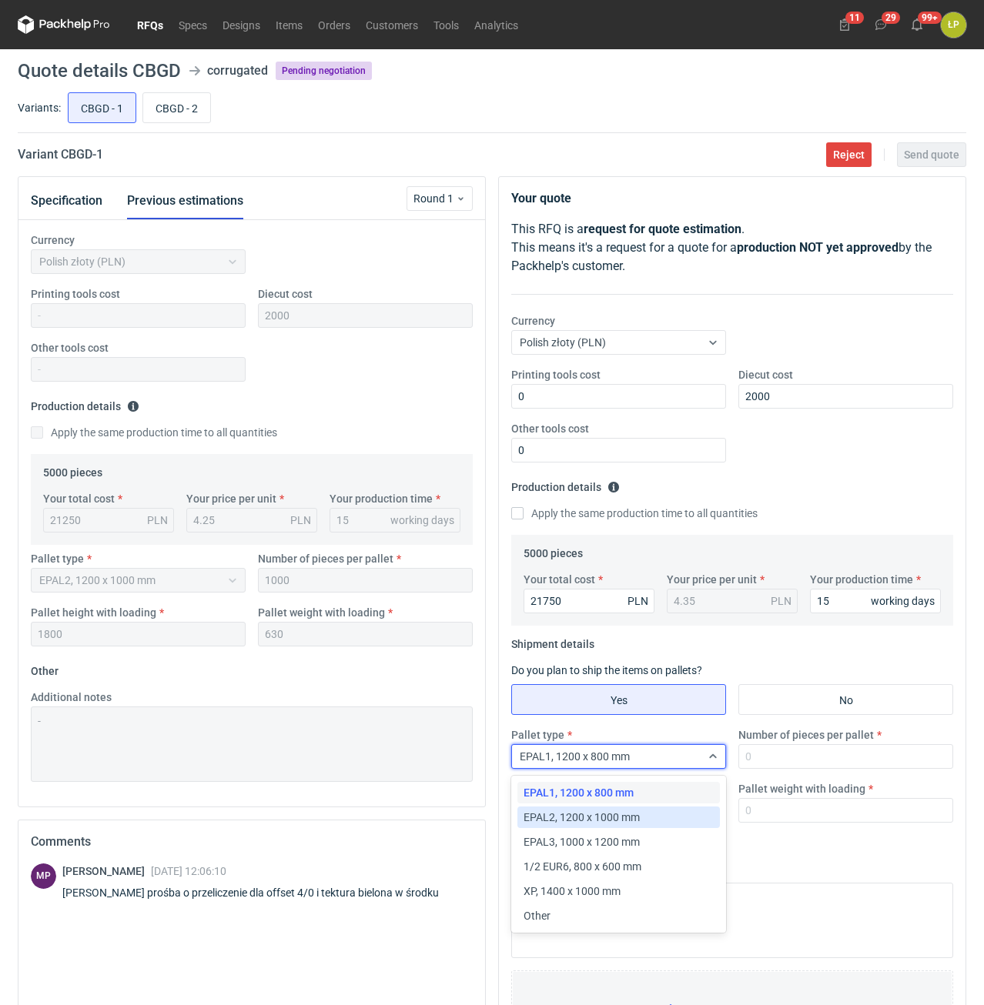
click at [667, 811] on div "EPAL2, 1200 x 1000 mm" at bounding box center [618, 817] width 190 height 15
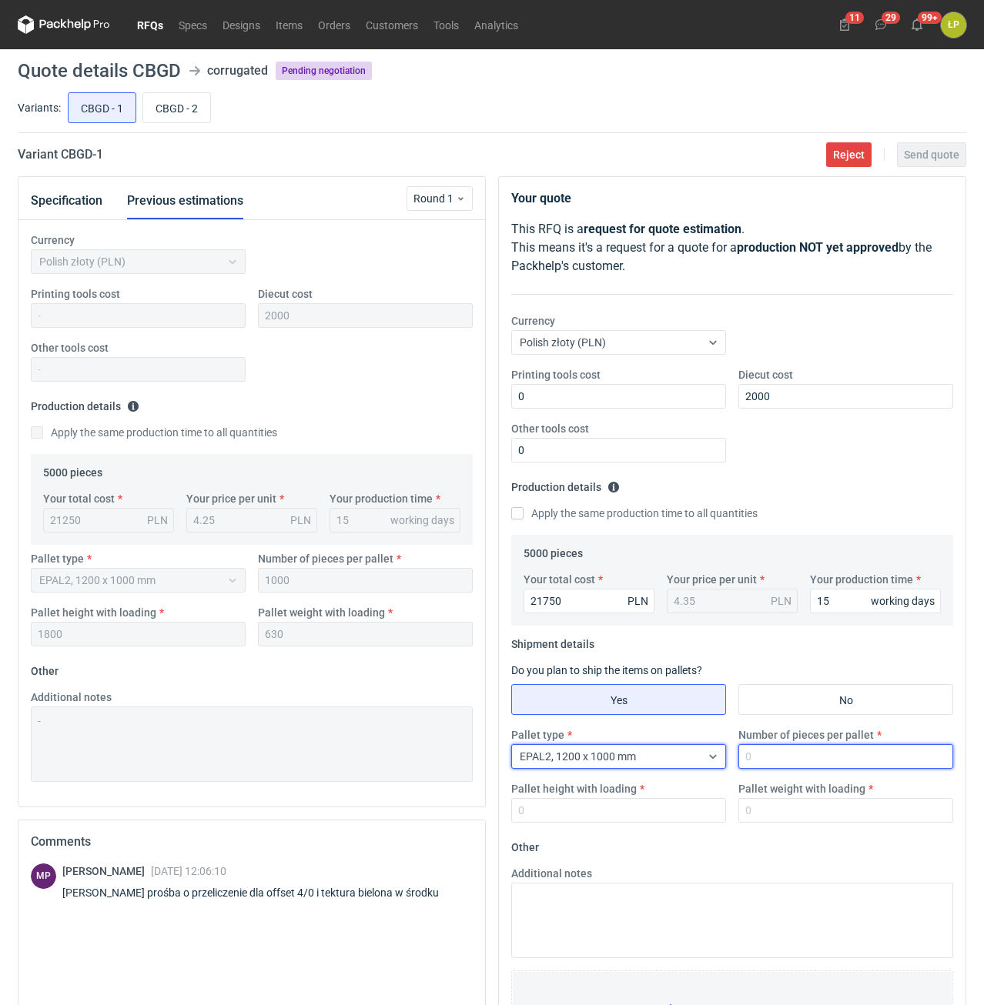
click at [749, 761] on input "Number of pieces per pallet" at bounding box center [845, 756] width 215 height 25
type input "1000"
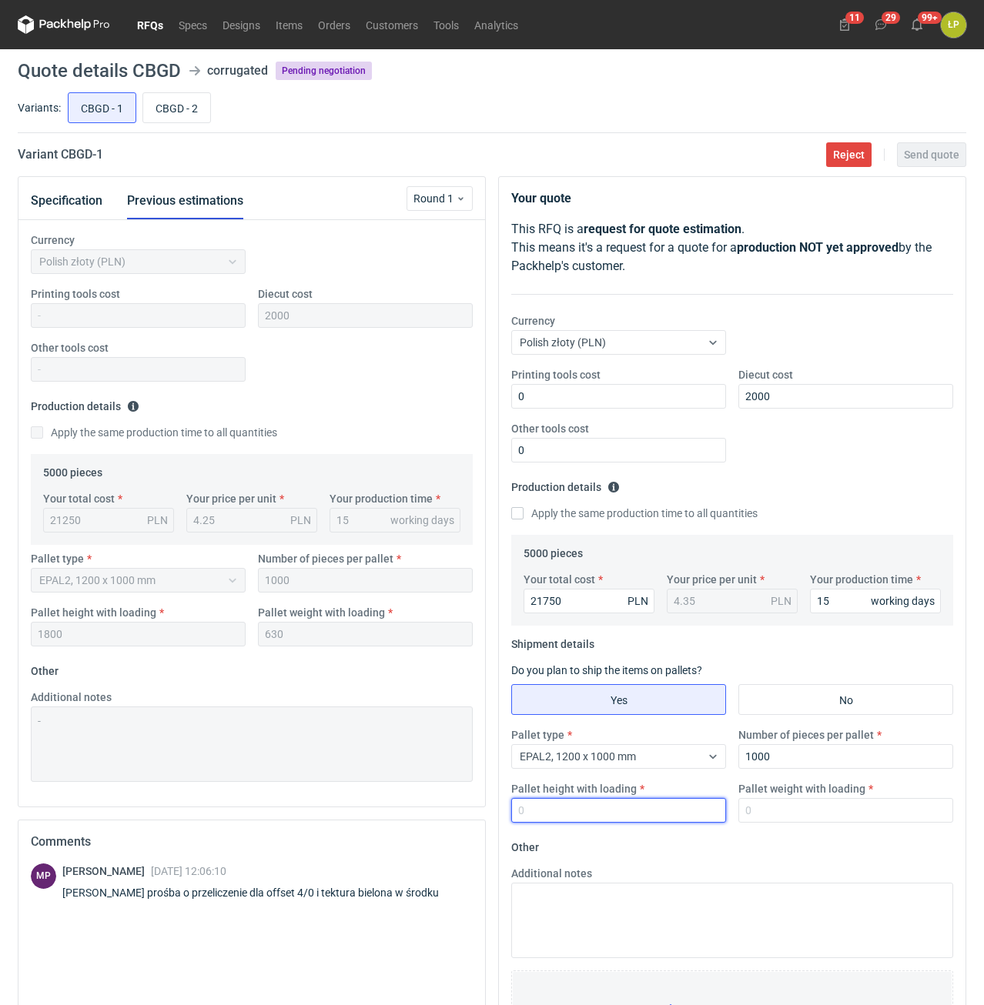
click at [676, 810] on input "Pallet height with loading" at bounding box center [618, 810] width 215 height 25
type input "1800"
click at [767, 809] on input "Pallet weight with loading" at bounding box center [845, 810] width 215 height 25
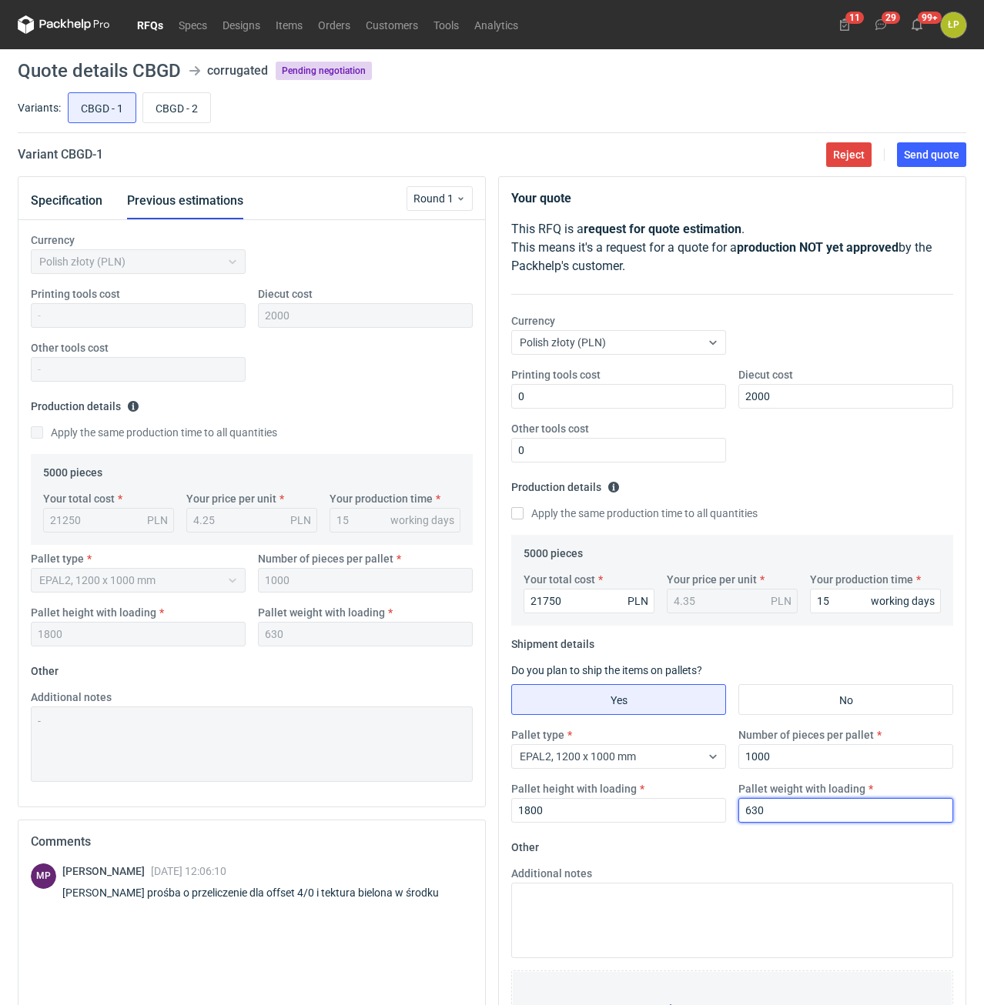
type input "630"
click at [740, 837] on form "Other Additional notes Browse files or drop to attach" at bounding box center [732, 949] width 442 height 228
click at [899, 166] on button "Send quote" at bounding box center [931, 154] width 69 height 25
click at [166, 114] on input "CBGD - 2" at bounding box center [176, 107] width 67 height 29
radio input "true"
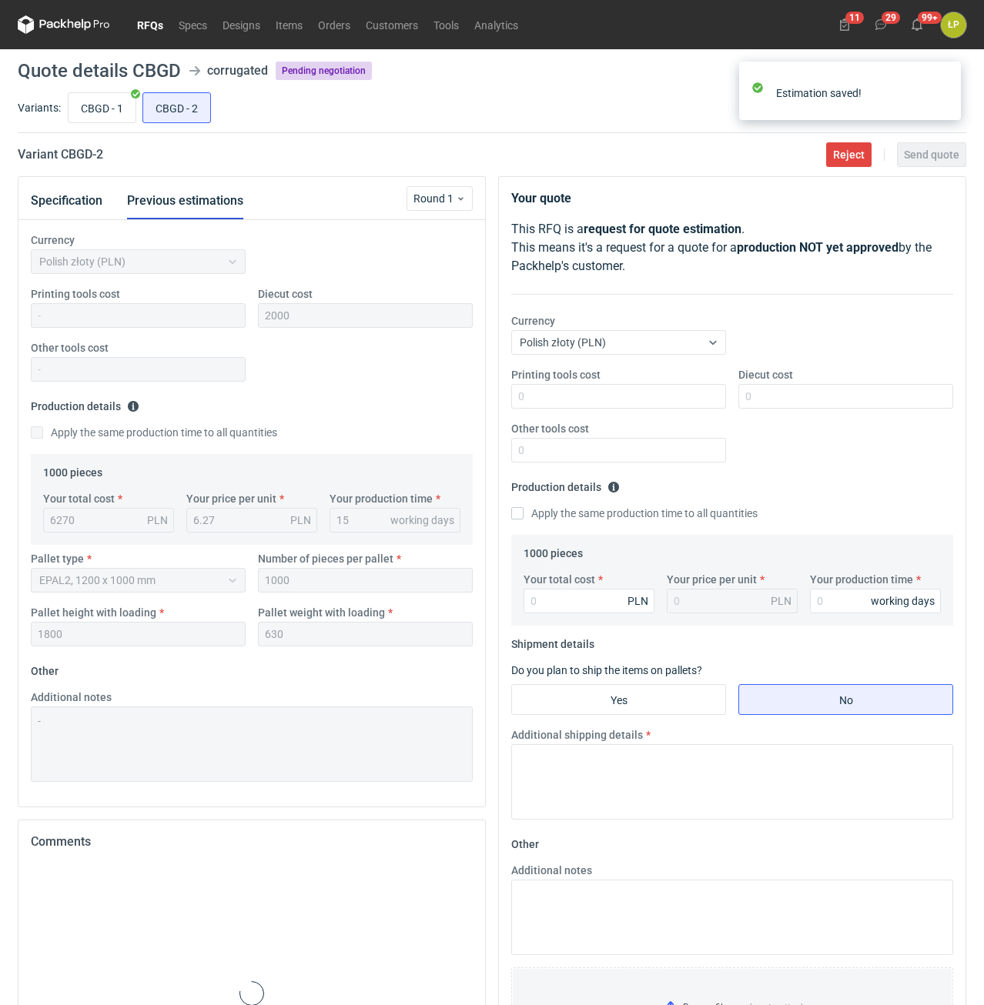
click at [573, 409] on div "Printing tools cost Diecut cost Other tools cost" at bounding box center [732, 421] width 454 height 108
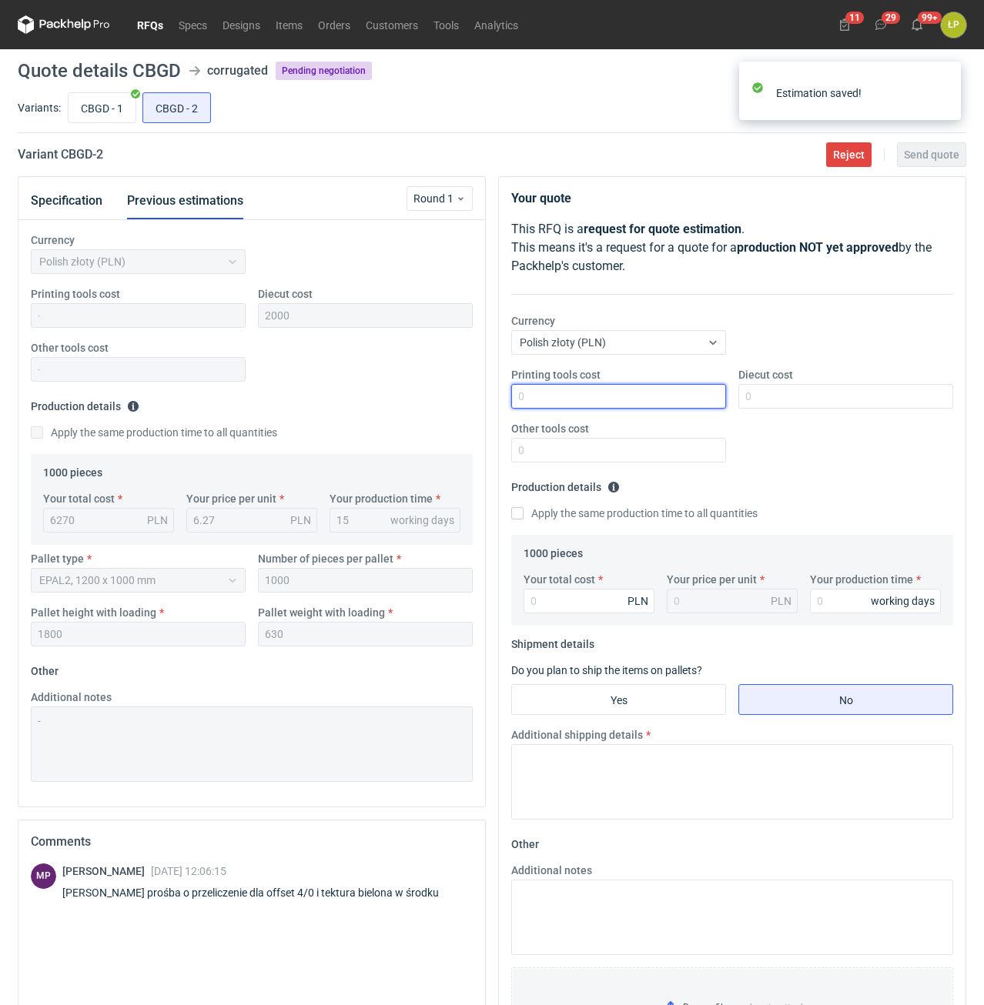
click at [575, 401] on input "Printing tools cost" at bounding box center [618, 396] width 215 height 25
type input "0"
click at [779, 399] on input "Diecut cost" at bounding box center [845, 396] width 215 height 25
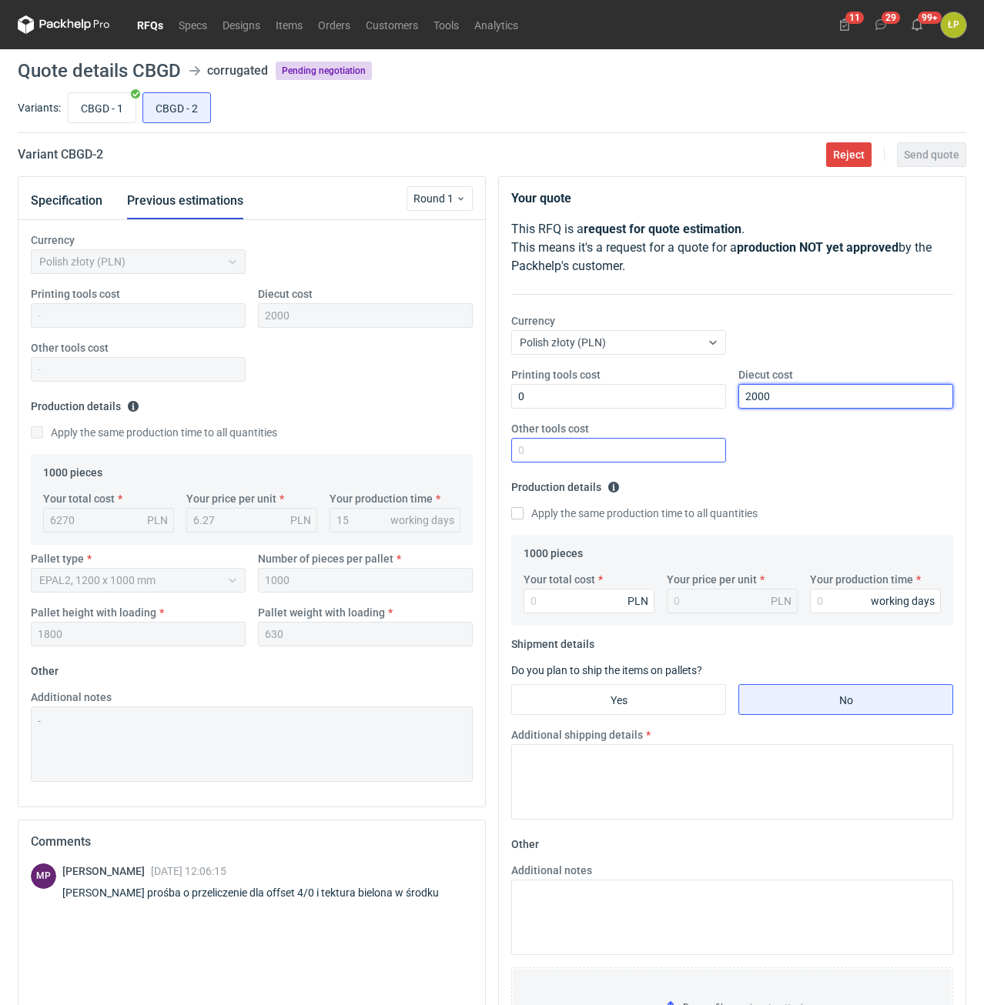
type input "2000"
click at [710, 449] on input "Other tools cost" at bounding box center [618, 450] width 215 height 25
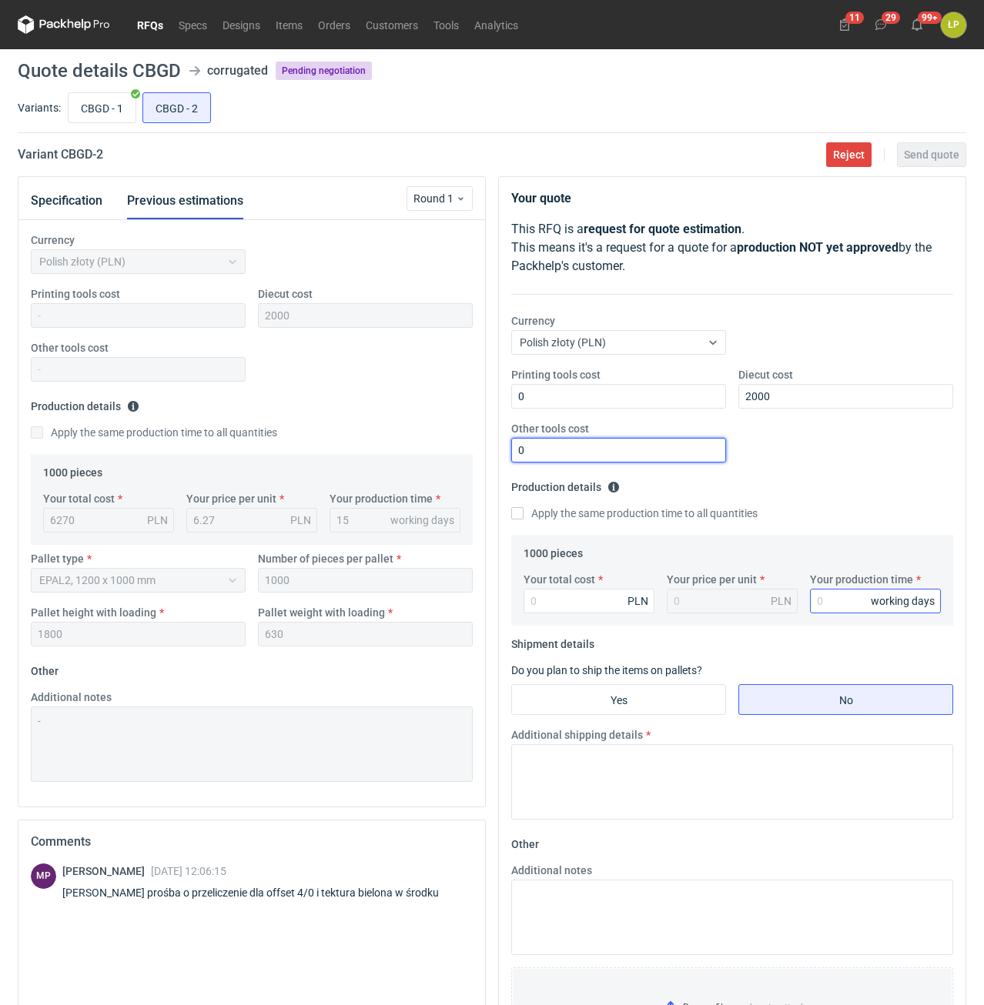
type input "0"
click at [824, 603] on input "Your production time" at bounding box center [875, 601] width 131 height 25
type input "15"
click at [551, 601] on input "Your total cost" at bounding box center [588, 601] width 131 height 25
type input "6380"
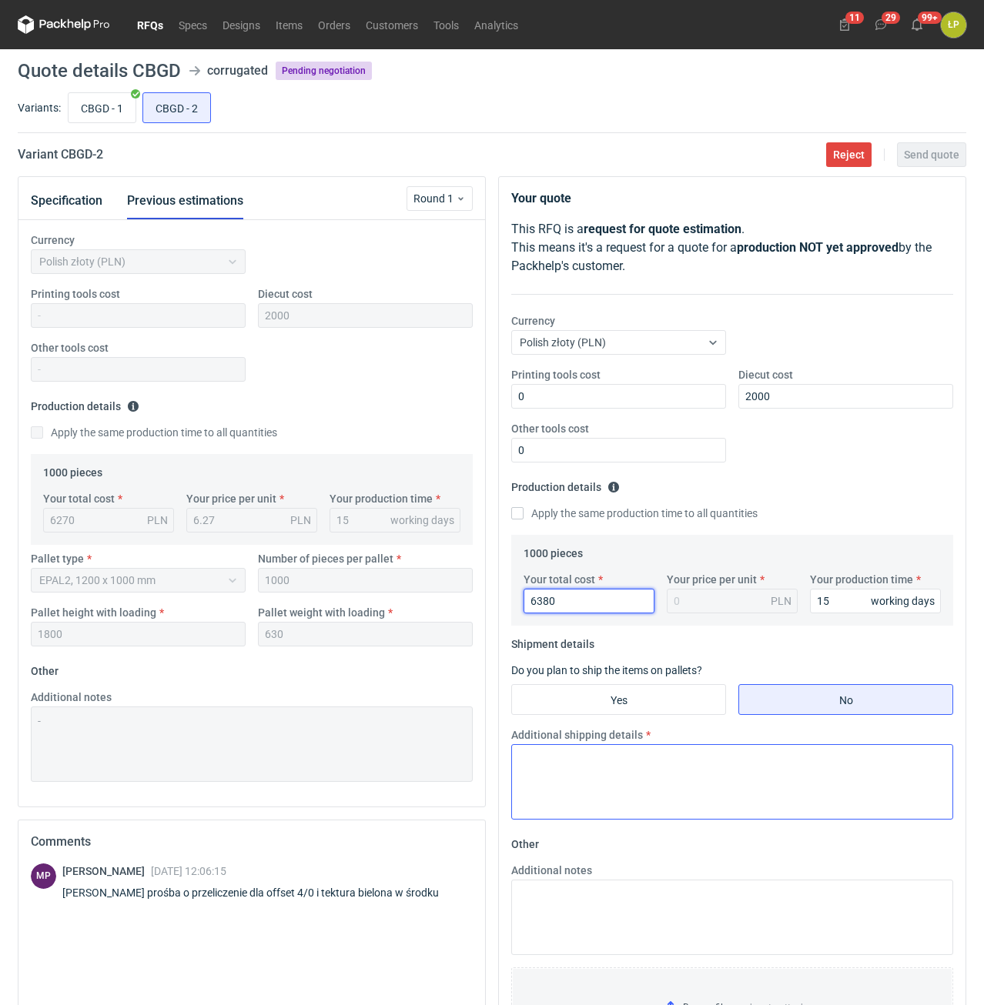
type input "6.38"
type input "6380"
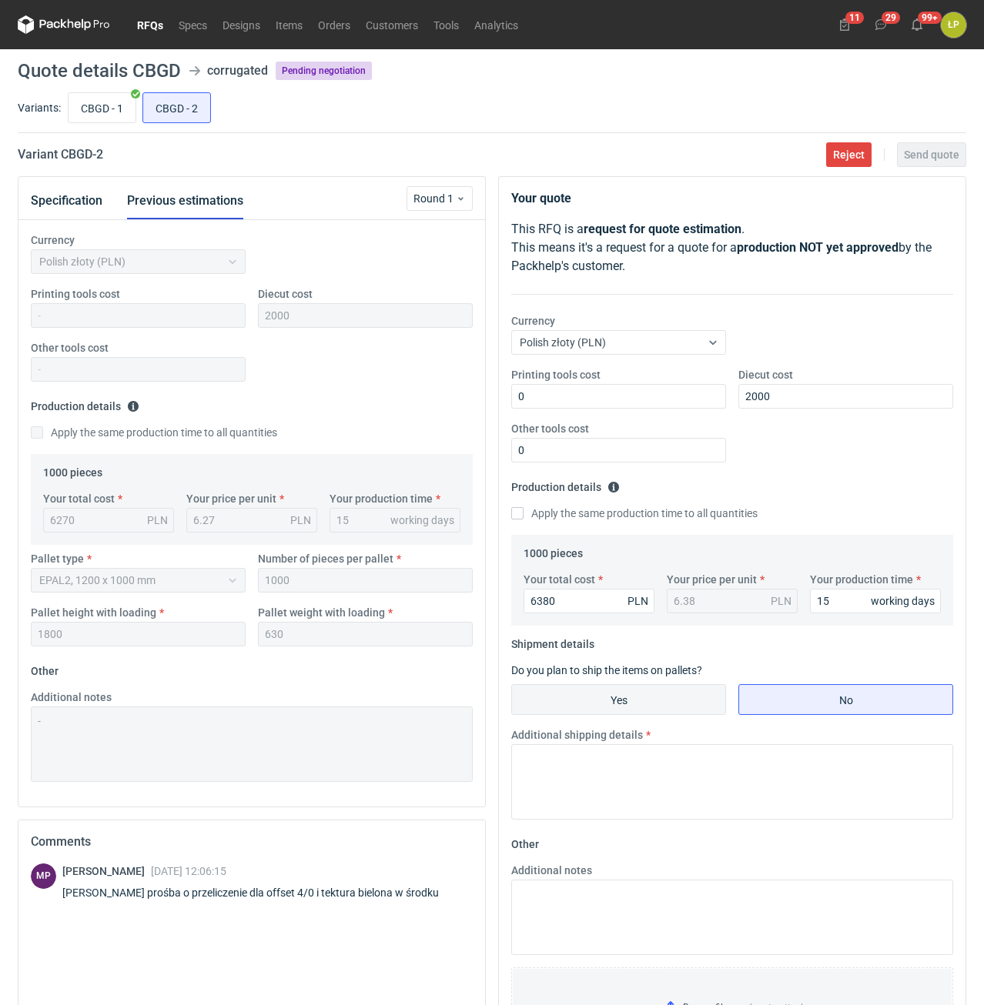
click at [637, 690] on input "Yes" at bounding box center [618, 699] width 213 height 29
radio input "true"
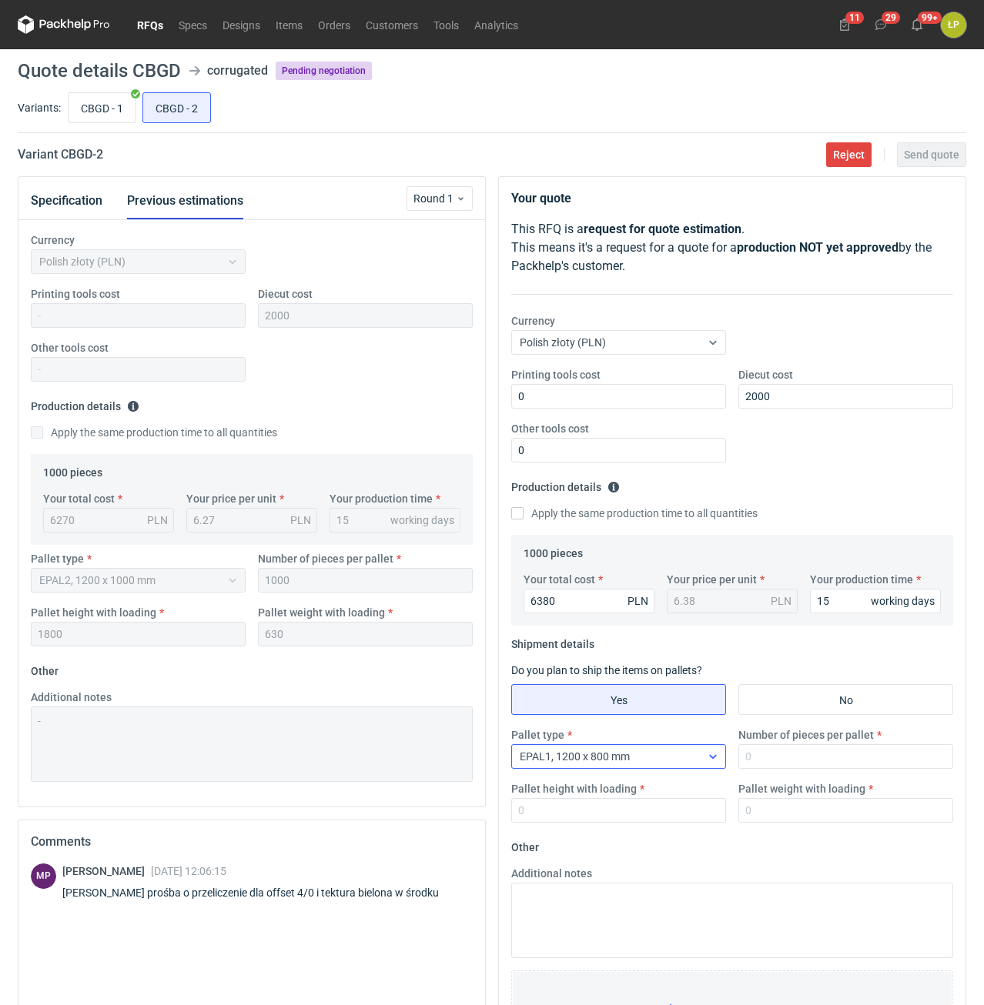
click at [665, 747] on div "EPAL1, 1200 x 800 mm" at bounding box center [606, 757] width 189 height 22
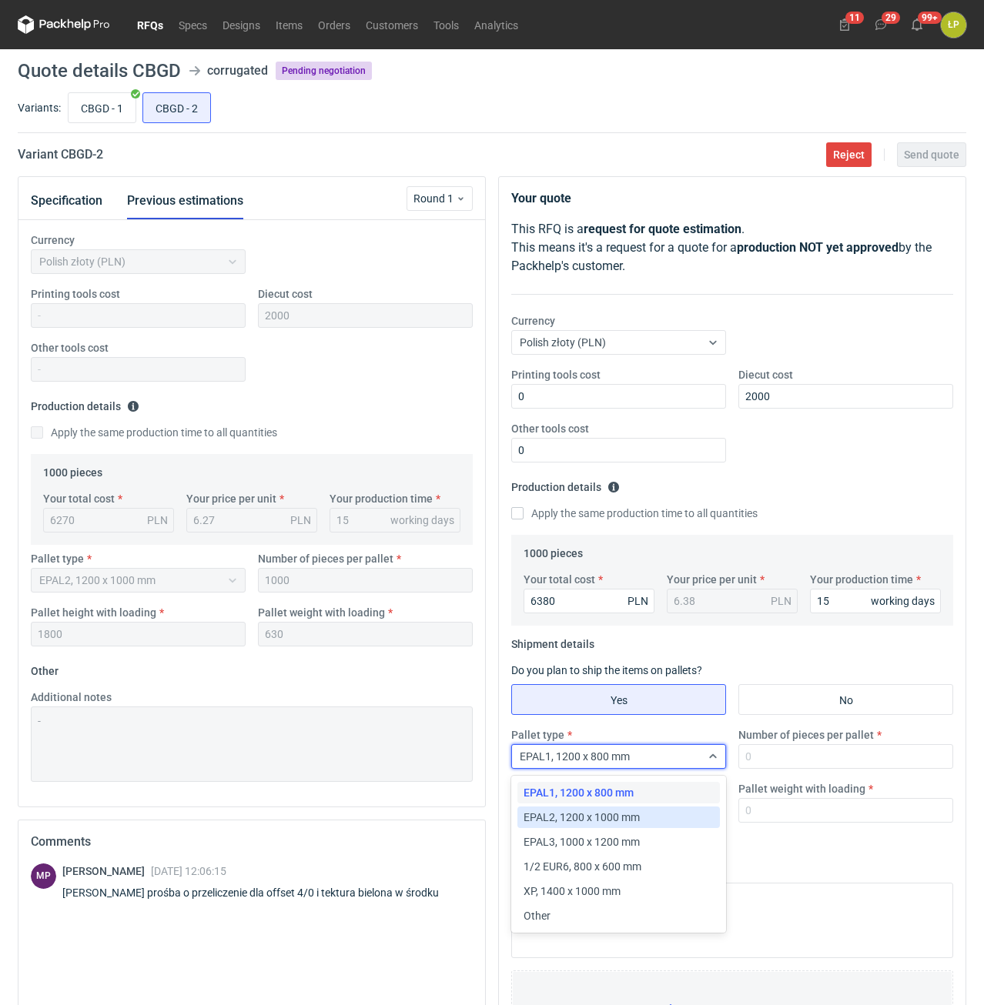
click at [649, 807] on div "EPAL2, 1200 x 1000 mm" at bounding box center [618, 818] width 202 height 22
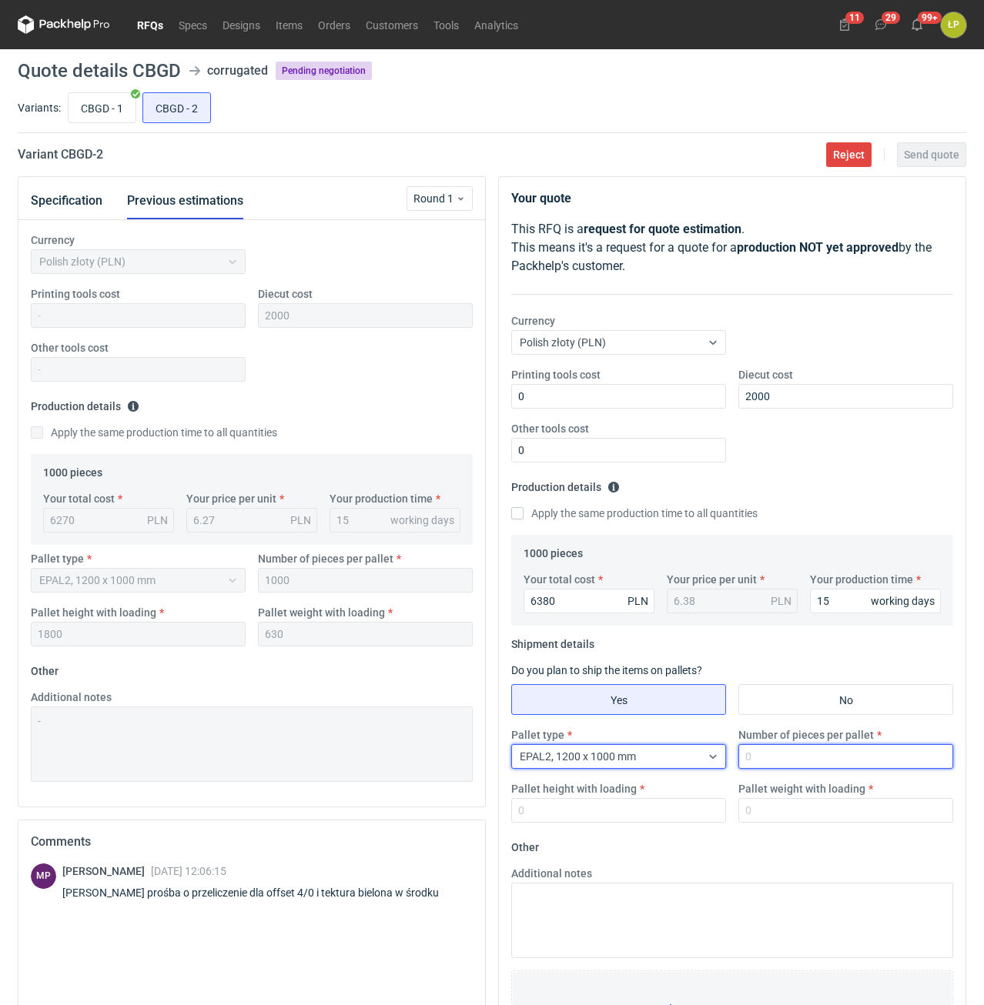
click at [782, 760] on input "Number of pieces per pallet" at bounding box center [845, 756] width 215 height 25
type input "1000"
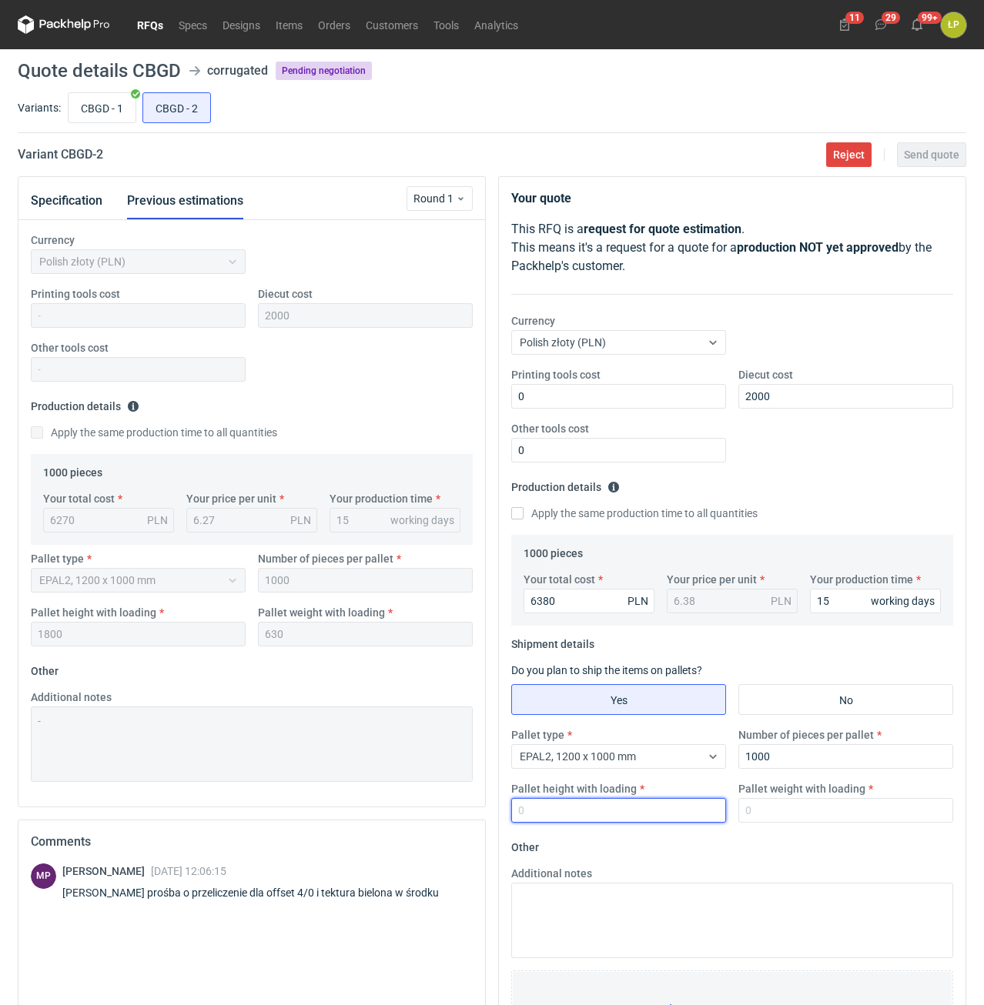
click at [689, 800] on input "Pallet height with loading" at bounding box center [618, 810] width 215 height 25
type input "1800"
click at [770, 807] on input "Pallet weight with loading" at bounding box center [845, 810] width 215 height 25
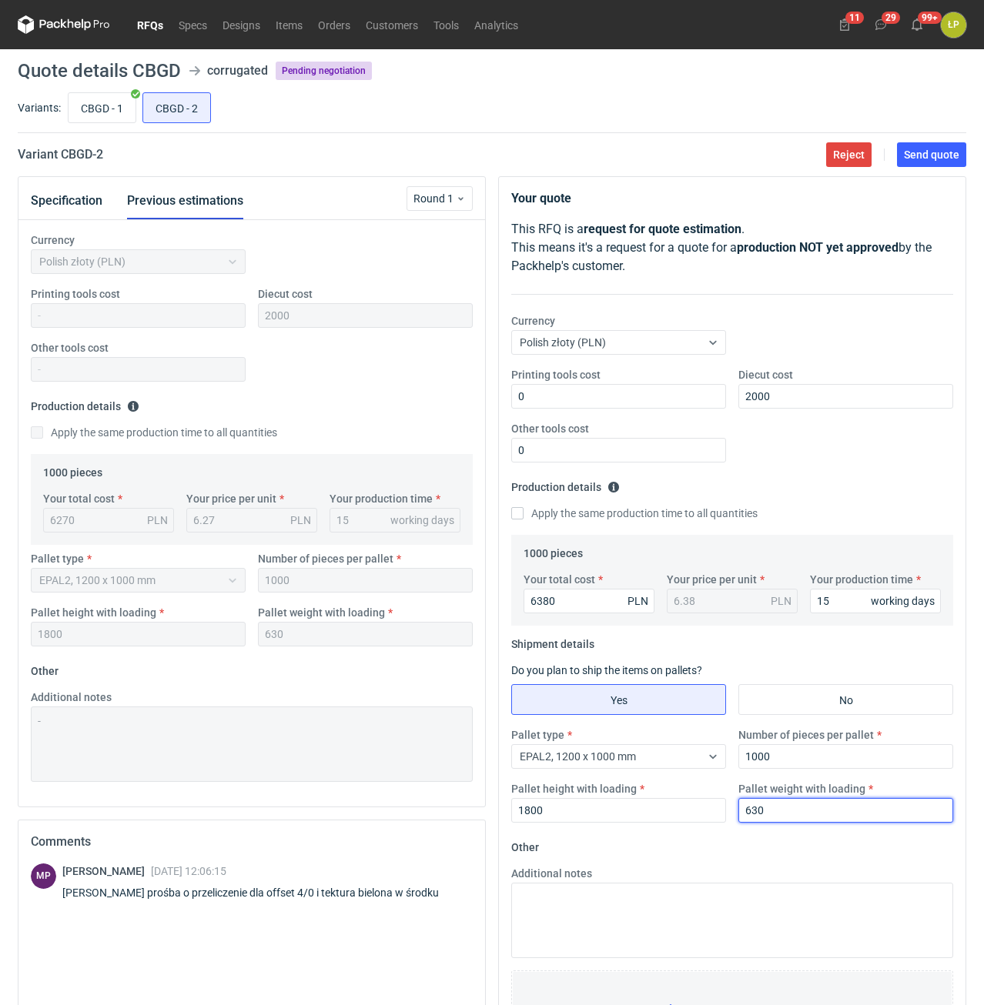
type input "630"
click at [750, 854] on fieldset "Other Additional notes Browse files or drop to attach" at bounding box center [732, 949] width 442 height 228
click at [929, 160] on span "Send quote" at bounding box center [931, 154] width 55 height 11
